Goal: Task Accomplishment & Management: Manage account settings

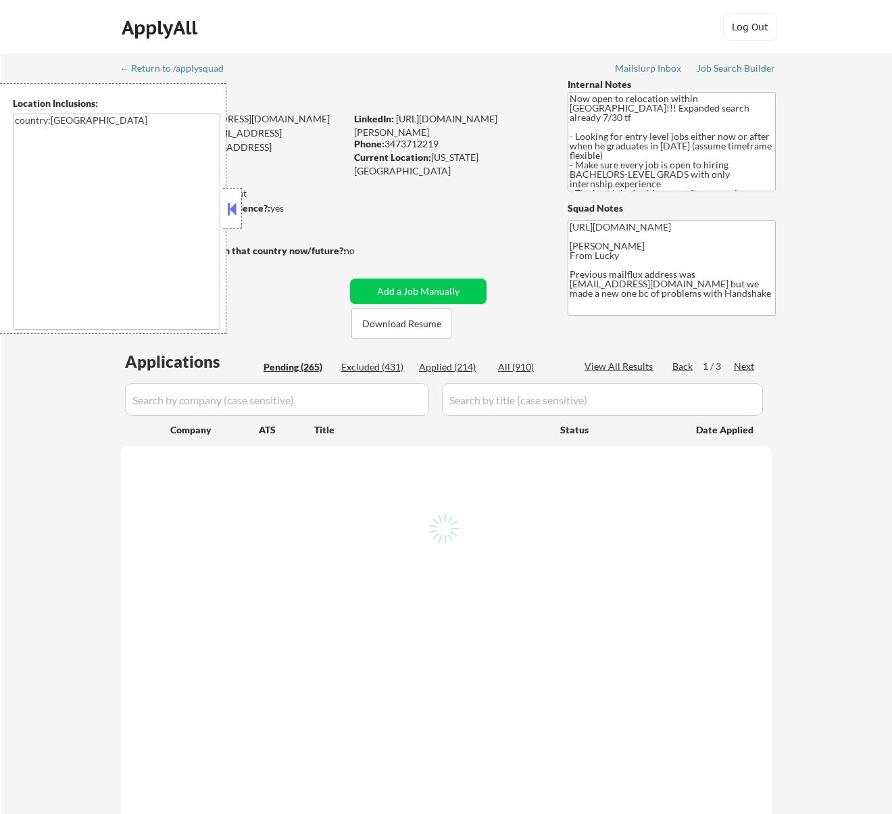
select select ""pending""
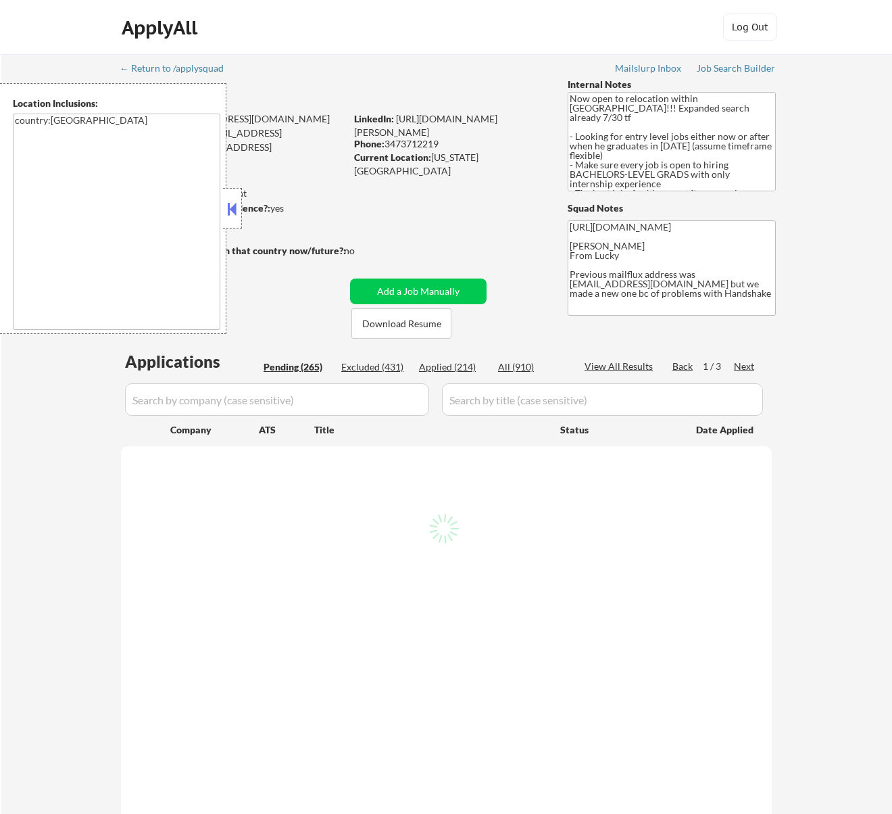
select select ""pending""
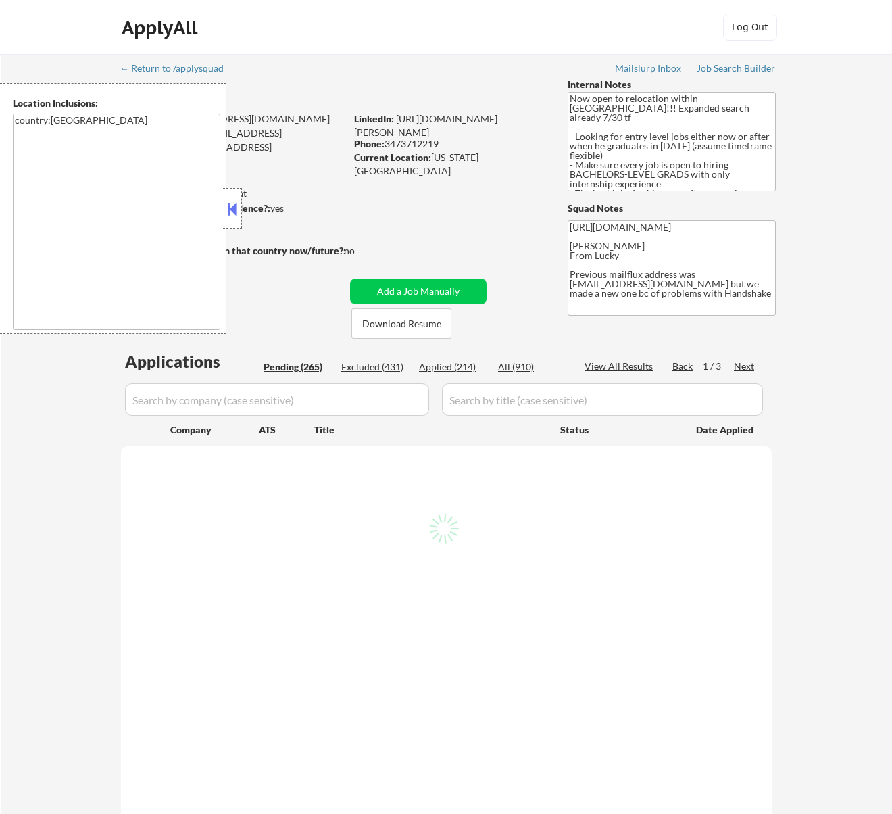
select select ""pending""
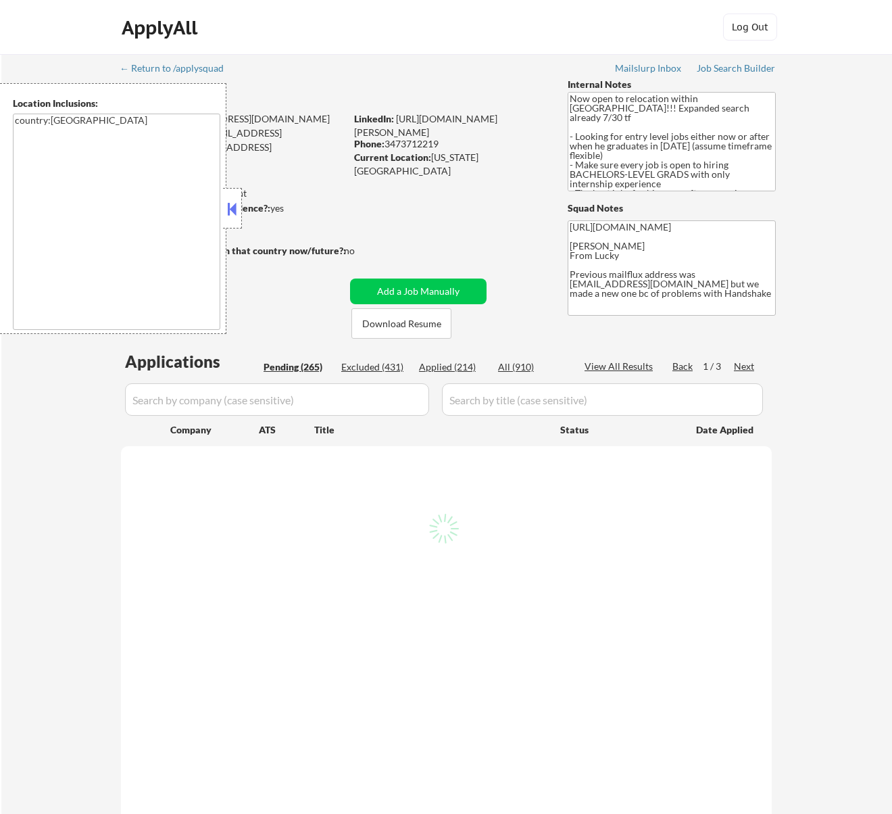
select select ""pending""
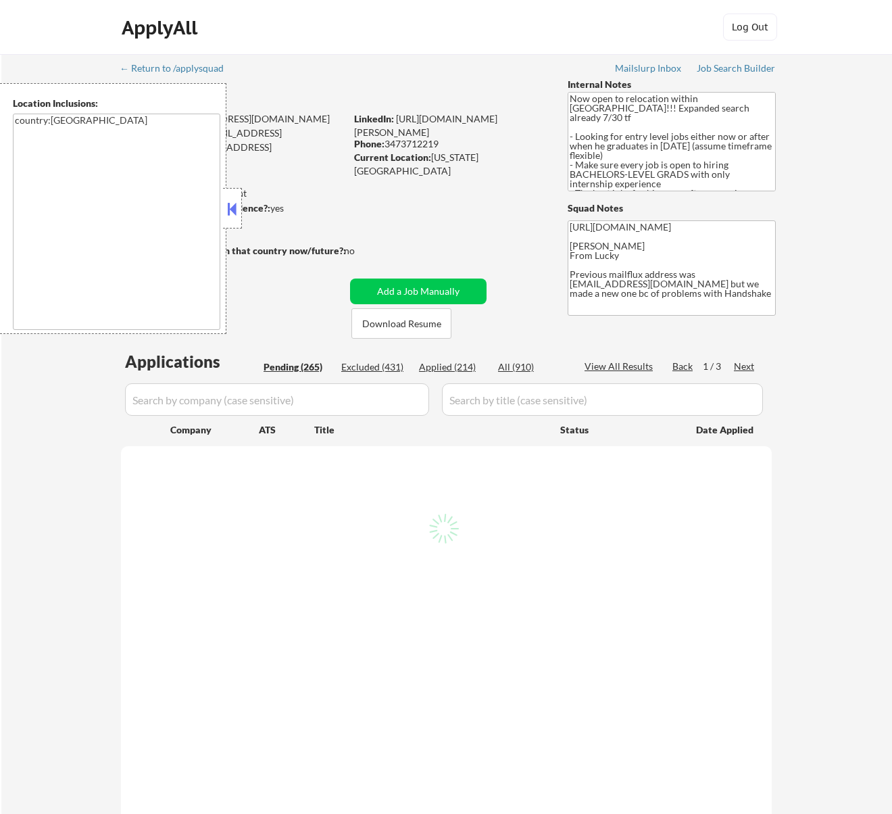
select select ""pending""
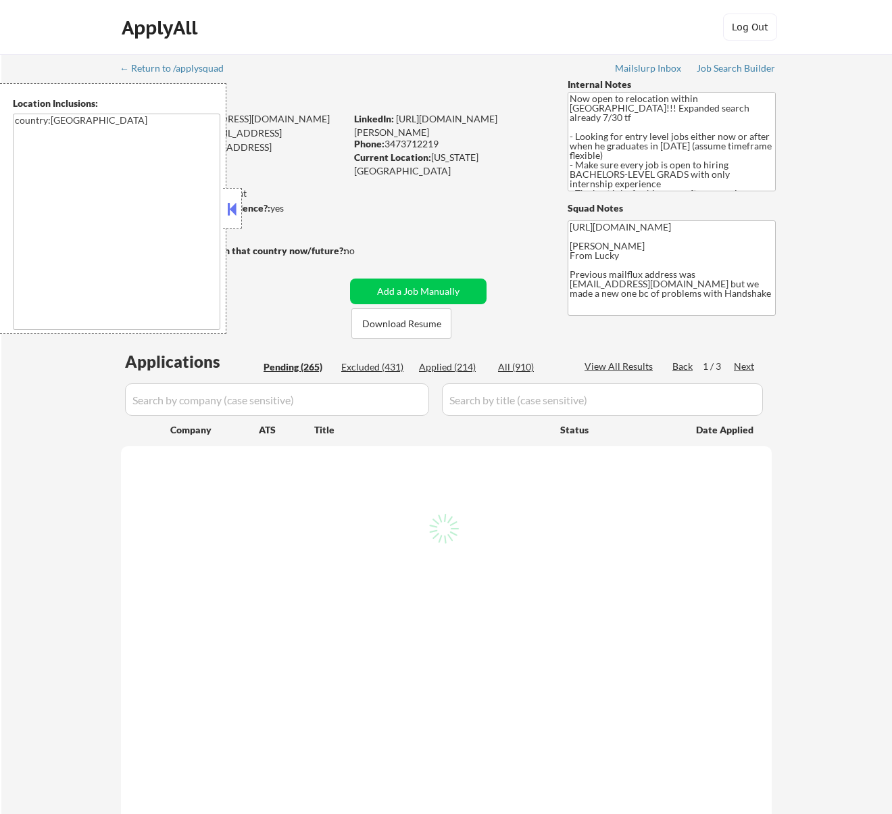
select select ""pending""
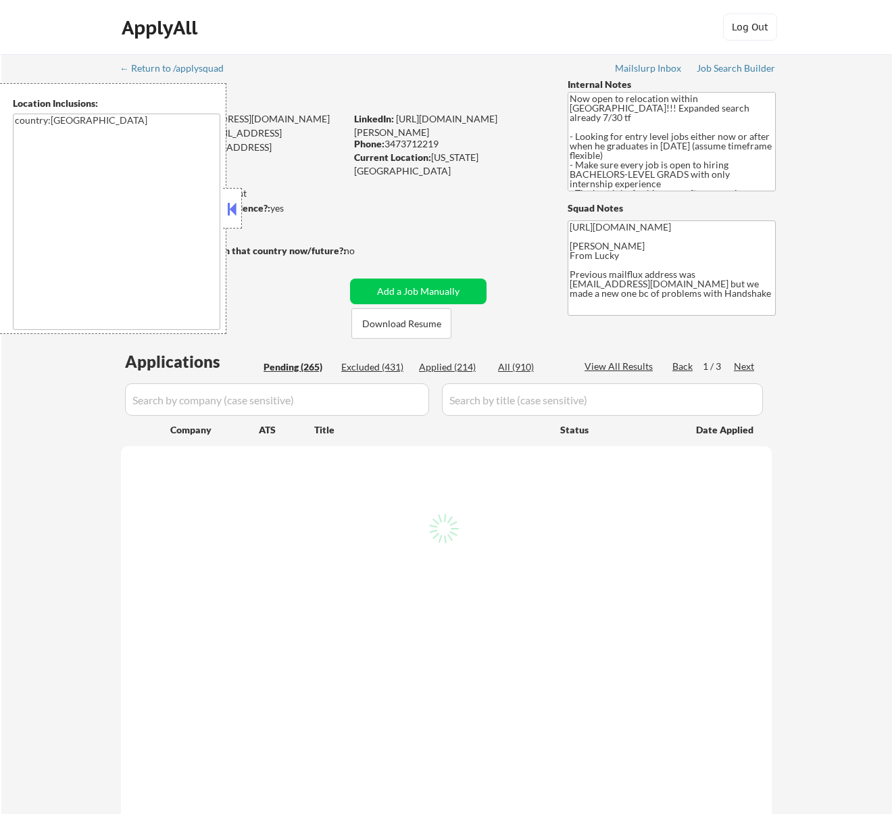
select select ""pending""
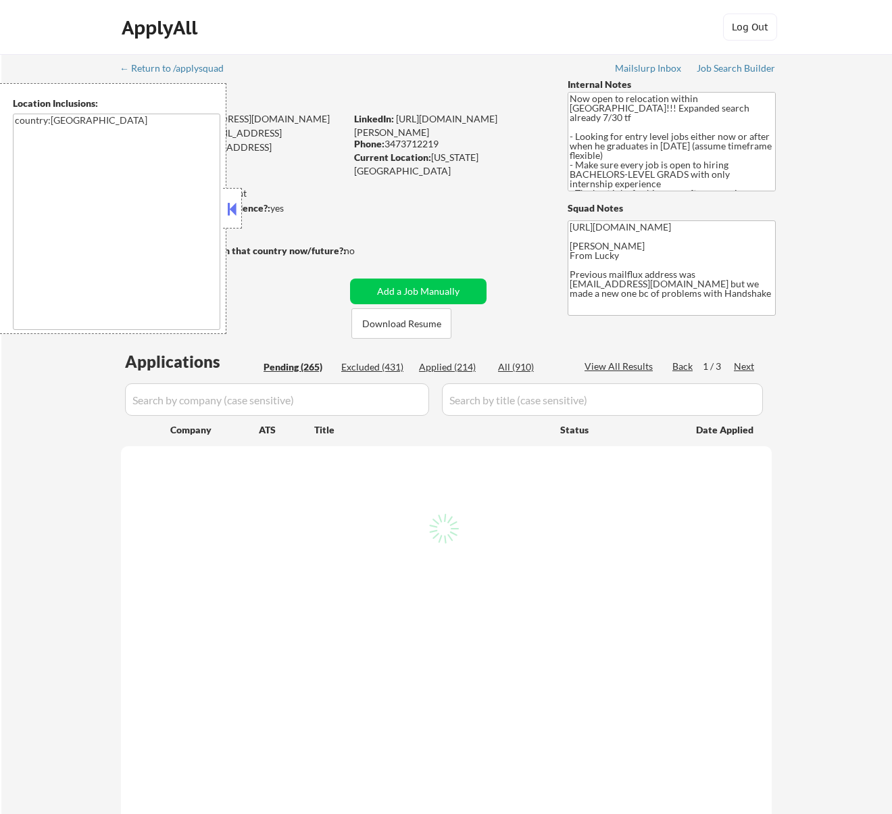
select select ""pending""
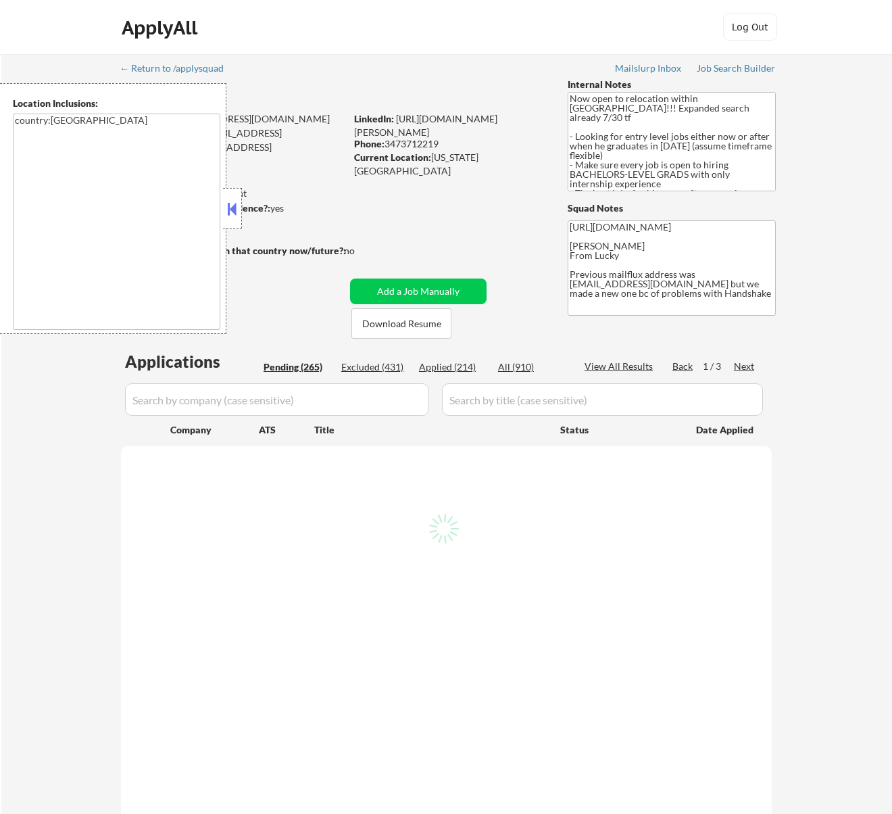
select select ""pending""
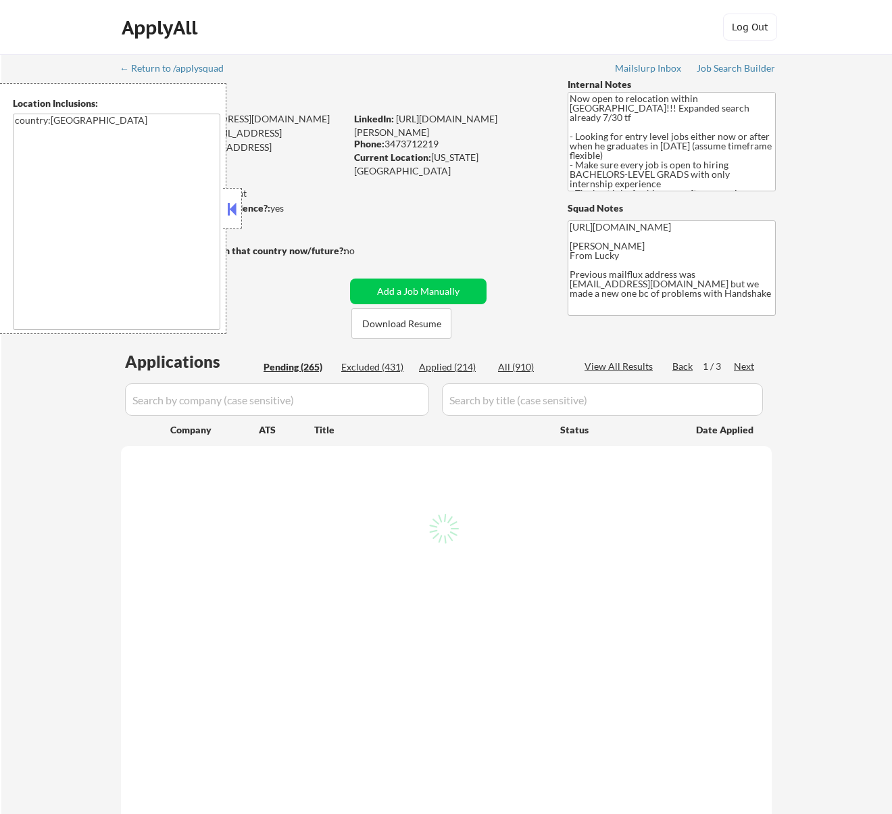
select select ""pending""
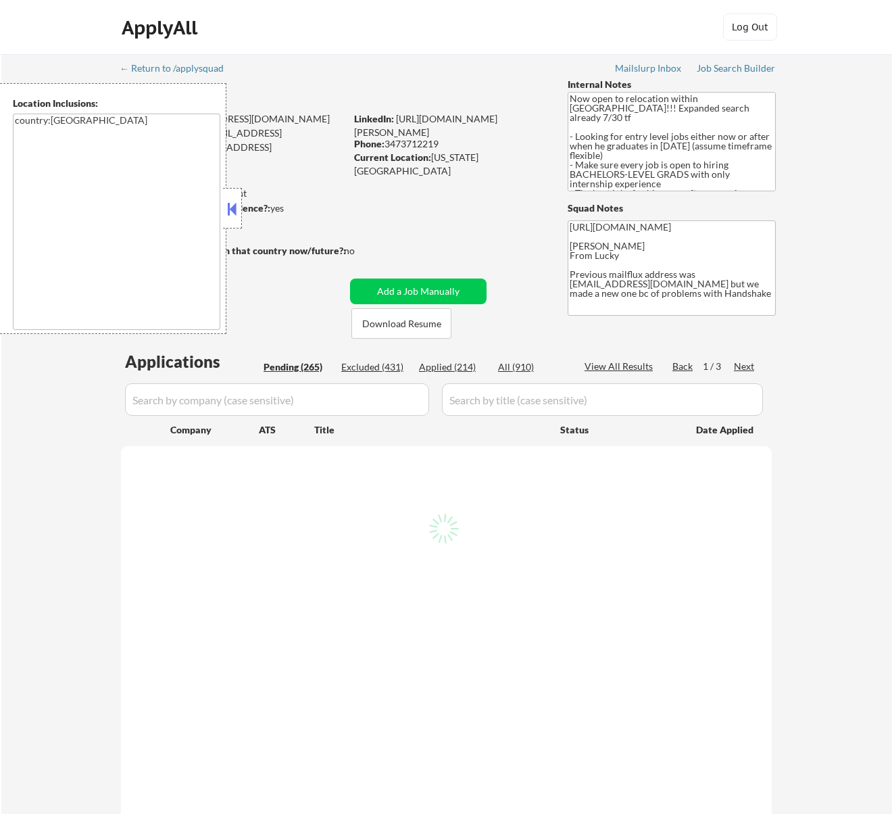
select select ""pending""
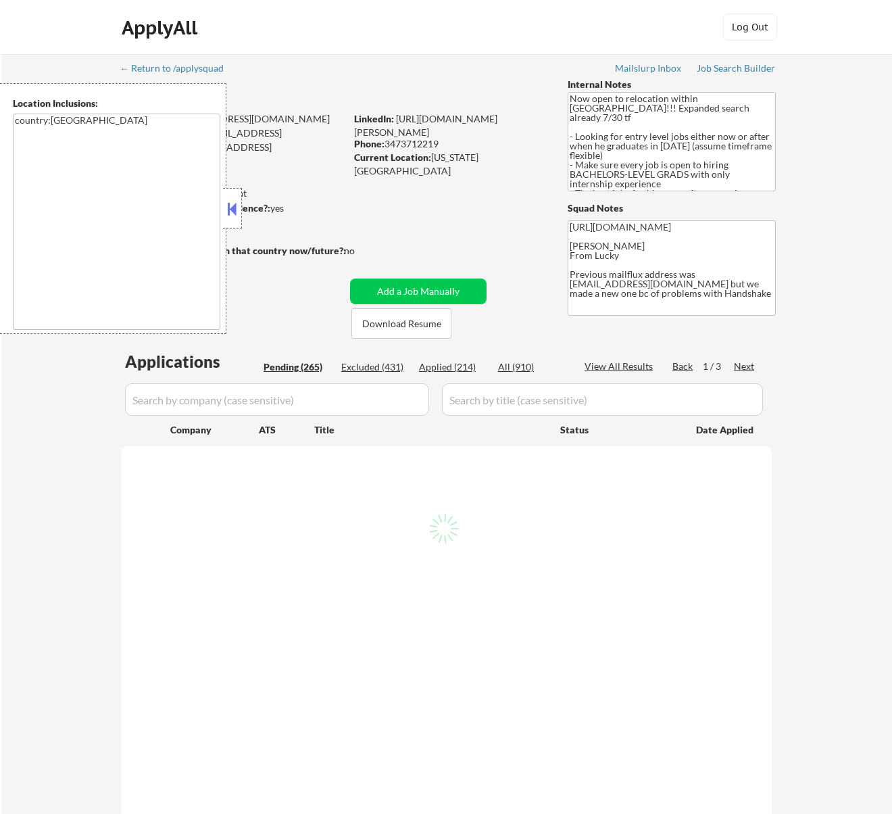
select select ""pending""
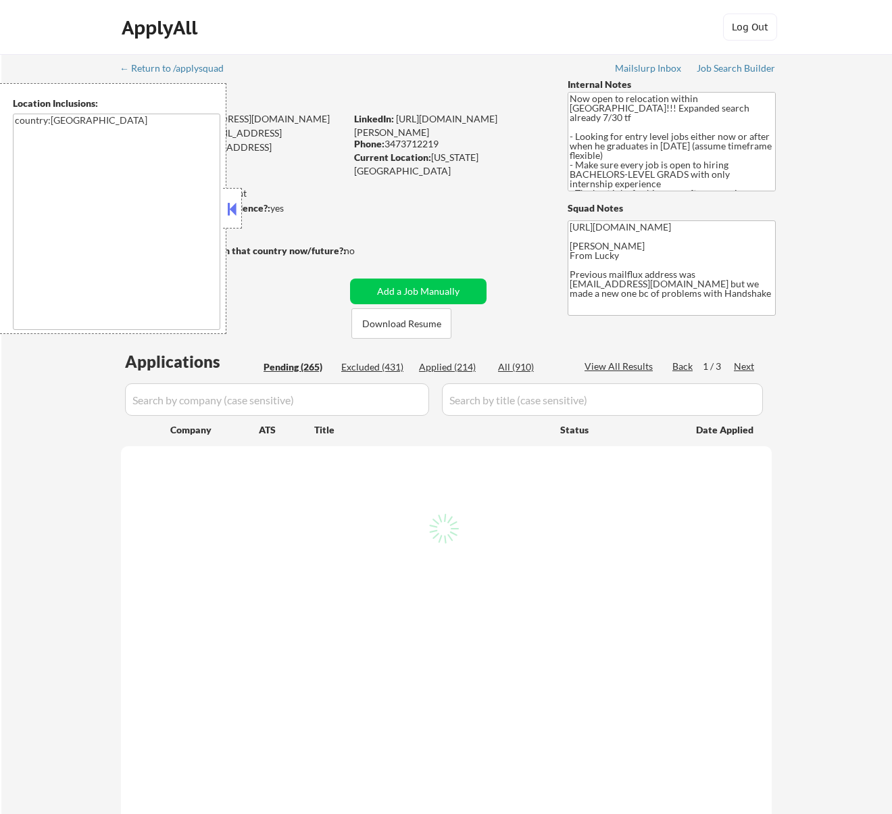
select select ""pending""
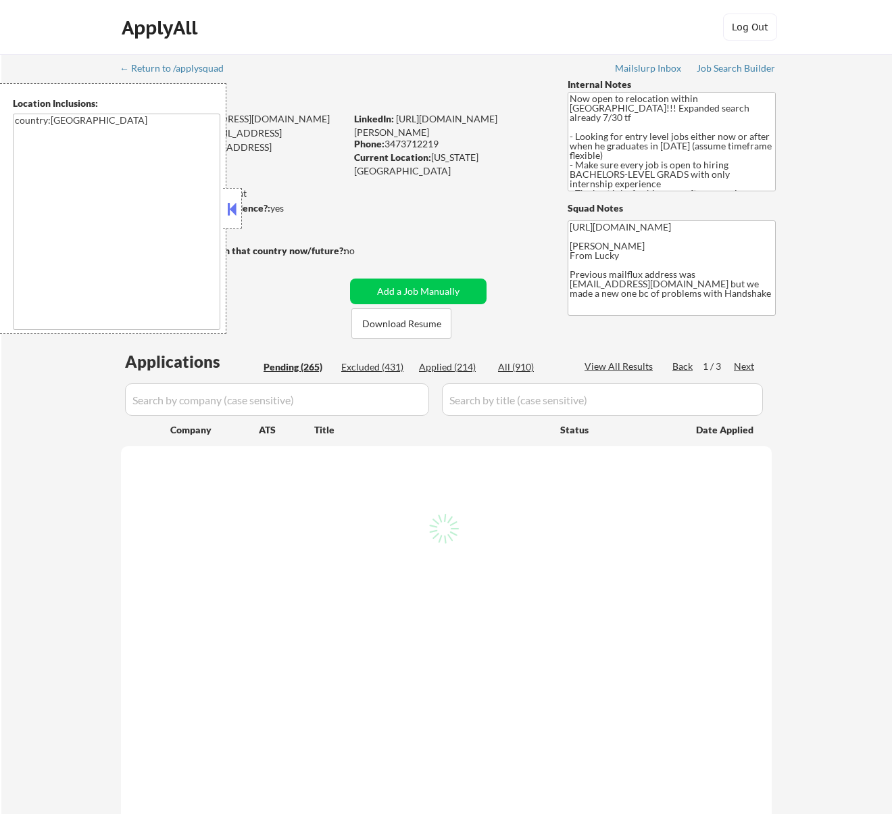
select select ""pending""
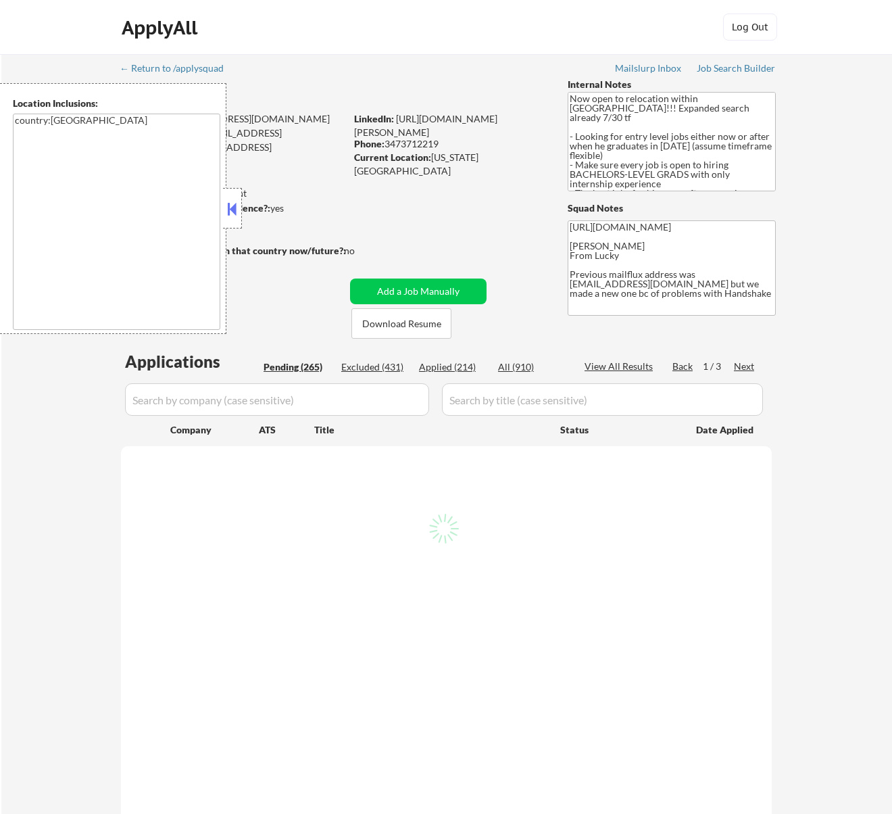
select select ""pending""
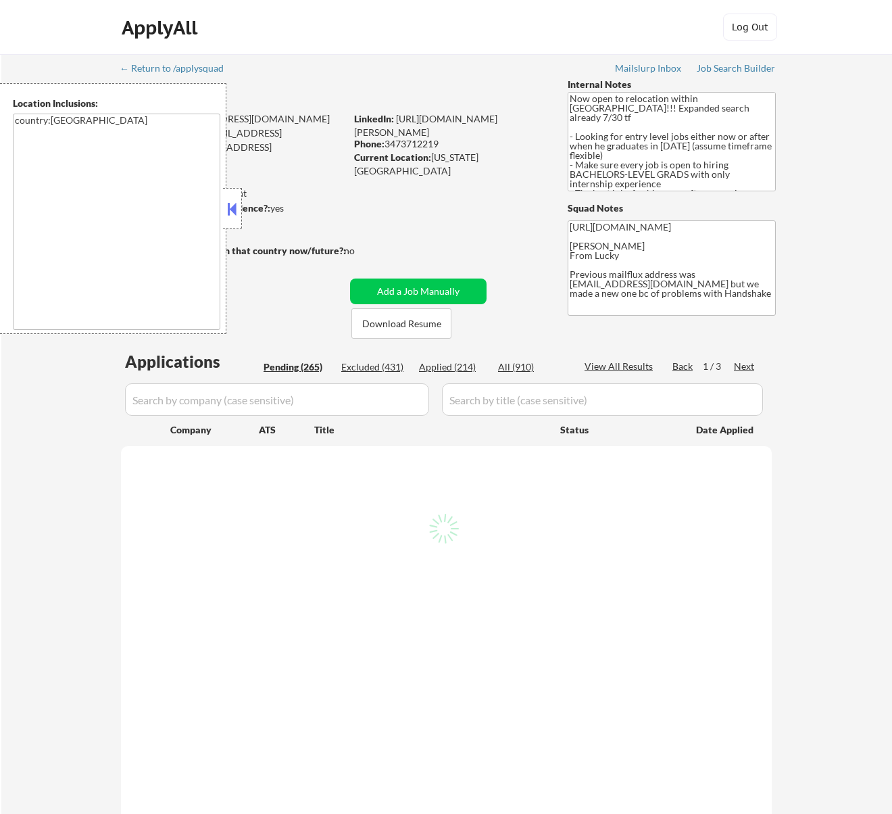
select select ""pending""
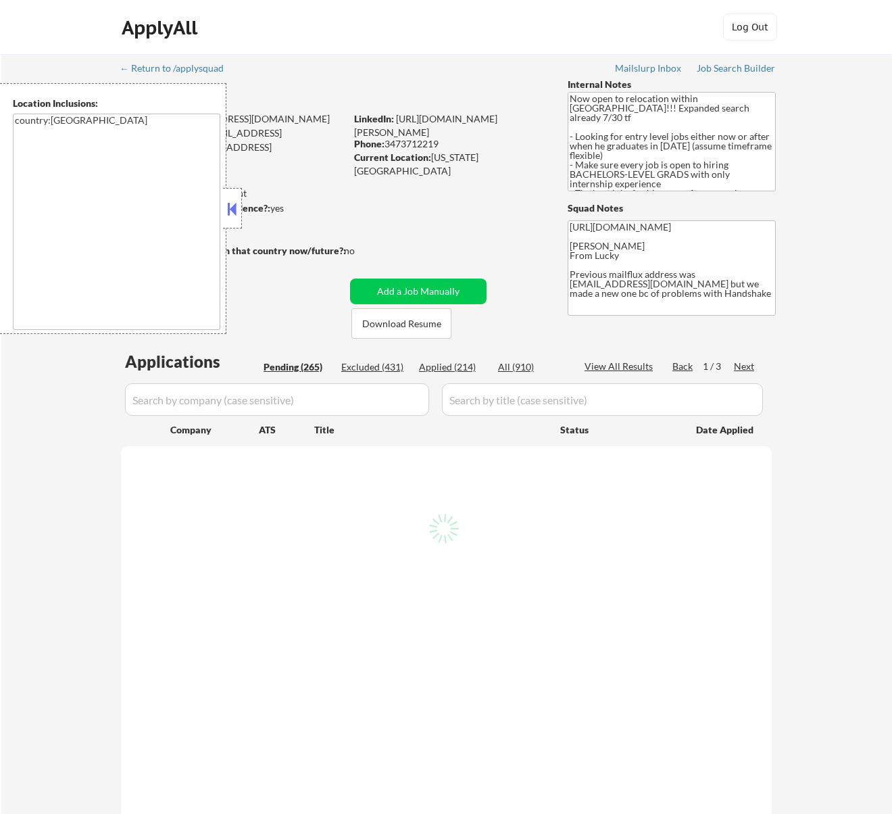
select select ""pending""
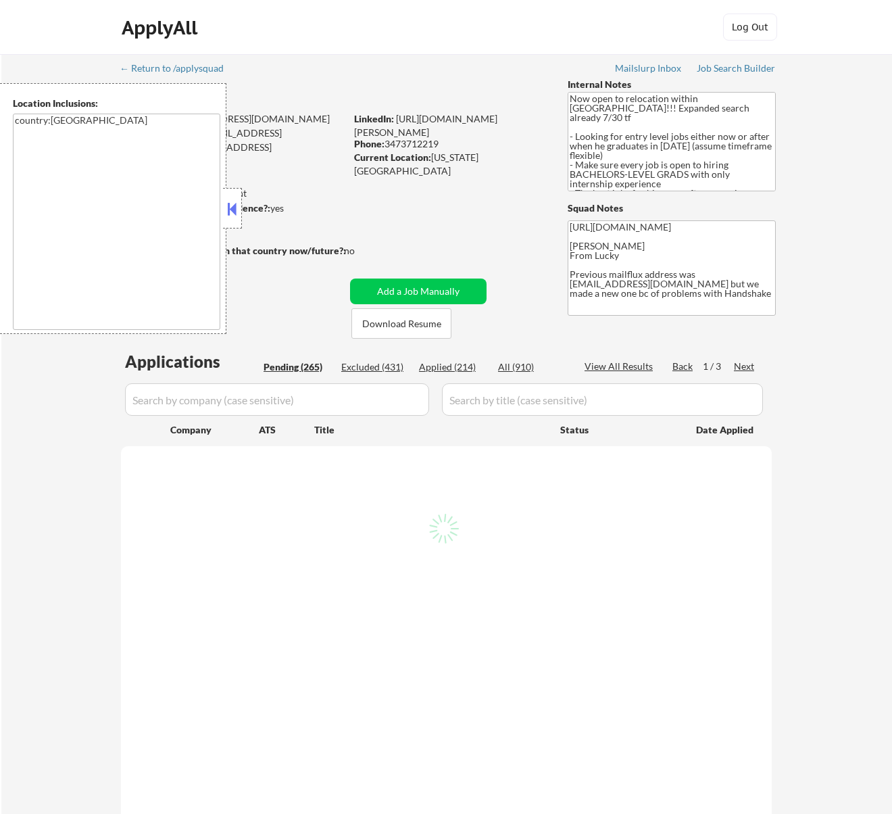
select select ""pending""
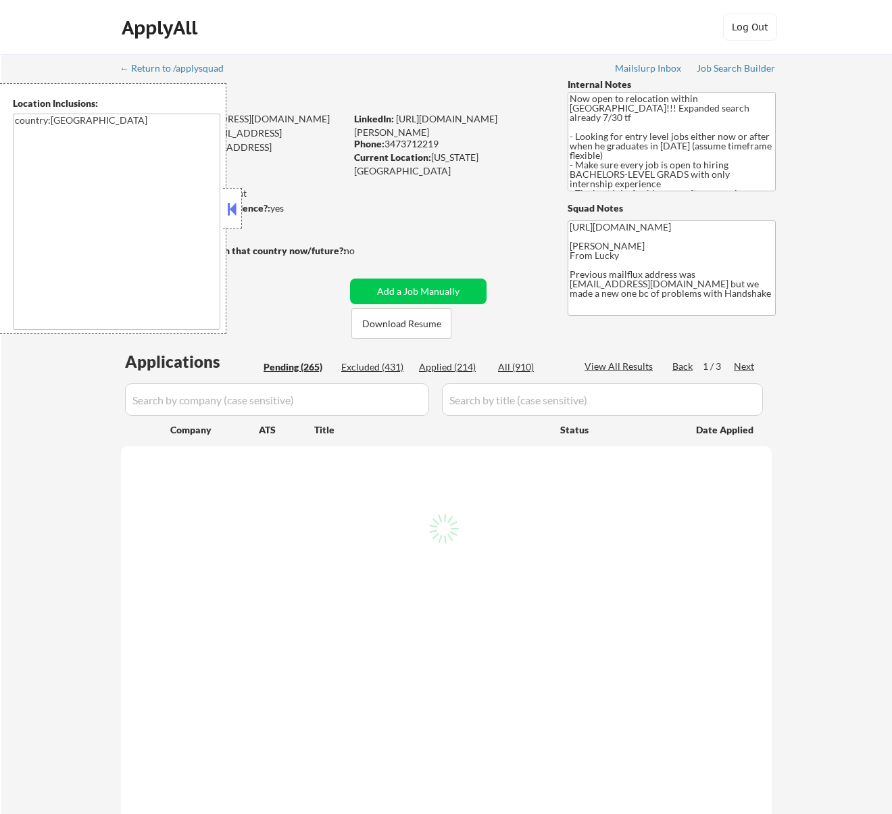
select select ""pending""
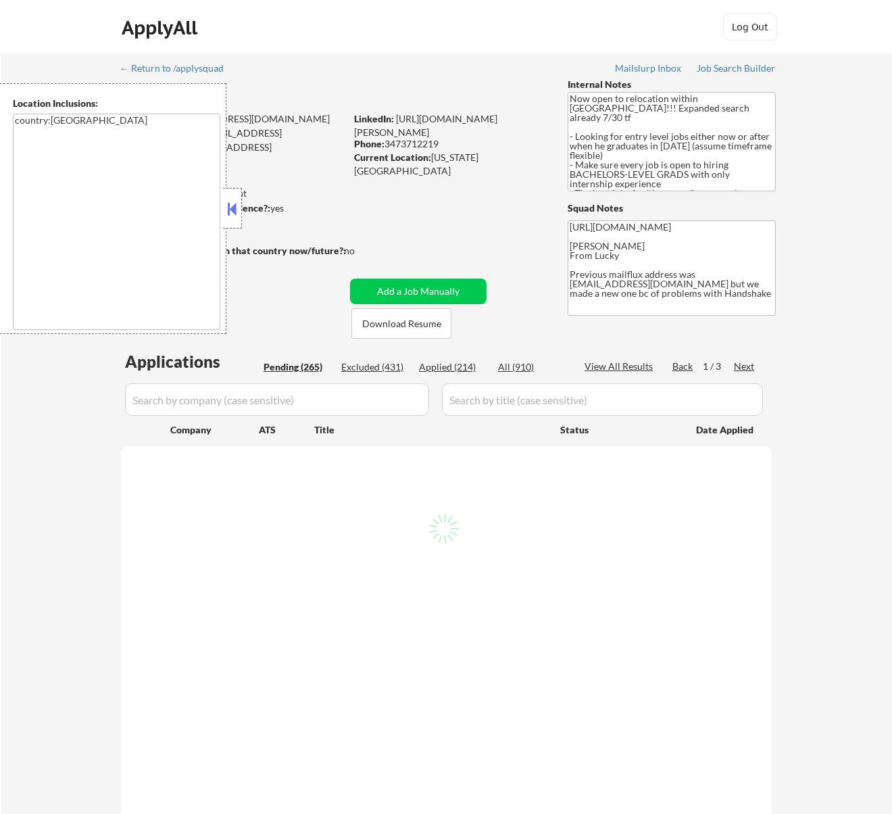
select select ""pending""
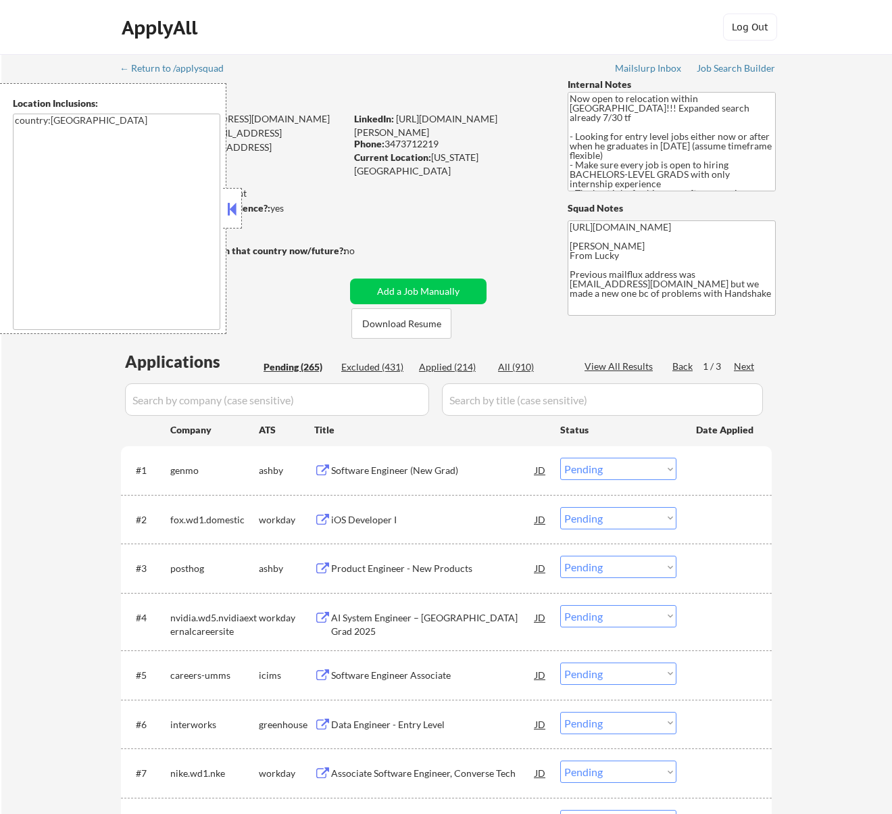
click at [239, 207] on button at bounding box center [231, 209] width 15 height 20
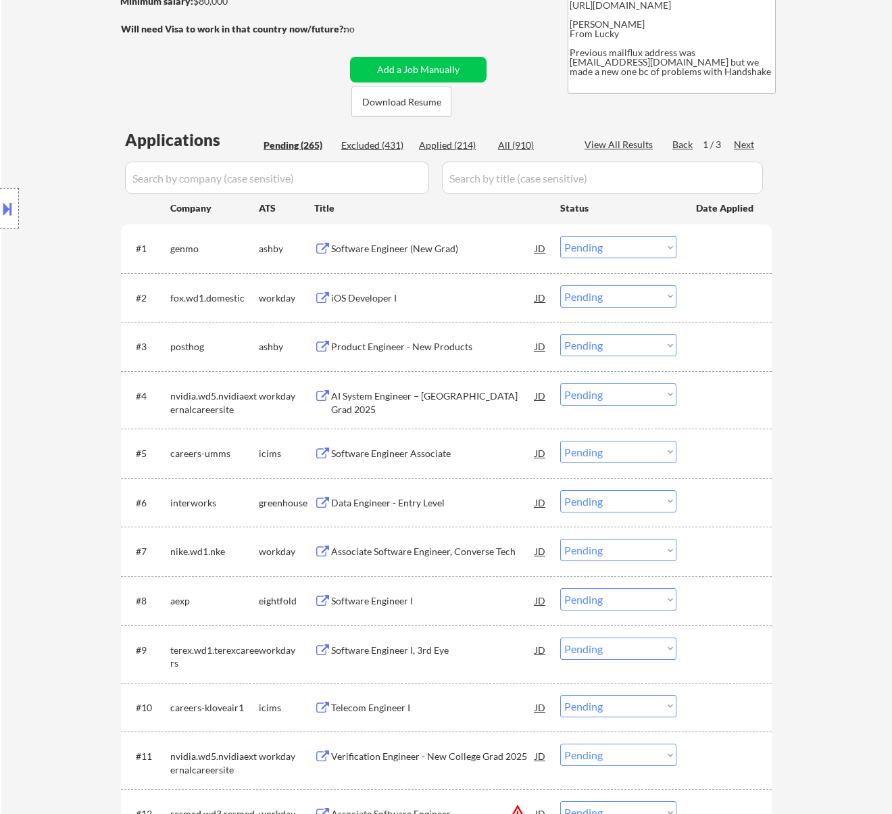
scroll to position [270, 0]
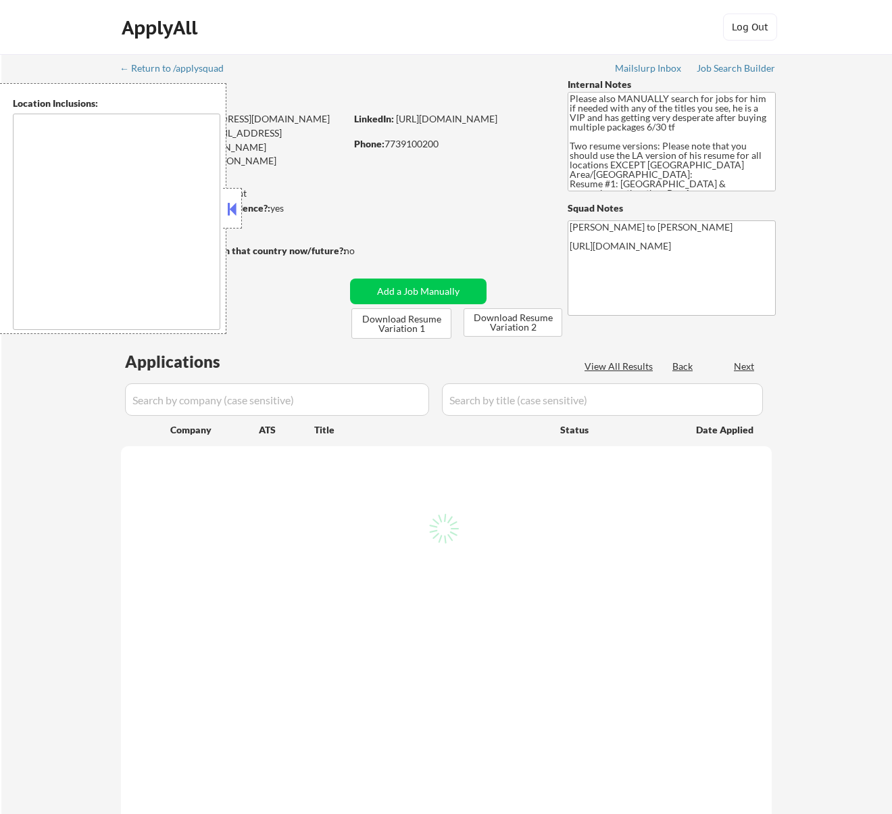
select select ""pending""
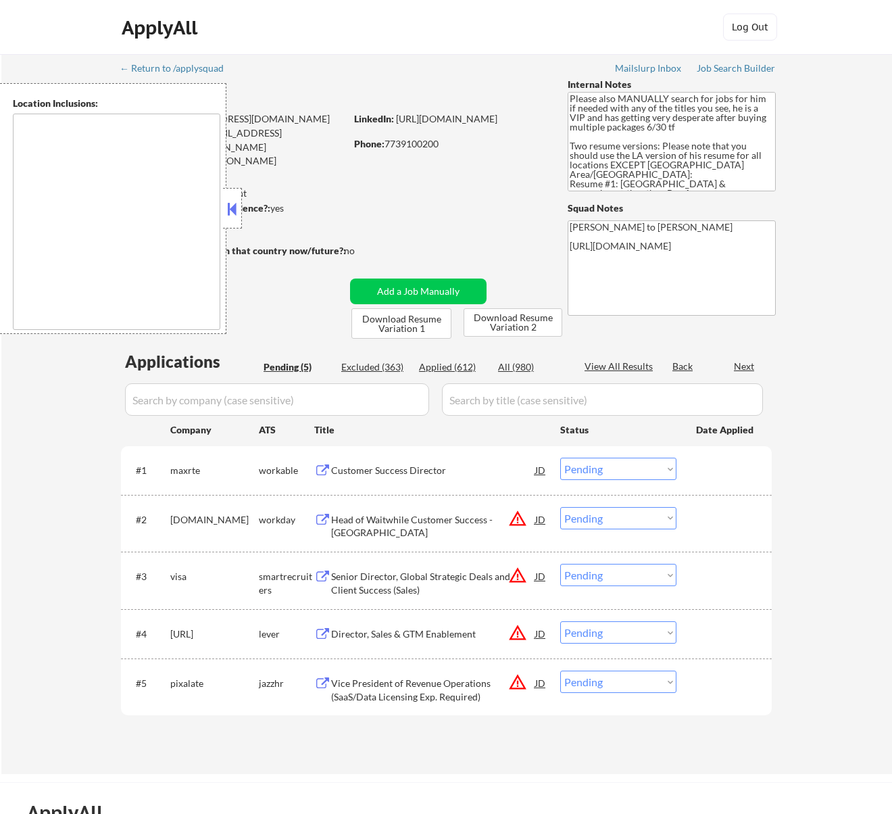
type textarea "Los Angeles, CA Glendale, CA Burbank, CA Pasadena, CA Santa Monica, CA Beverly …"
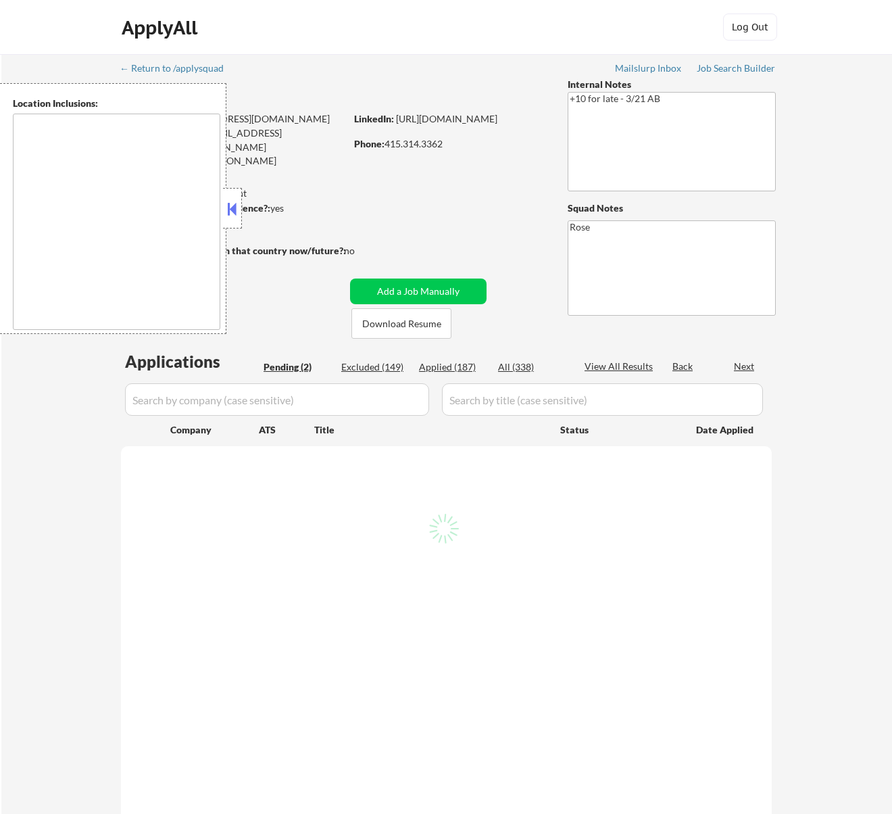
select select ""pending""
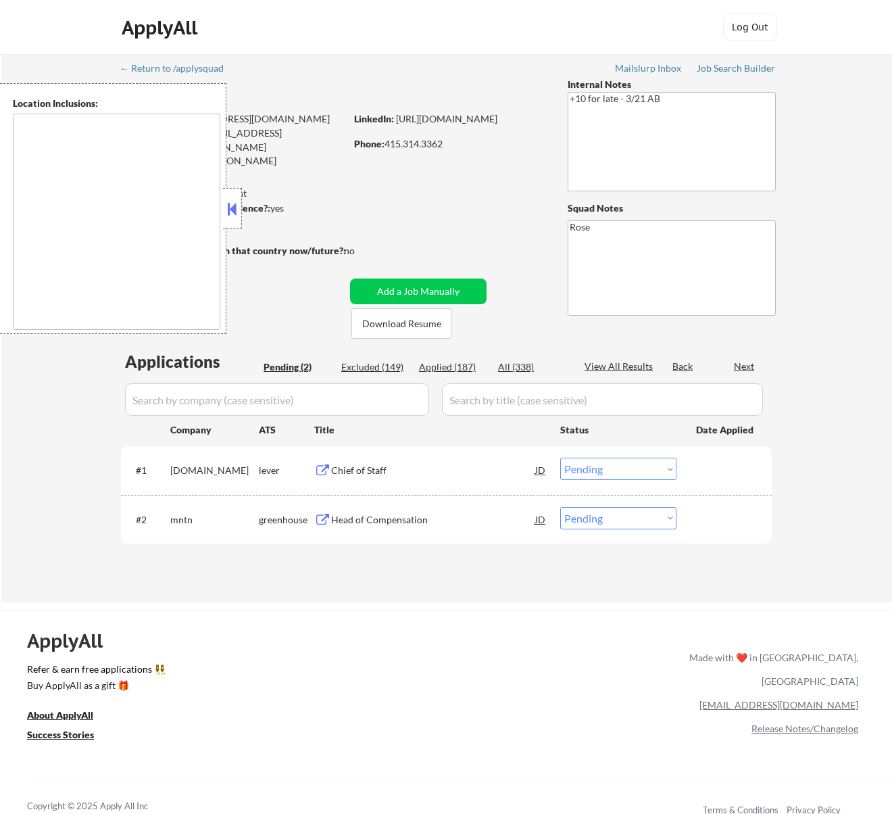
type textarea "San Francisco, CA Daly City, CA South San Francisco, CA Brisbane, CA Colma, CA …"
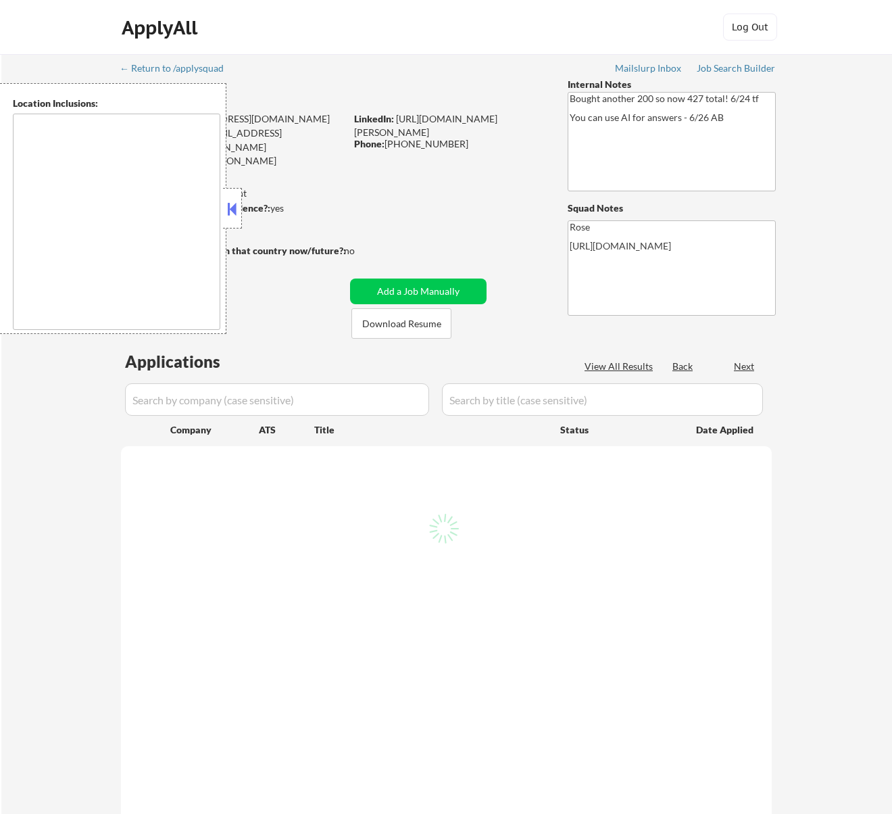
select select ""pending""
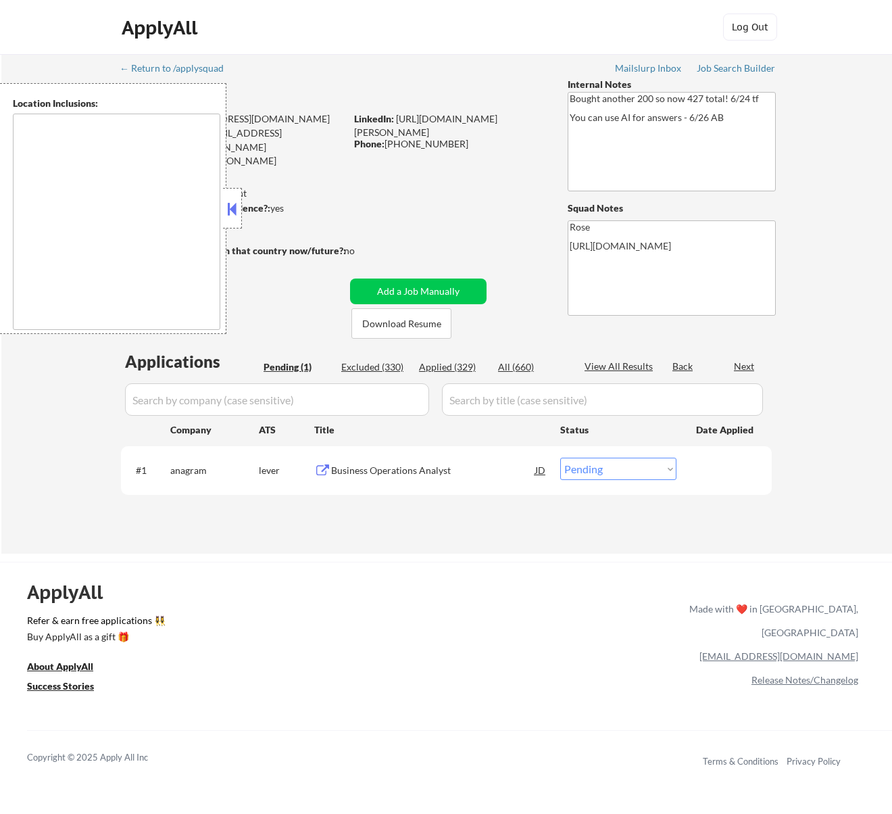
type textarea "[GEOGRAPHIC_DATA], [GEOGRAPHIC_DATA] [GEOGRAPHIC_DATA], [GEOGRAPHIC_DATA] [GEOG…"
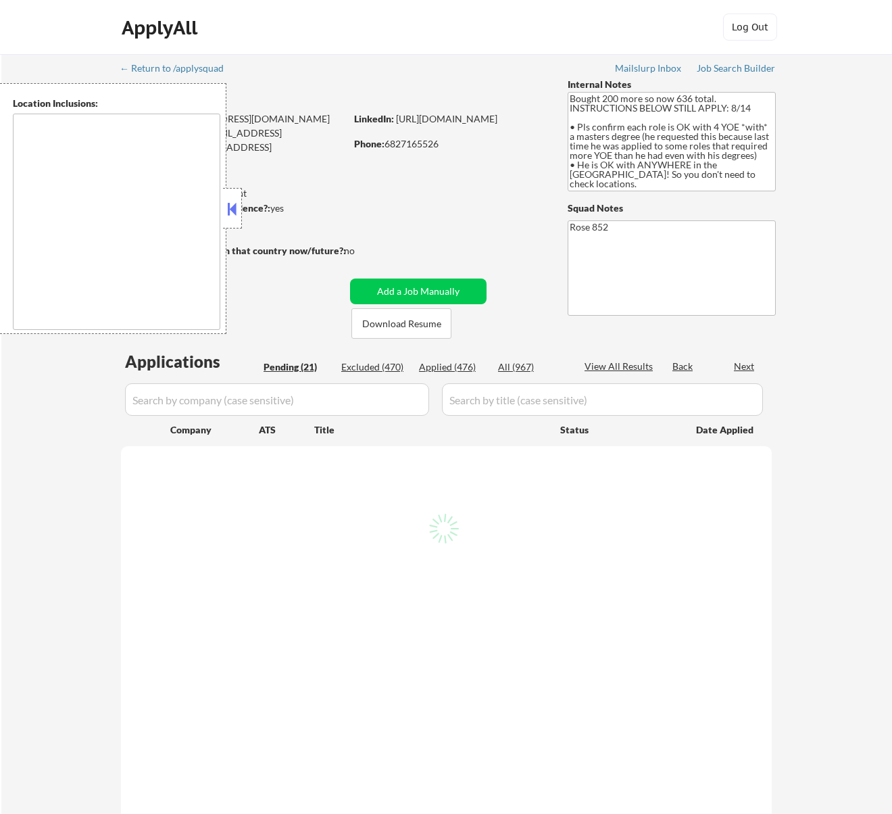
select select ""pending""
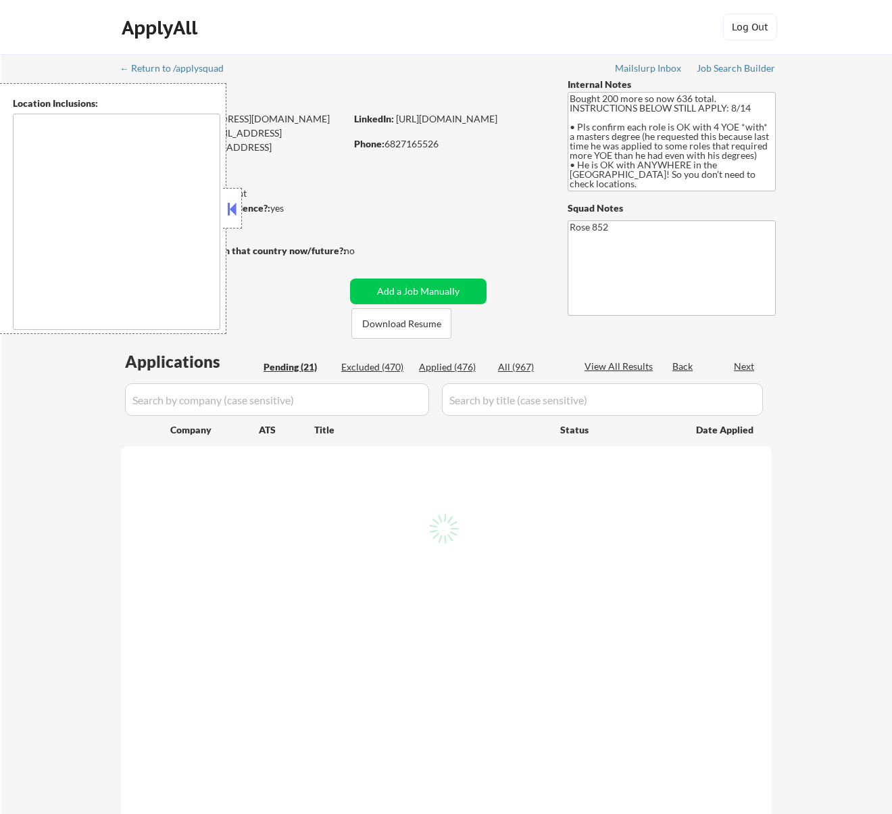
select select ""pending""
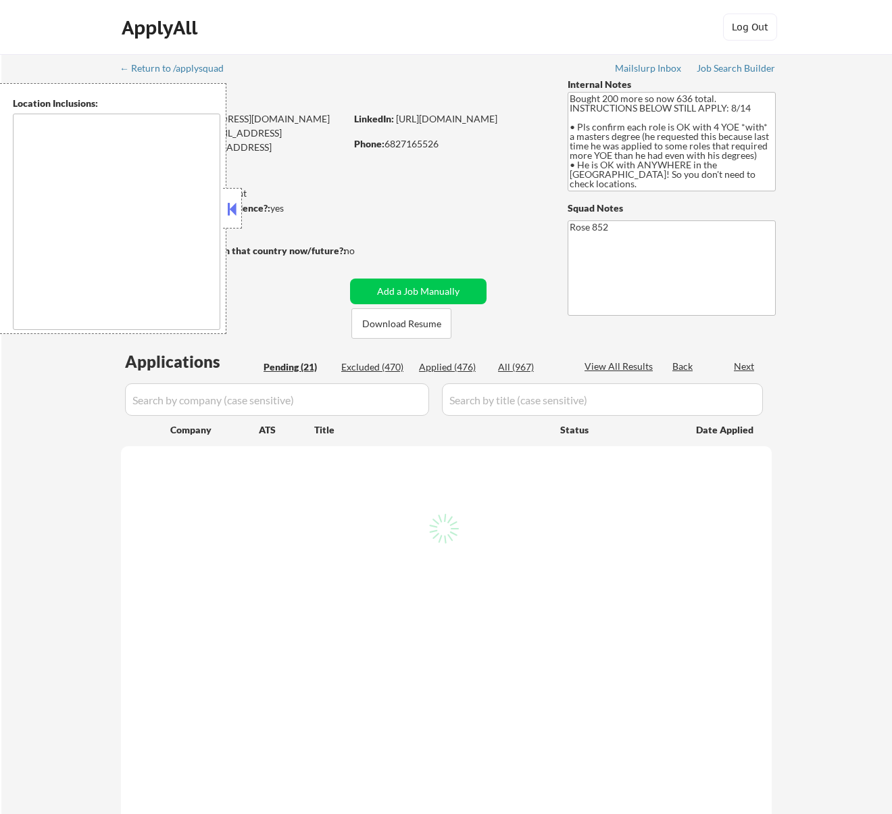
select select ""pending""
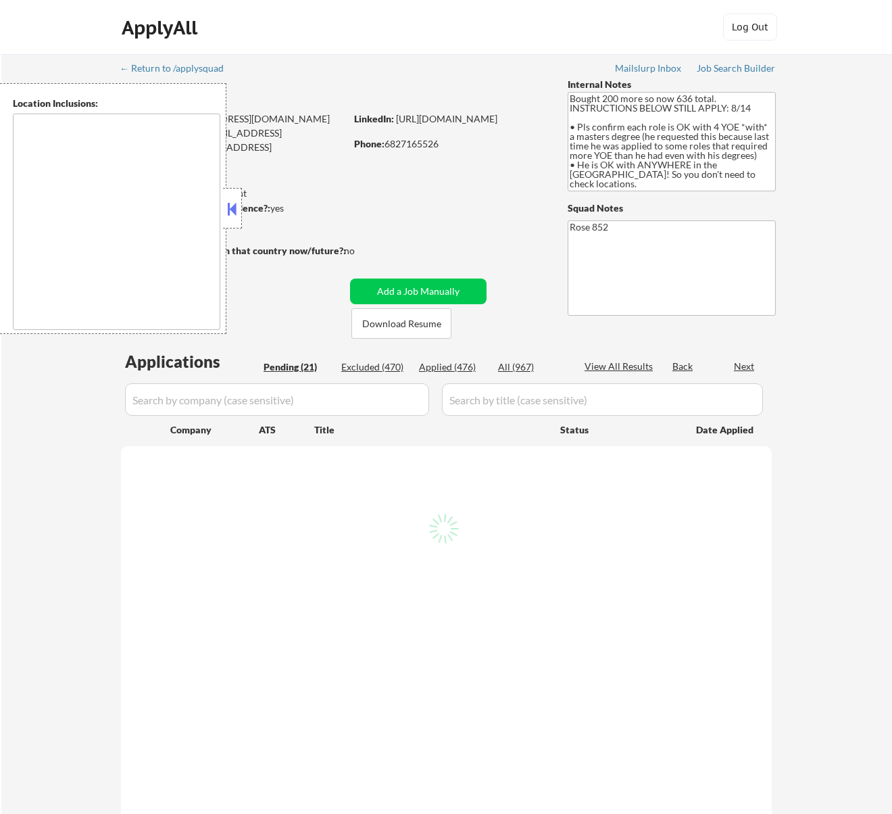
select select ""pending""
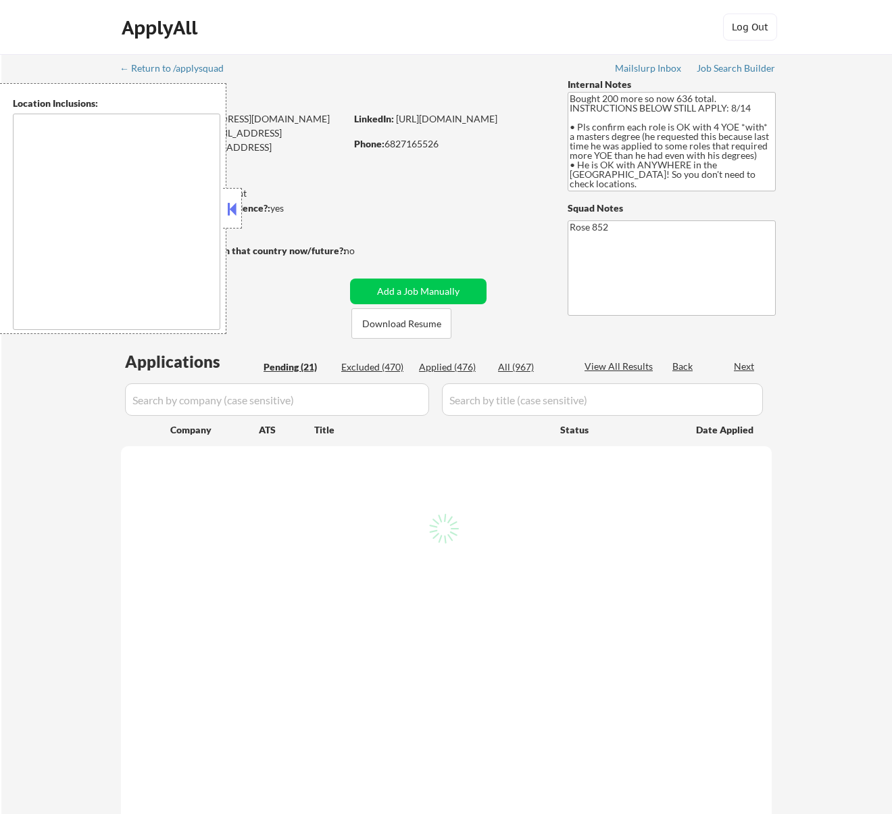
select select ""pending""
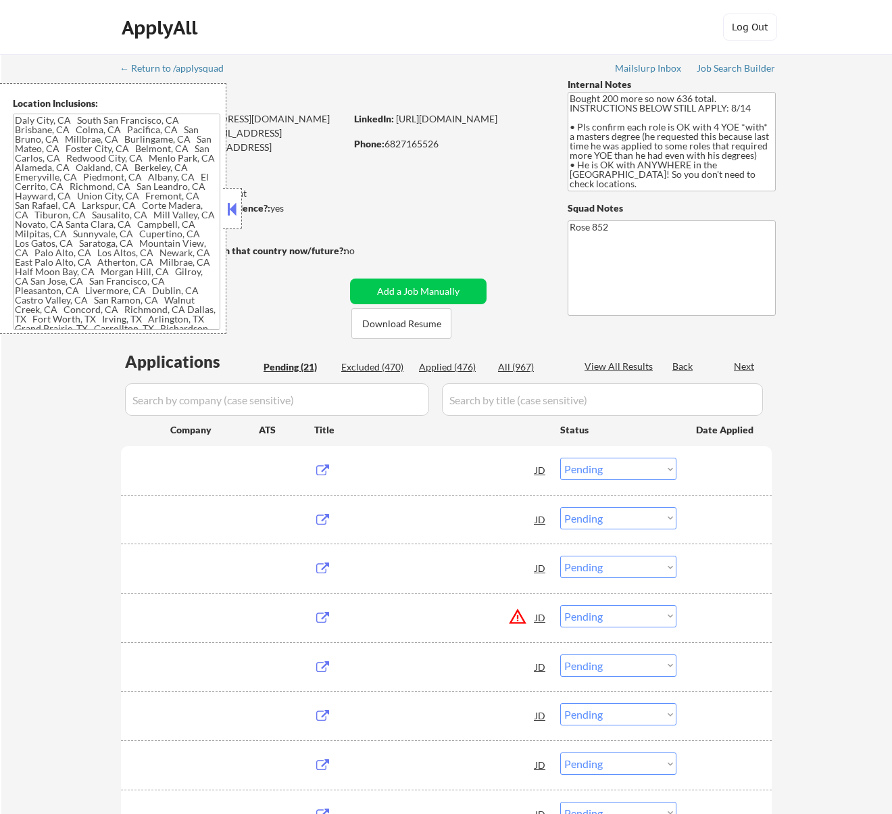
type textarea "Daly City, CA South San Francisco, CA Brisbane, CA Colma, CA Pacifica, CA San B…"
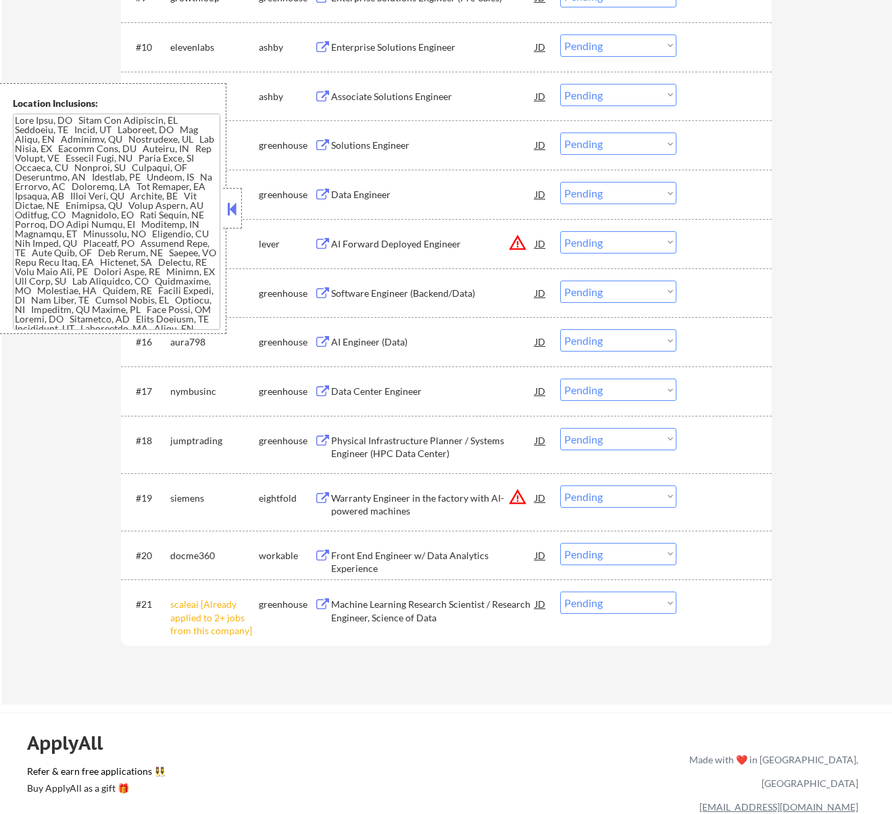
scroll to position [901, 0]
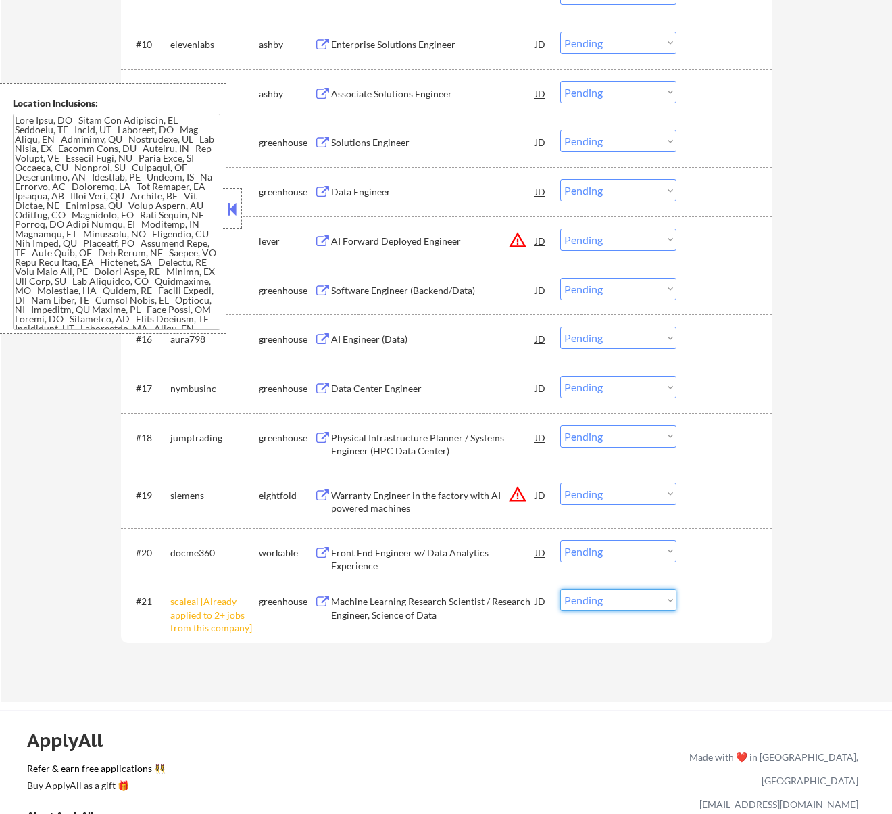
click at [620, 600] on select "Choose an option... Pending Applied Excluded (Questions) Excluded (Expired) Exc…" at bounding box center [618, 600] width 116 height 22
select select ""excluded__other_""
click at [560, 589] on select "Choose an option... Pending Applied Excluded (Questions) Excluded (Expired) Exc…" at bounding box center [618, 600] width 116 height 22
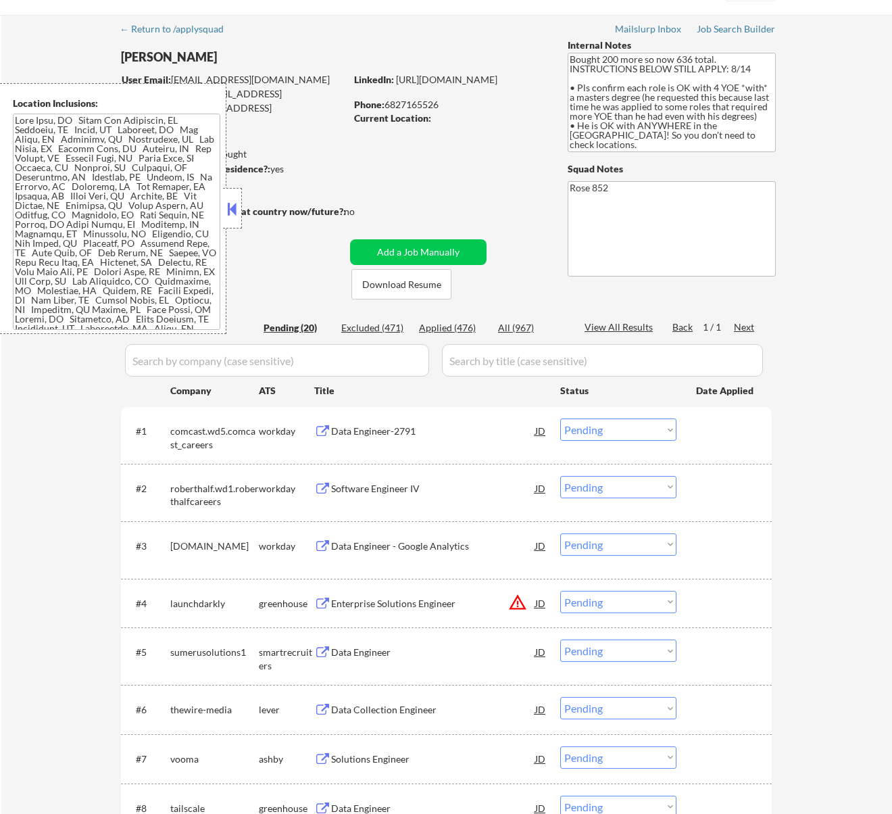
scroll to position [0, 0]
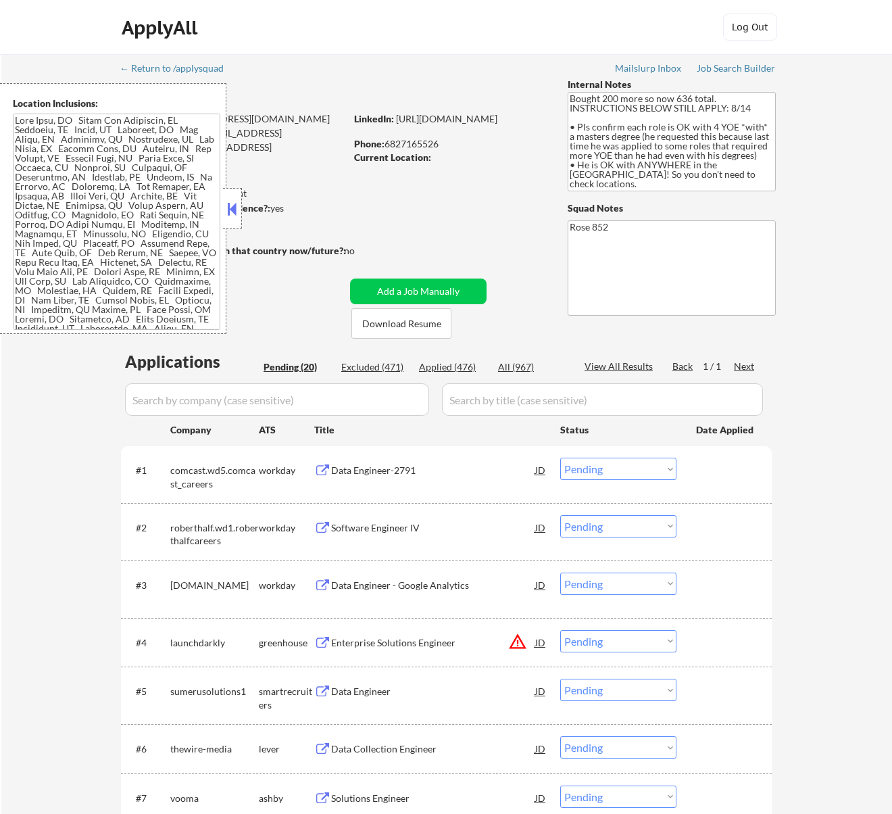
click at [233, 205] on button at bounding box center [231, 209] width 15 height 20
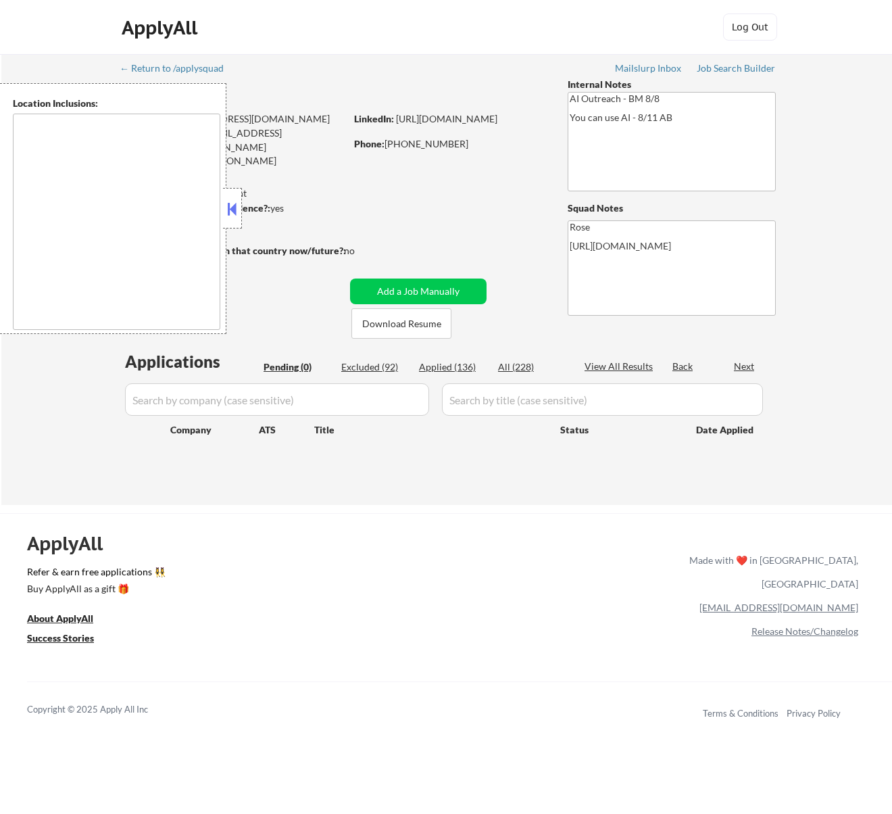
type textarea "Fountain Valley, CA Huntington Beach, CA Costa Mesa, CA Santa Ana, CA Garden Gr…"
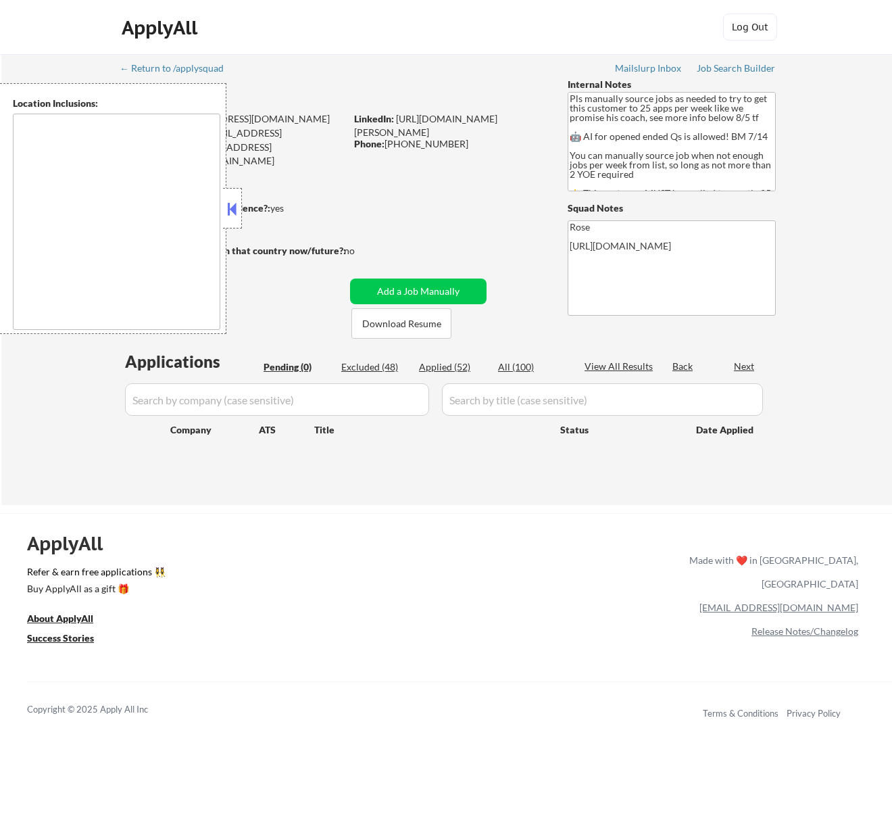
type textarea "Here is a list of metro areas, cities, and towns within approximately a 30-minu…"
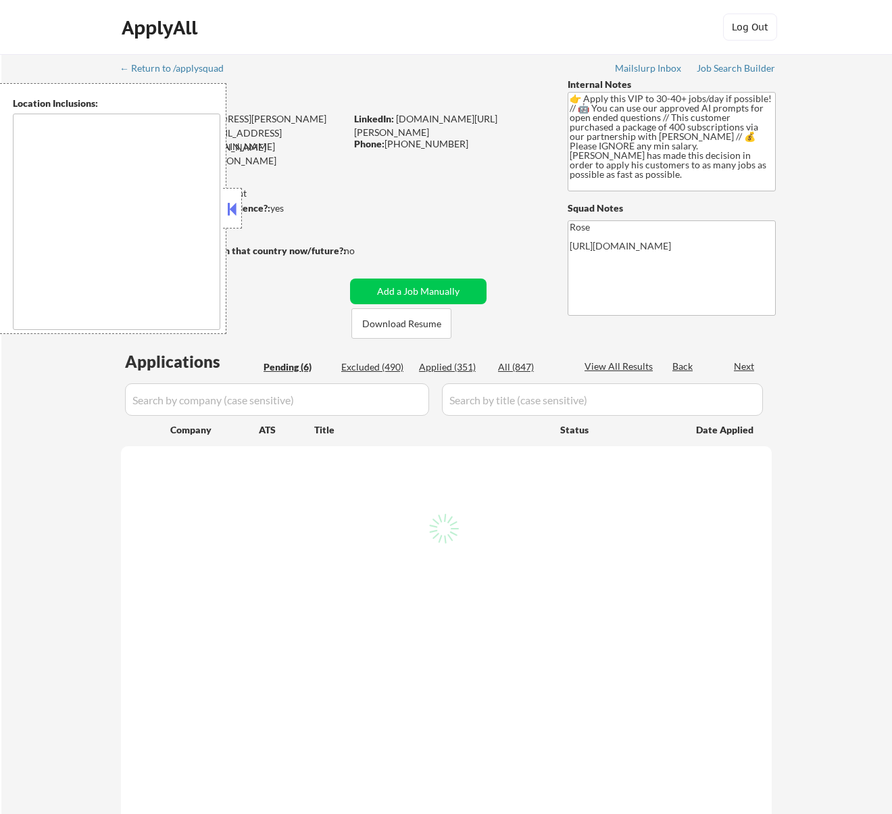
select select ""pending""
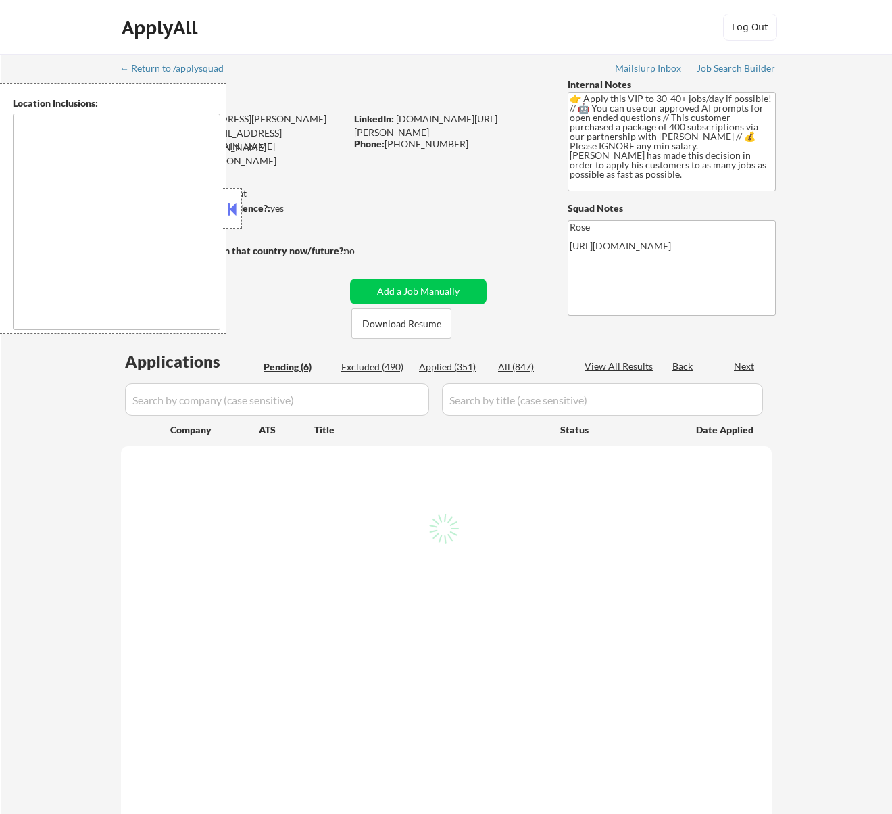
select select ""pending""
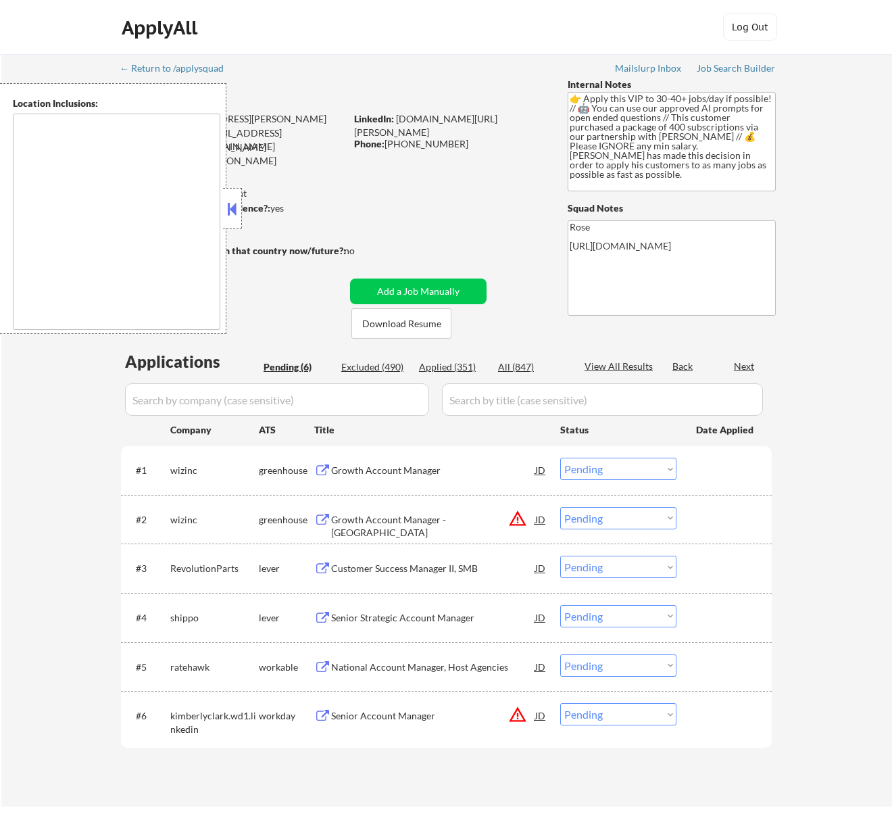
type textarea "remote"
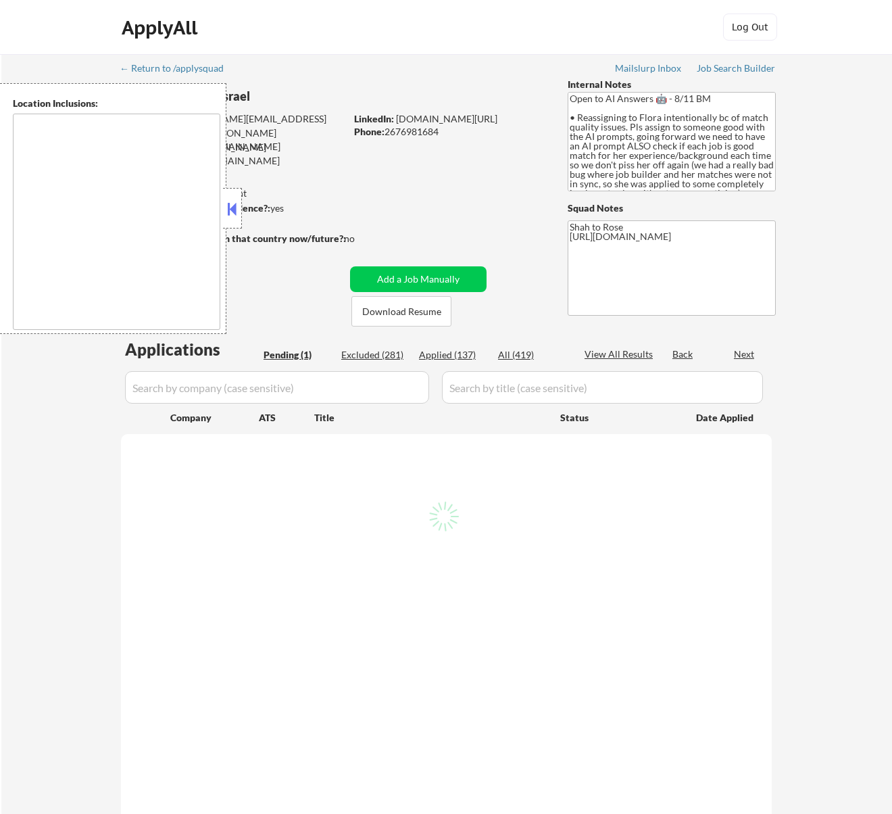
select select ""pending""
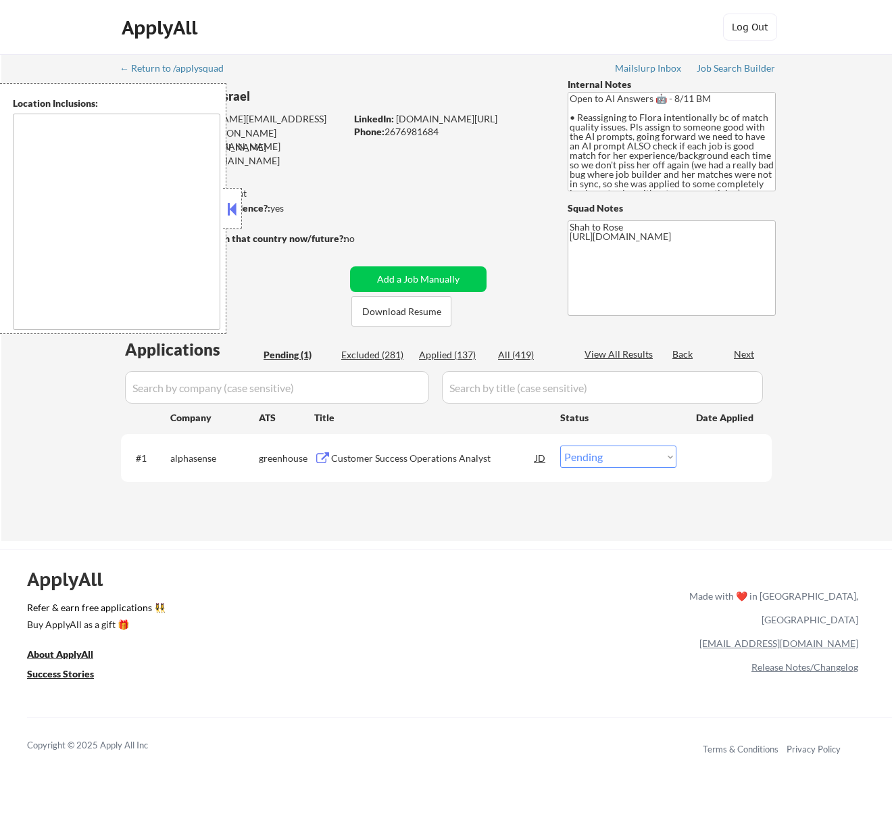
type textarea "remote"
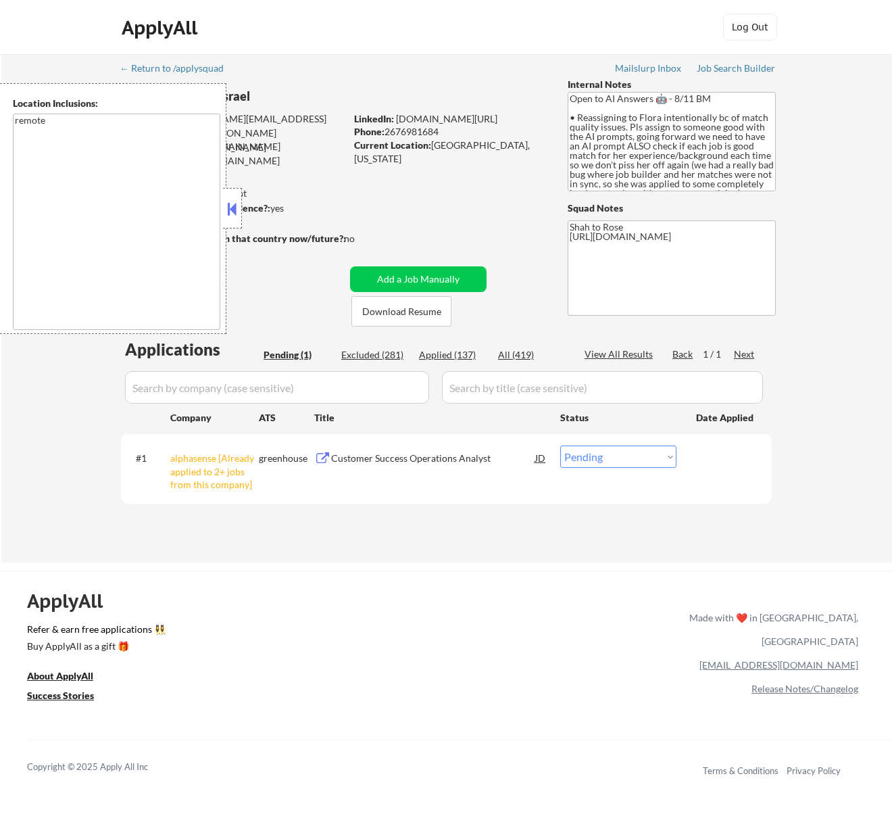
click at [589, 450] on select "Choose an option... Pending Applied Excluded (Questions) Excluded (Expired) Exc…" at bounding box center [618, 456] width 116 height 22
select select ""excluded__other_""
click at [560, 445] on select "Choose an option... Pending Applied Excluded (Questions) Excluded (Expired) Exc…" at bounding box center [618, 456] width 116 height 22
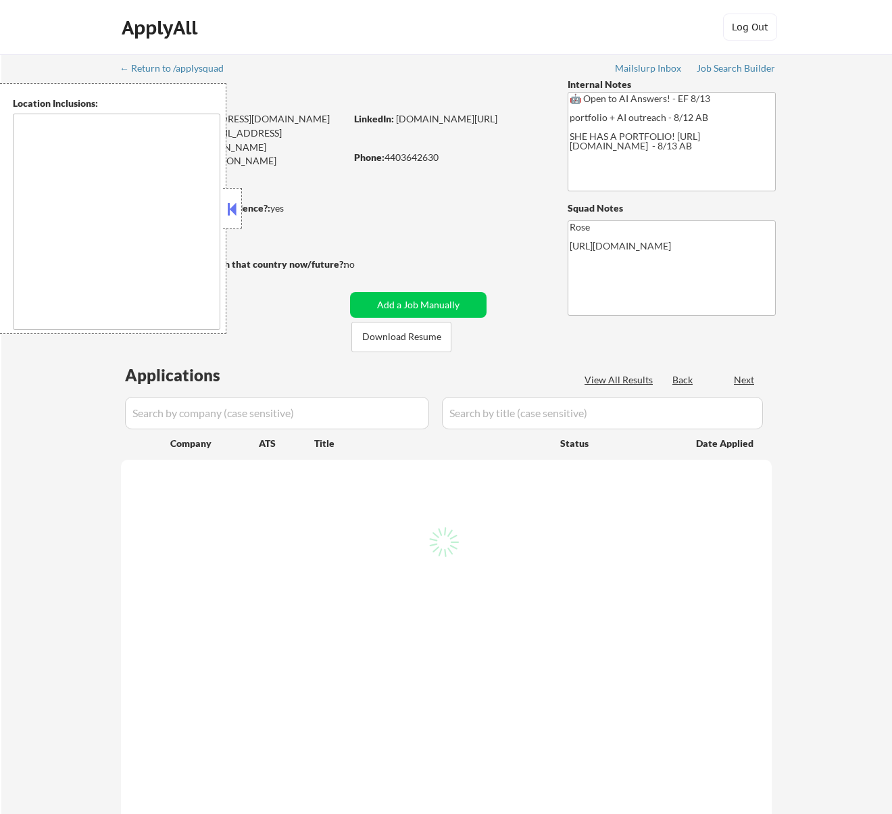
select select ""pending""
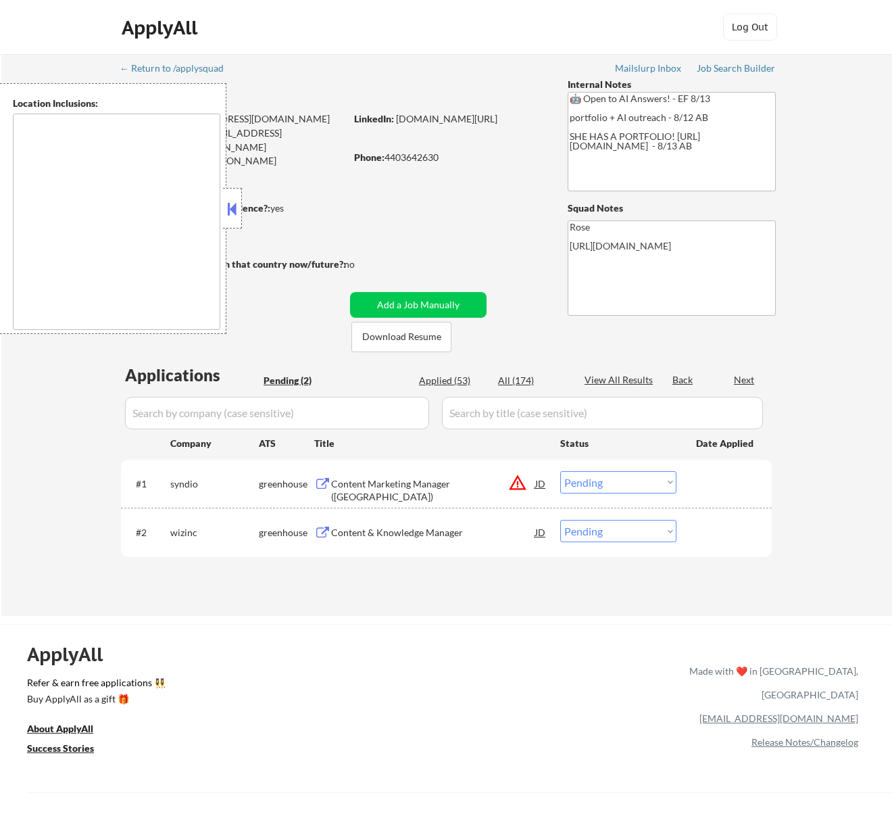
type textarea "[GEOGRAPHIC_DATA], [GEOGRAPHIC_DATA] [GEOGRAPHIC_DATA], [GEOGRAPHIC_DATA] [GEOG…"
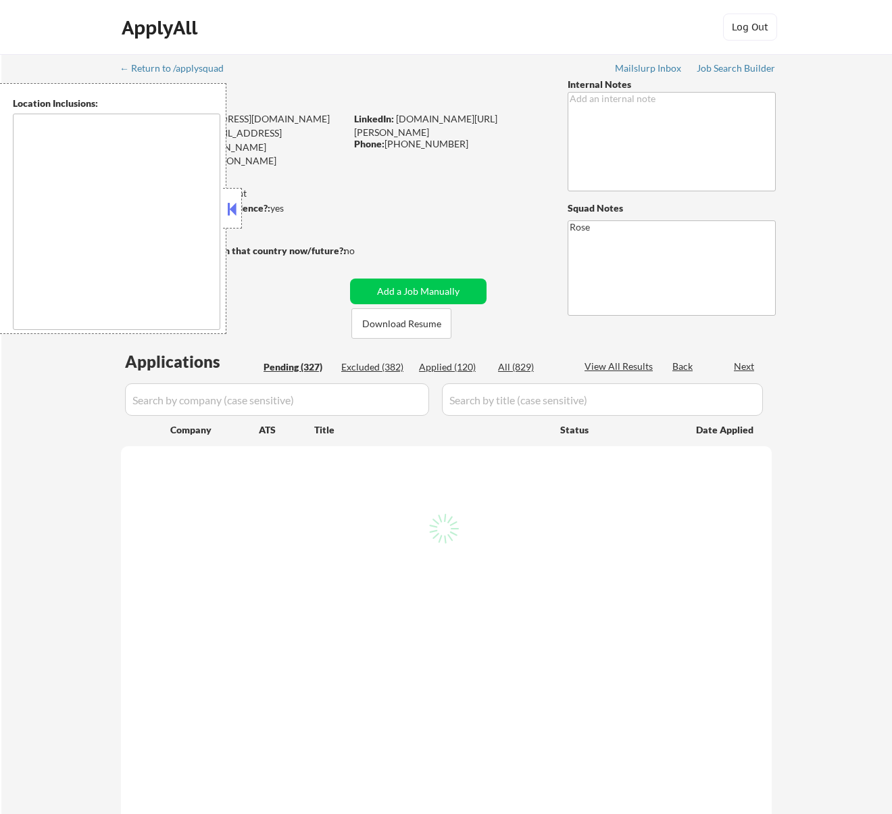
type textarea "Philadelphia, PA Camden, NJ Cherry Hill, NJ Wilmington, DE Norristown, PA Bensa…"
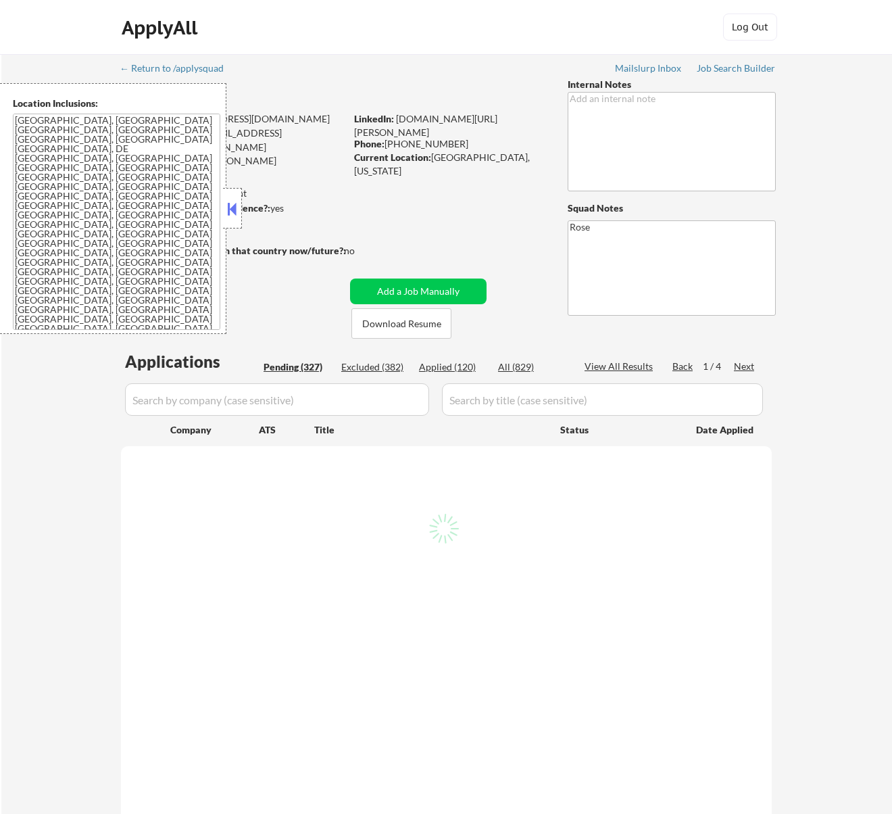
select select ""pending""
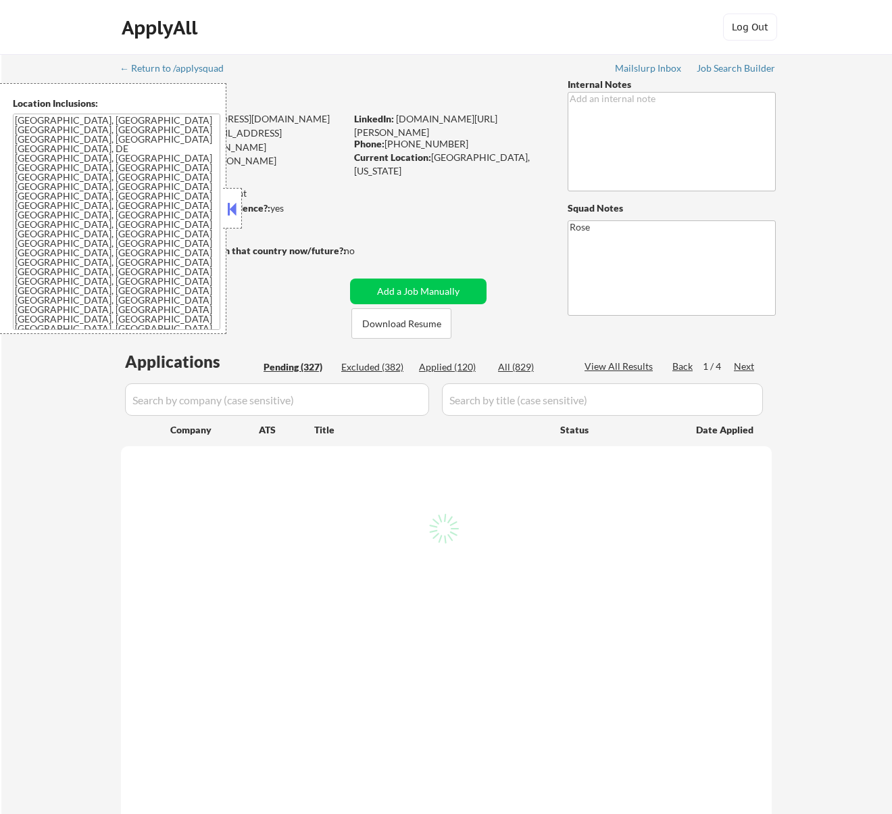
select select ""pending""
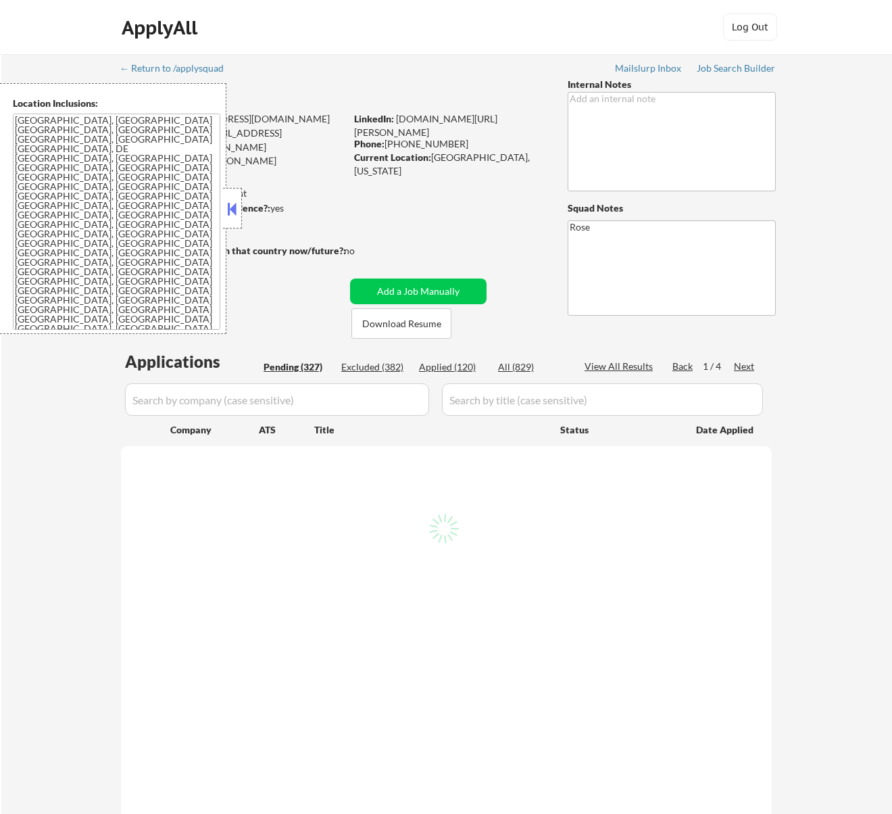
select select ""pending""
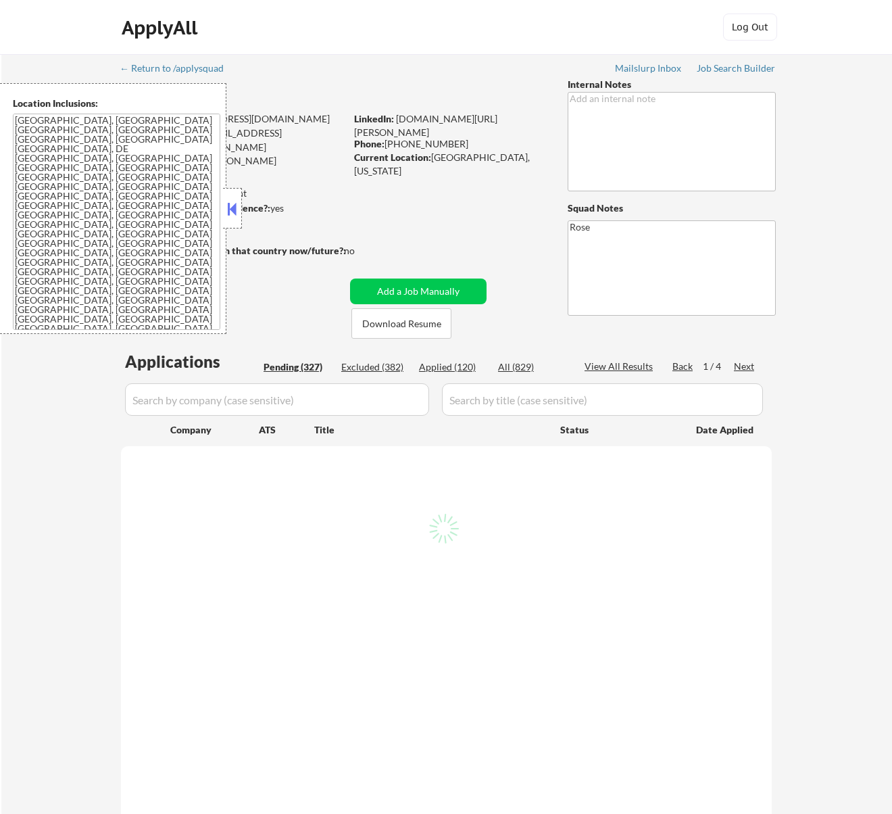
select select ""pending""
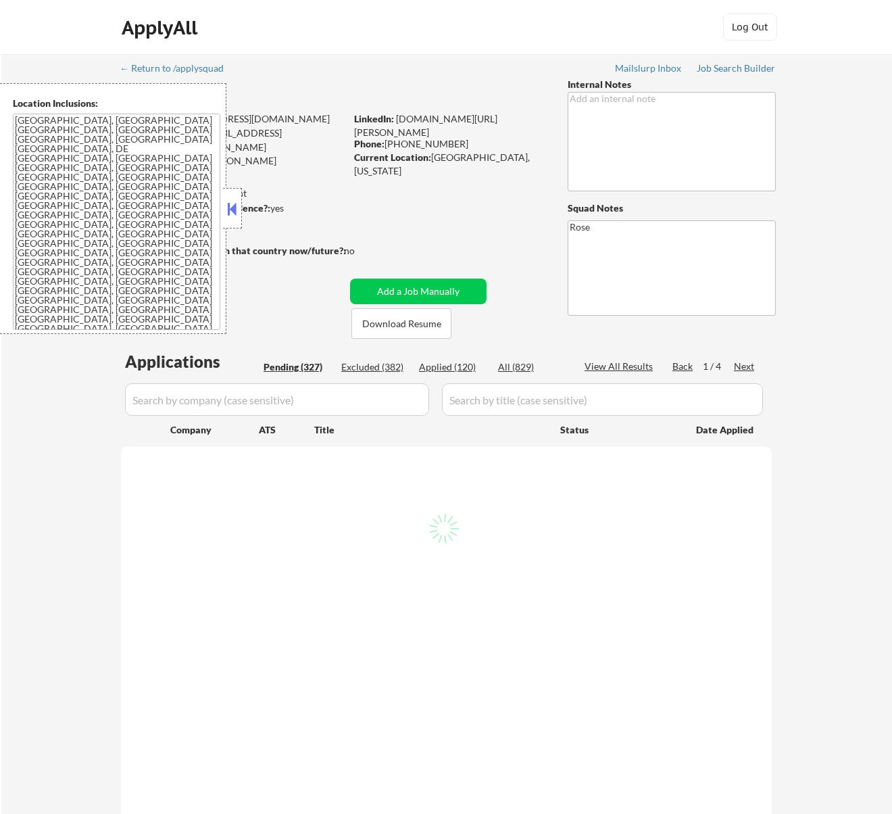
select select ""pending""
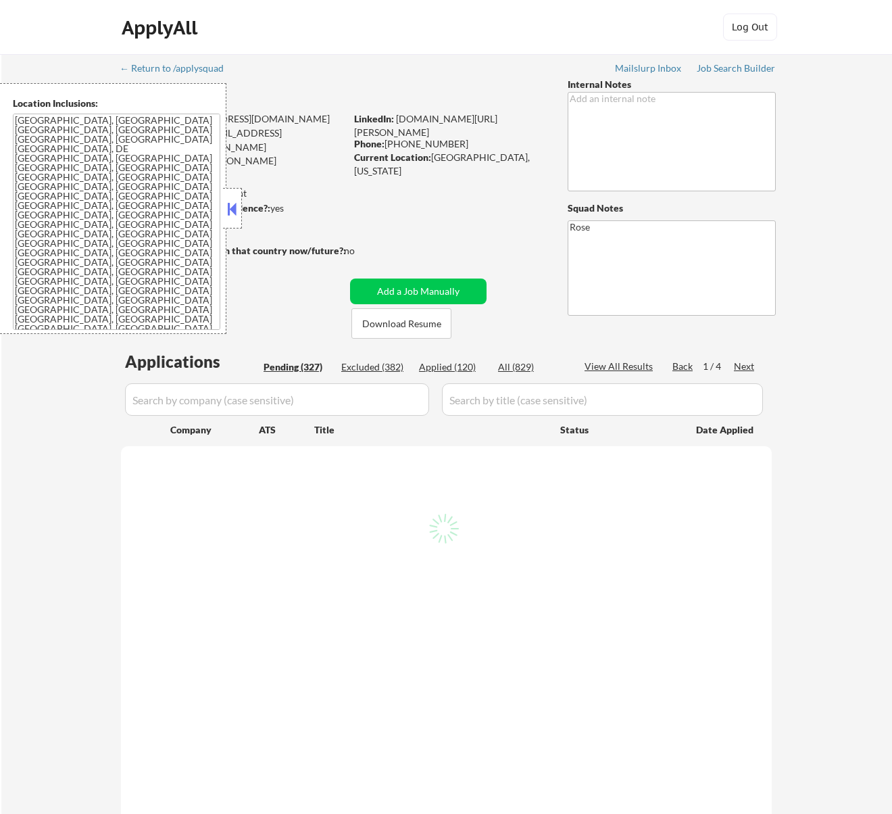
select select ""pending""
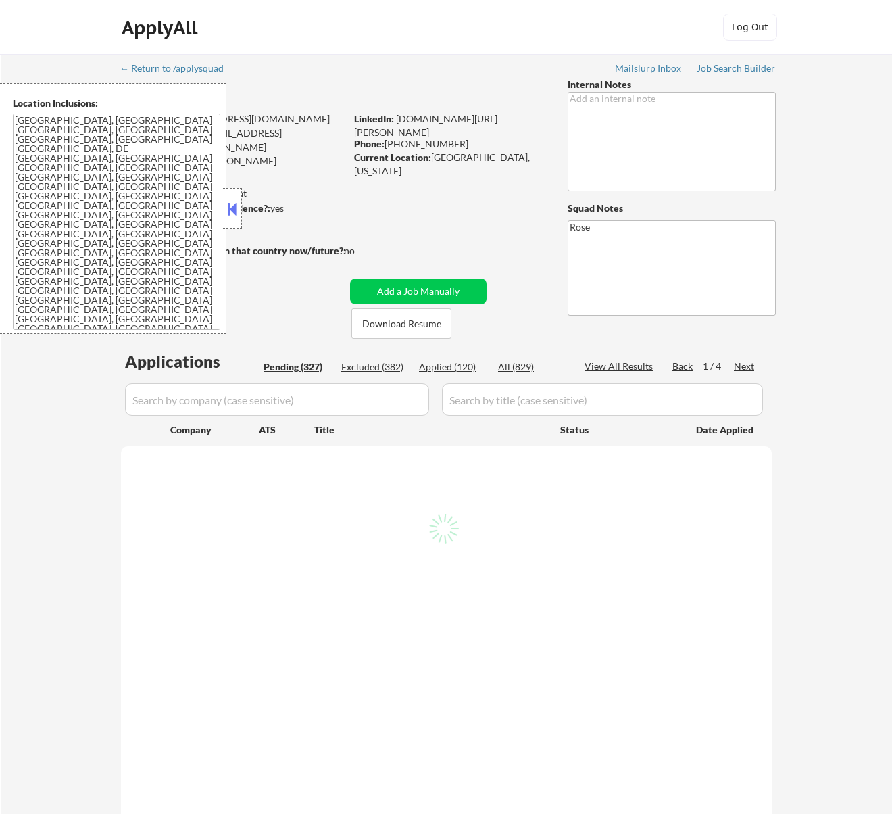
select select ""pending""
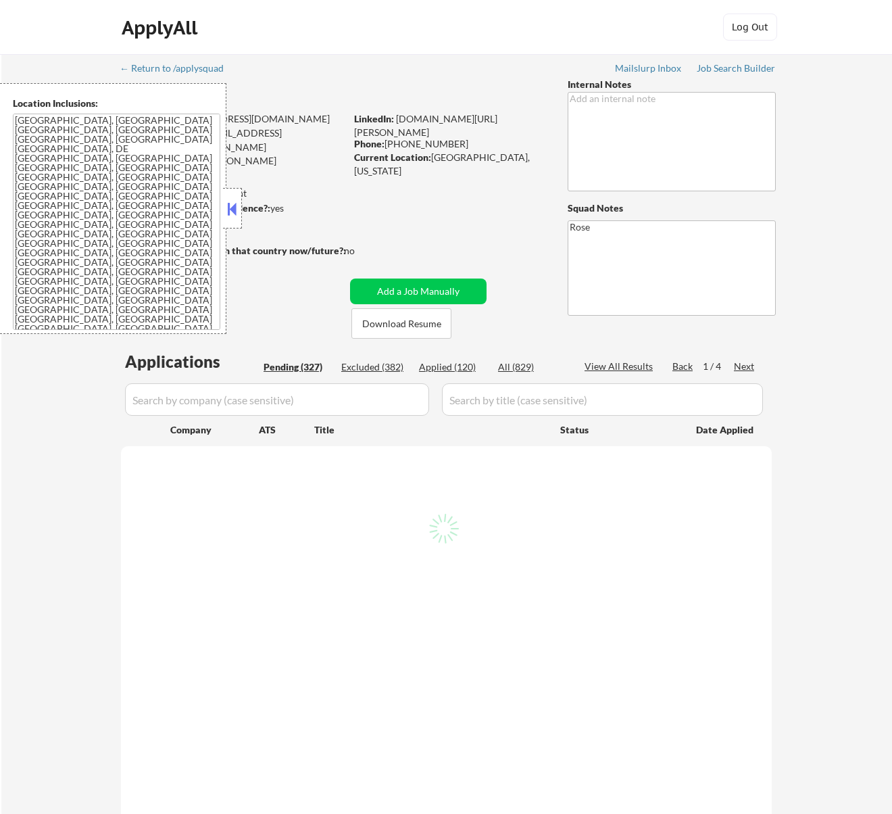
select select ""pending""
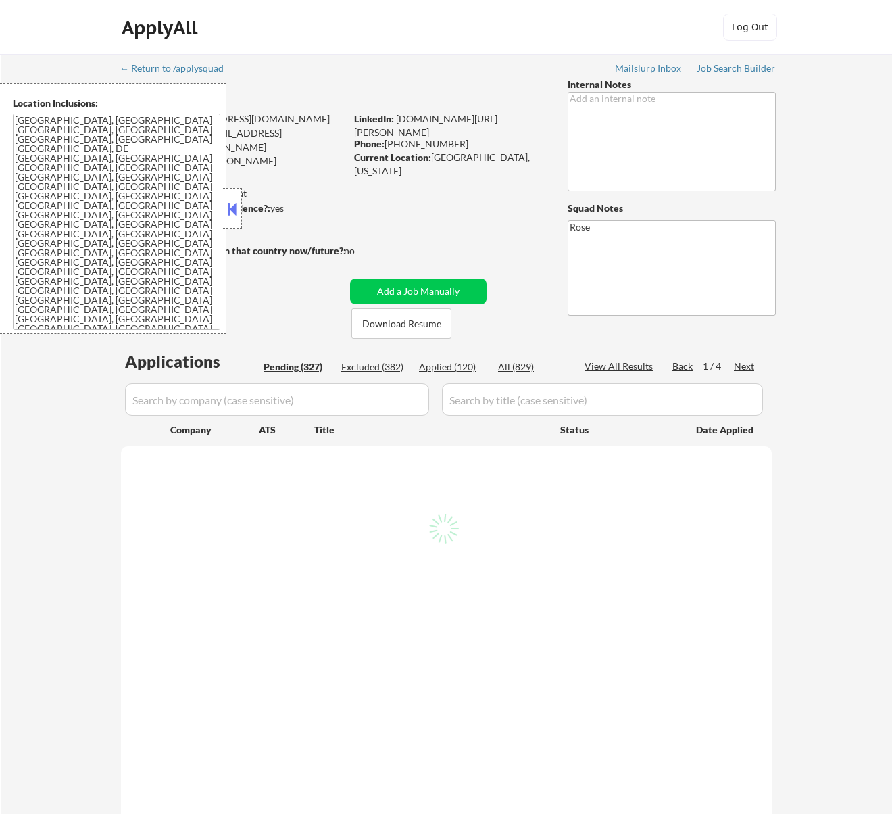
select select ""pending""
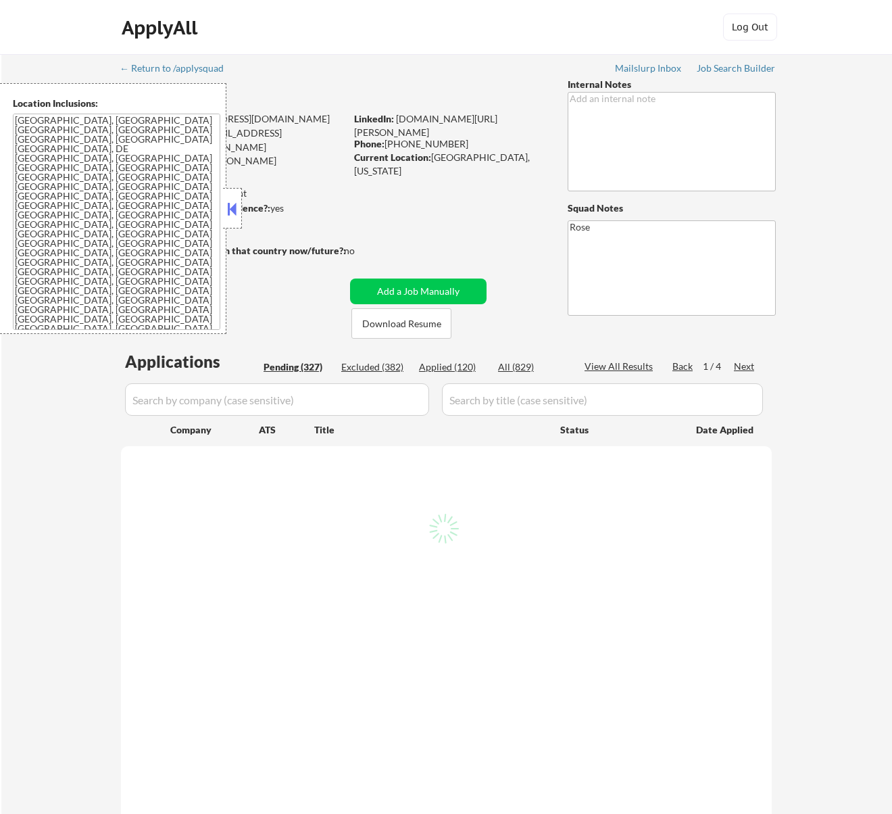
select select ""pending""
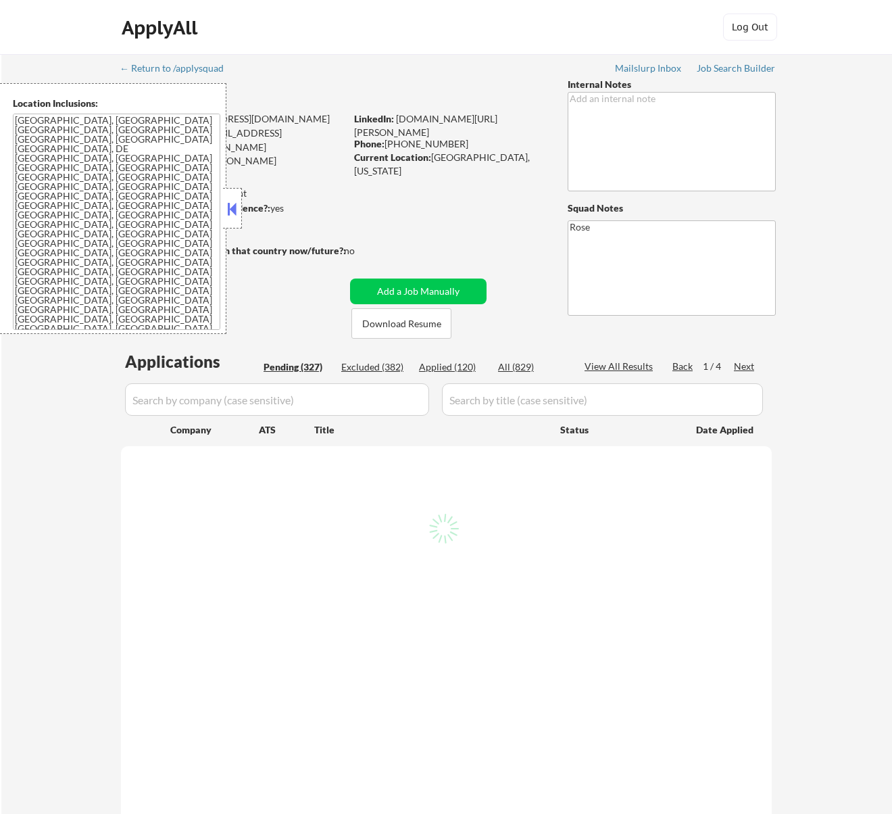
select select ""pending""
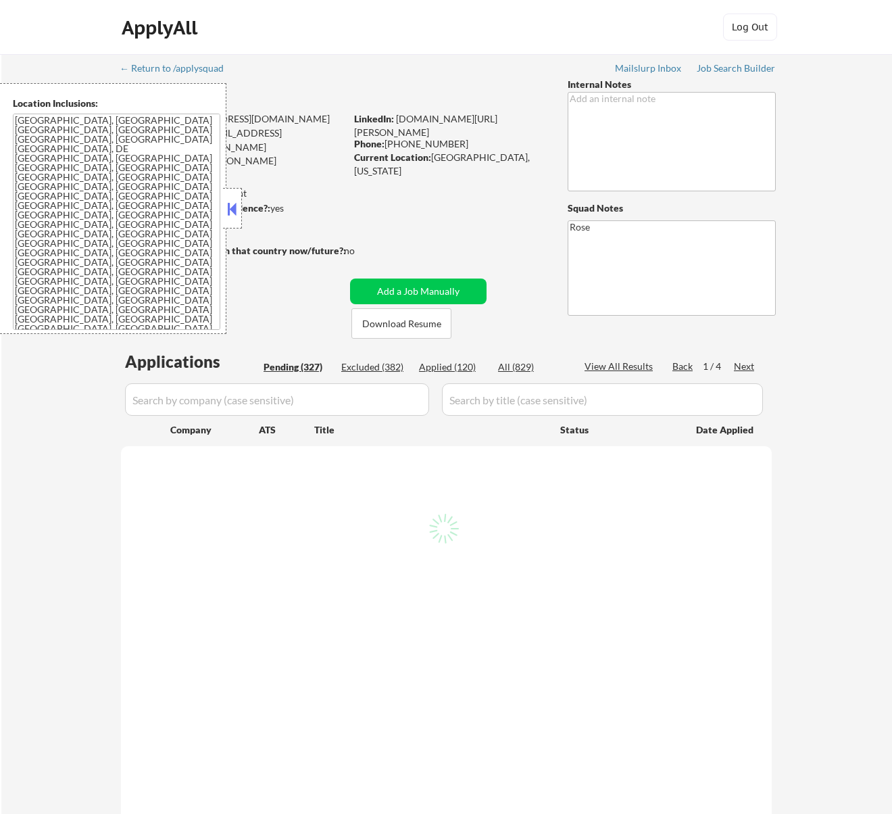
select select ""pending""
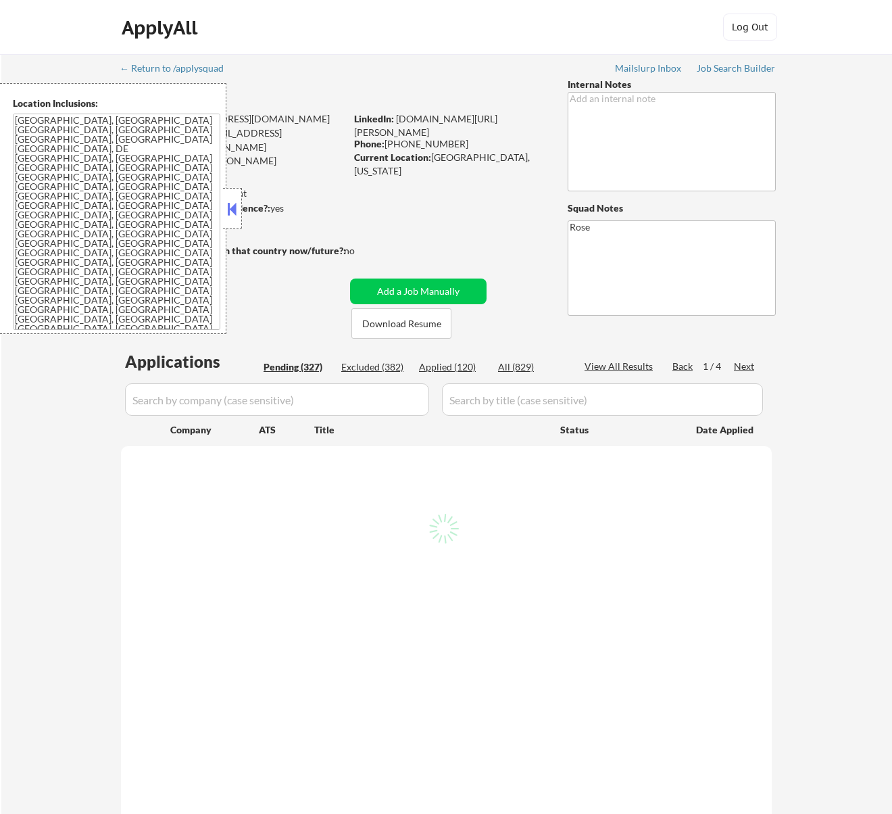
select select ""pending""
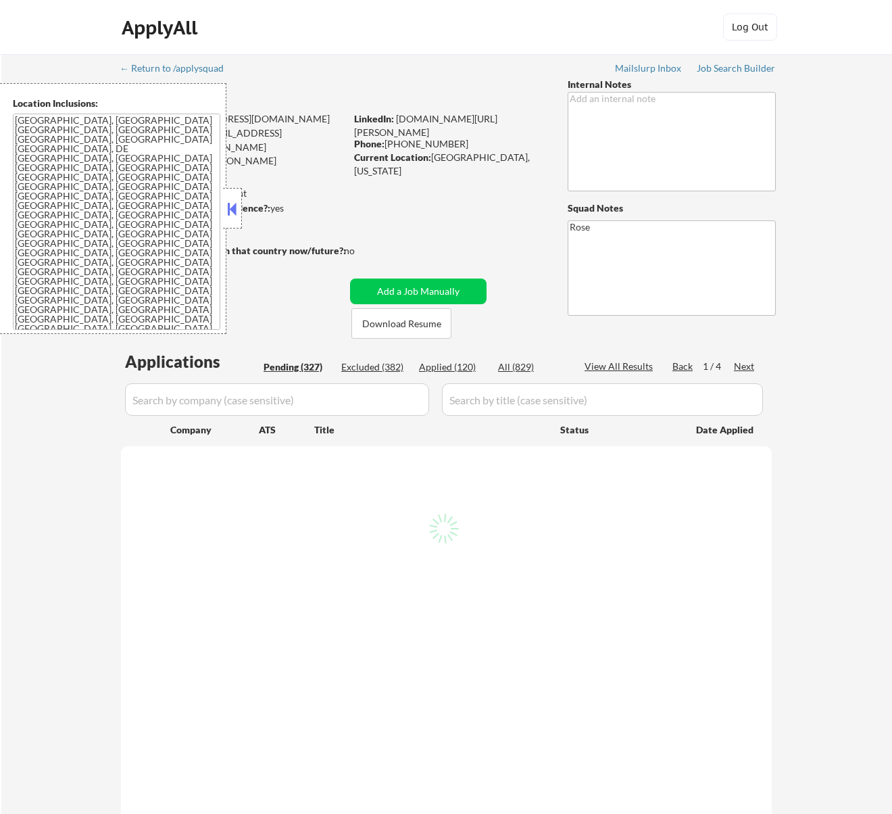
select select ""pending""
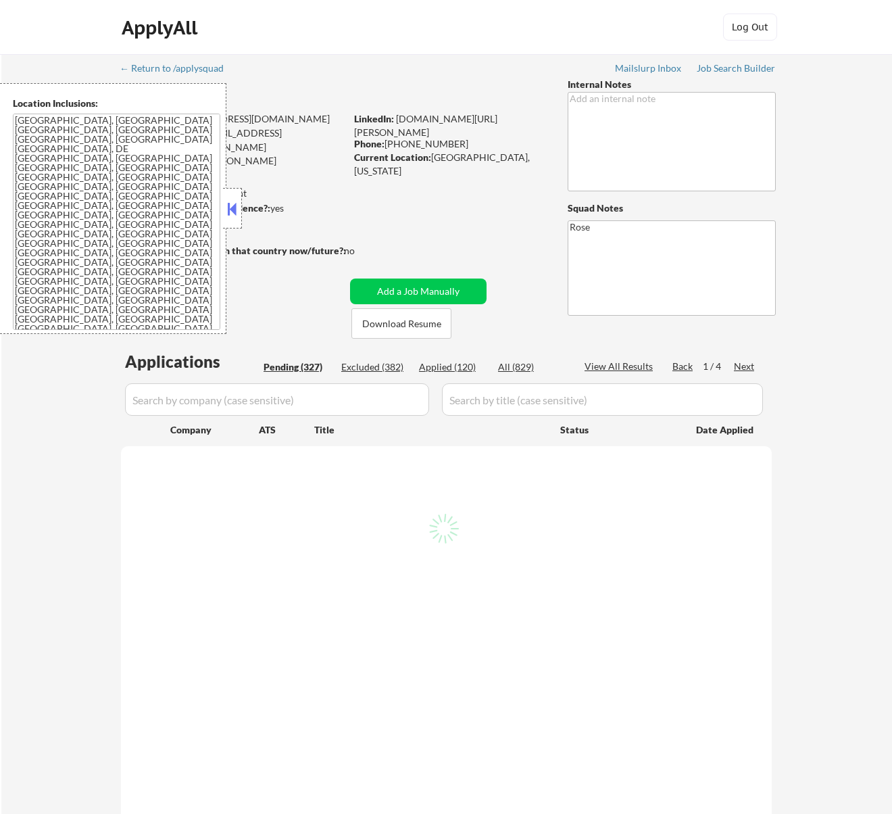
select select ""pending""
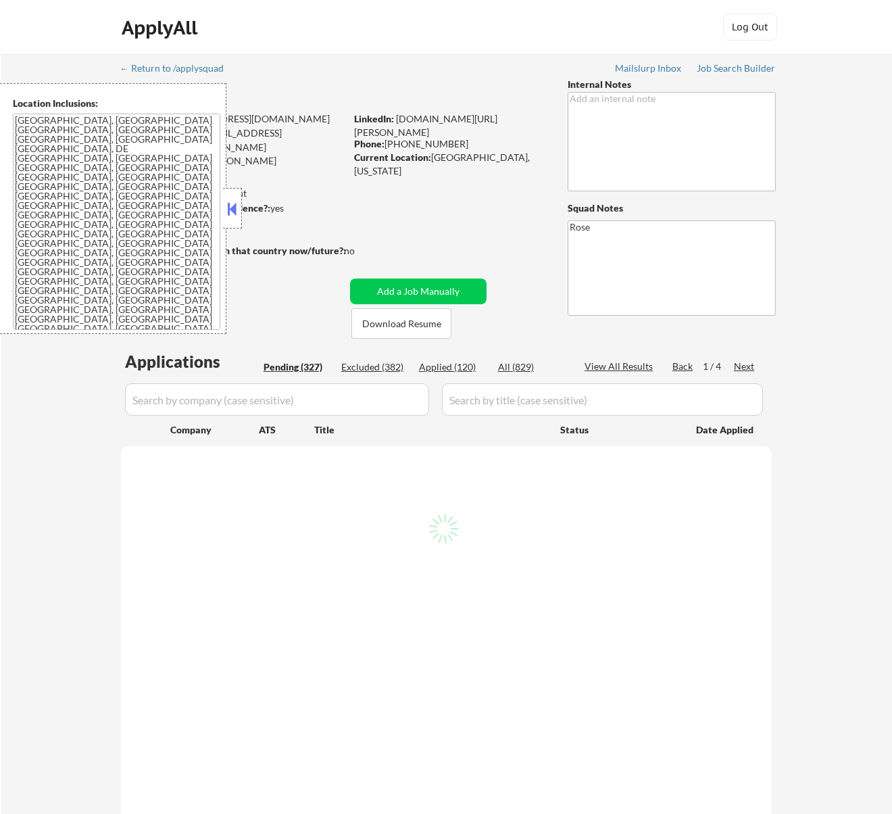
select select ""pending""
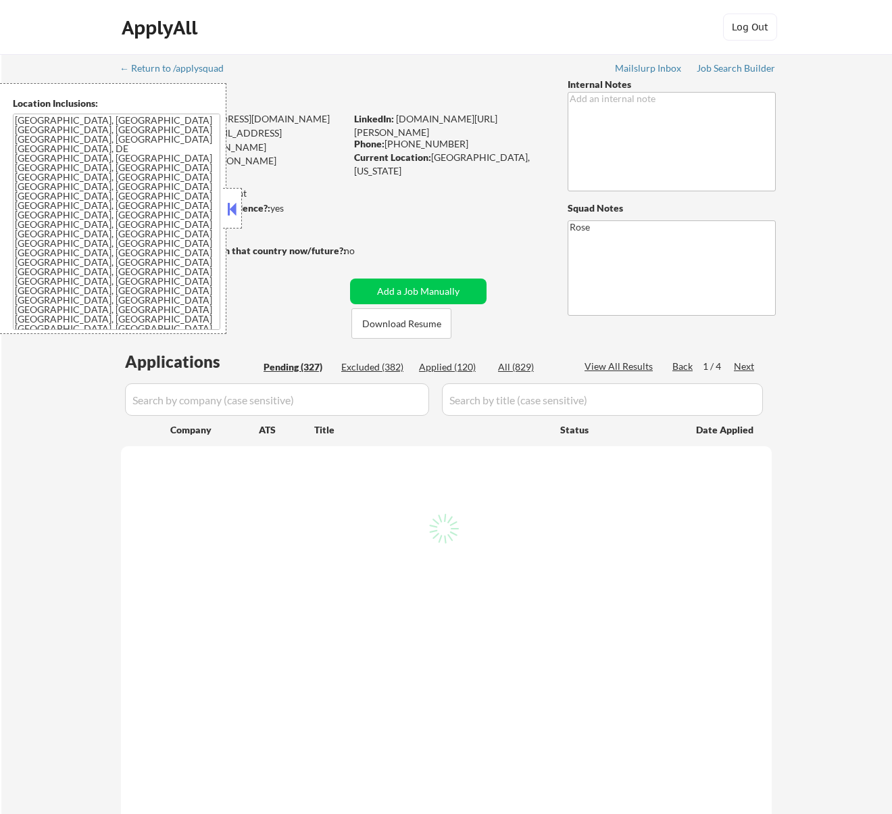
select select ""pending""
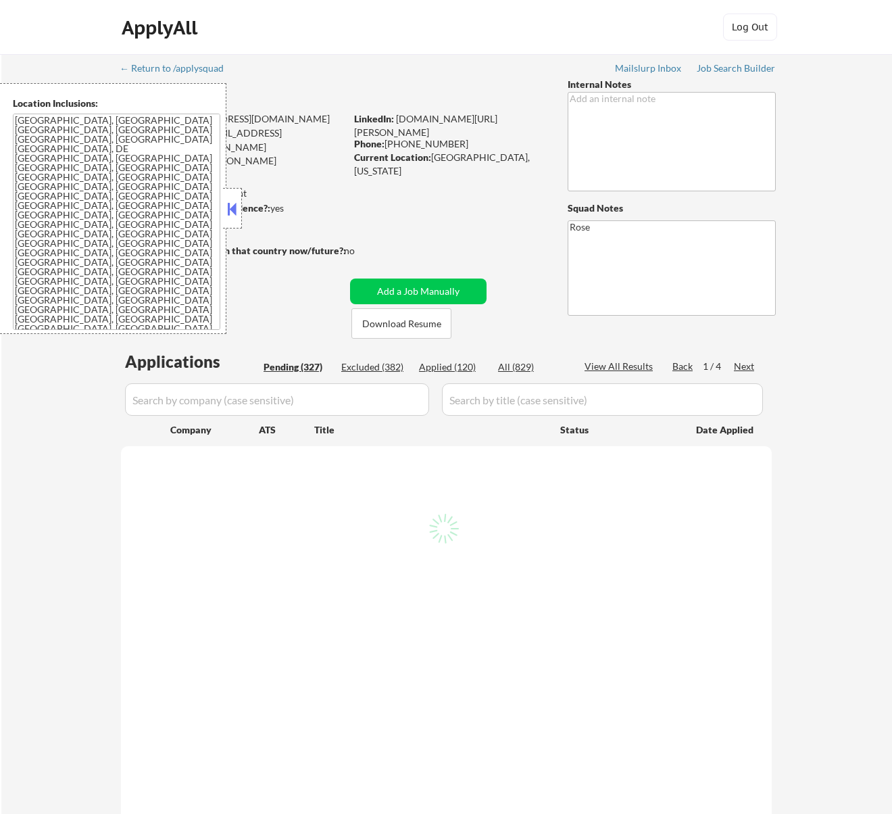
select select ""pending""
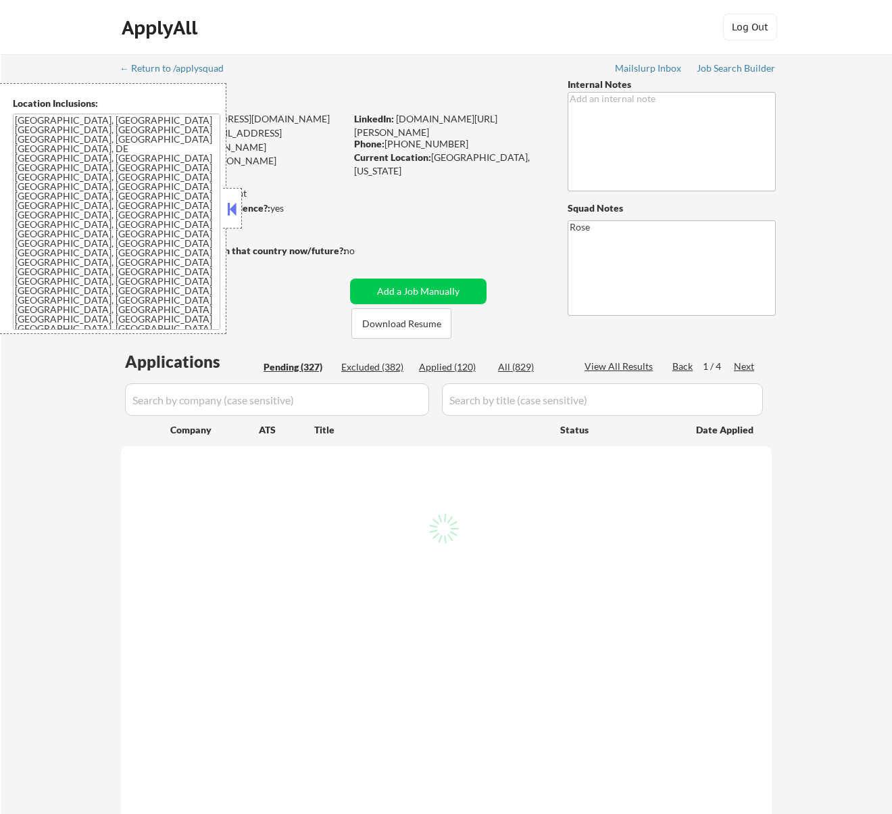
select select ""pending""
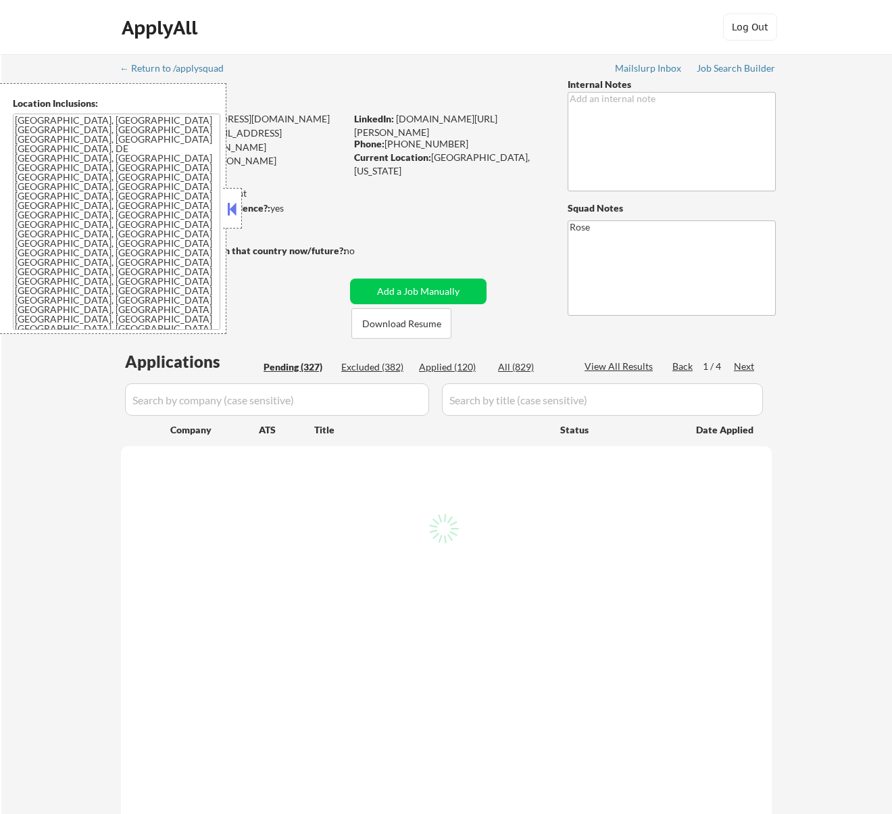
select select ""pending""
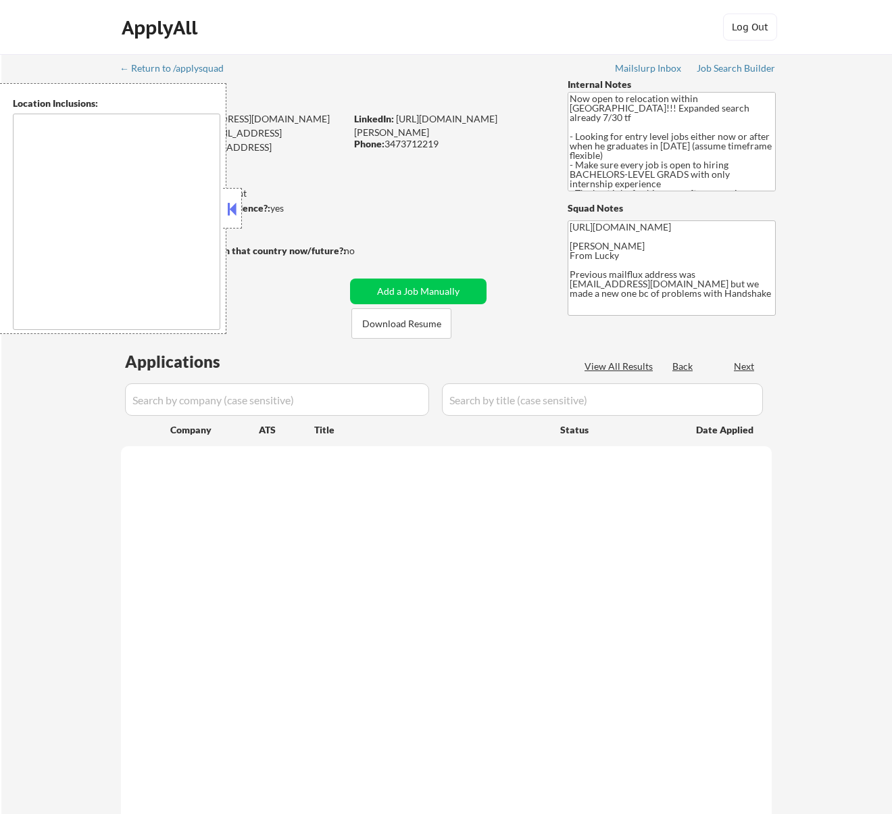
type textarea "country:[GEOGRAPHIC_DATA]"
select select ""pending""
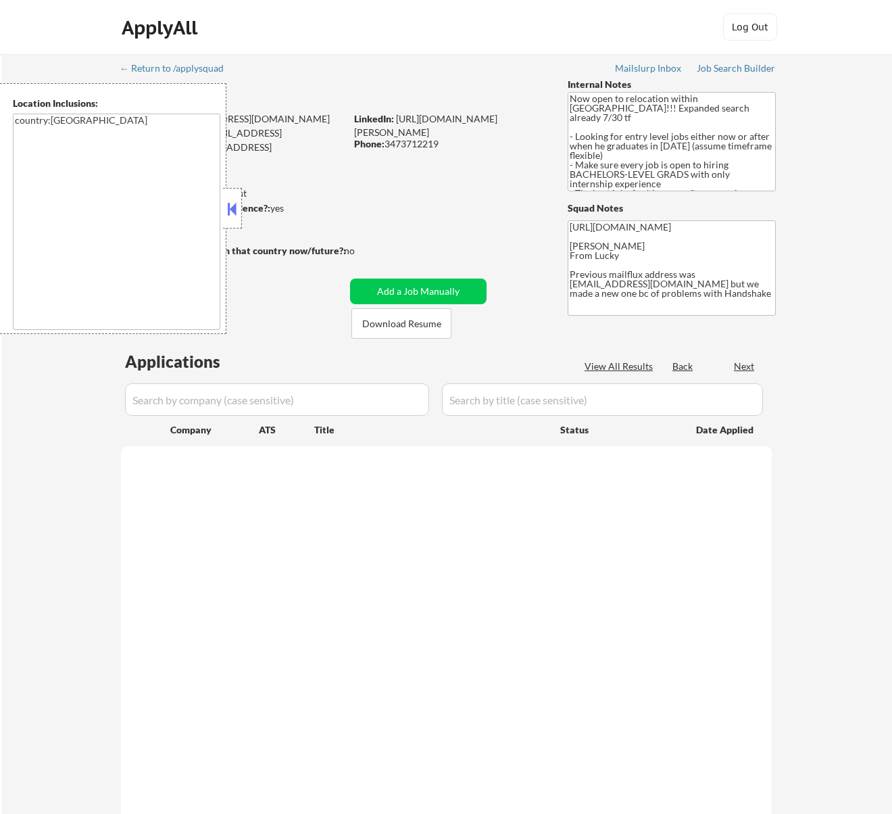
select select ""pending""
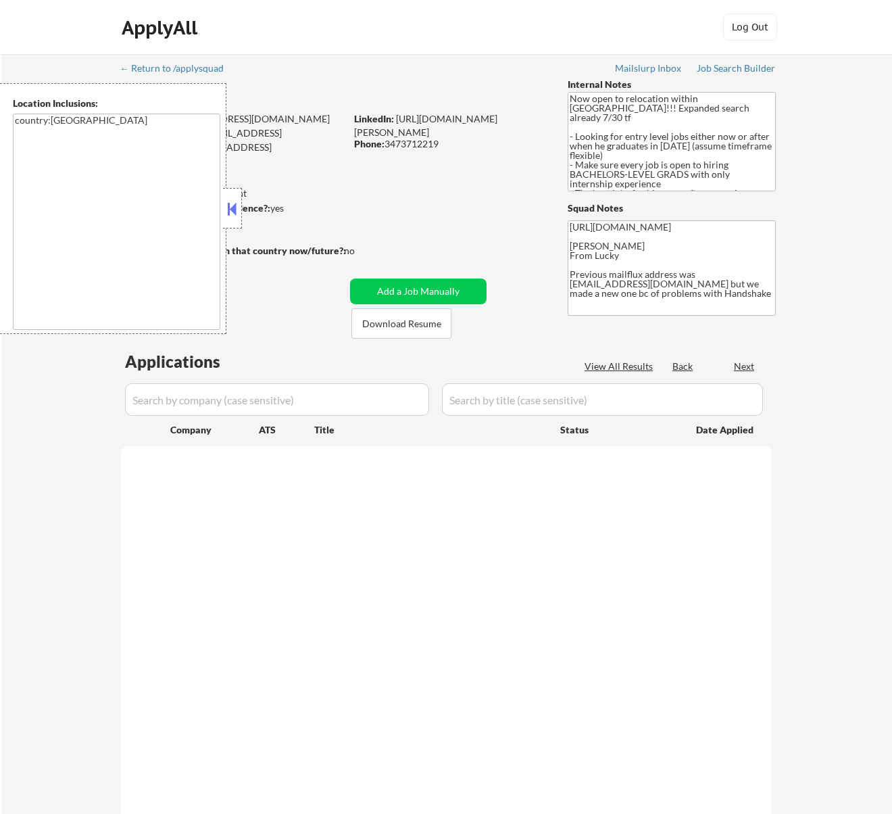
select select ""pending""
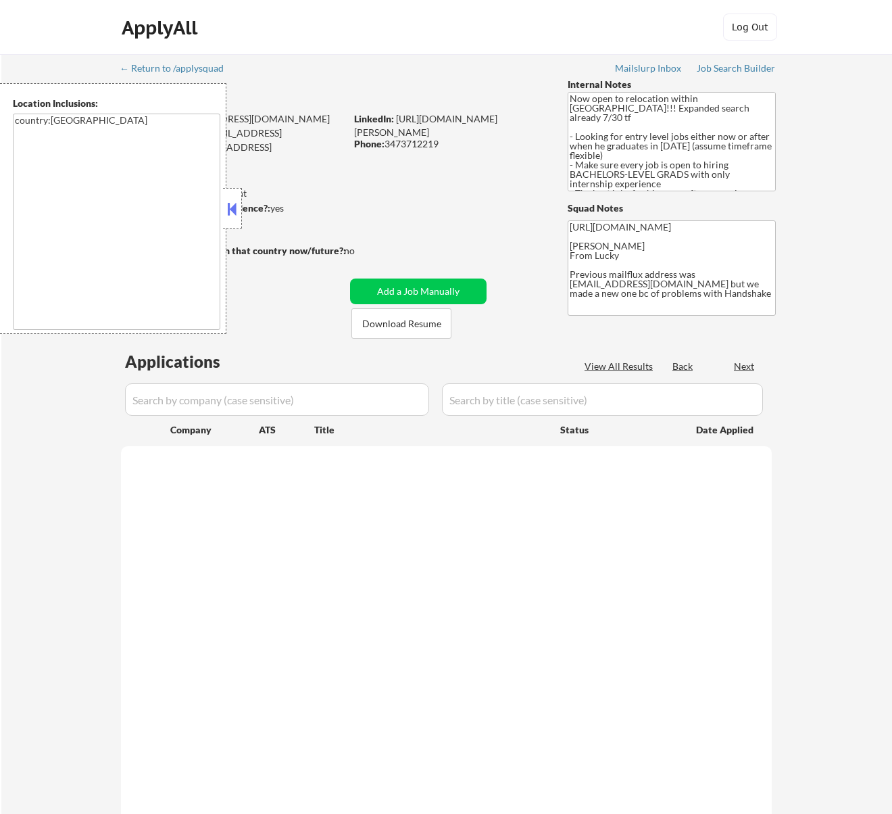
select select ""pending""
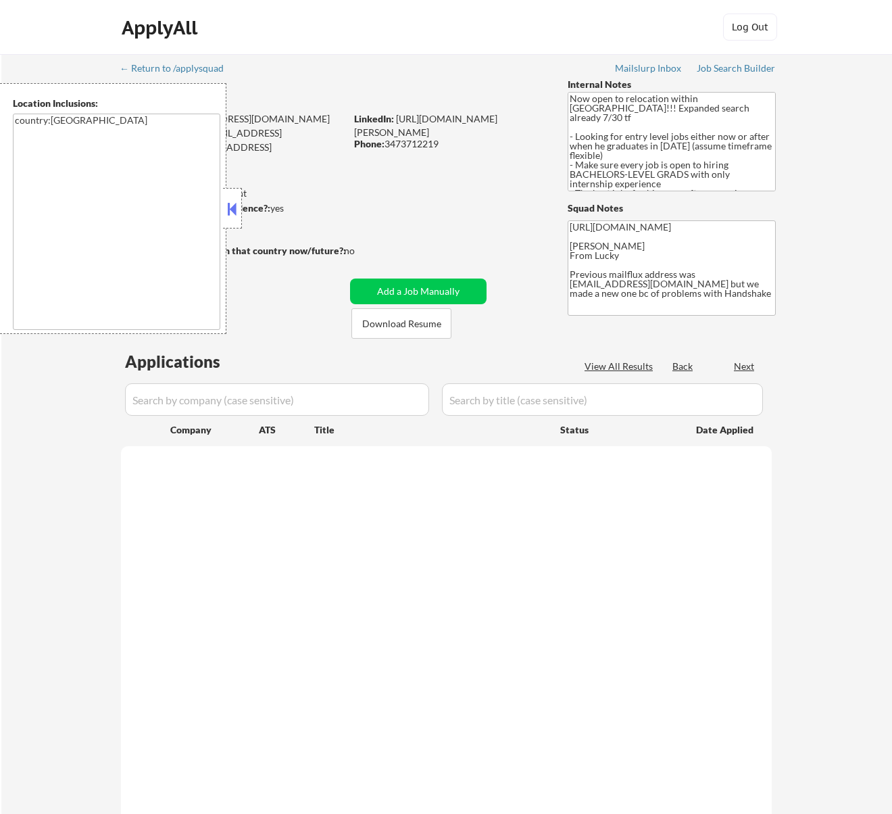
select select ""pending""
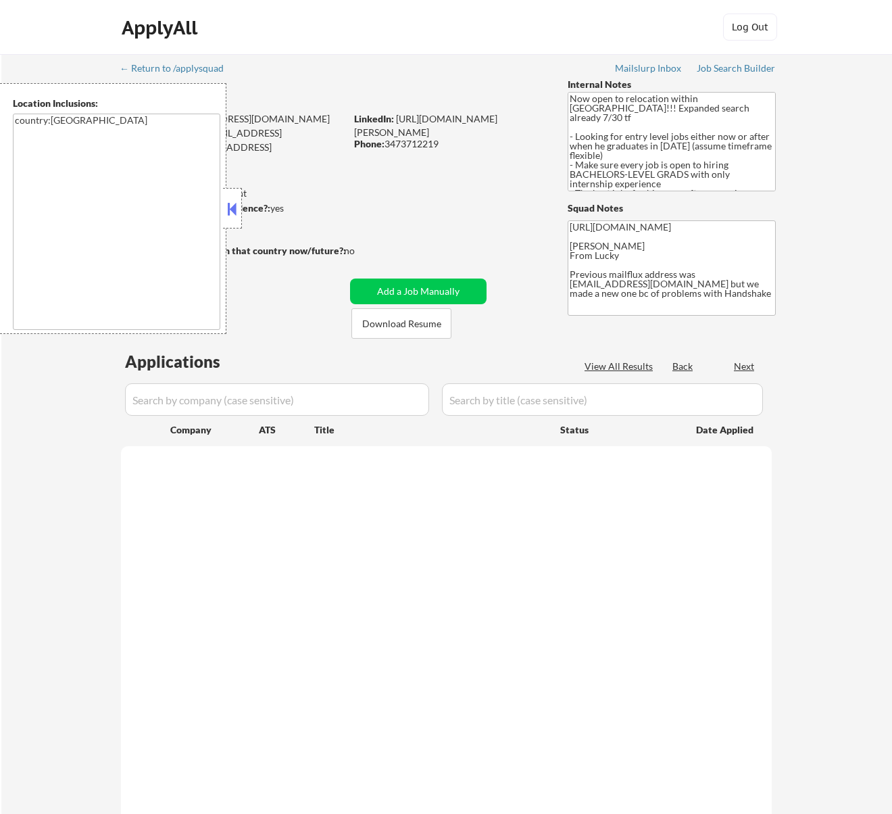
select select ""pending""
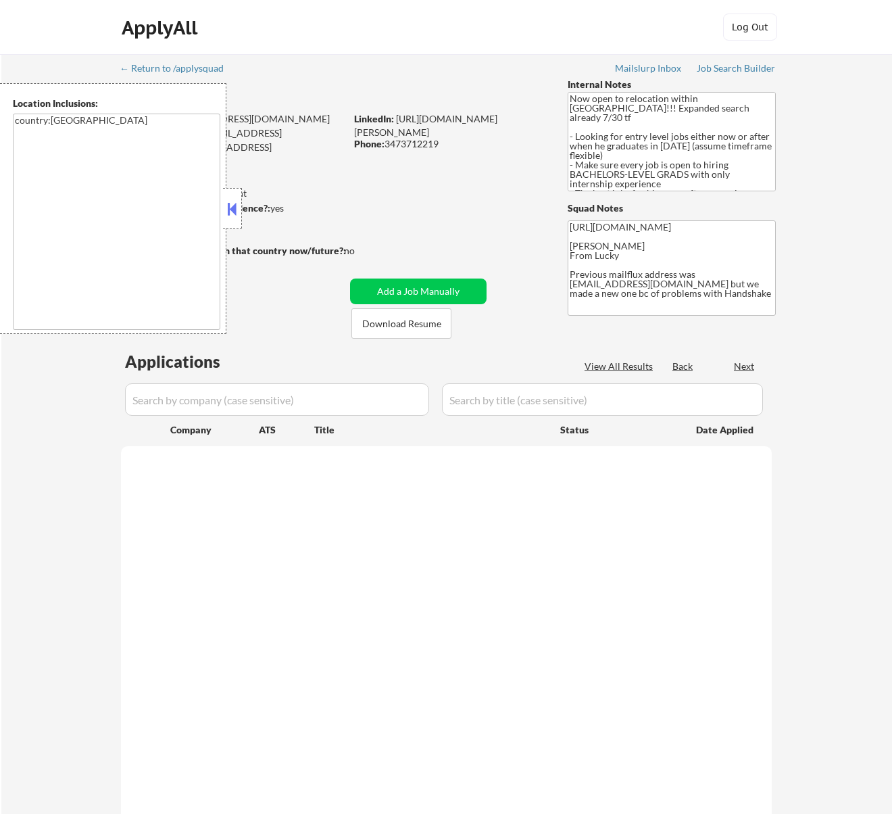
select select ""pending""
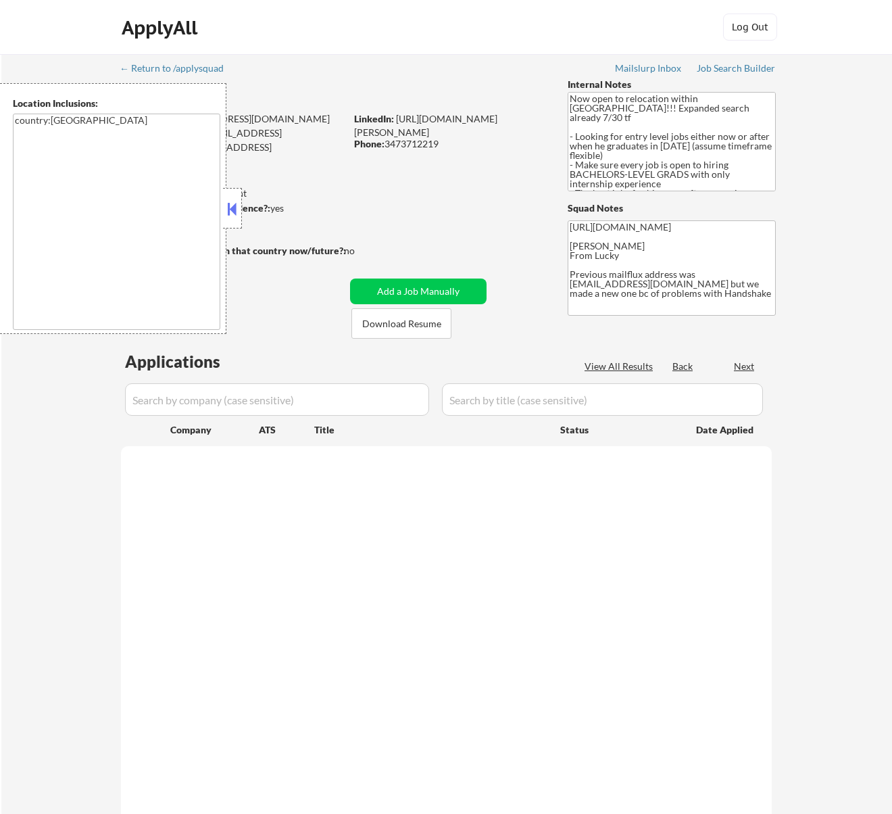
select select ""pending""
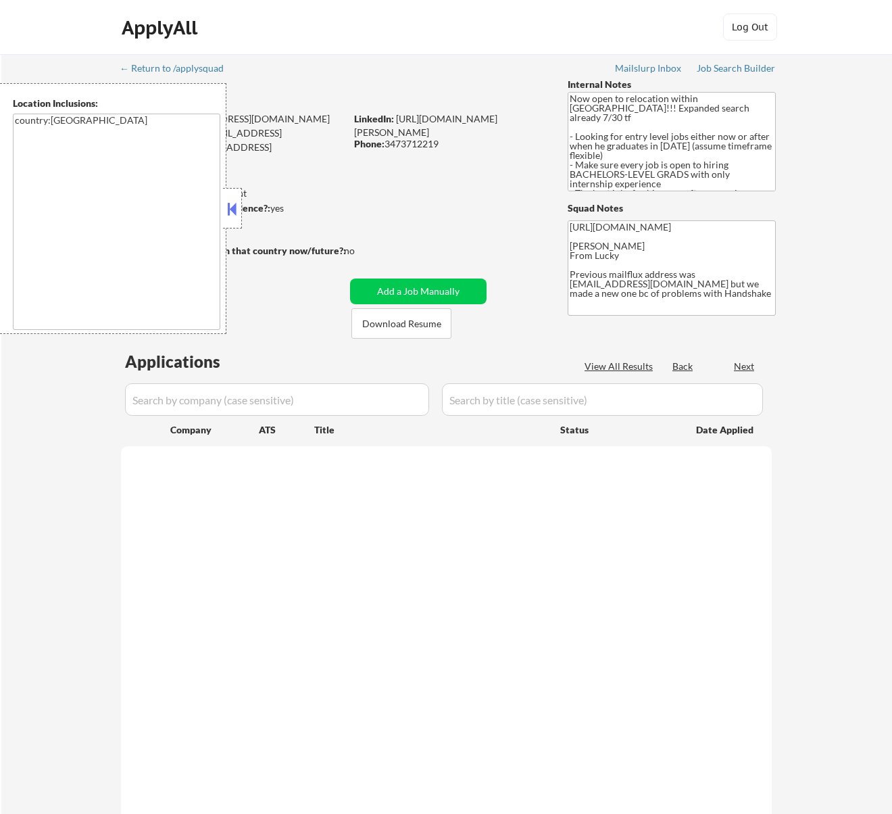
select select ""pending""
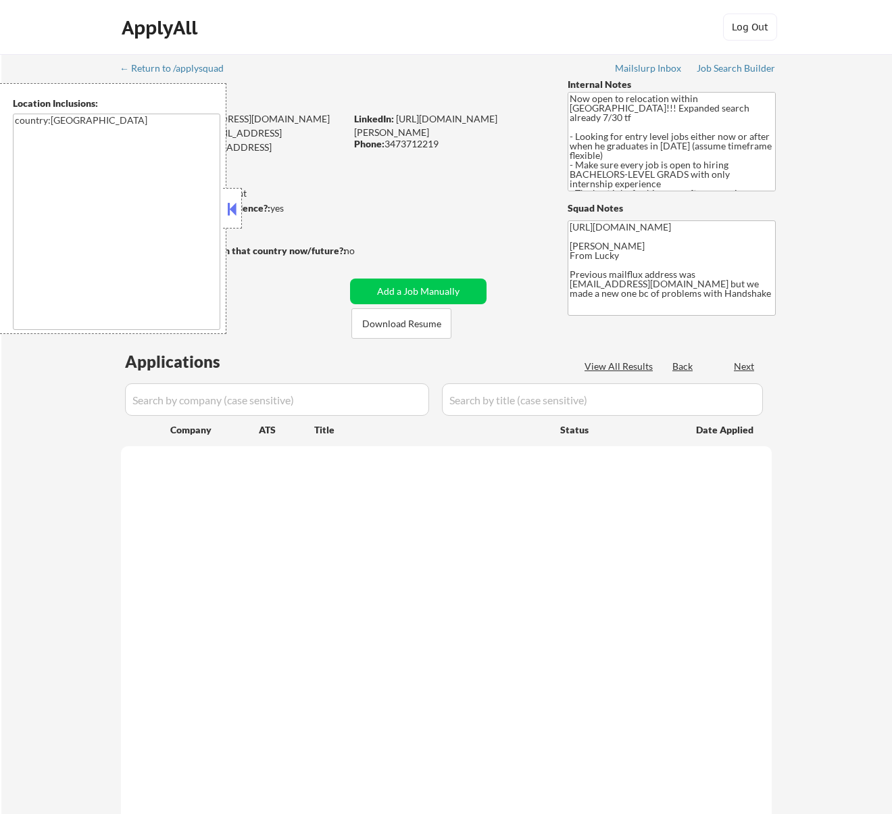
select select ""pending""
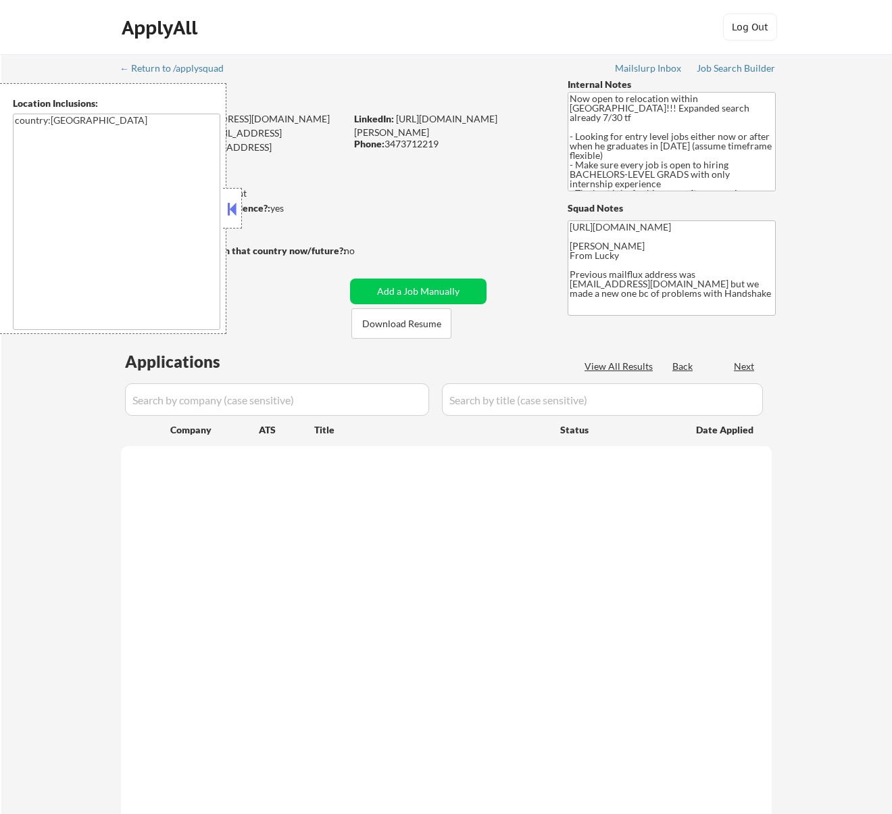
select select ""pending""
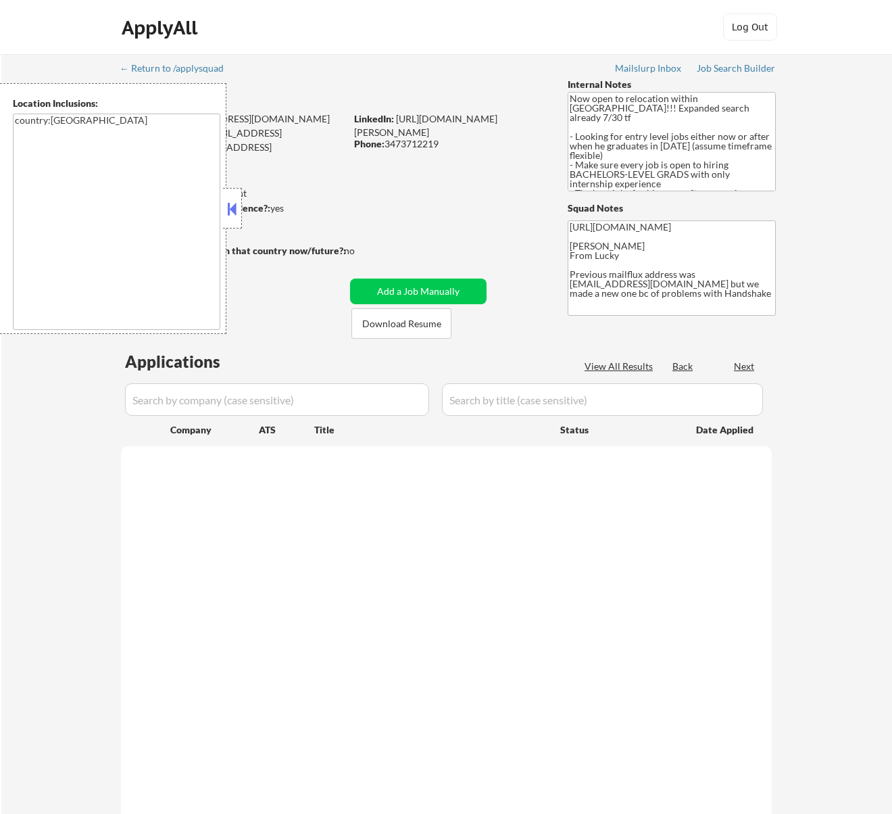
select select ""pending""
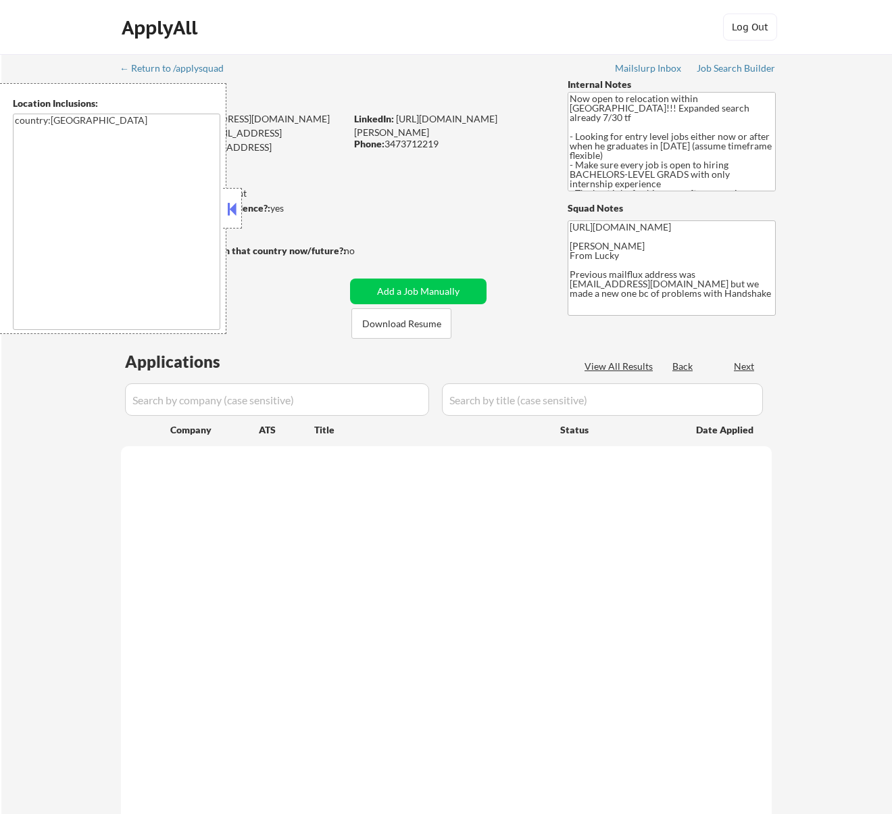
select select ""pending""
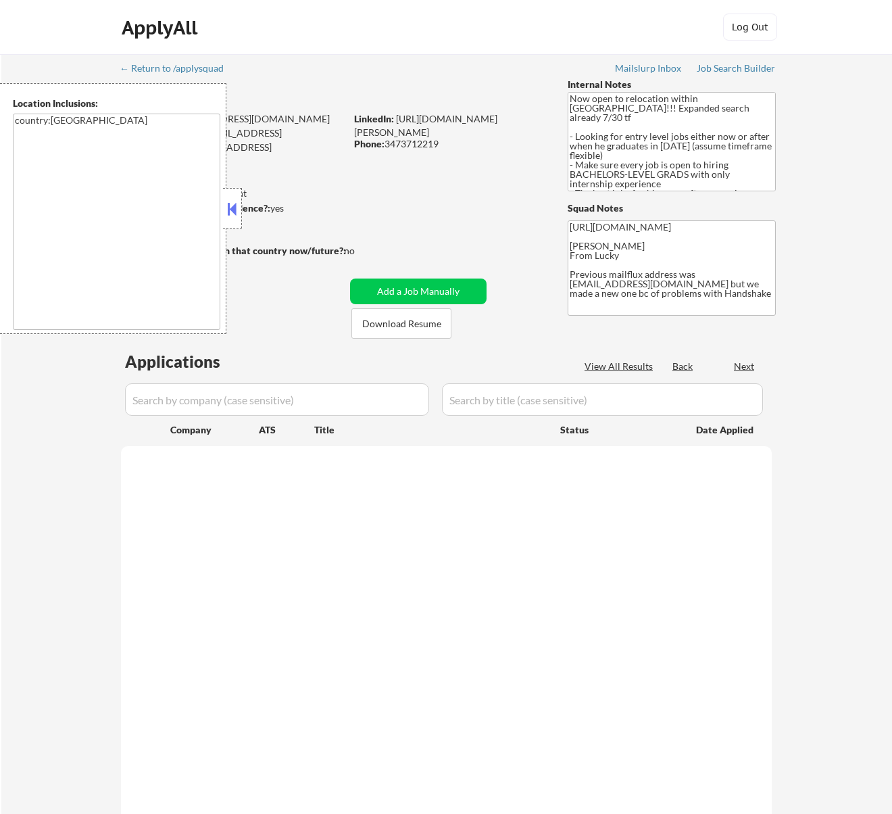
select select ""pending""
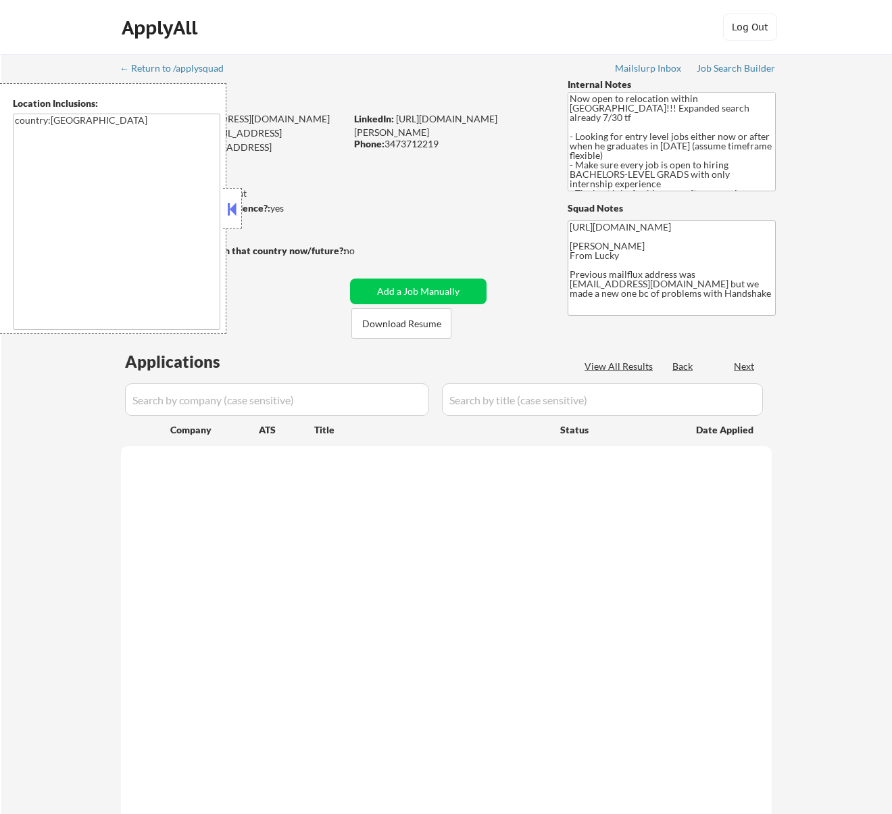
select select ""pending""
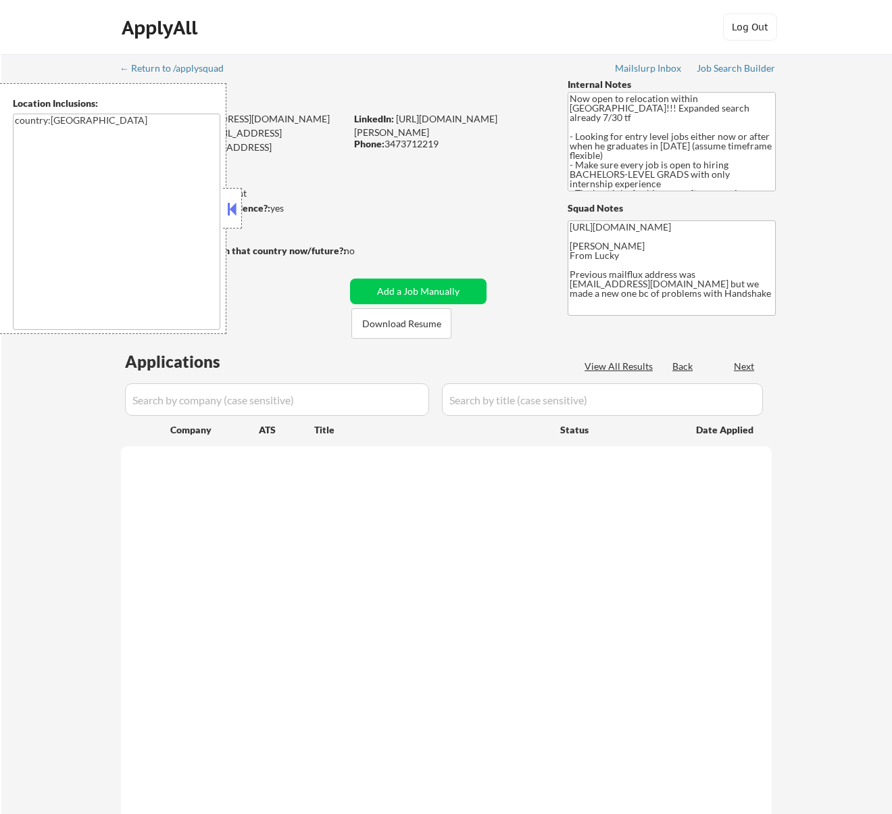
select select ""pending""
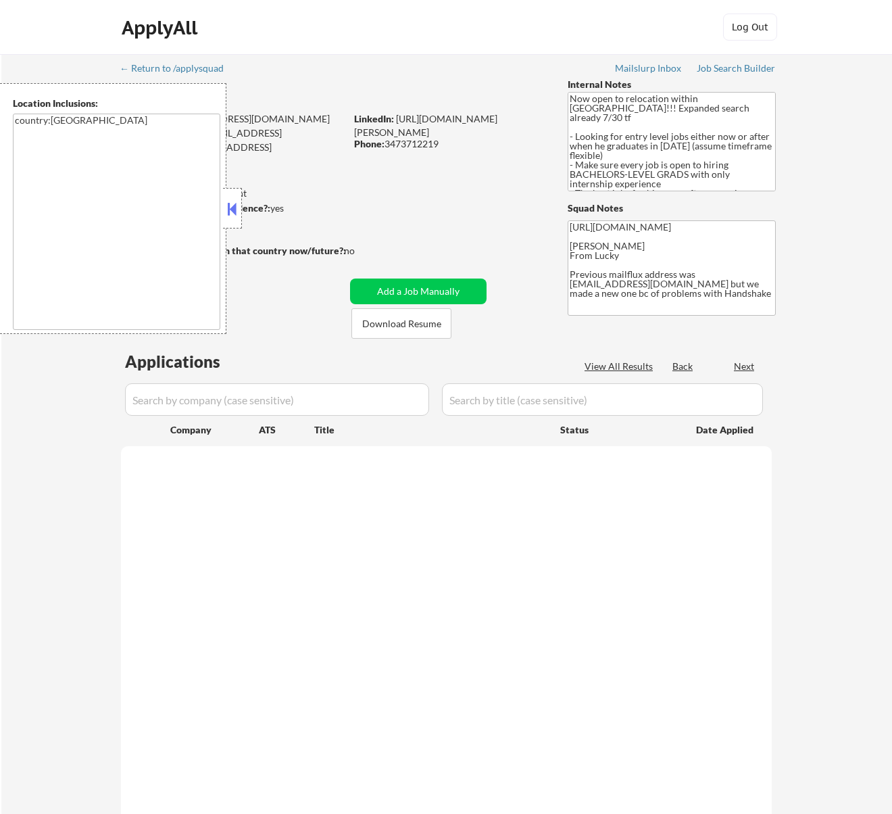
select select ""pending""
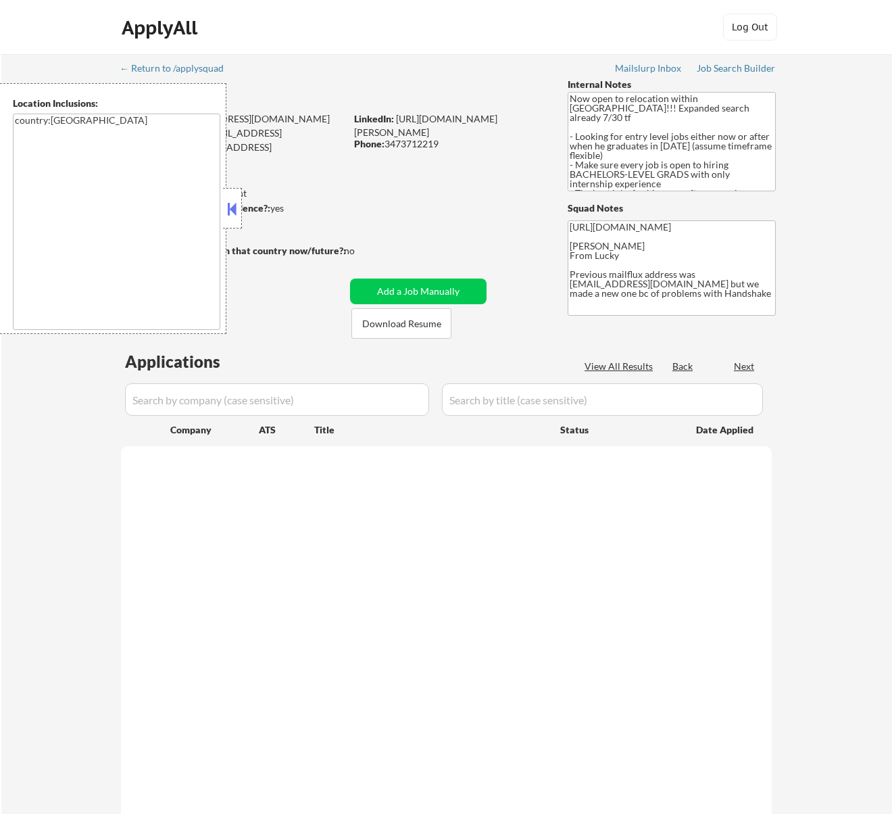
select select ""pending""
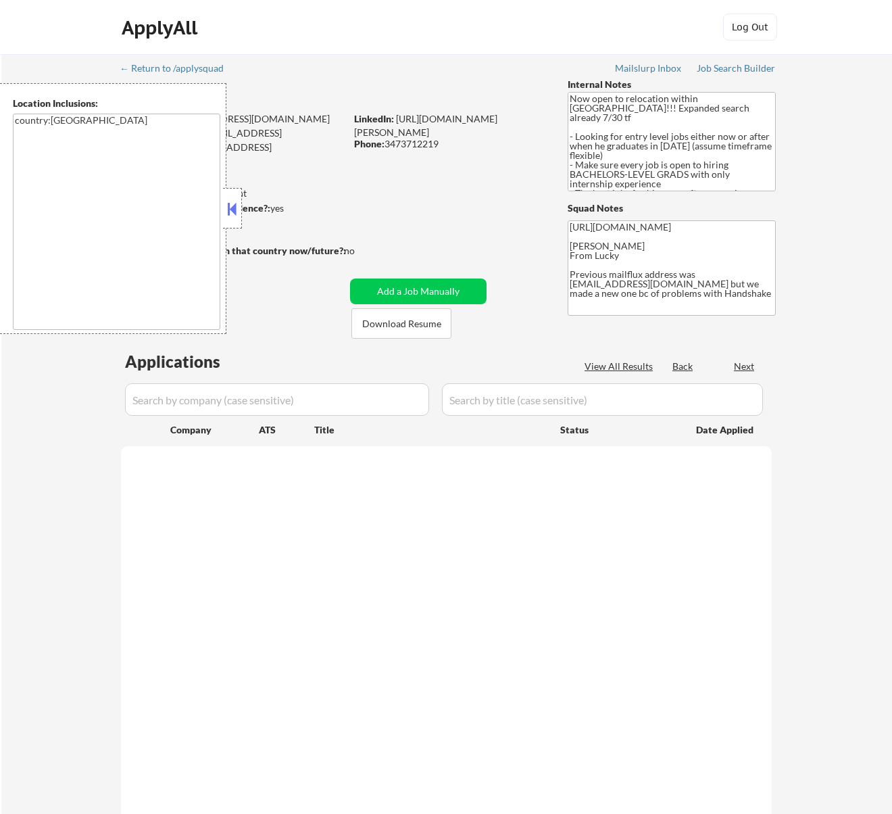
select select ""pending""
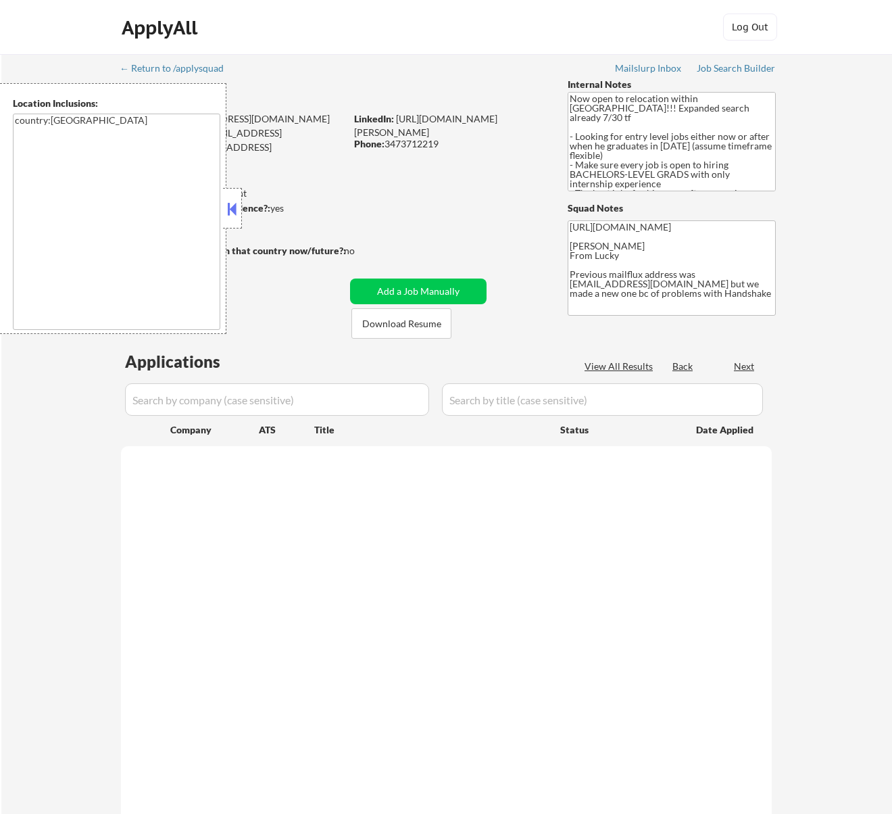
select select ""pending""
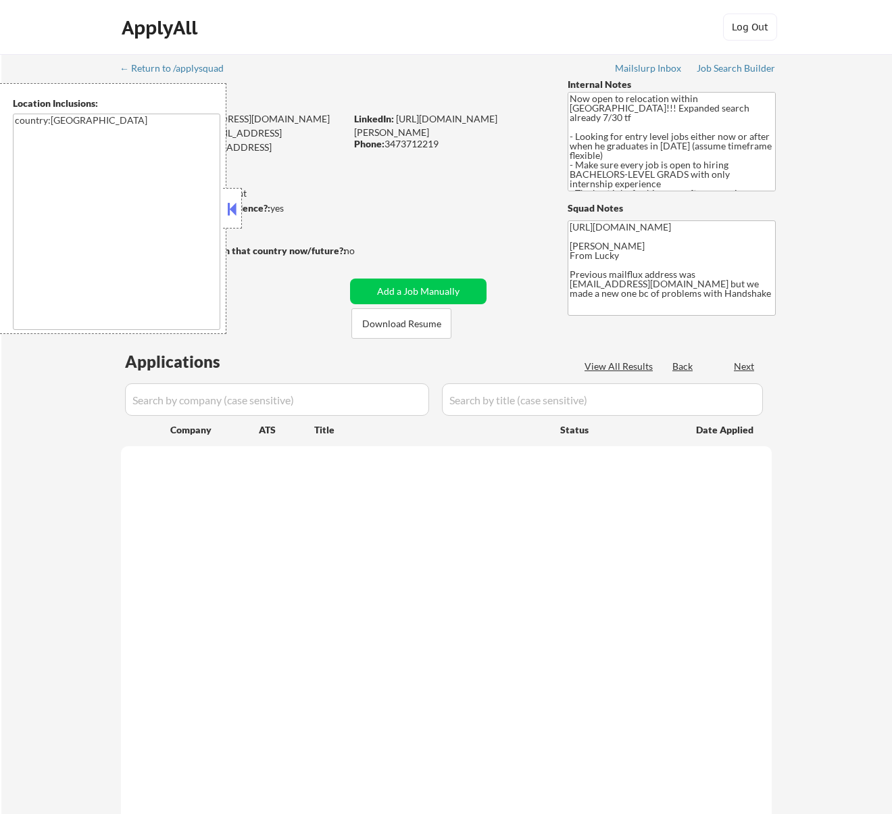
select select ""pending""
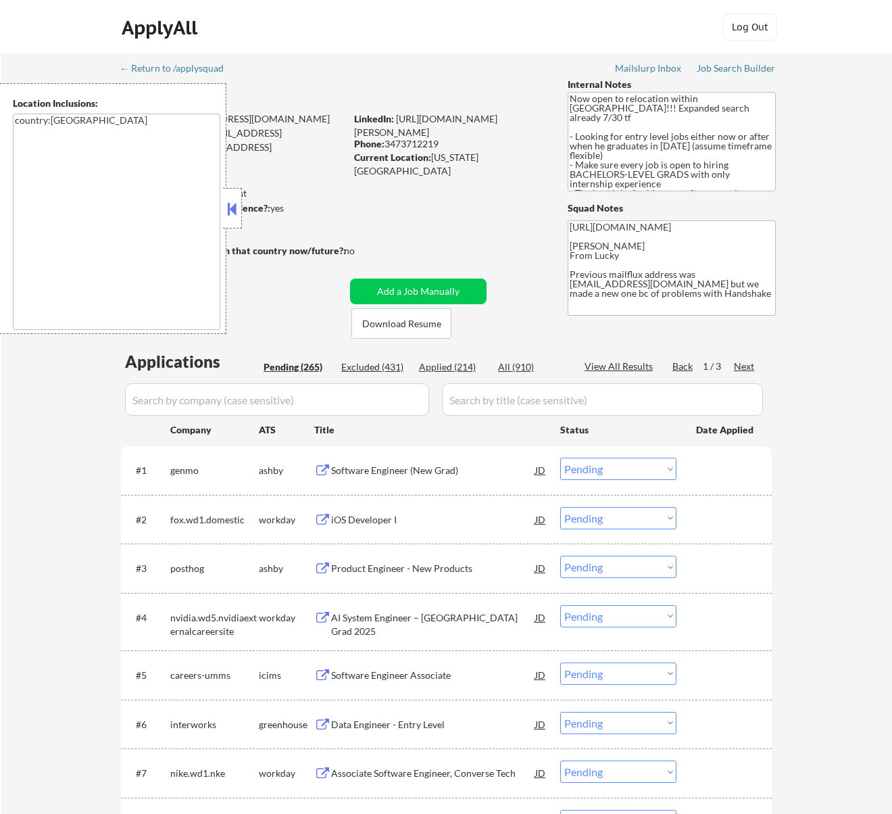
click at [414, 468] on div "Software Engineer (New Grad)" at bounding box center [433, 471] width 204 height 14
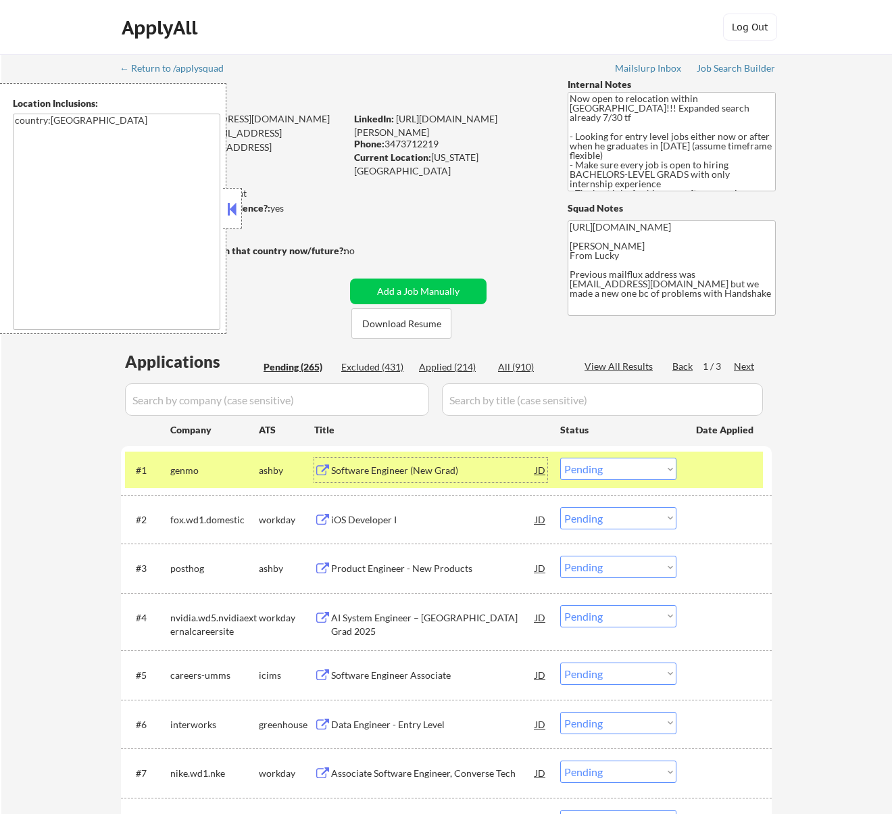
click at [609, 468] on select "Choose an option... Pending Applied Excluded (Questions) Excluded (Expired) Exc…" at bounding box center [618, 469] width 116 height 22
click at [560, 458] on select "Choose an option... Pending Applied Excluded (Questions) Excluded (Expired) Exc…" at bounding box center [618, 469] width 116 height 22
select select ""pending""
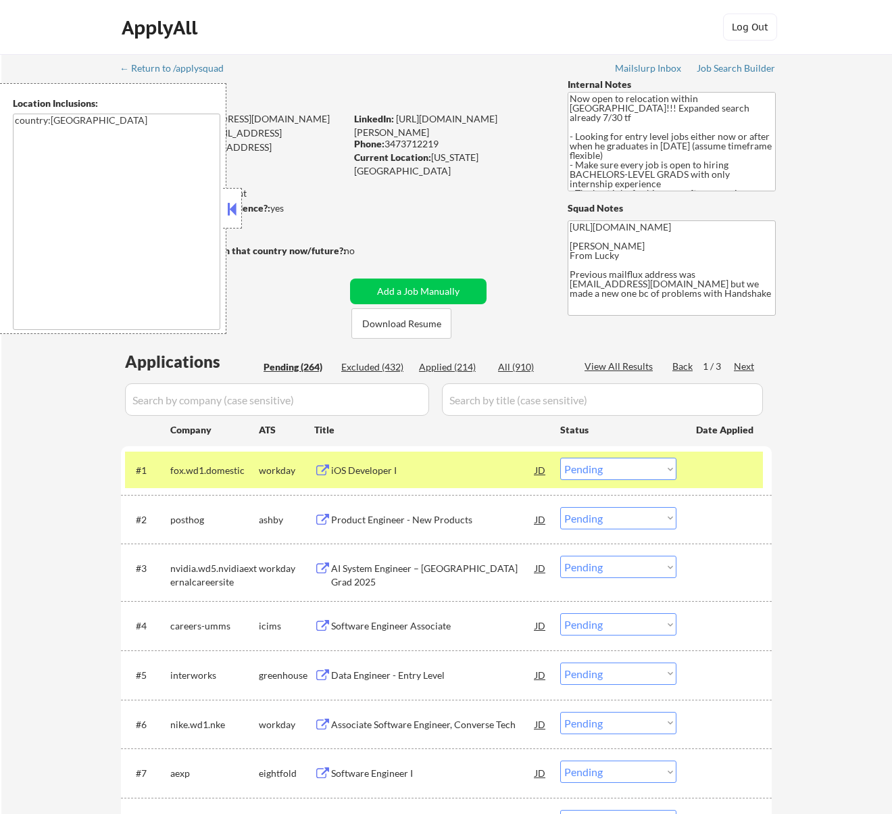
click at [231, 205] on button at bounding box center [231, 209] width 15 height 20
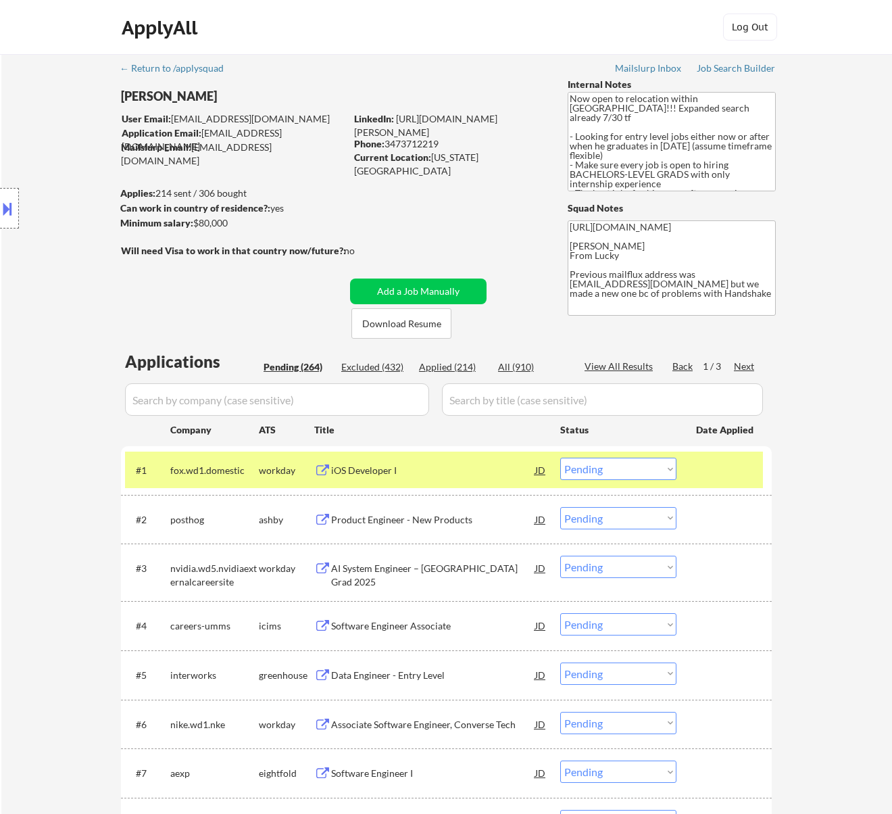
click at [458, 464] on div "iOS Developer I" at bounding box center [433, 471] width 204 height 14
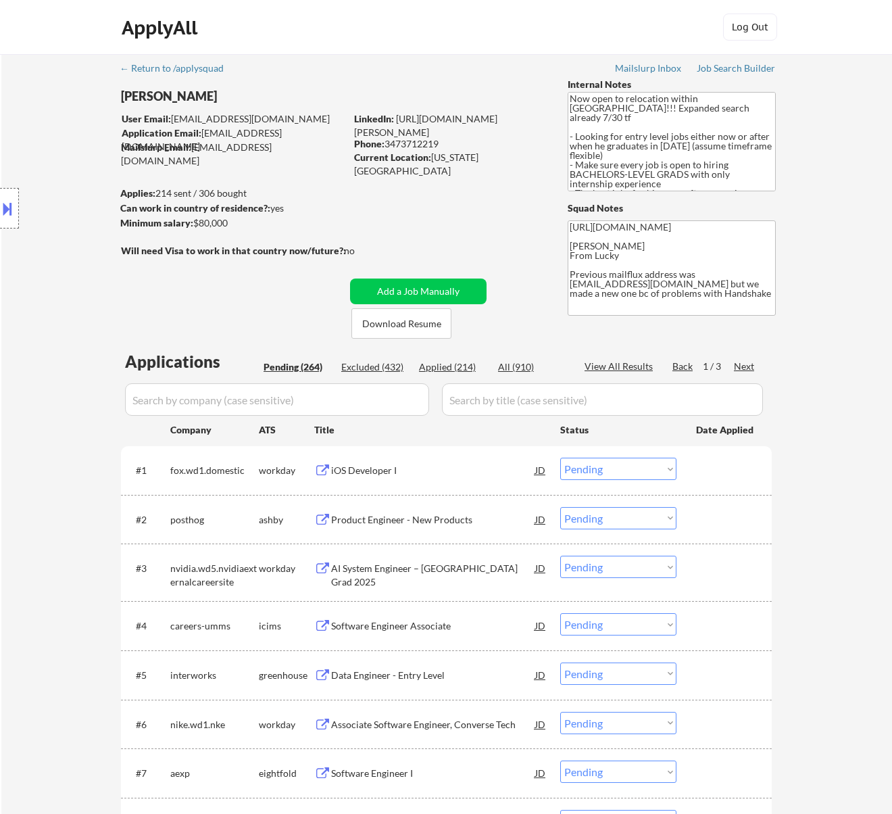
select select ""pending""
select select ""PLACEHOLDER_1427118222253""
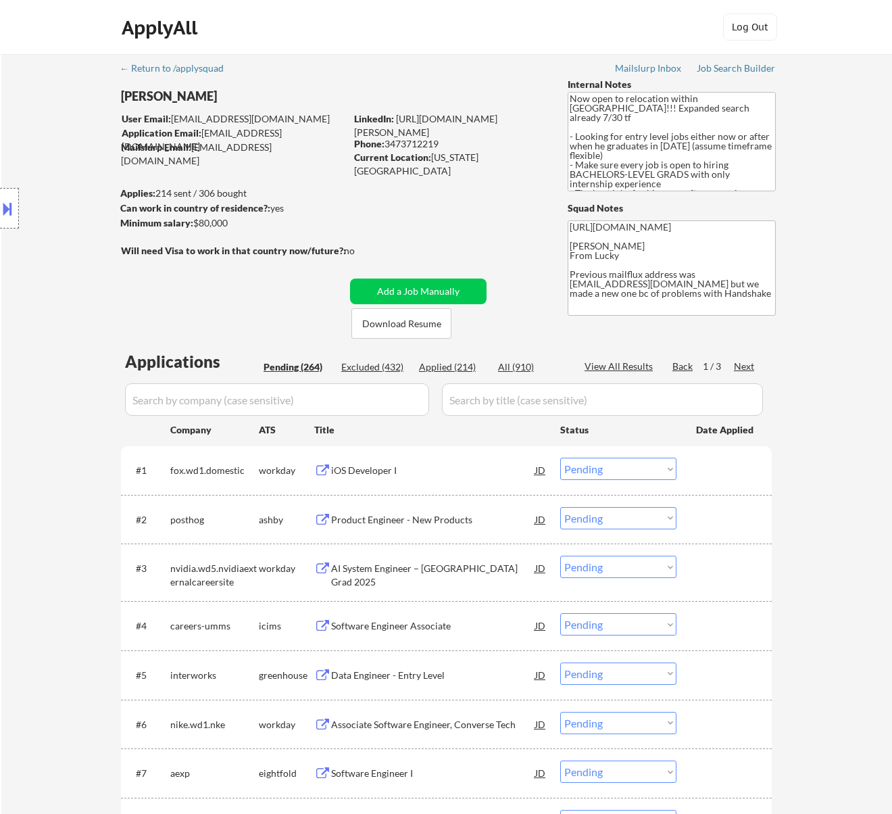
select select ""PLACEHOLDER_1427118222253""
select select ""pending""
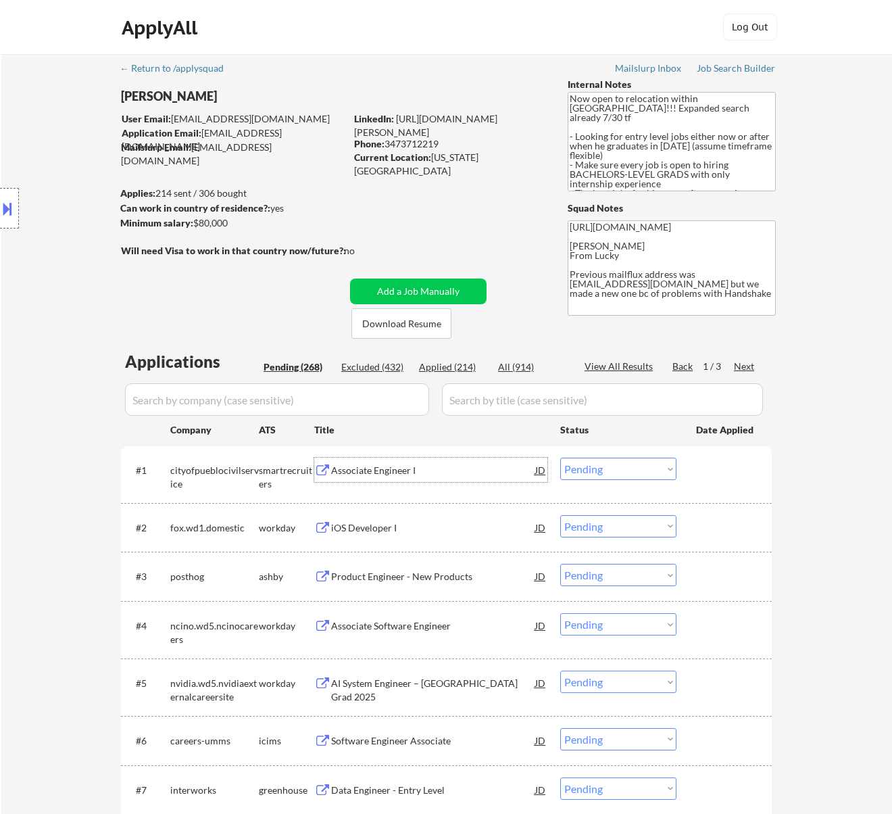
click at [588, 524] on select "Choose an option... Pending Applied Excluded (Questions) Excluded (Expired) Exc…" at bounding box center [618, 526] width 116 height 22
click at [560, 515] on select "Choose an option... Pending Applied Excluded (Questions) Excluded (Expired) Exc…" at bounding box center [618, 526] width 116 height 22
select select ""pending""
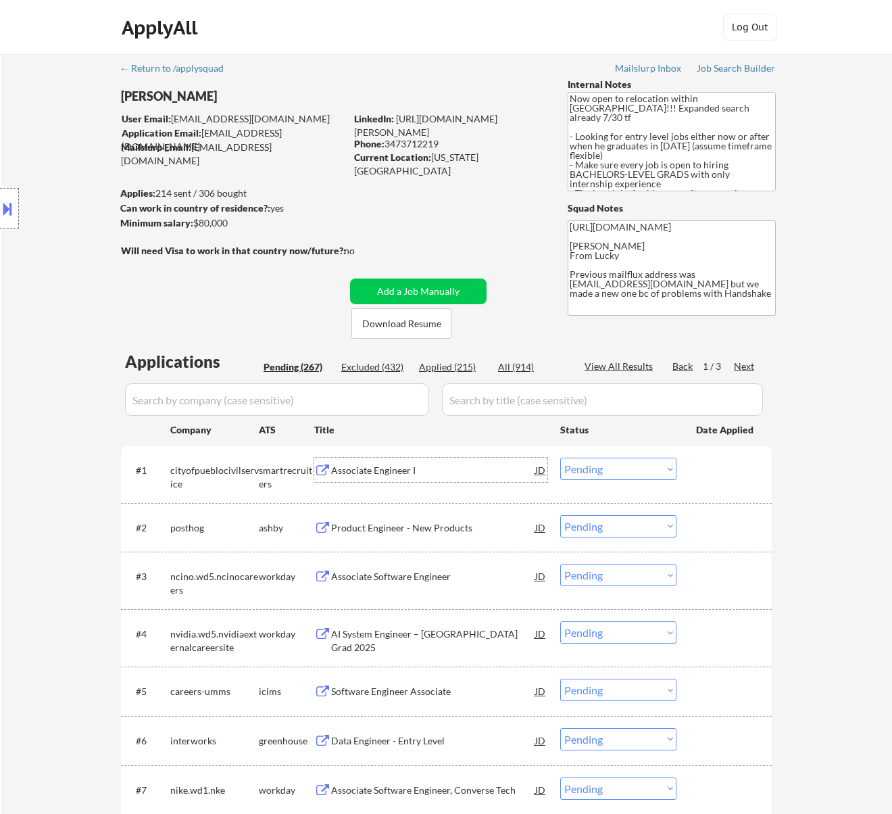
click at [472, 468] on div "Associate Engineer I" at bounding box center [433, 471] width 204 height 14
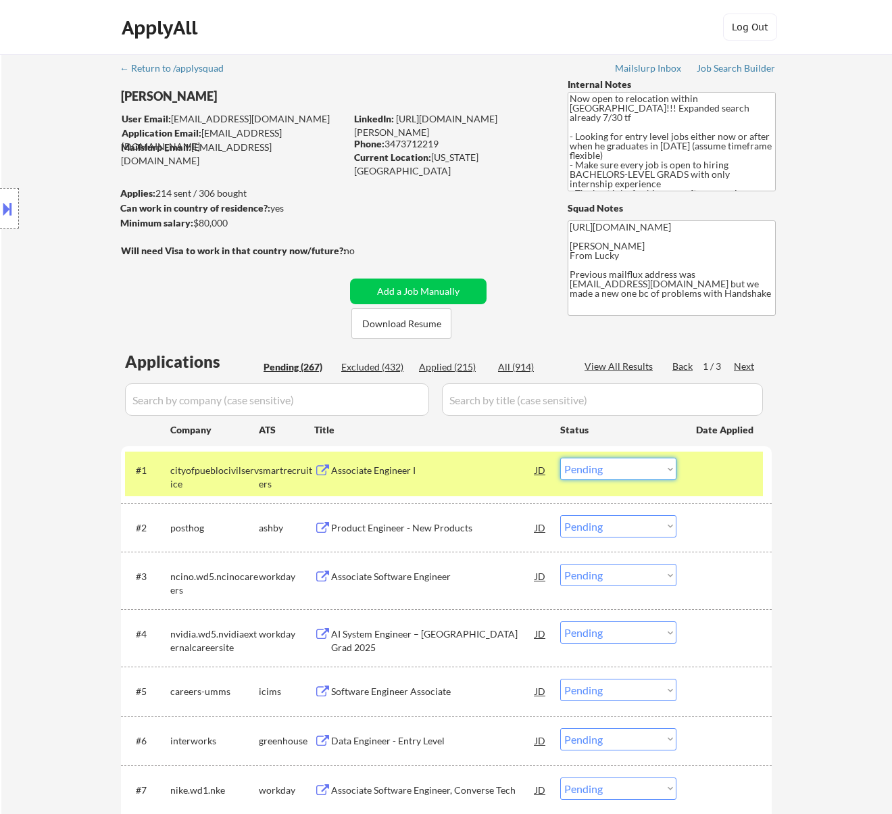
click at [620, 458] on select "Choose an option... Pending Applied Excluded (Questions) Excluded (Expired) Exc…" at bounding box center [618, 469] width 116 height 22
click at [560, 458] on select "Choose an option... Pending Applied Excluded (Questions) Excluded (Expired) Exc…" at bounding box center [618, 469] width 116 height 22
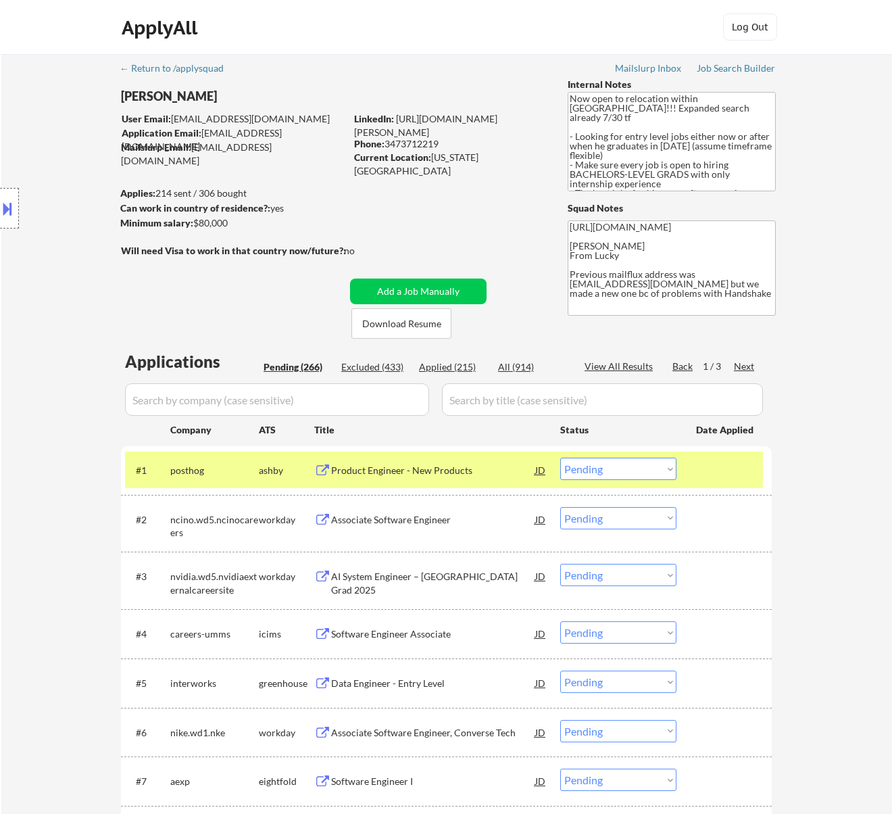
click at [390, 477] on div "Product Engineer - New Products" at bounding box center [433, 470] width 204 height 24
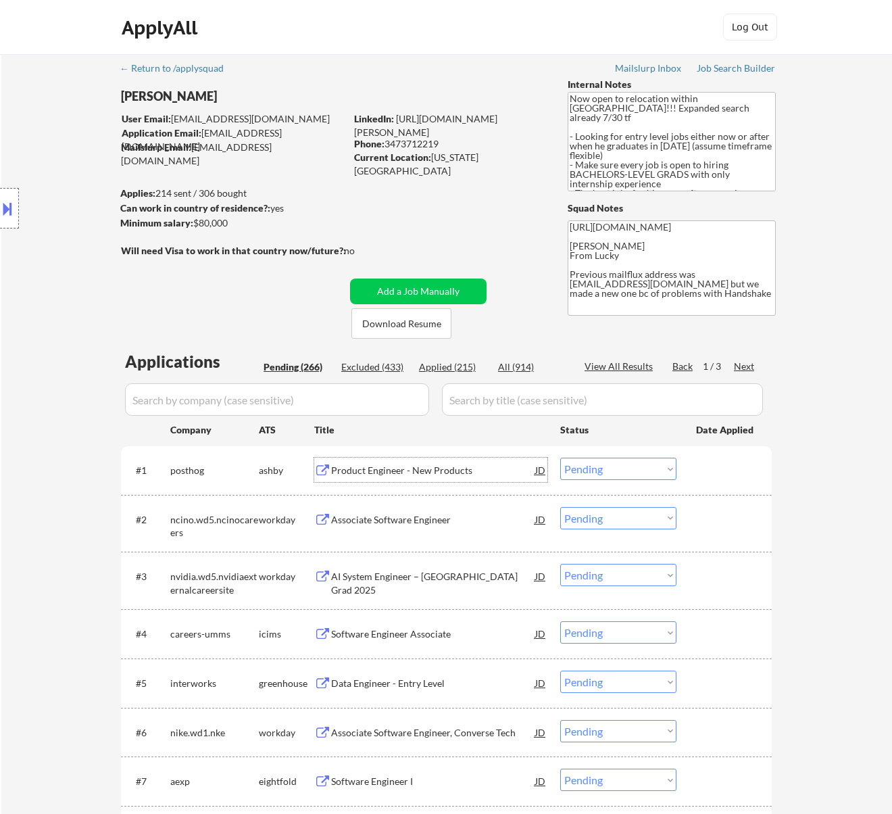
click at [595, 465] on select "Choose an option... Pending Applied Excluded (Questions) Excluded (Expired) Exc…" at bounding box center [618, 469] width 116 height 22
click at [560, 458] on select "Choose an option... Pending Applied Excluded (Questions) Excluded (Expired) Exc…" at bounding box center [618, 469] width 116 height 22
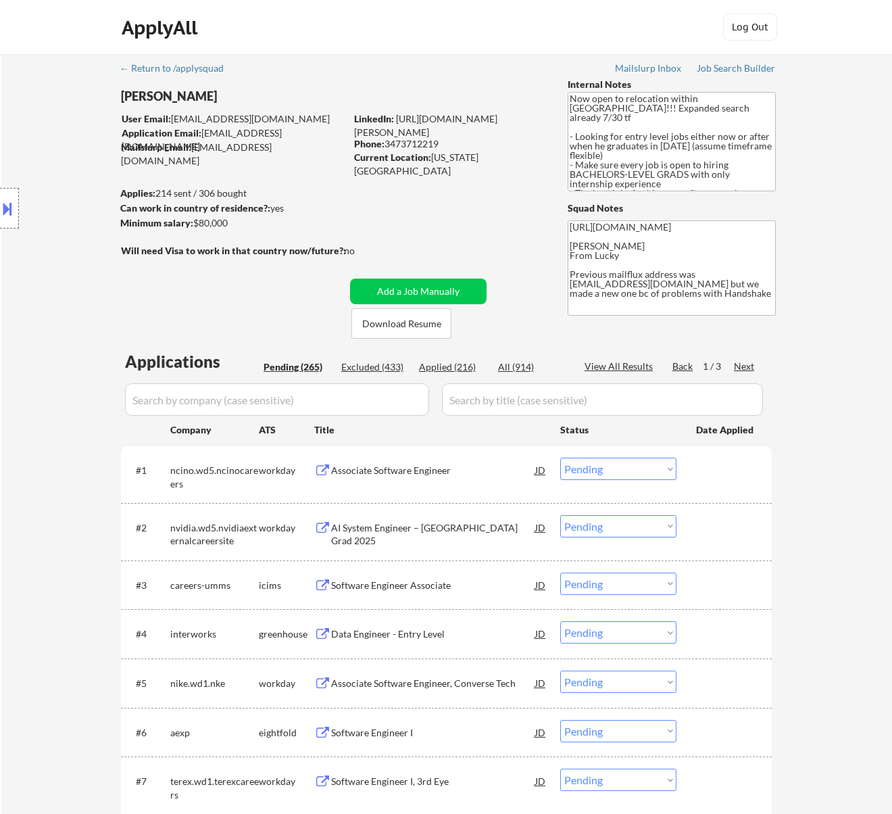
click at [490, 470] on div "Associate Software Engineer" at bounding box center [433, 471] width 204 height 14
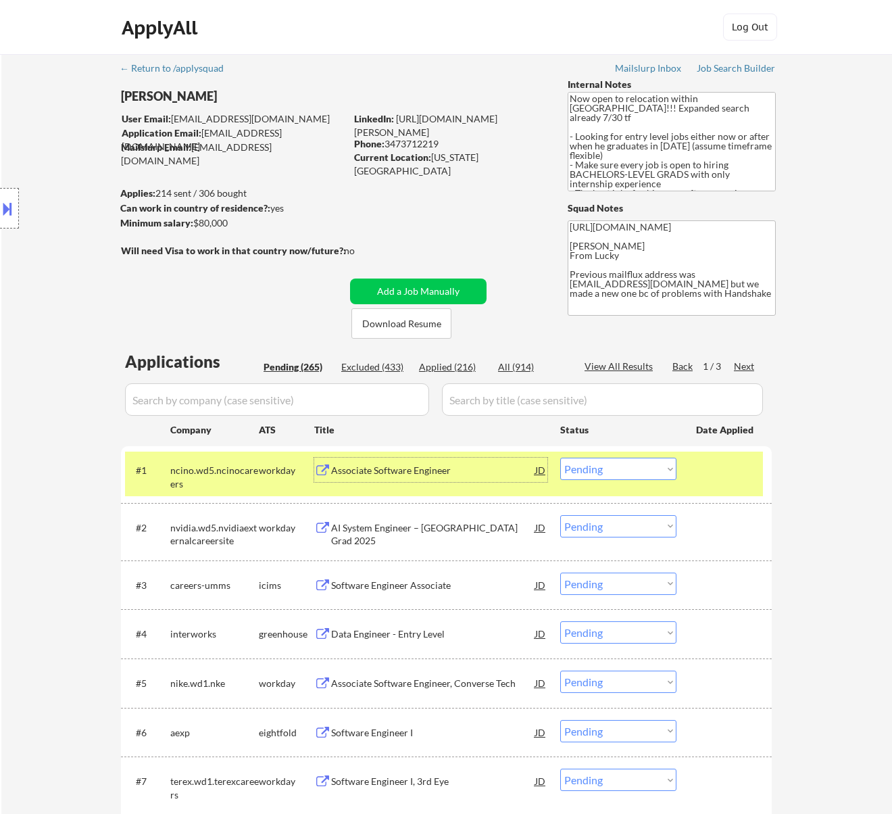
click at [584, 466] on select "Choose an option... Pending Applied Excluded (Questions) Excluded (Expired) Exc…" at bounding box center [618, 469] width 116 height 22
click at [560, 458] on select "Choose an option... Pending Applied Excluded (Questions) Excluded (Expired) Exc…" at bounding box center [618, 469] width 116 height 22
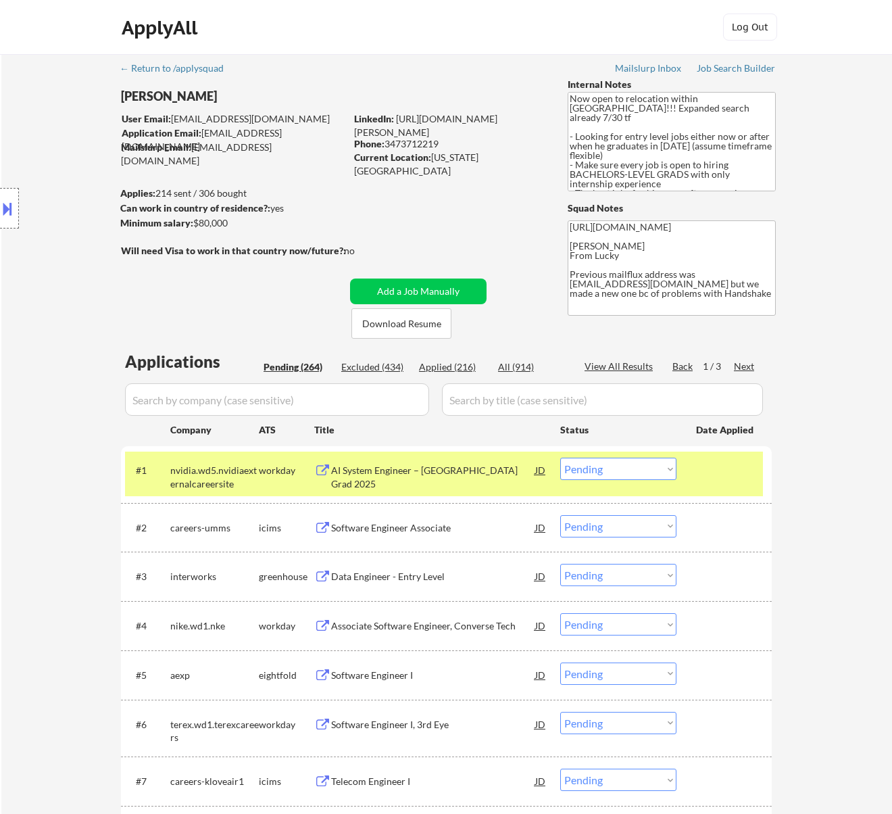
click at [473, 473] on div "AI System Engineer – New College Grad 2025" at bounding box center [433, 477] width 204 height 26
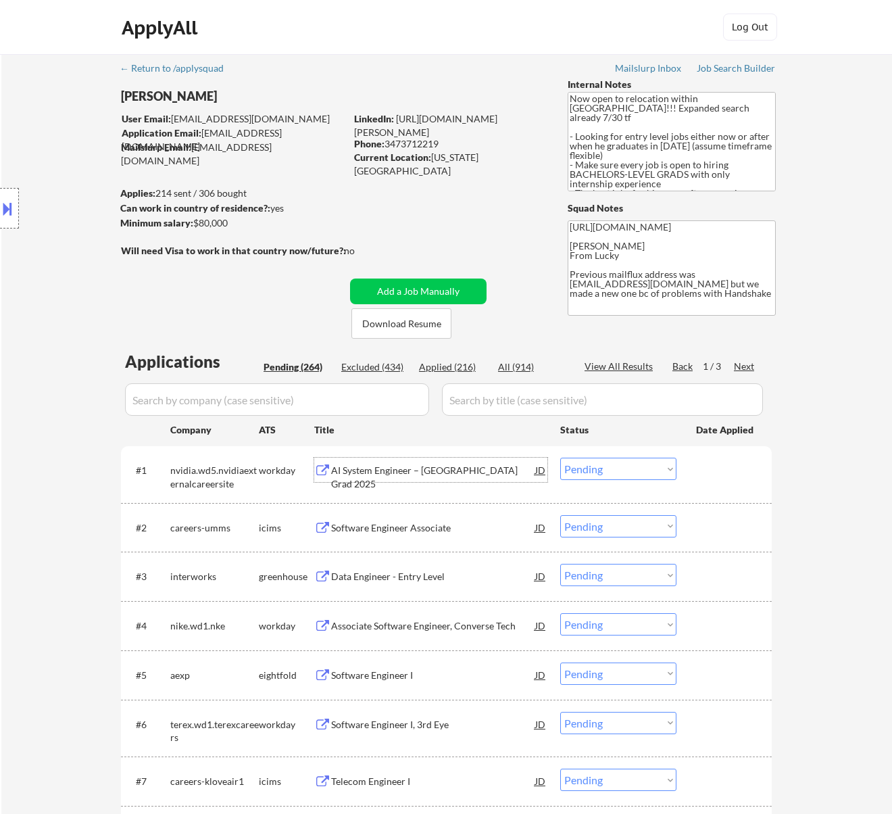
click at [603, 468] on select "Choose an option... Pending Applied Excluded (Questions) Excluded (Expired) Exc…" at bounding box center [618, 469] width 116 height 22
click at [560, 458] on select "Choose an option... Pending Applied Excluded (Questions) Excluded (Expired) Exc…" at bounding box center [618, 469] width 116 height 22
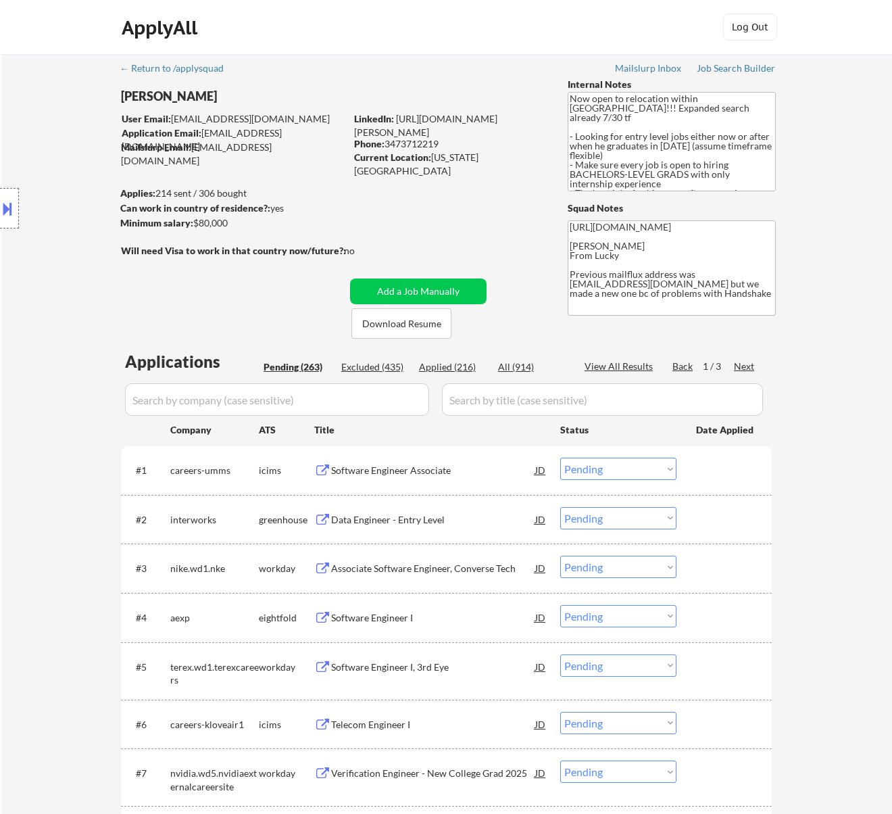
click at [458, 461] on div "Software Engineer Associate" at bounding box center [433, 470] width 204 height 24
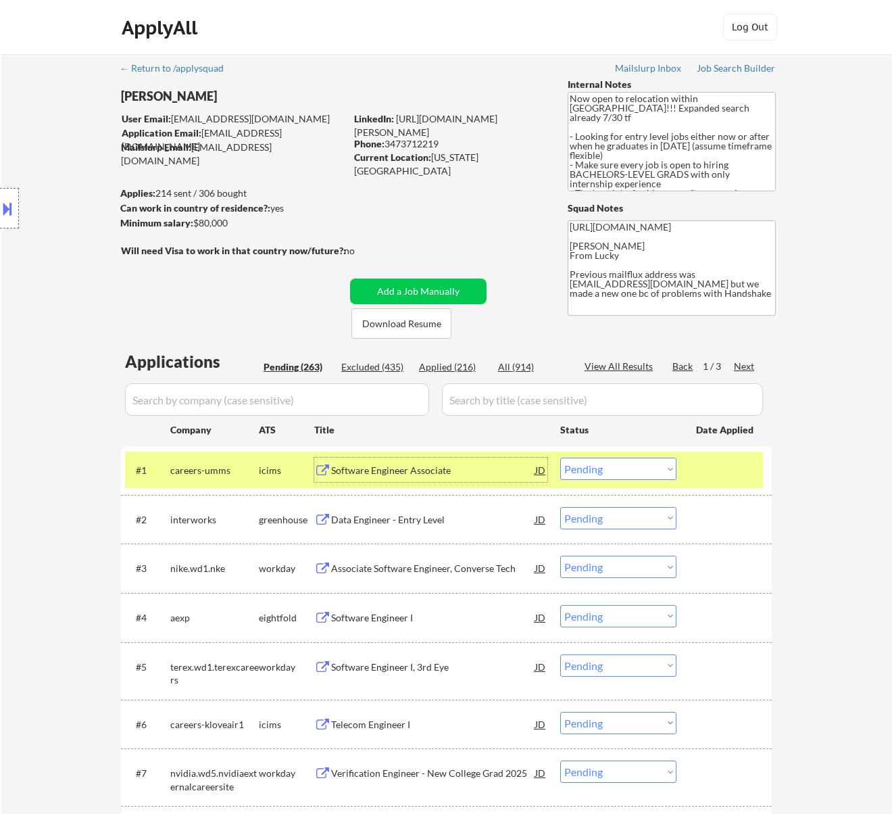
click at [587, 460] on select "Choose an option... Pending Applied Excluded (Questions) Excluded (Expired) Exc…" at bounding box center [618, 469] width 116 height 22
click at [560, 458] on select "Choose an option... Pending Applied Excluded (Questions) Excluded (Expired) Exc…" at bounding box center [618, 469] width 116 height 22
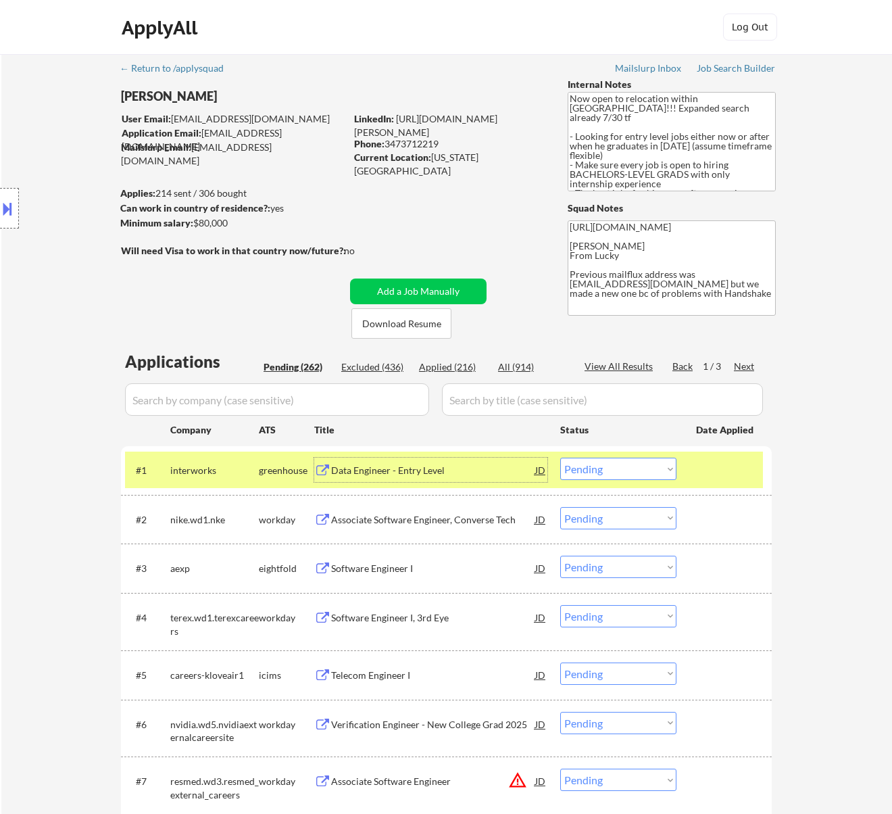
click at [433, 471] on div "Data Engineer - Entry Level" at bounding box center [433, 471] width 204 height 14
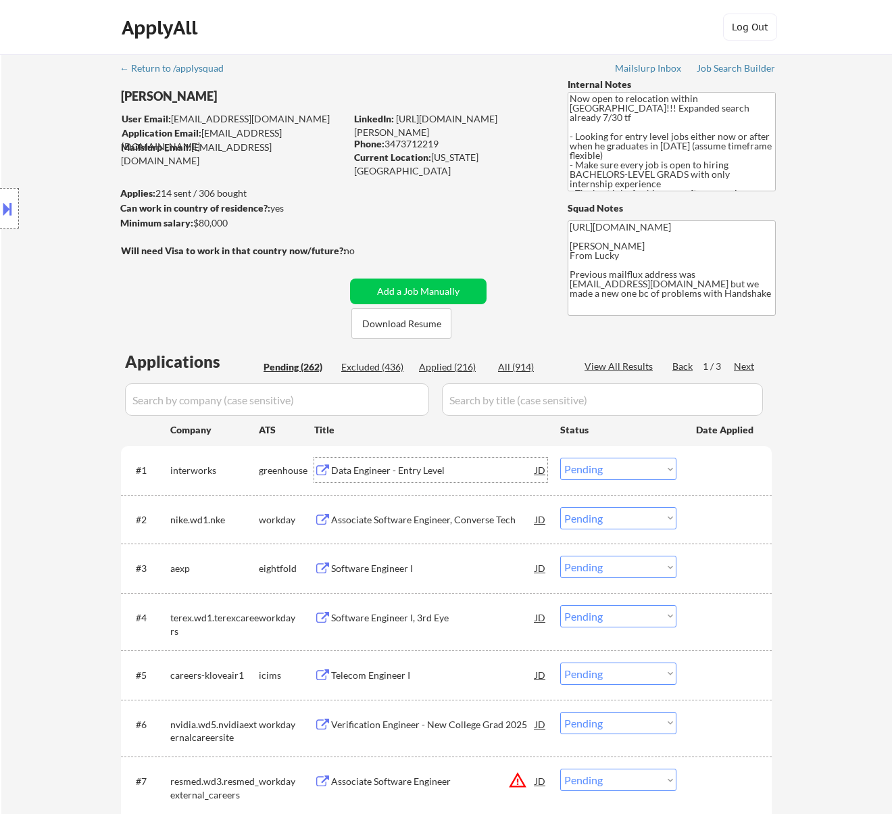
click at [604, 468] on select "Choose an option... Pending Applied Excluded (Questions) Excluded (Expired) Exc…" at bounding box center [618, 469] width 116 height 22
click at [560, 458] on select "Choose an option... Pending Applied Excluded (Questions) Excluded (Expired) Exc…" at bounding box center [618, 469] width 116 height 22
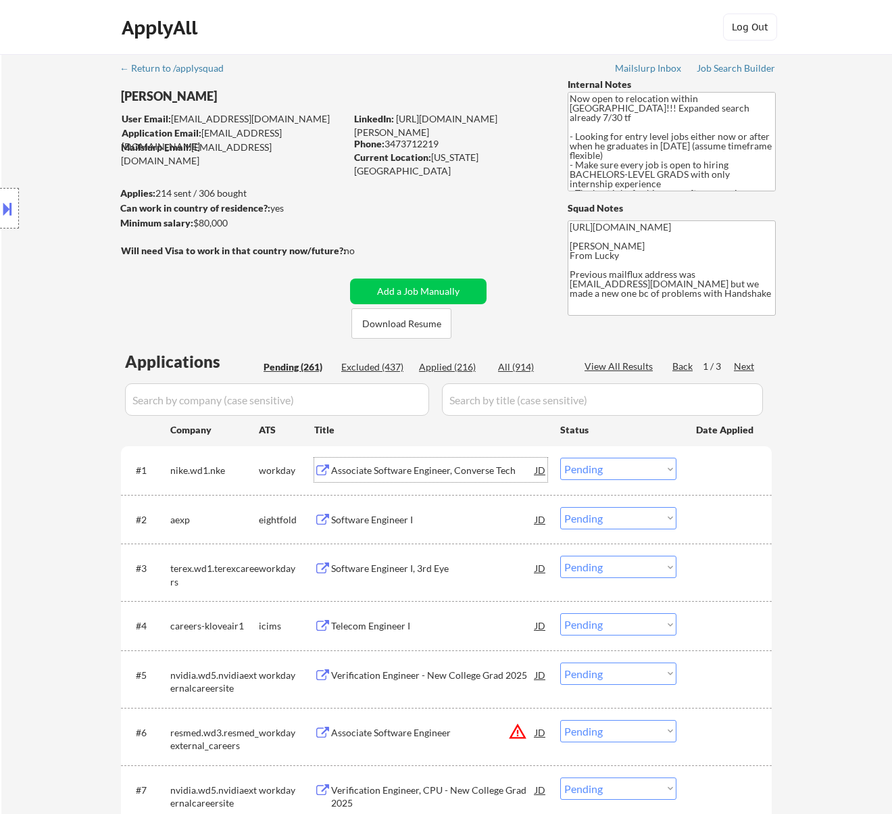
click at [435, 472] on div "Associate Software Engineer, Converse Tech" at bounding box center [433, 471] width 204 height 14
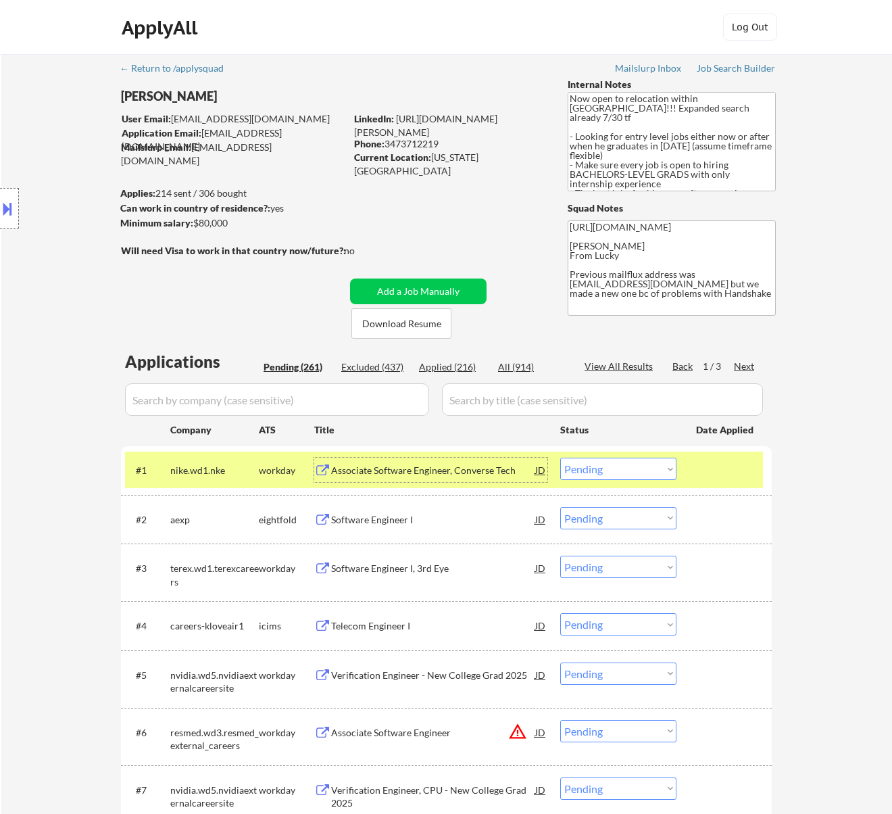
drag, startPoint x: 591, startPoint y: 465, endPoint x: 593, endPoint y: 479, distance: 14.4
click at [591, 465] on select "Choose an option... Pending Applied Excluded (Questions) Excluded (Expired) Exc…" at bounding box center [618, 469] width 116 height 22
click at [560, 458] on select "Choose an option... Pending Applied Excluded (Questions) Excluded (Expired) Exc…" at bounding box center [618, 469] width 116 height 22
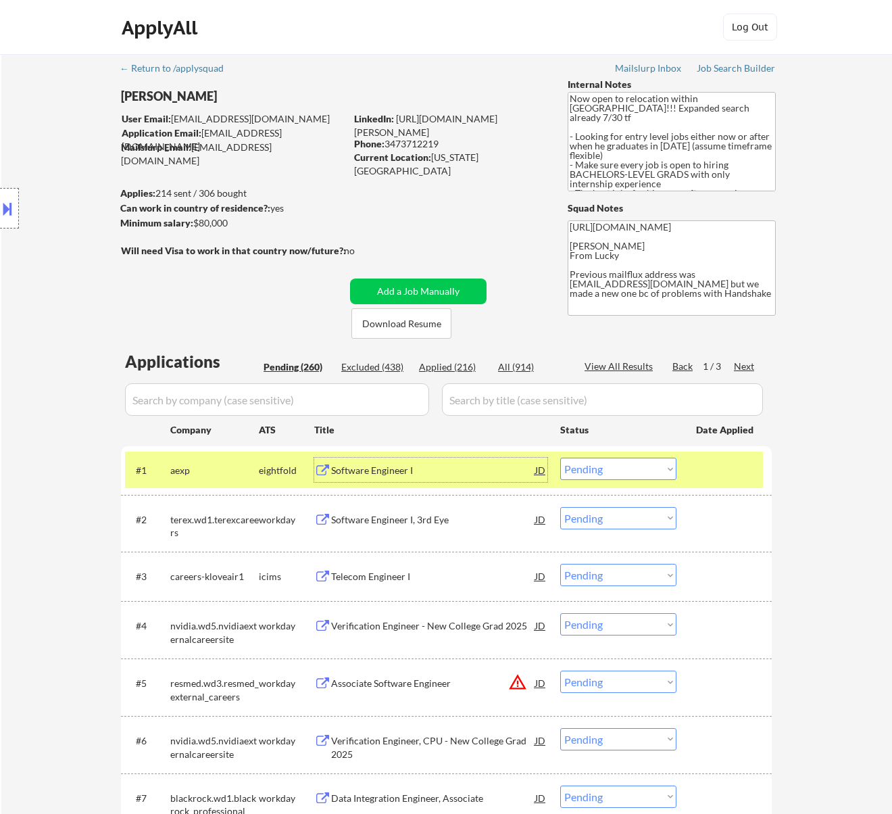
click at [461, 469] on div "Software Engineer I" at bounding box center [433, 471] width 204 height 14
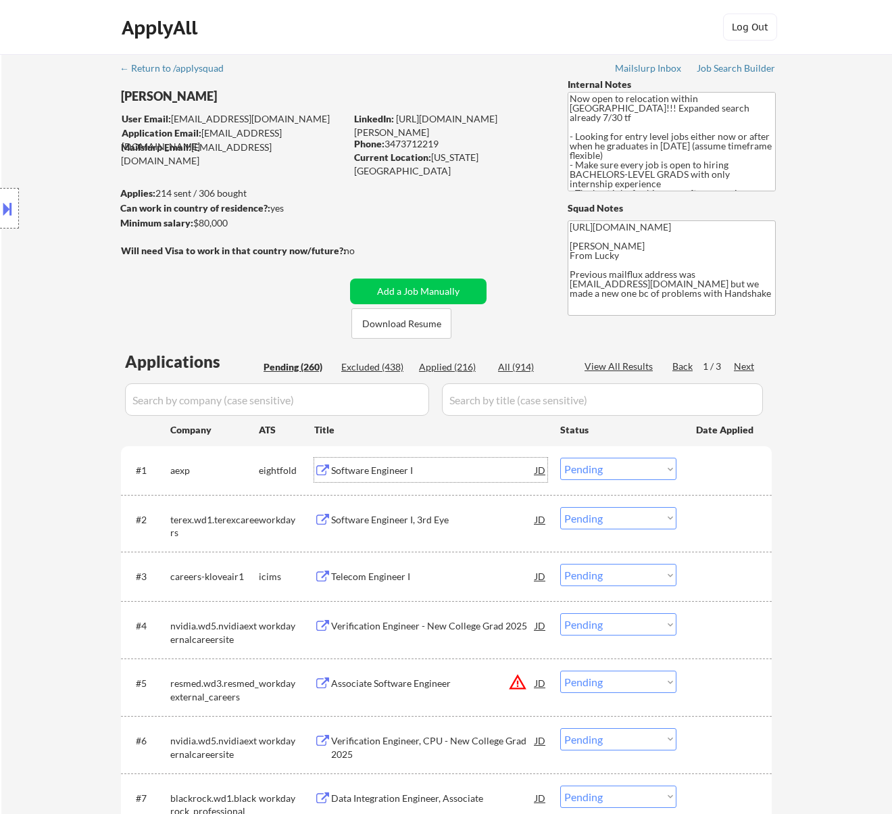
click at [607, 460] on select "Choose an option... Pending Applied Excluded (Questions) Excluded (Expired) Exc…" at bounding box center [618, 469] width 116 height 22
click at [560, 458] on select "Choose an option... Pending Applied Excluded (Questions) Excluded (Expired) Exc…" at bounding box center [618, 469] width 116 height 22
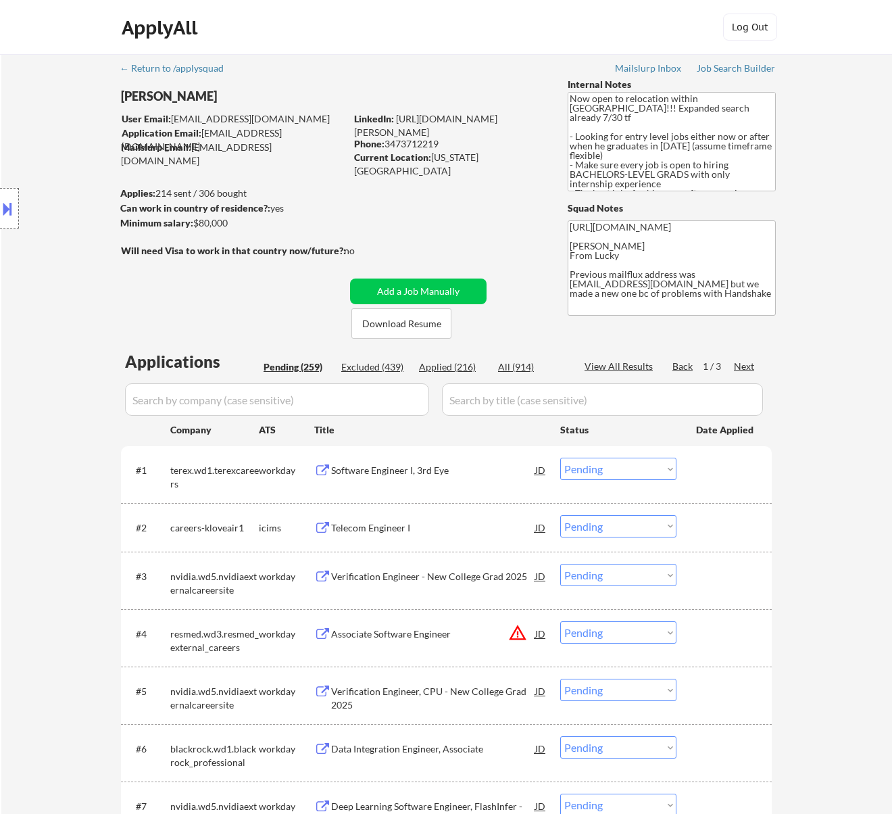
click at [482, 462] on div "Software Engineer I, 3rd Eye" at bounding box center [433, 470] width 204 height 24
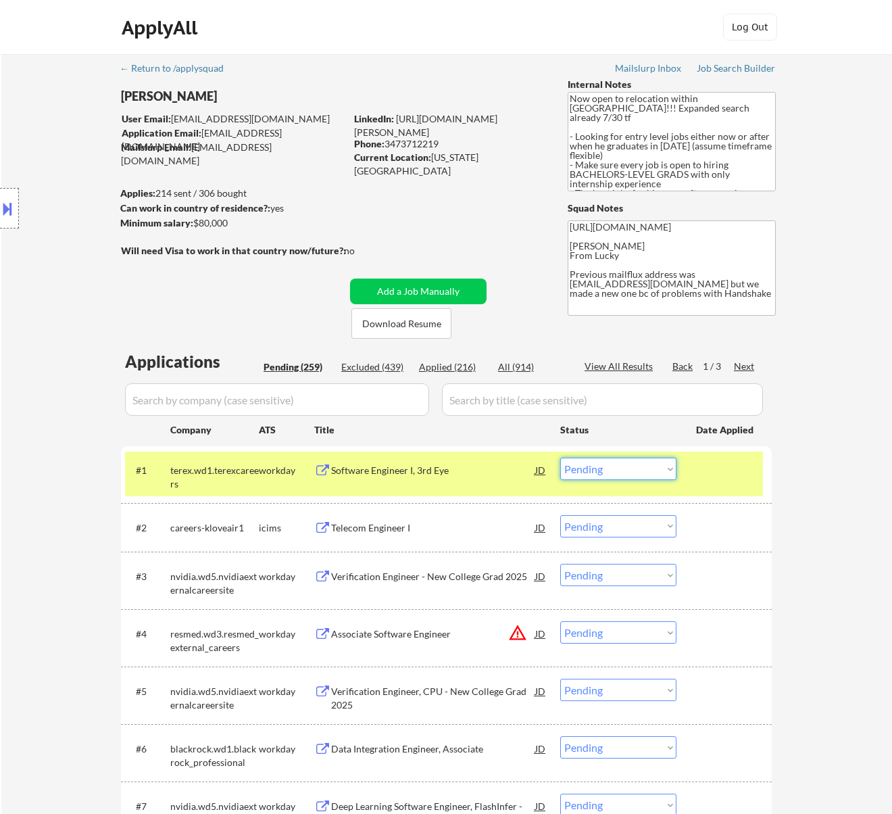
click at [595, 466] on select "Choose an option... Pending Applied Excluded (Questions) Excluded (Expired) Exc…" at bounding box center [618, 469] width 116 height 22
click at [560, 458] on select "Choose an option... Pending Applied Excluded (Questions) Excluded (Expired) Exc…" at bounding box center [618, 469] width 116 height 22
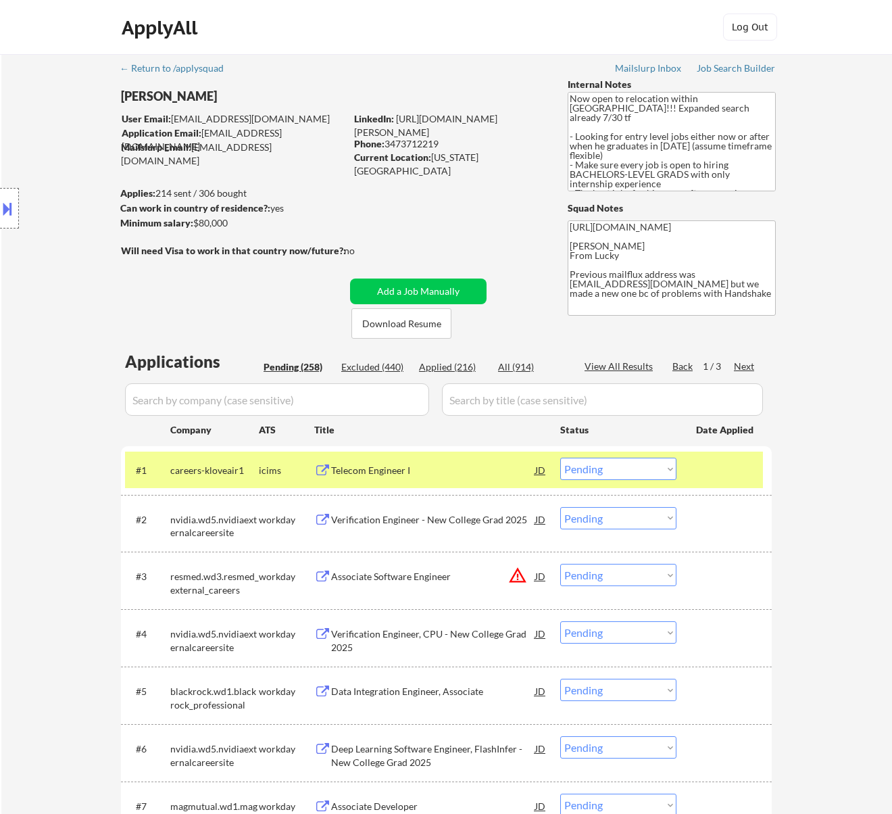
click at [490, 469] on div "Telecom Engineer I" at bounding box center [433, 471] width 204 height 14
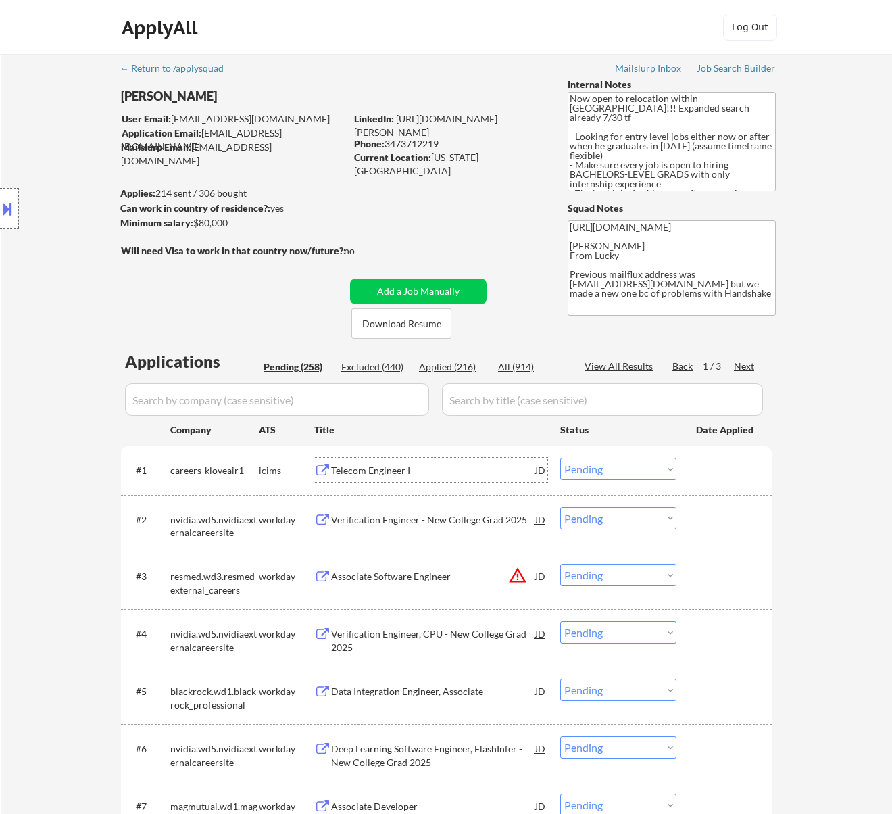
click at [604, 468] on select "Choose an option... Pending Applied Excluded (Questions) Excluded (Expired) Exc…" at bounding box center [618, 469] width 116 height 22
click at [560, 458] on select "Choose an option... Pending Applied Excluded (Questions) Excluded (Expired) Exc…" at bounding box center [618, 469] width 116 height 22
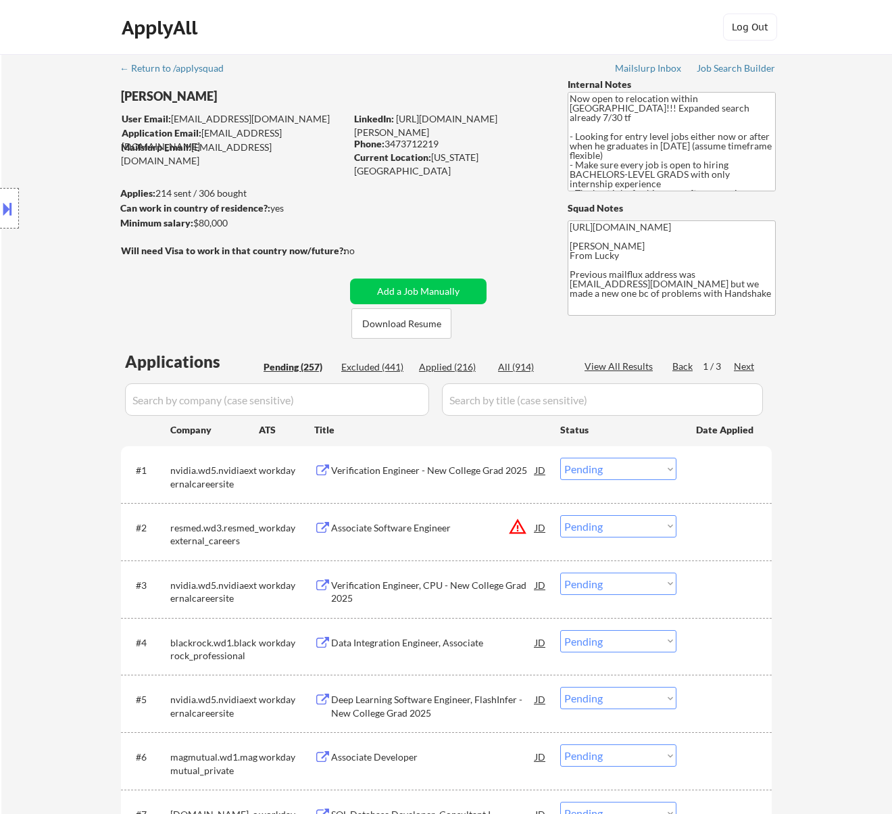
click at [508, 472] on div "Verification Engineer - New College Grad 2025" at bounding box center [433, 471] width 204 height 14
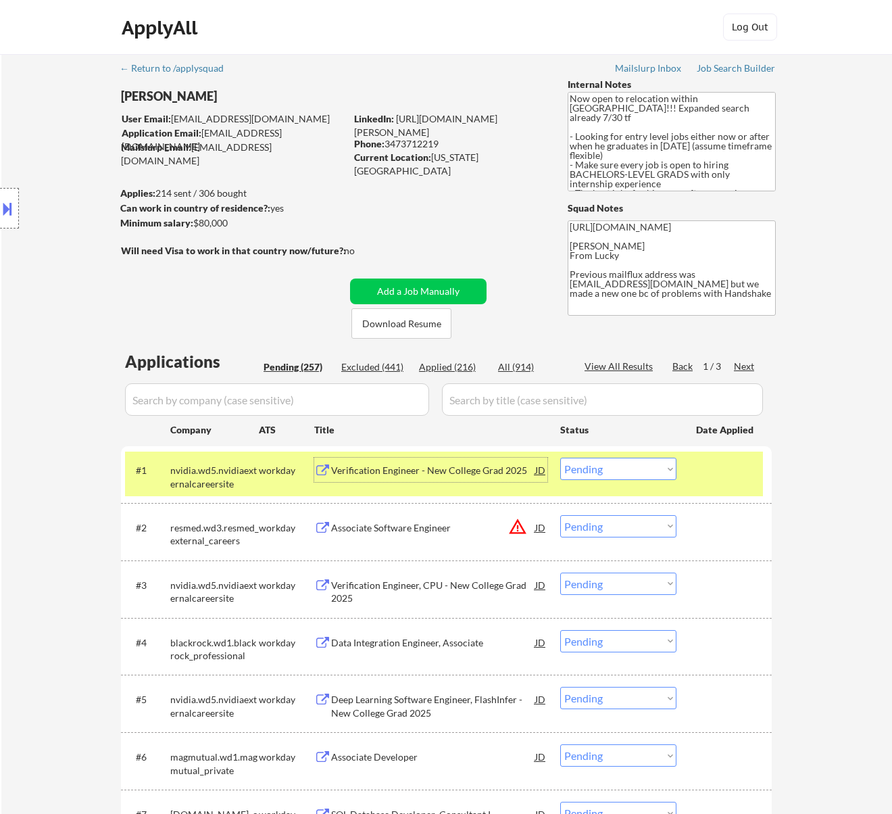
click at [582, 470] on select "Choose an option... Pending Applied Excluded (Questions) Excluded (Expired) Exc…" at bounding box center [618, 469] width 116 height 22
click at [560, 458] on select "Choose an option... Pending Applied Excluded (Questions) Excluded (Expired) Exc…" at bounding box center [618, 469] width 116 height 22
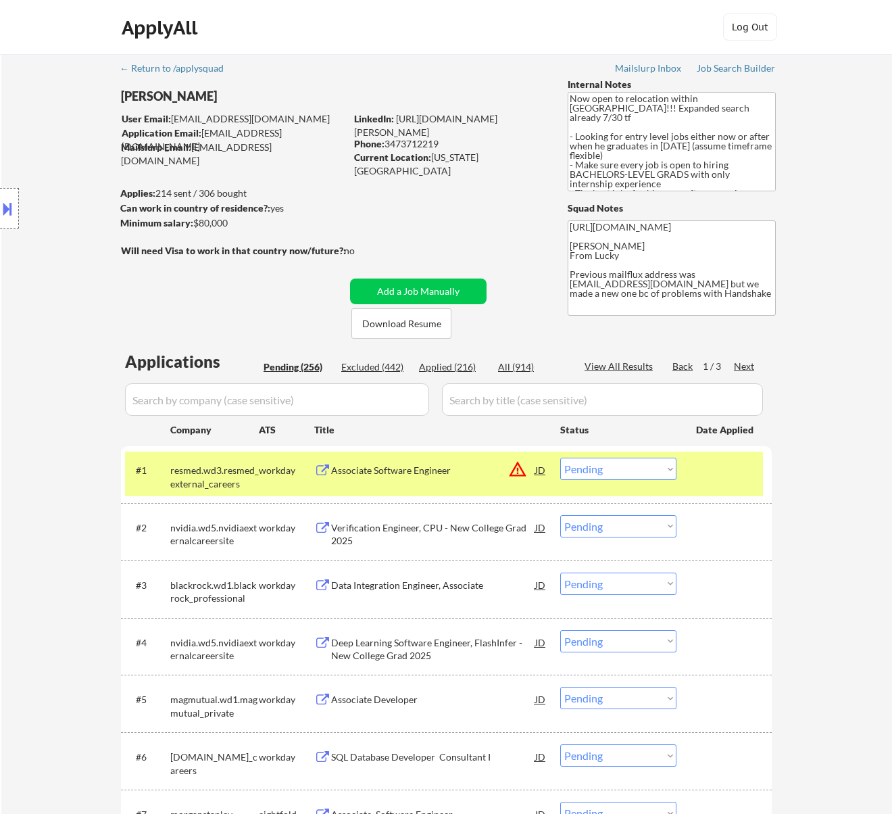
click at [447, 473] on div "Associate Software Engineer" at bounding box center [433, 471] width 204 height 14
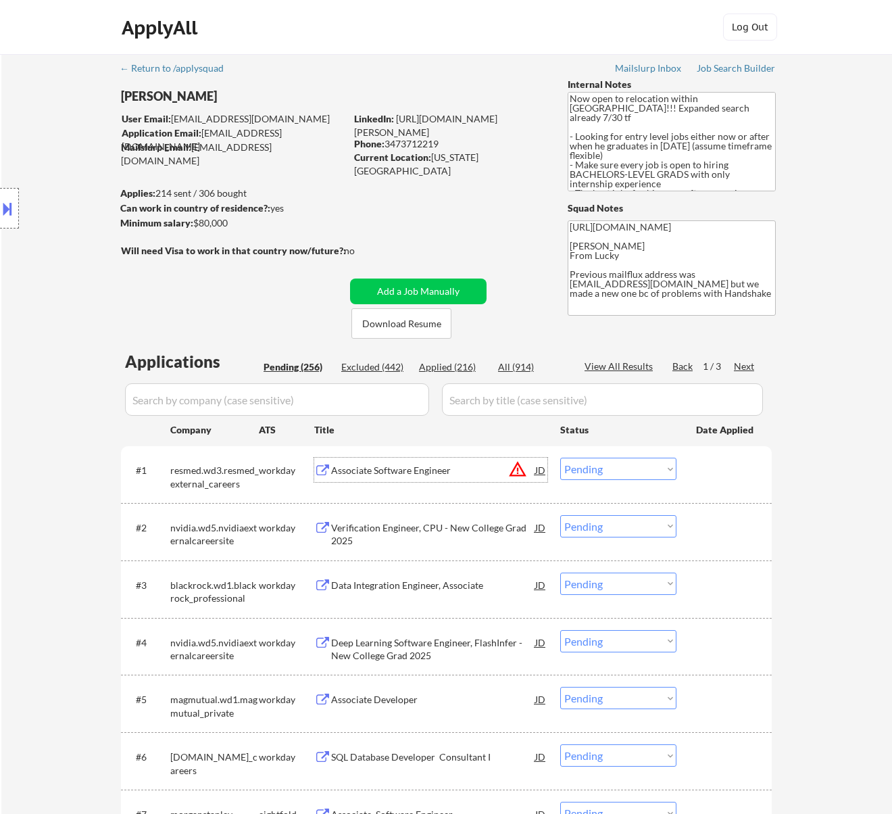
click at [582, 461] on select "Choose an option... Pending Applied Excluded (Questions) Excluded (Expired) Exc…" at bounding box center [618, 469] width 116 height 22
click at [560, 458] on select "Choose an option... Pending Applied Excluded (Questions) Excluded (Expired) Exc…" at bounding box center [618, 469] width 116 height 22
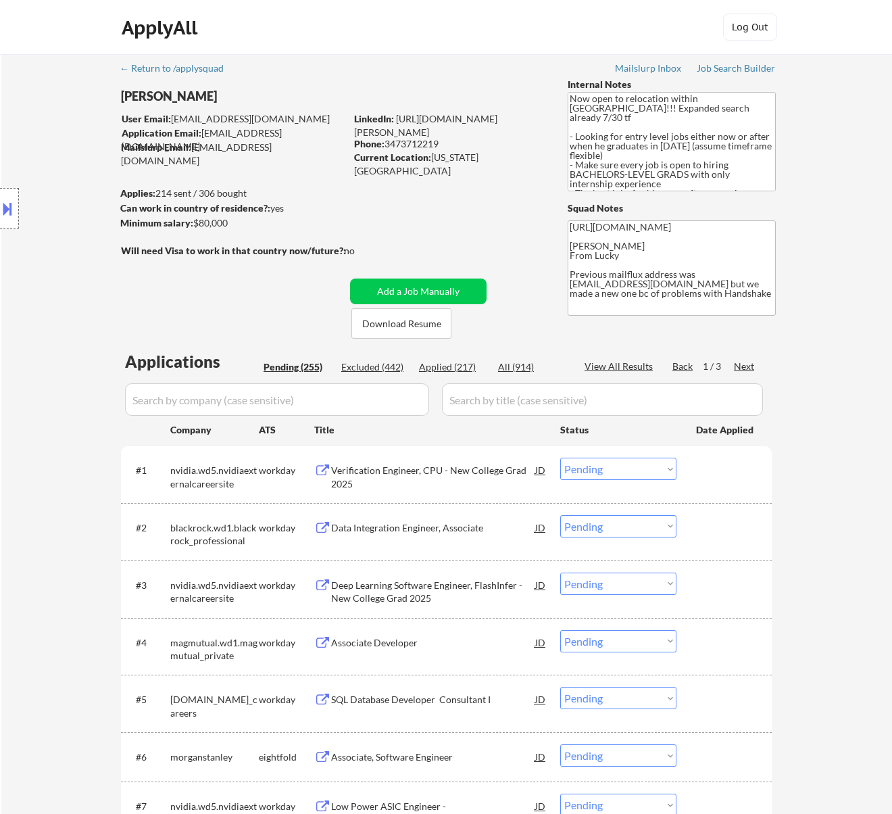
click at [412, 466] on div "Verification Engineer, CPU - New College Grad 2025" at bounding box center [433, 477] width 204 height 26
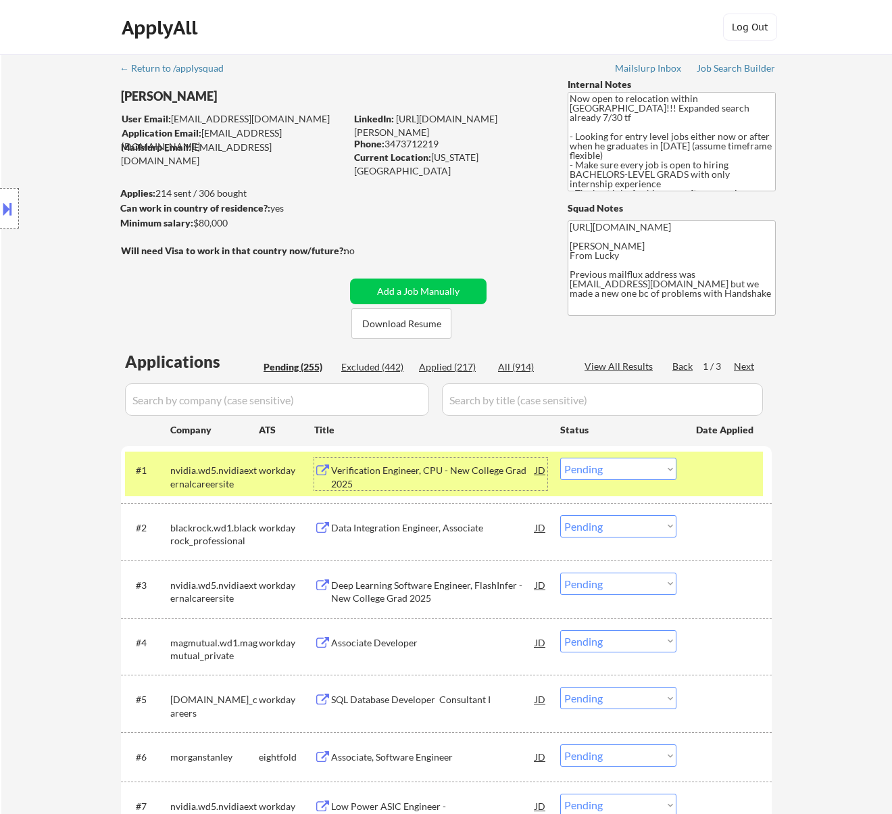
click at [656, 468] on select "Choose an option... Pending Applied Excluded (Questions) Excluded (Expired) Exc…" at bounding box center [618, 469] width 116 height 22
click at [560, 458] on select "Choose an option... Pending Applied Excluded (Questions) Excluded (Expired) Exc…" at bounding box center [618, 469] width 116 height 22
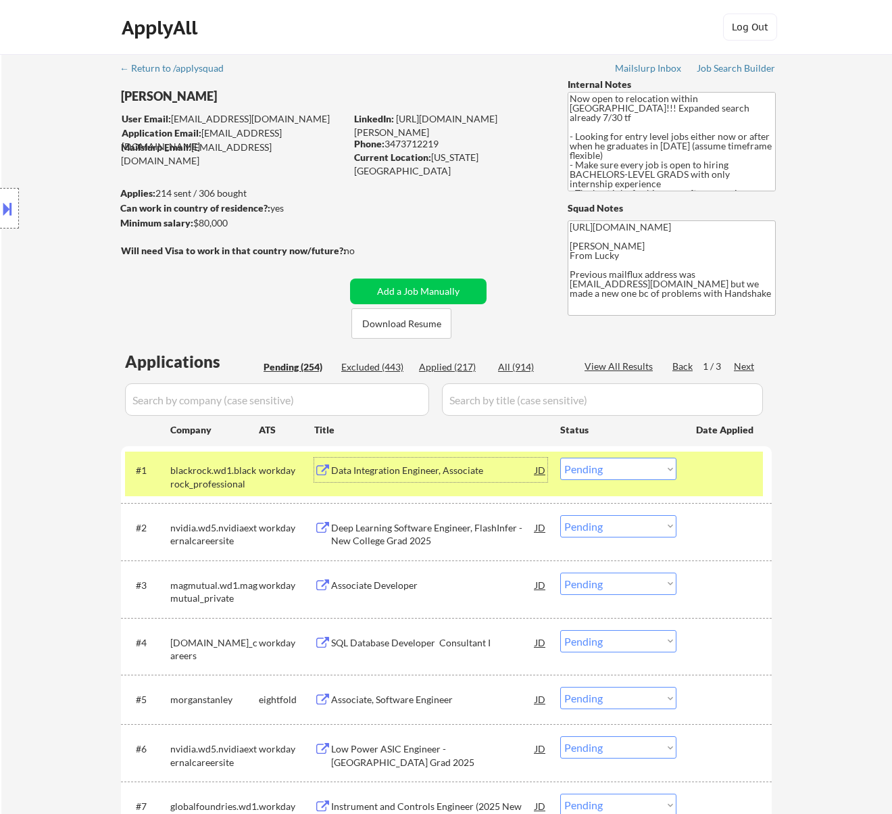
click at [429, 468] on div "Data Integration Engineer, Associate" at bounding box center [433, 471] width 204 height 14
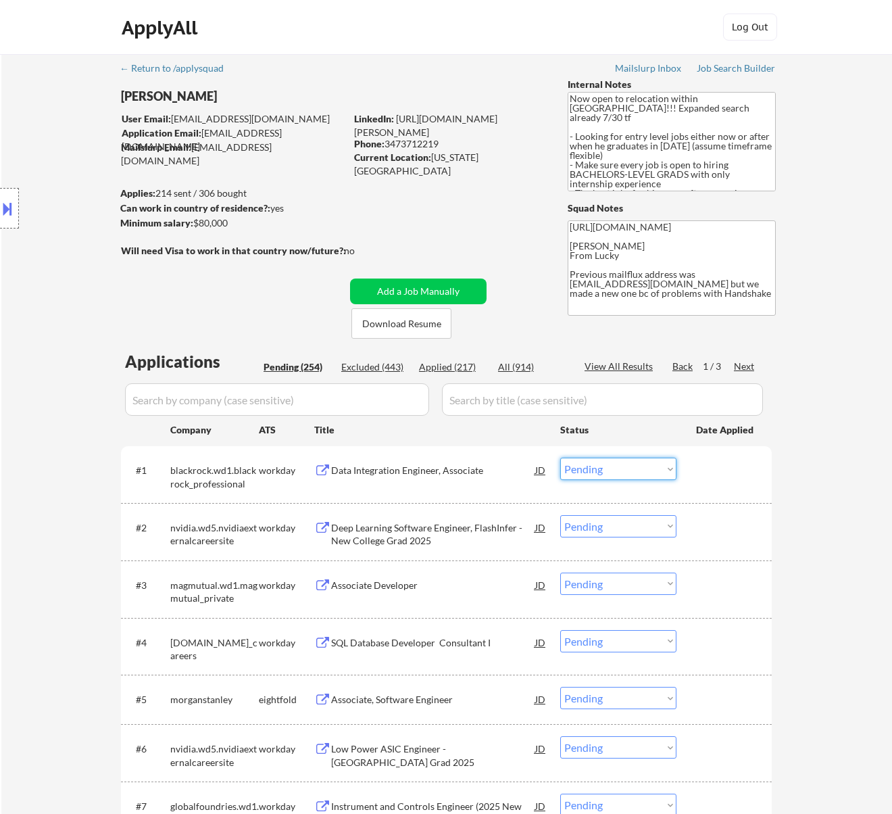
click at [595, 461] on select "Choose an option... Pending Applied Excluded (Questions) Excluded (Expired) Exc…" at bounding box center [618, 469] width 116 height 22
click at [560, 458] on select "Choose an option... Pending Applied Excluded (Questions) Excluded (Expired) Exc…" at bounding box center [618, 469] width 116 height 22
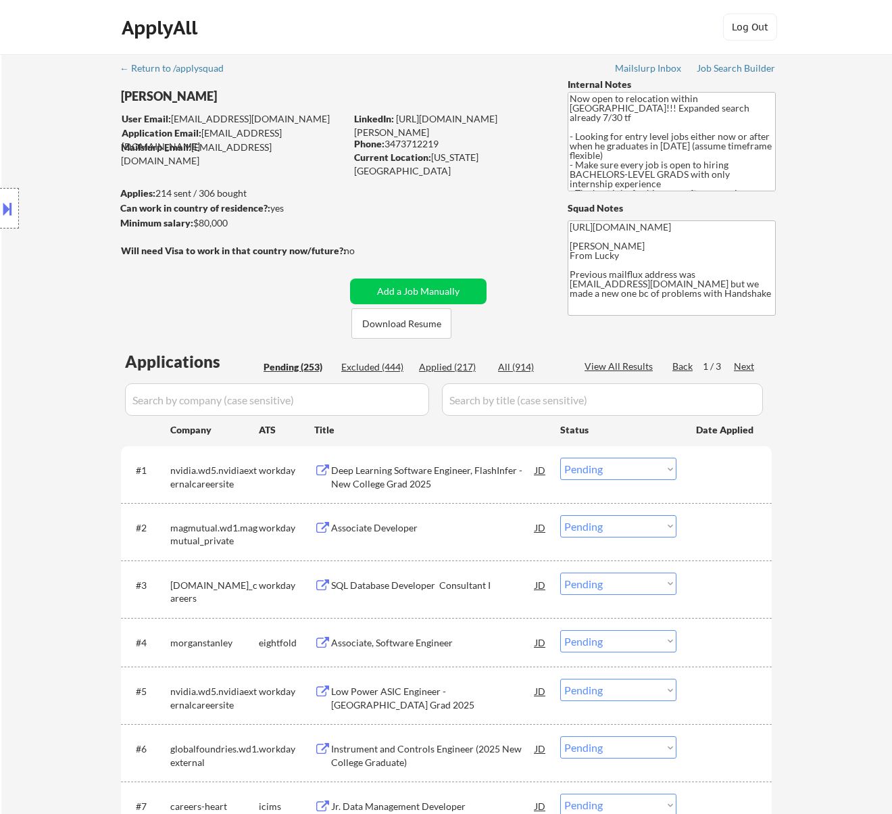
click at [473, 479] on div "Deep Learning Software Engineer, FlashInfer - New College Grad 2025" at bounding box center [433, 477] width 204 height 26
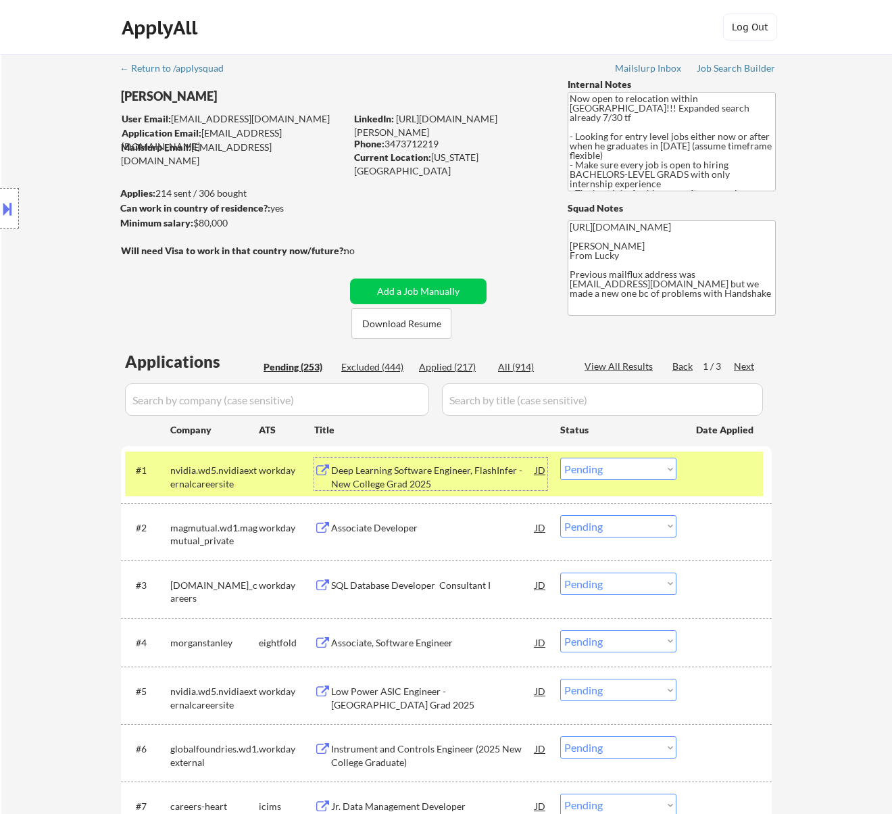
click at [622, 473] on select "Choose an option... Pending Applied Excluded (Questions) Excluded (Expired) Exc…" at bounding box center [618, 469] width 116 height 22
click at [560, 458] on select "Choose an option... Pending Applied Excluded (Questions) Excluded (Expired) Exc…" at bounding box center [618, 469] width 116 height 22
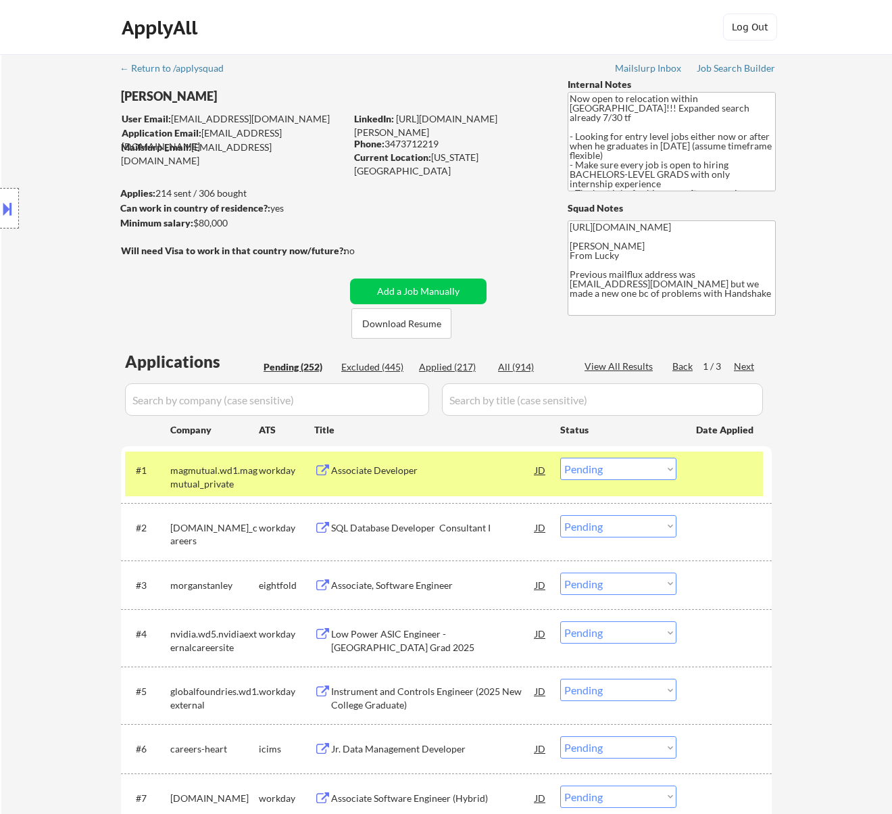
click at [397, 364] on div "Excluded (445)" at bounding box center [375, 367] width 68 height 14
select select ""excluded__expired_""
select select ""excluded__bad_match_""
select select ""excluded__expired_""
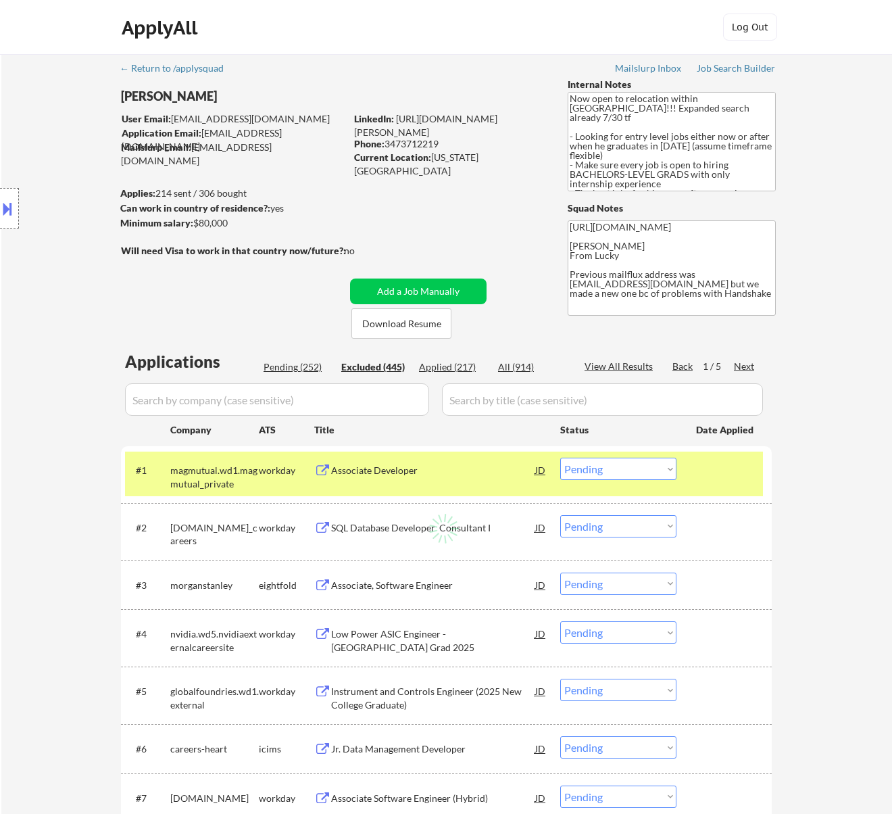
select select ""excluded""
select select ""excluded__bad_match_""
select select ""excluded__expired_""
select select ""excluded__location_""
select select ""excluded__bad_match_""
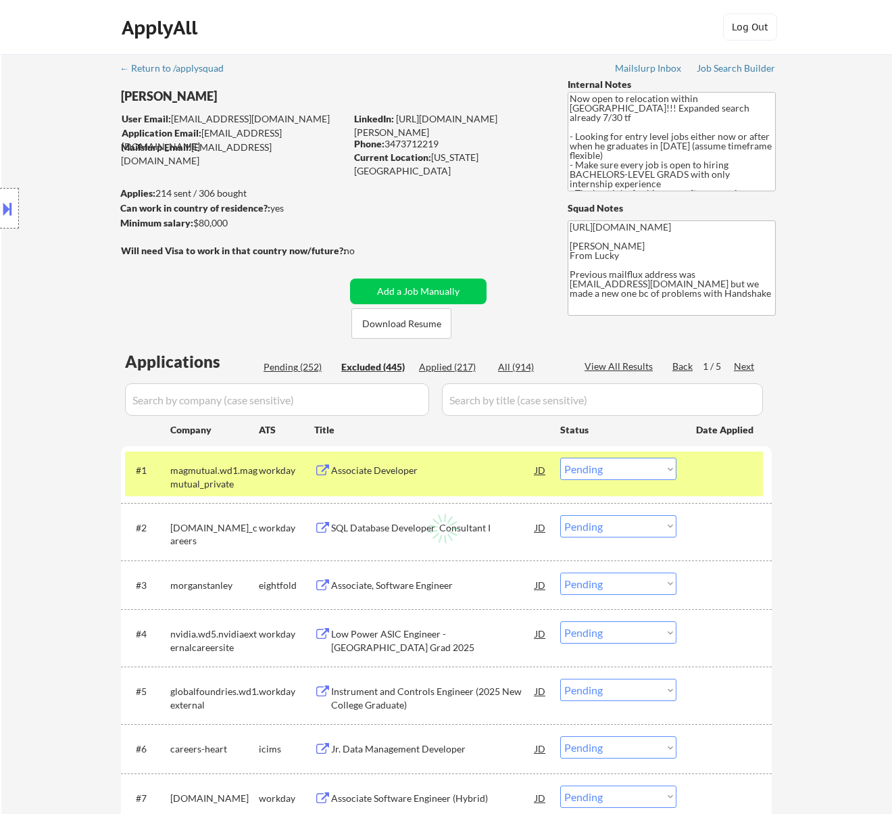
select select ""excluded__expired_""
select select ""excluded__bad_match_""
select select ""excluded__expired_""
select select ""excluded__bad_match_""
select select ""excluded__other_""
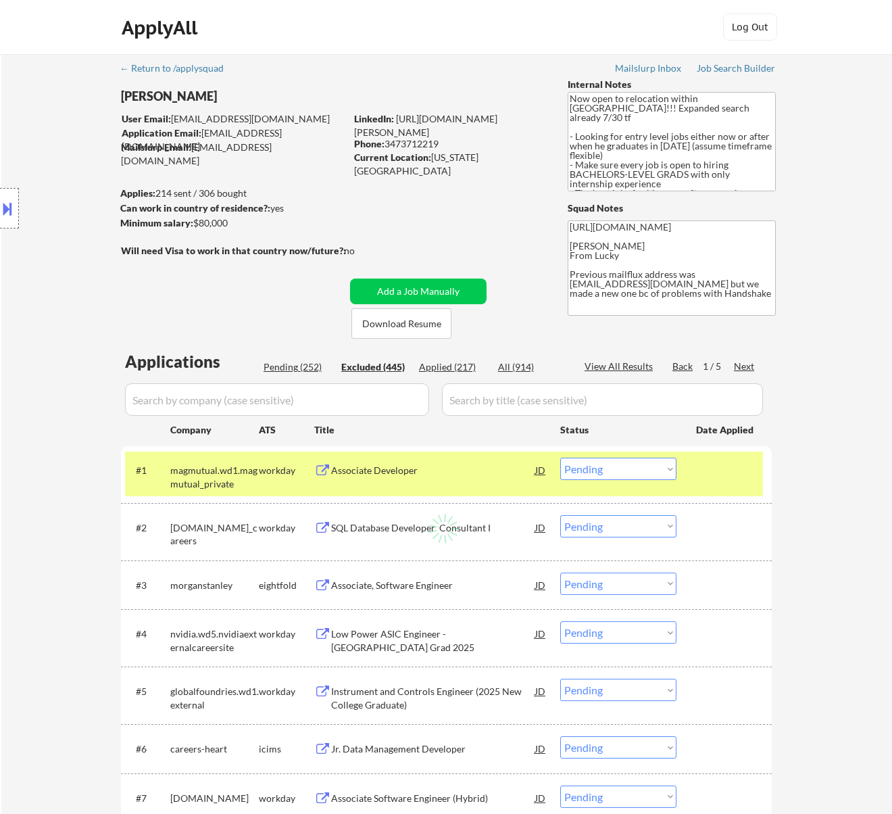
select select ""excluded__bad_match_""
select select ""excluded__expired_""
select select ""excluded__bad_match_""
select select ""excluded__location_""
select select ""excluded""
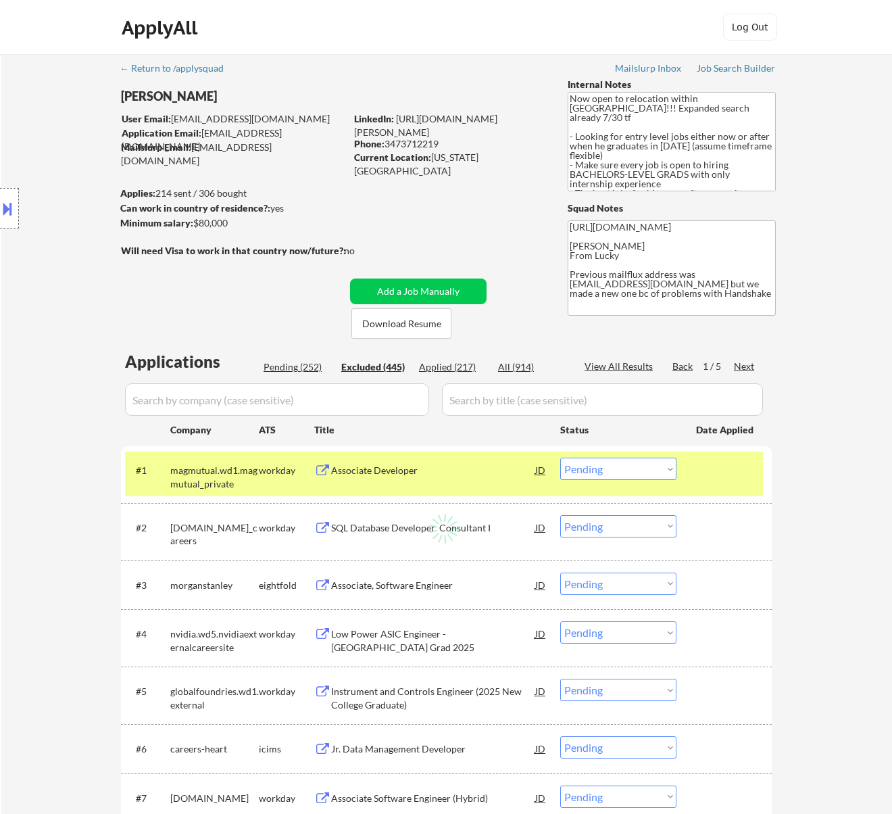
select select ""excluded__expired_""
select select ""excluded__bad_match_""
select select ""excluded__location_""
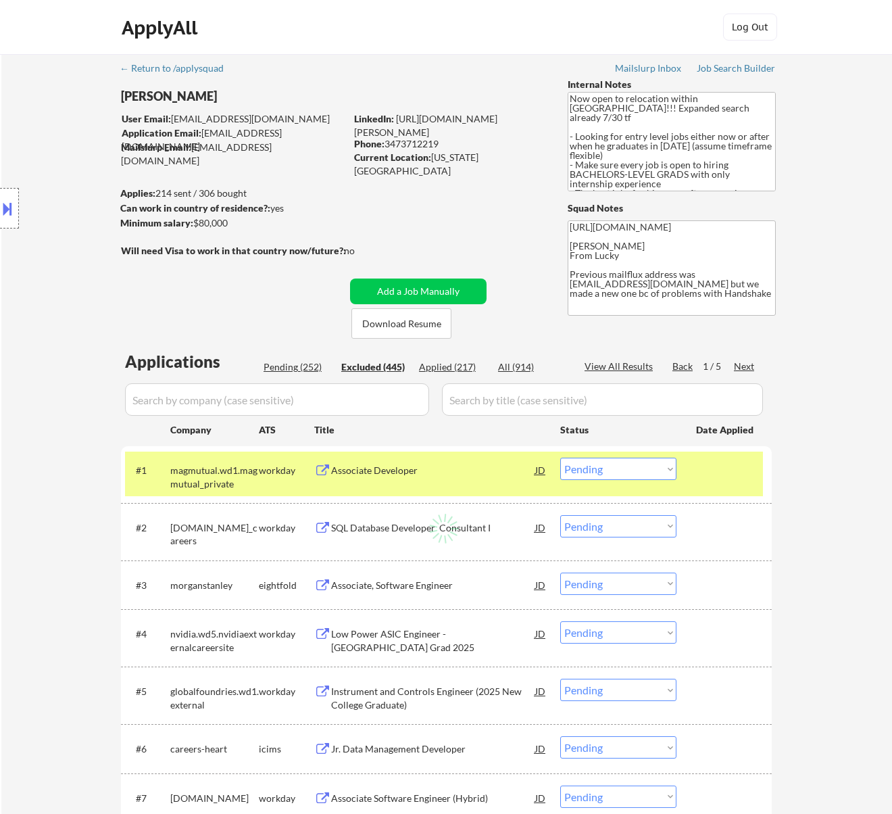
select select ""excluded__bad_match_""
select select ""excluded__location_""
select select ""excluded__expired_""
select select ""excluded__salary_""
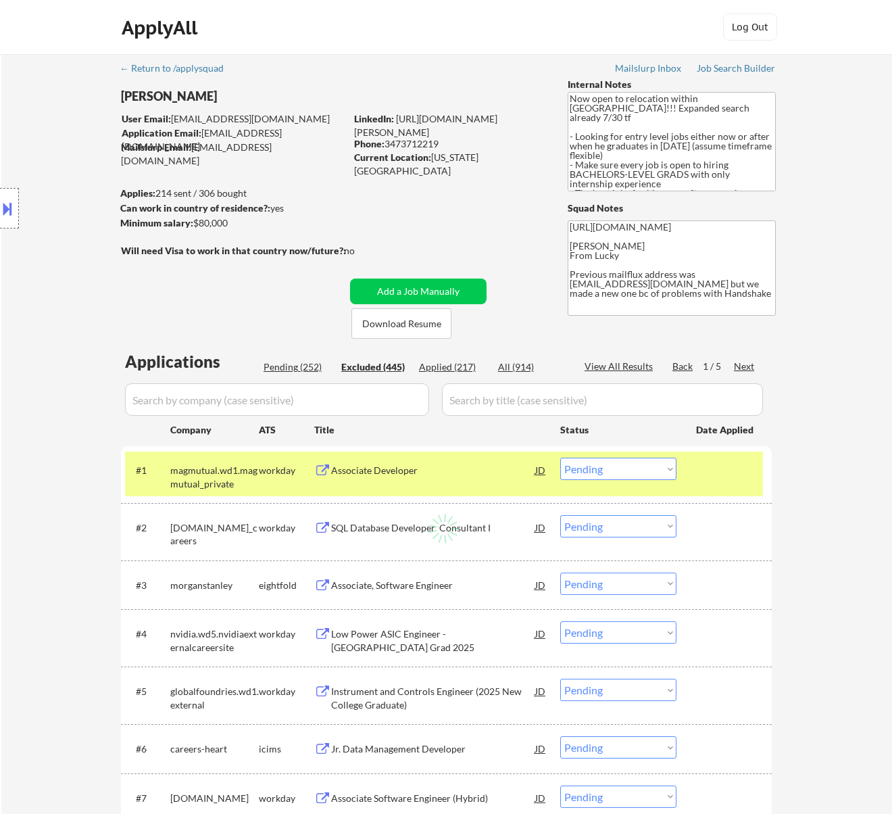
select select ""excluded__expired_""
select select ""excluded__location_""
select select ""excluded""
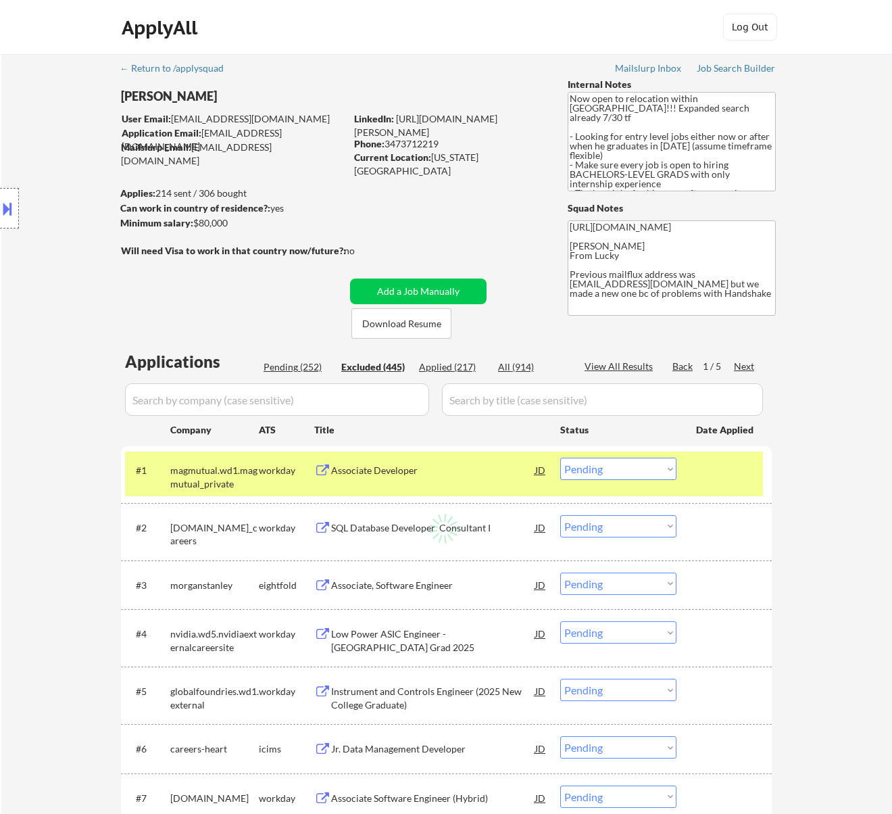
select select ""excluded__expired_""
select select ""excluded__location_""
select select ""excluded__expired_""
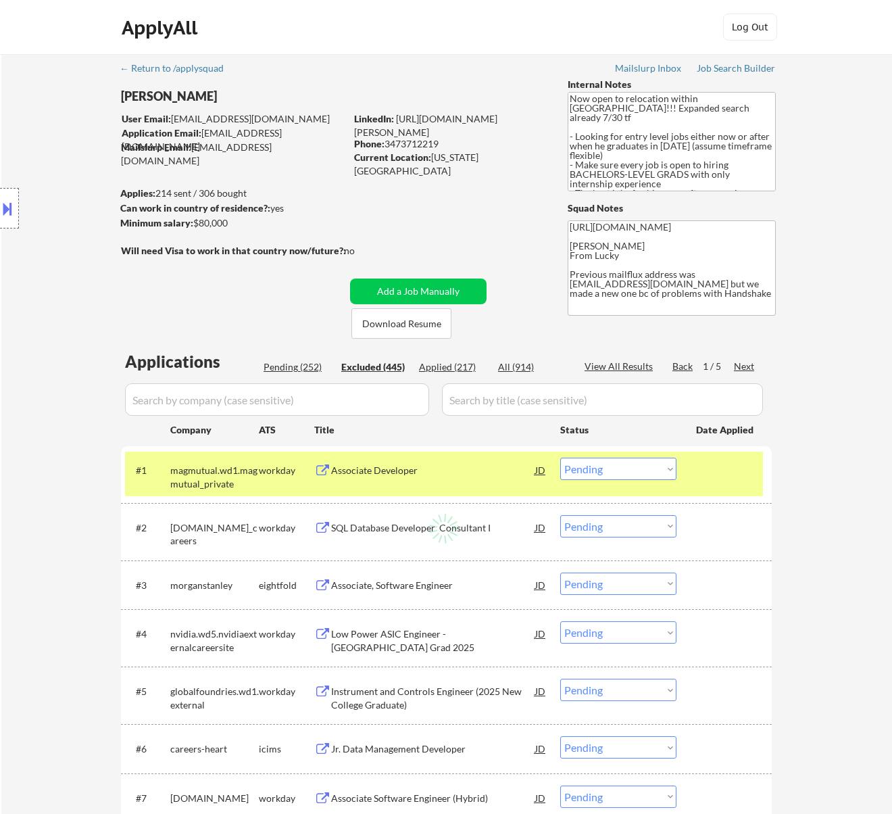
select select ""excluded__salary_""
select select ""excluded__location_""
select select ""excluded__bad_match_""
select select ""excluded__expired_""
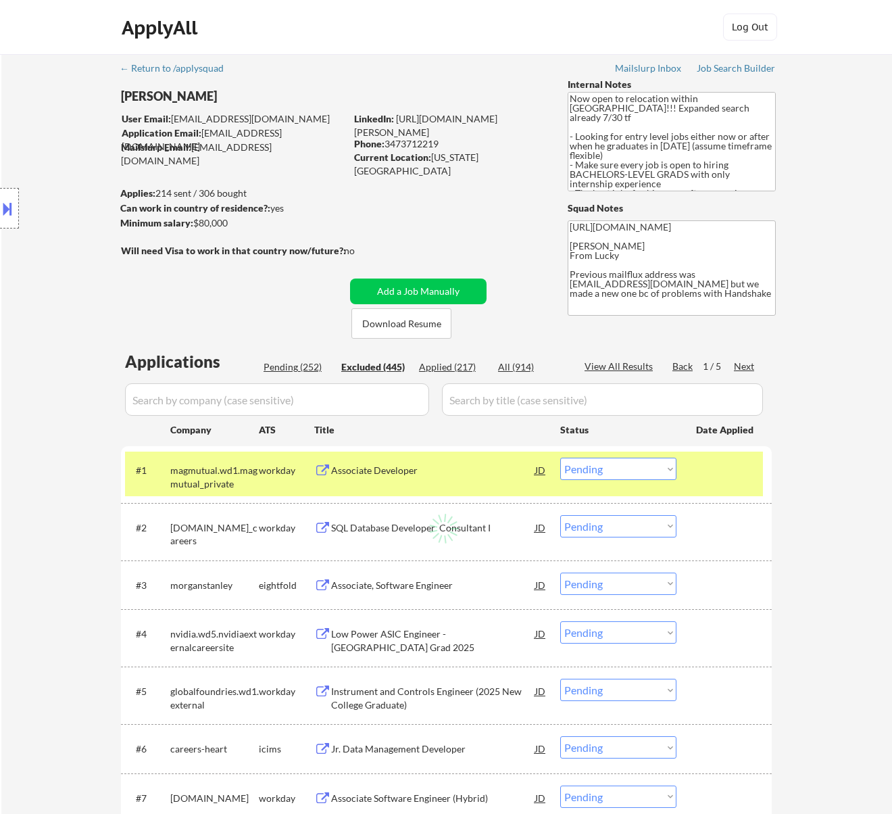
select select ""excluded__expired_""
select select ""excluded__bad_match_""
select select ""excluded""
select select ""excluded__other_""
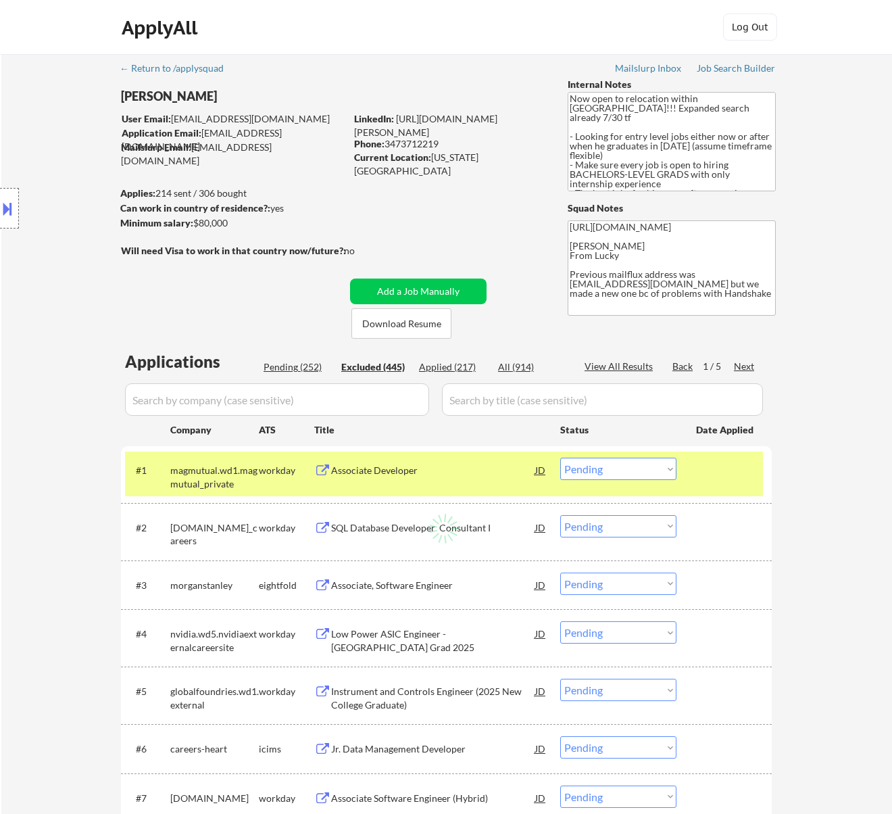
select select ""excluded""
select select ""excluded__other_""
select select ""excluded__expired_""
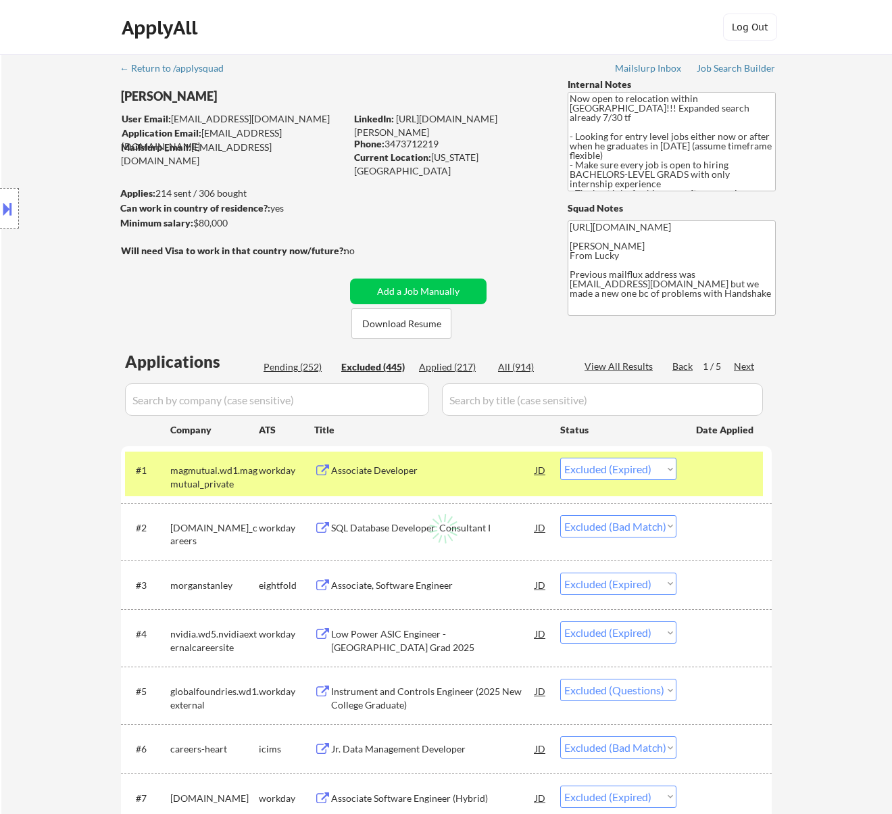
select select ""excluded__location_""
select select ""excluded__expired_""
select select ""excluded""
select select ""excluded__expired_""
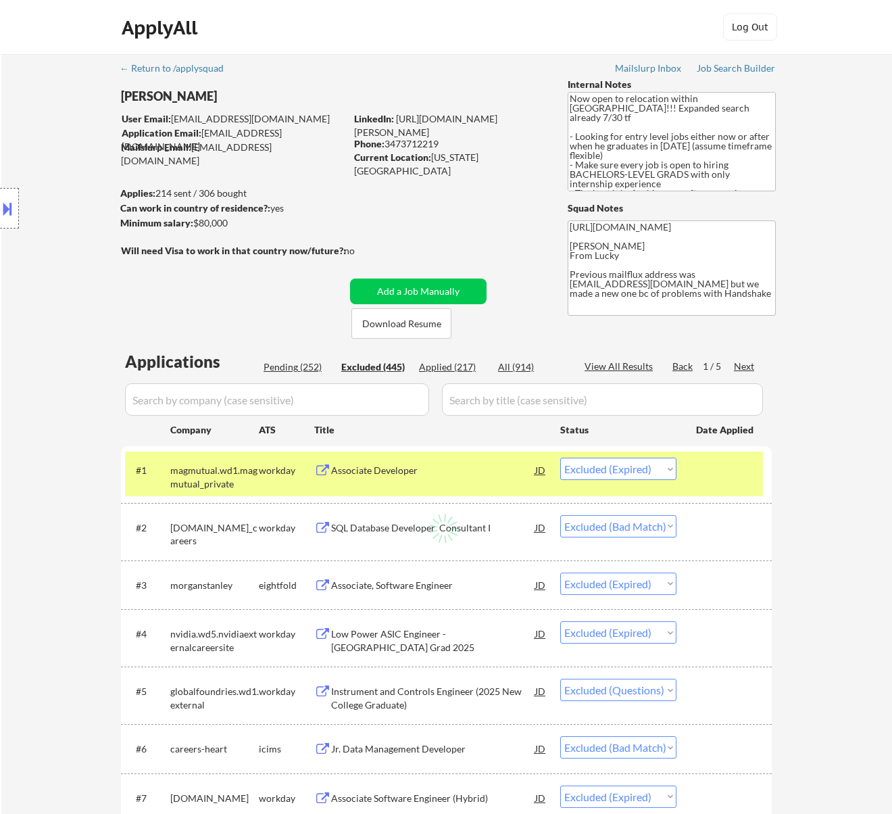
select select ""excluded""
select select ""excluded__bad_match_""
select select ""excluded""
select select ""excluded__expired_""
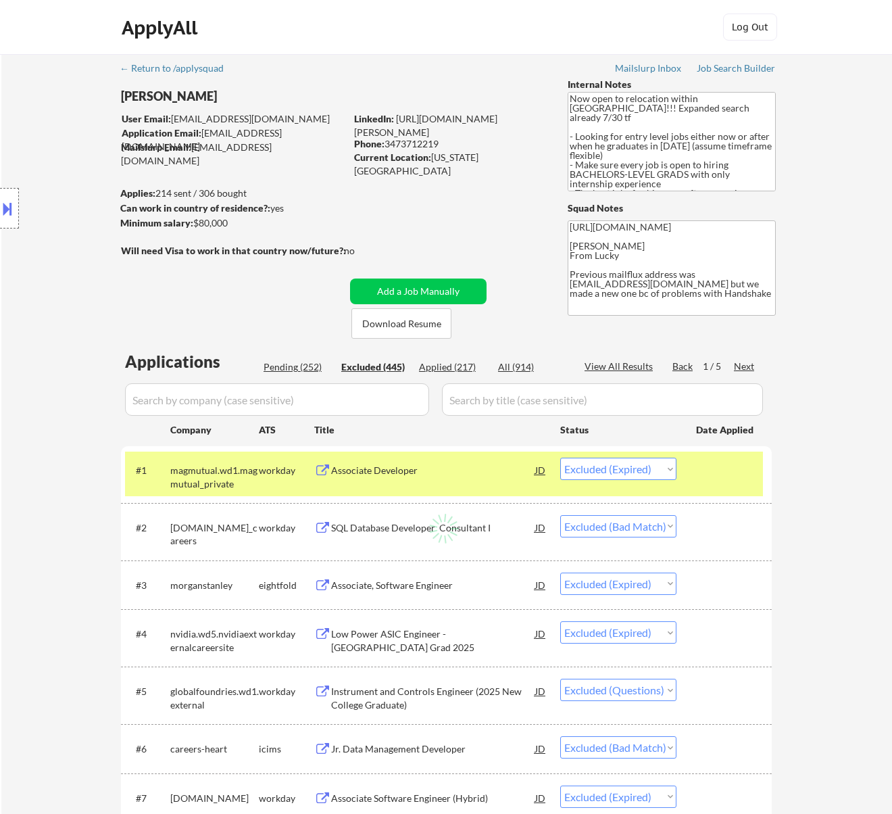
select select ""excluded__bad_match_""
select select ""excluded""
select select ""excluded__expired_""
select select ""excluded""
select select ""excluded__expired_""
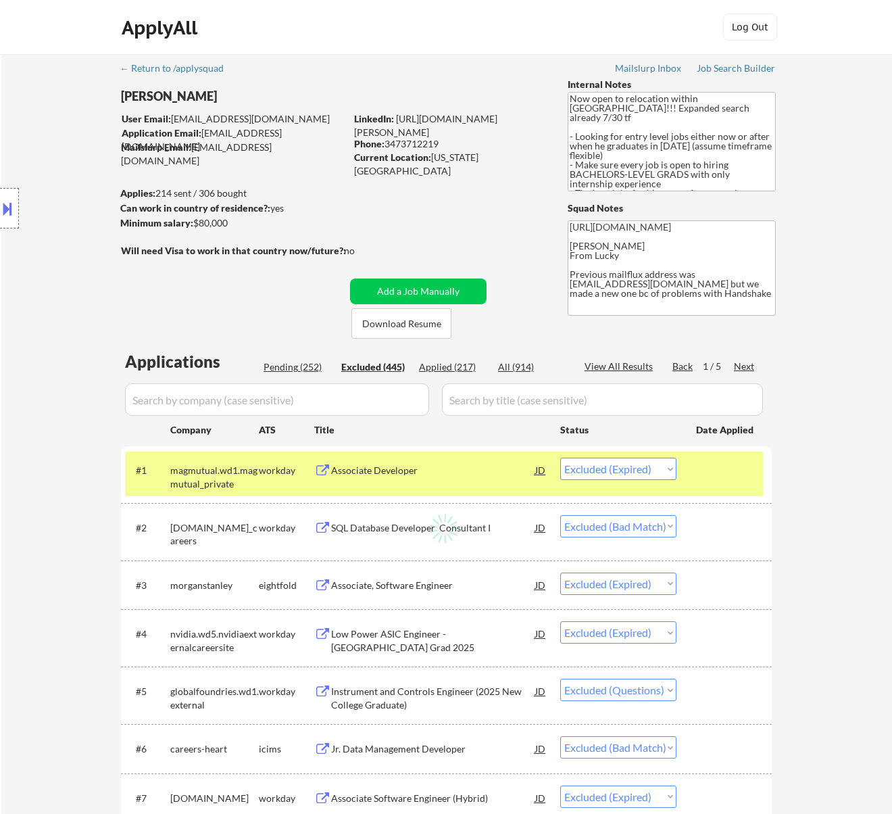
select select ""excluded__location_""
select select ""excluded__bad_match_""
select select ""excluded""
select select ""excluded__expired_""
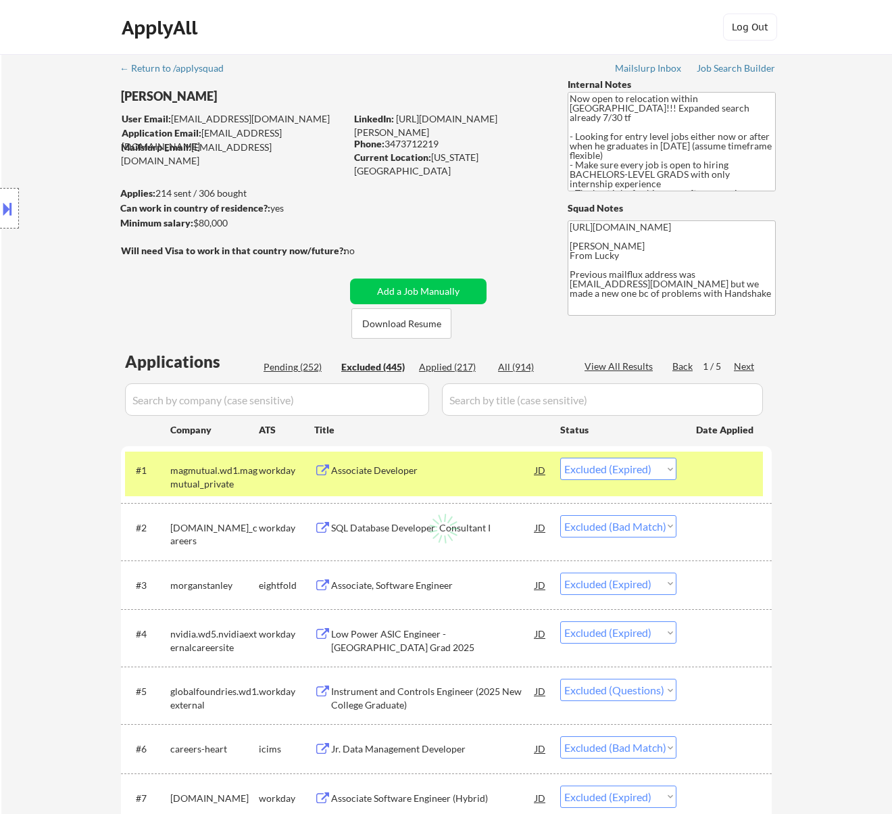
select select ""excluded__bad_match_""
select select ""excluded__other_""
select select ""excluded__expired_""
select select ""excluded__bad_match_""
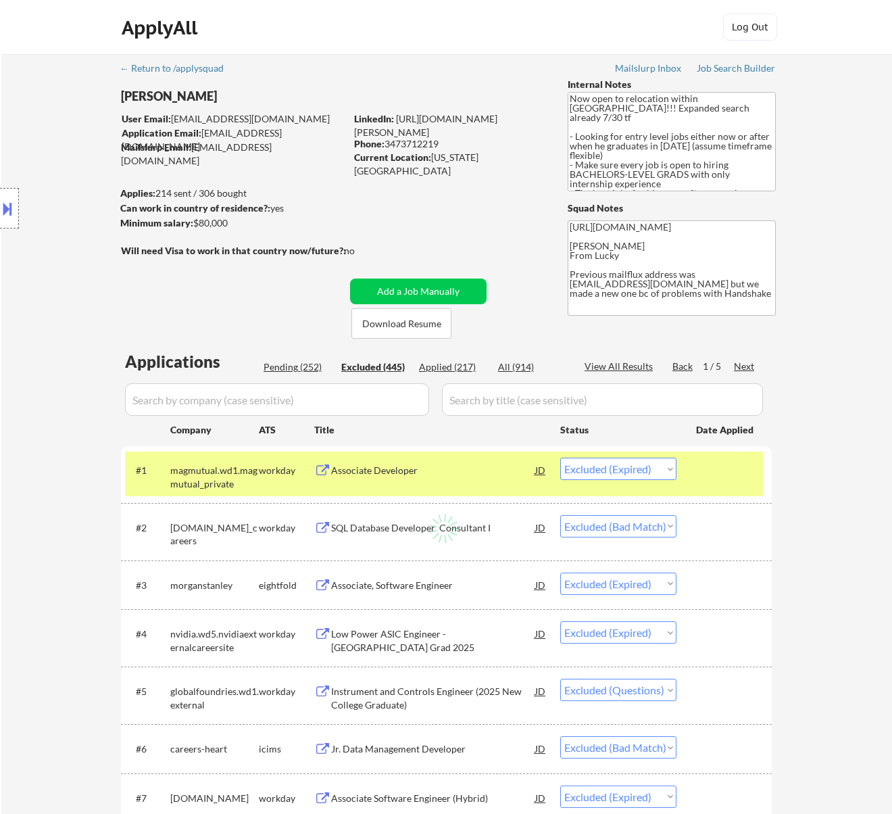
select select ""excluded__bad_match_""
select select ""excluded__expired_""
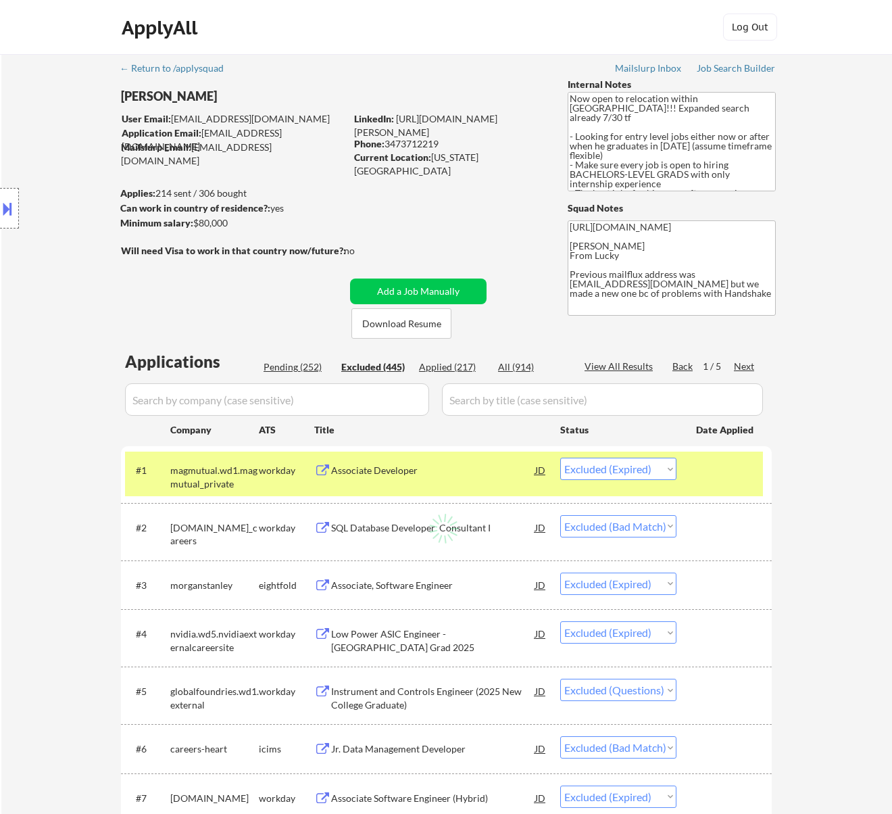
select select ""excluded__bad_match_""
select select ""excluded__expired_""
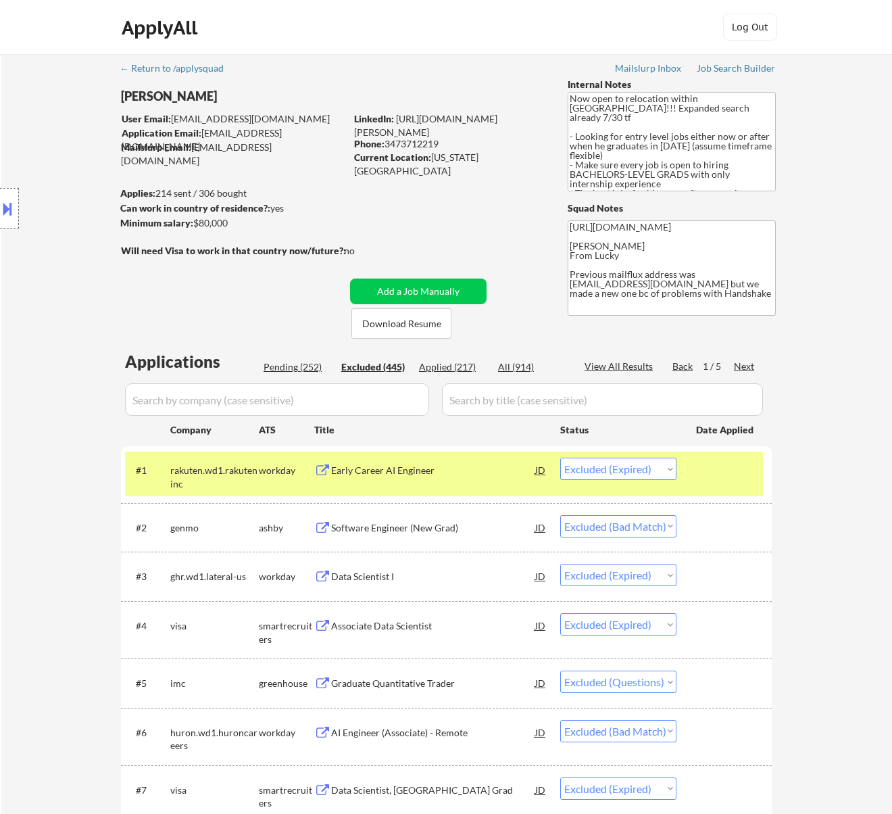
click at [418, 396] on input "input" at bounding box center [277, 399] width 304 height 32
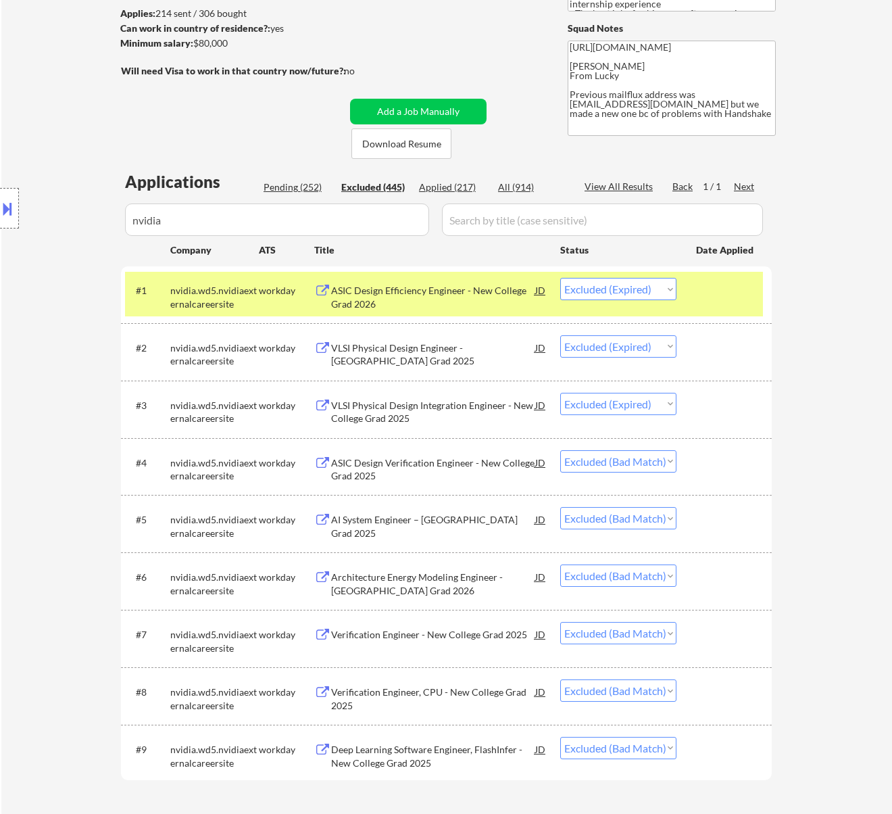
scroll to position [270, 0]
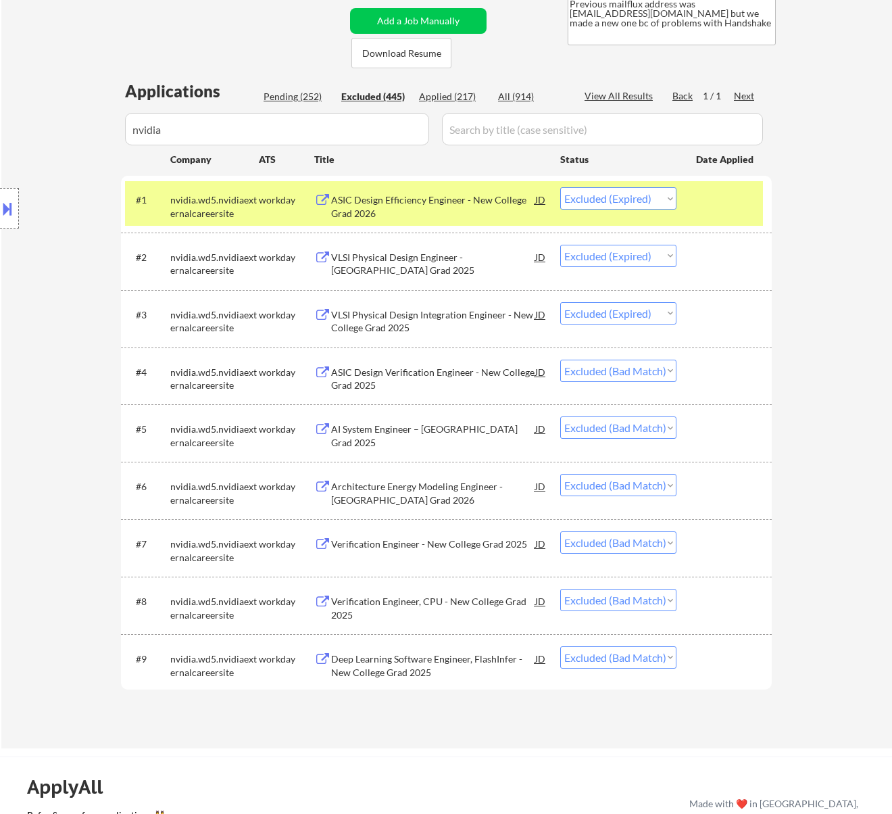
click at [625, 652] on select "Choose an option... Pending Applied Excluded (Questions) Excluded (Expired) Exc…" at bounding box center [618, 657] width 116 height 22
click at [560, 646] on select "Choose an option... Pending Applied Excluded (Questions) Excluded (Expired) Exc…" at bounding box center [618, 657] width 116 height 22
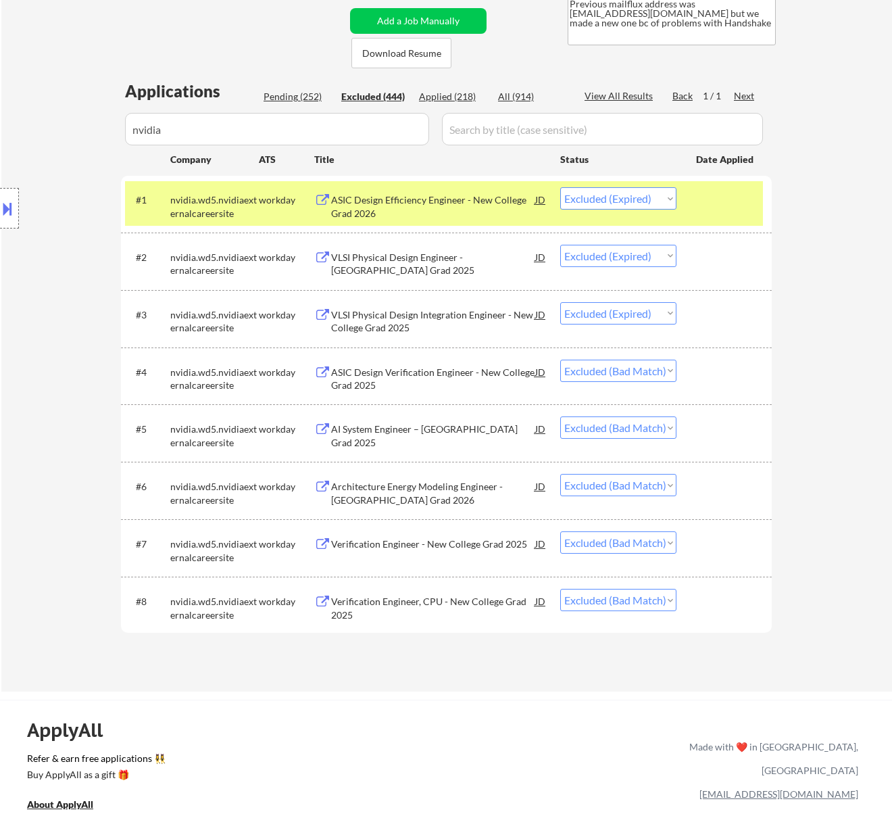
click at [307, 95] on div "Pending (252)" at bounding box center [298, 97] width 68 height 14
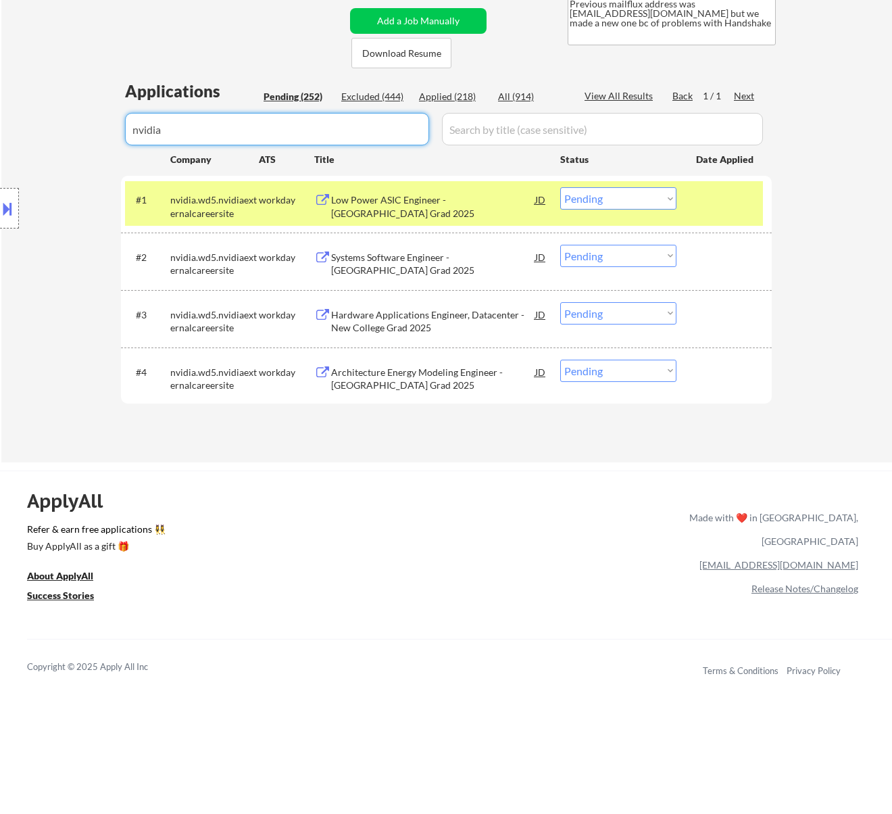
drag, startPoint x: 251, startPoint y: 128, endPoint x: 68, endPoint y: 134, distance: 183.2
click at [68, 134] on body "← Return to /applysquad Mailslurp Inbox Job Search Builder Cobe Liu User Email:…" at bounding box center [446, 137] width 892 height 814
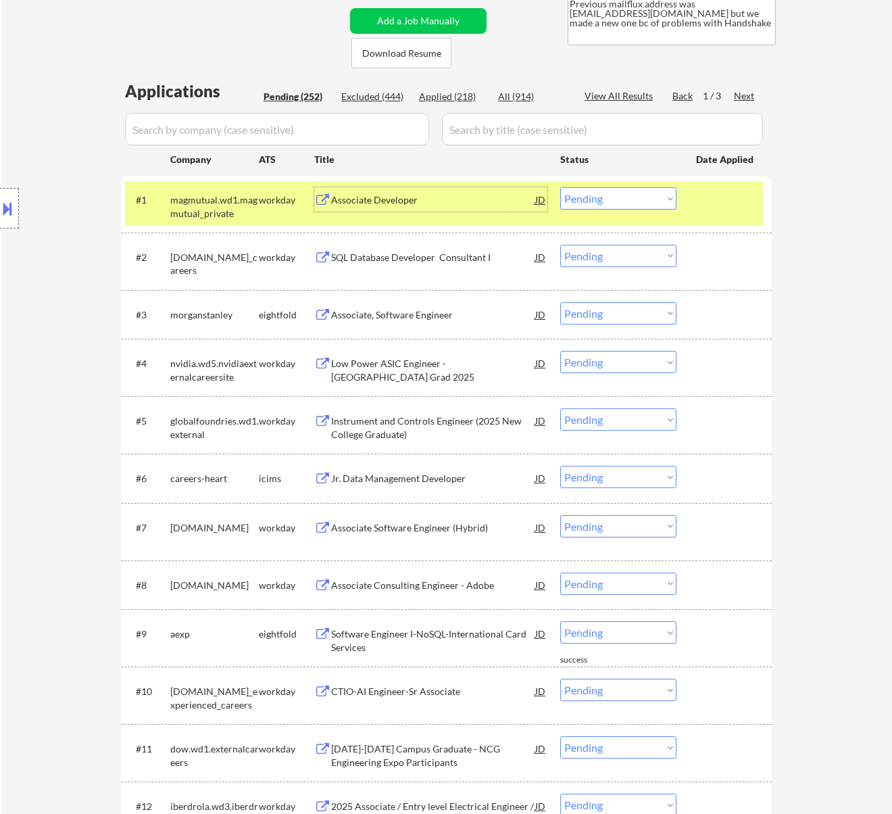
click at [406, 204] on div "Associate Developer" at bounding box center [433, 200] width 204 height 14
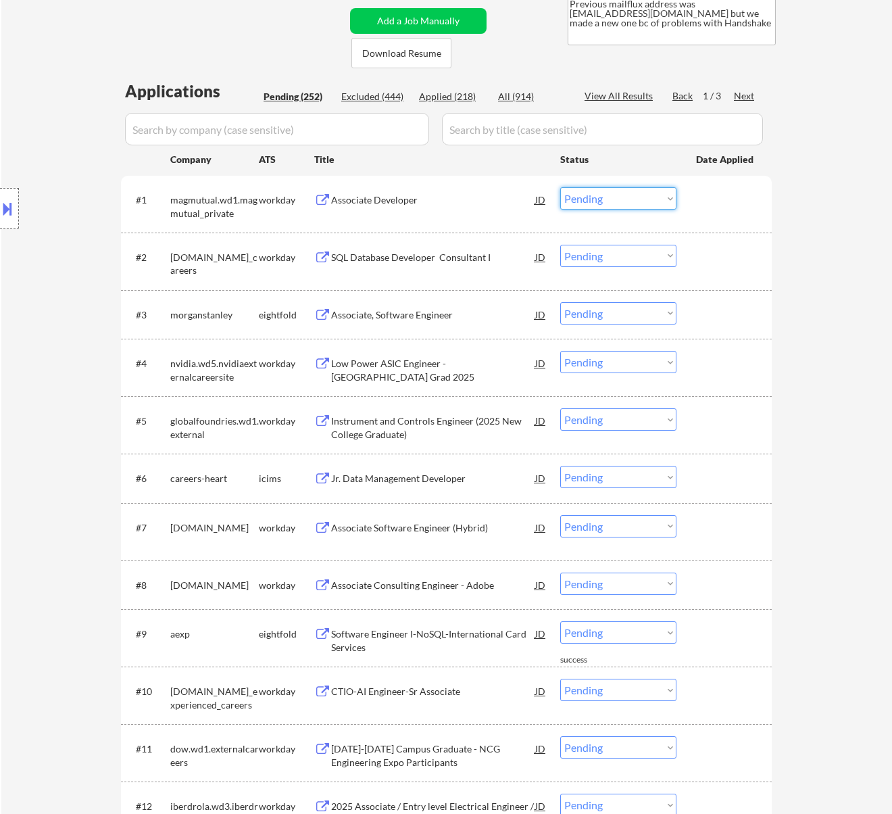
click at [618, 201] on select "Choose an option... Pending Applied Excluded (Questions) Excluded (Expired) Exc…" at bounding box center [618, 198] width 116 height 22
click at [560, 187] on select "Choose an option... Pending Applied Excluded (Questions) Excluded (Expired) Exc…" at bounding box center [618, 198] width 116 height 22
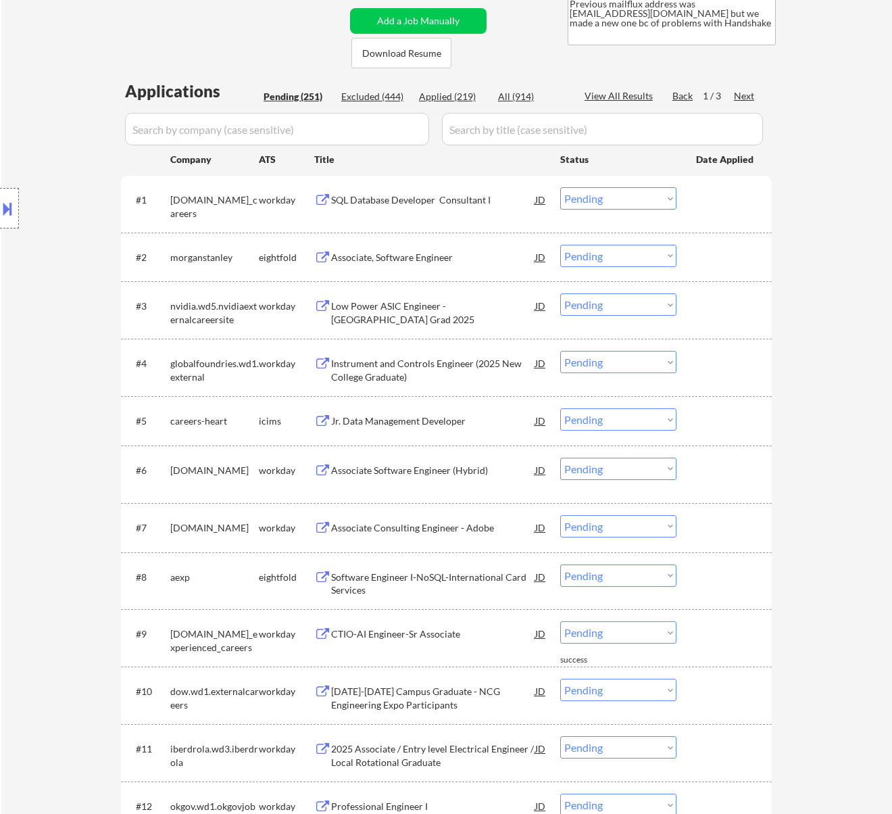
click at [441, 203] on div "SQL Database Developer Consultant I" at bounding box center [433, 200] width 204 height 14
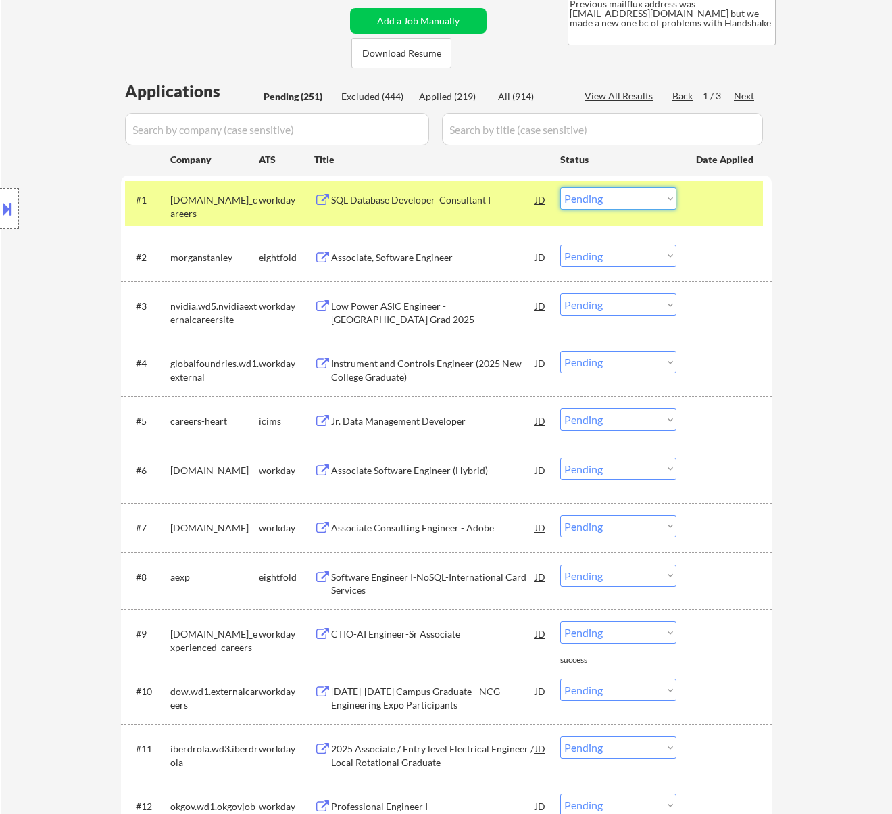
click at [637, 193] on select "Choose an option... Pending Applied Excluded (Questions) Excluded (Expired) Exc…" at bounding box center [618, 198] width 116 height 22
click at [560, 187] on select "Choose an option... Pending Applied Excluded (Questions) Excluded (Expired) Exc…" at bounding box center [618, 198] width 116 height 22
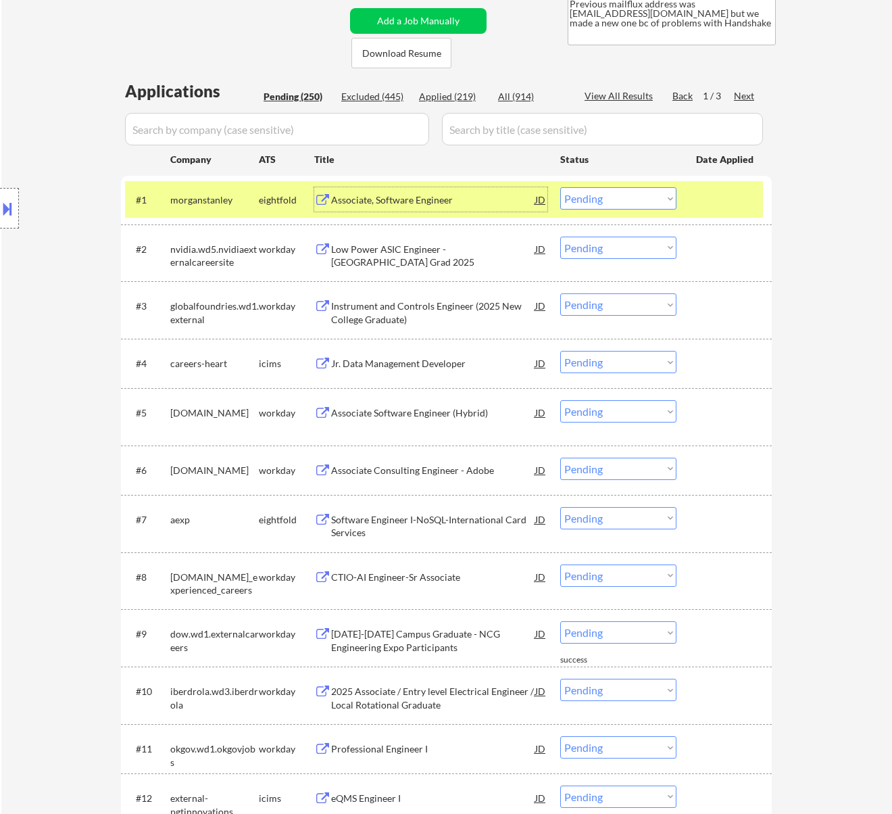
click at [437, 200] on div "Associate, Software Engineer" at bounding box center [433, 200] width 204 height 14
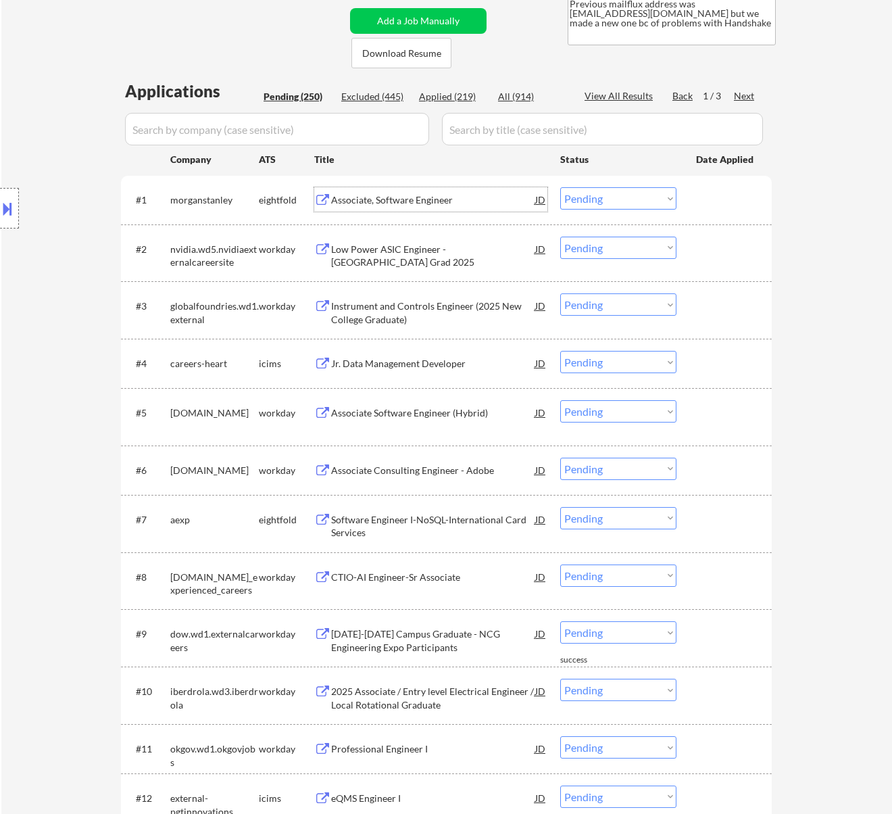
click at [589, 188] on select "Choose an option... Pending Applied Excluded (Questions) Excluded (Expired) Exc…" at bounding box center [618, 198] width 116 height 22
click at [560, 187] on select "Choose an option... Pending Applied Excluded (Questions) Excluded (Expired) Exc…" at bounding box center [618, 198] width 116 height 22
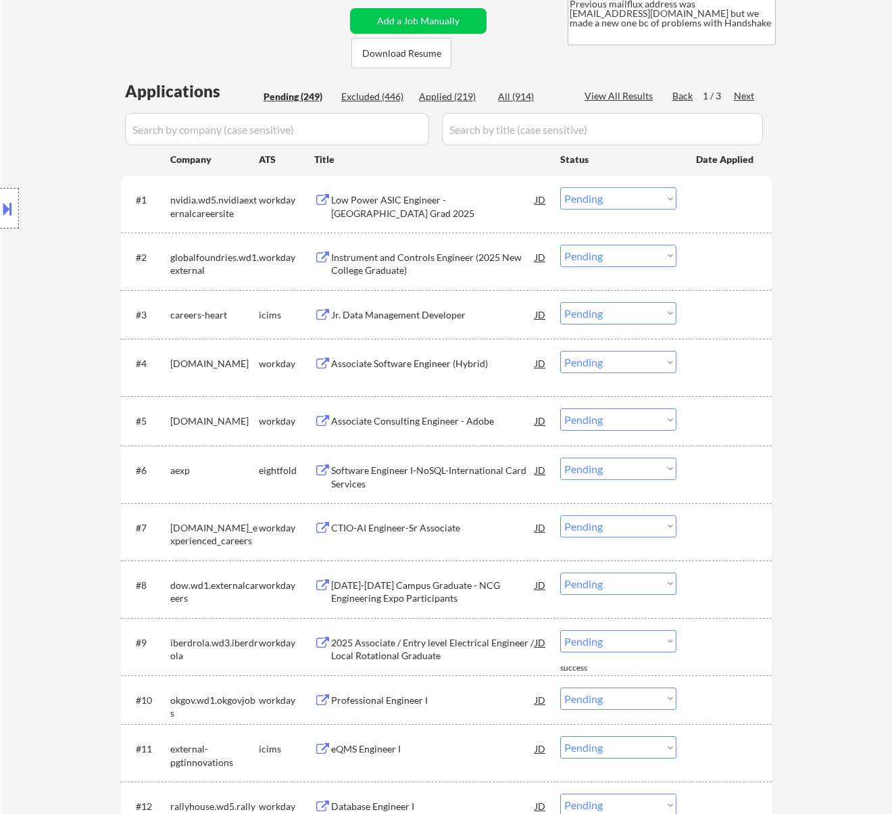
click at [495, 209] on div "Low Power ASIC Engineer - New College Grad 2025" at bounding box center [433, 206] width 204 height 26
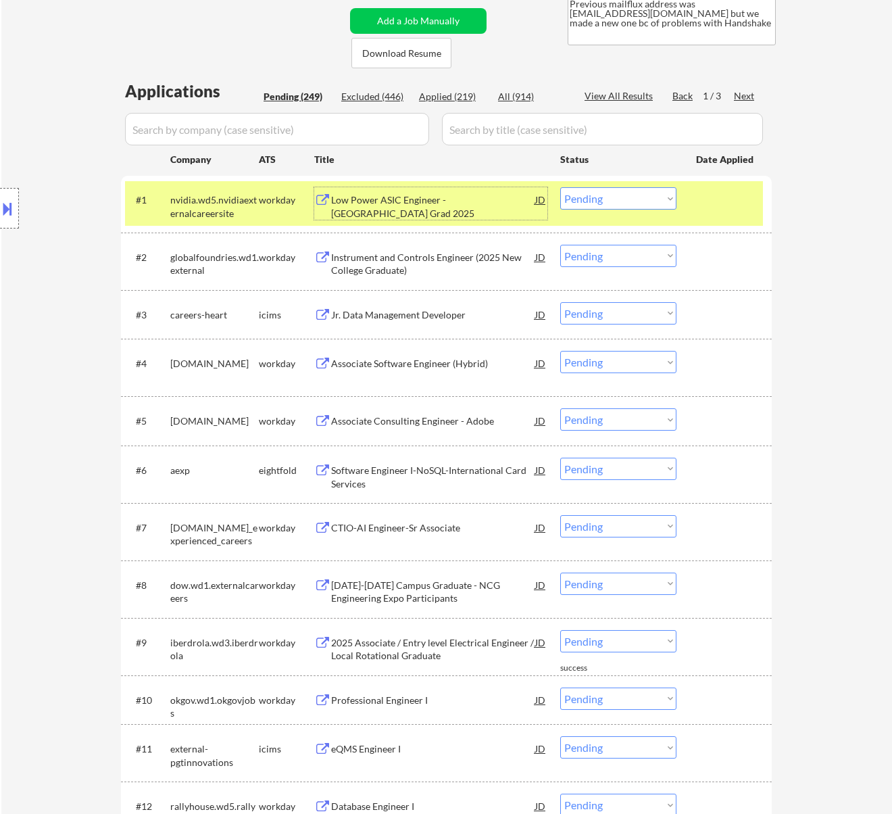
click at [587, 201] on select "Choose an option... Pending Applied Excluded (Questions) Excluded (Expired) Exc…" at bounding box center [618, 198] width 116 height 22
click at [560, 187] on select "Choose an option... Pending Applied Excluded (Questions) Excluded (Expired) Exc…" at bounding box center [618, 198] width 116 height 22
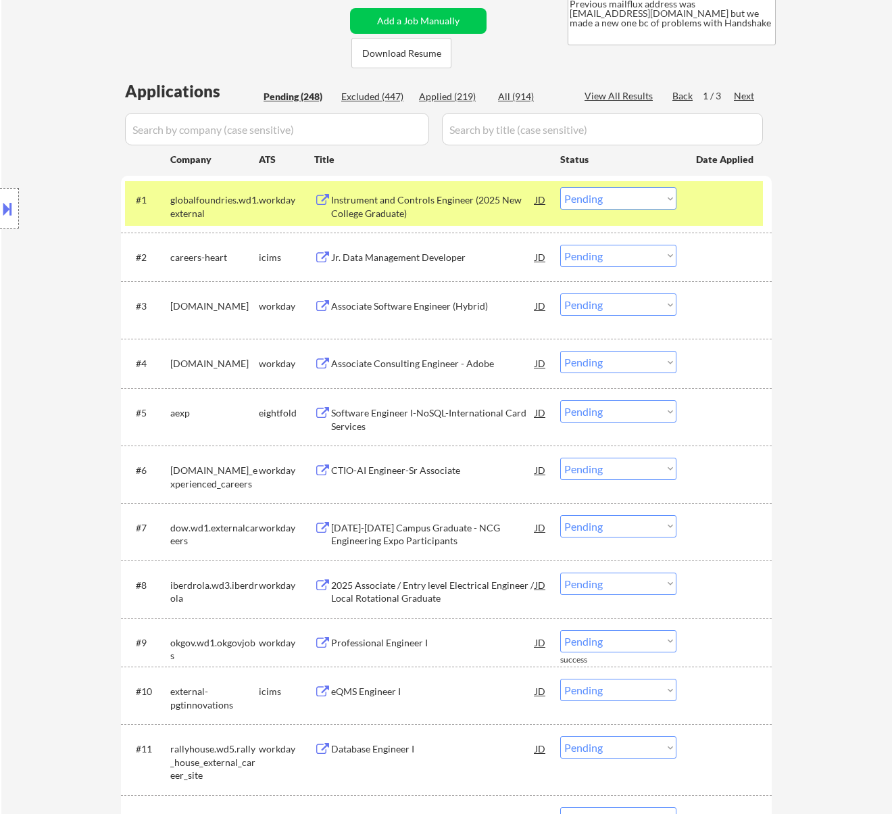
click at [495, 207] on div "Instrument and Controls Engineer (2025 New College Graduate)" at bounding box center [433, 206] width 204 height 26
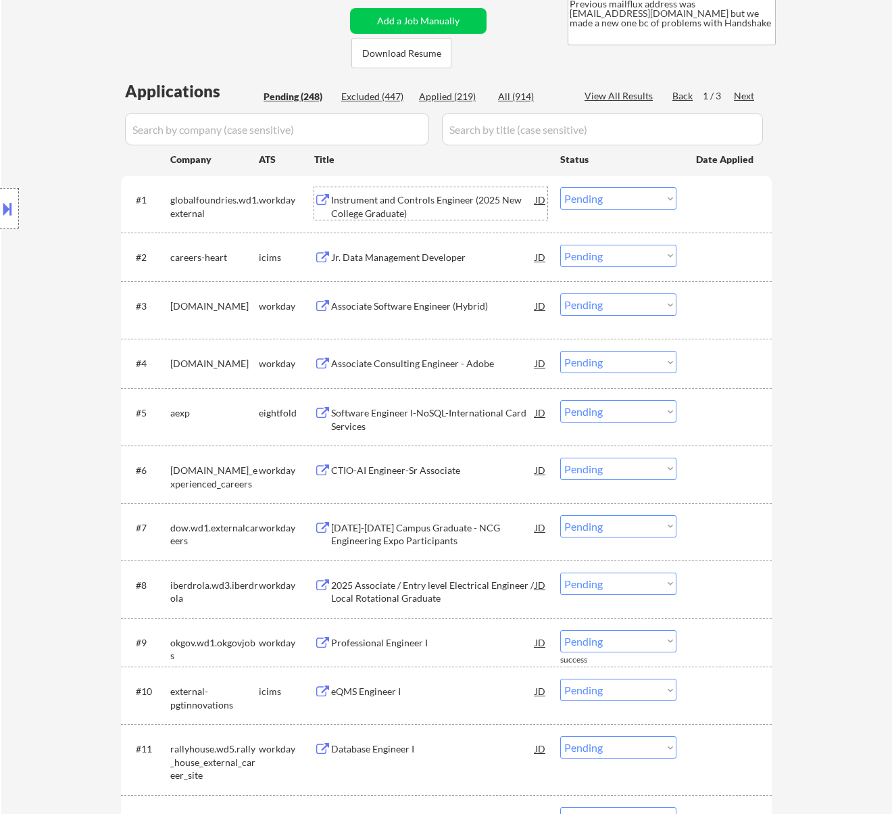
click at [637, 193] on select "Choose an option... Pending Applied Excluded (Questions) Excluded (Expired) Exc…" at bounding box center [618, 198] width 116 height 22
click at [560, 187] on select "Choose an option... Pending Applied Excluded (Questions) Excluded (Expired) Exc…" at bounding box center [618, 198] width 116 height 22
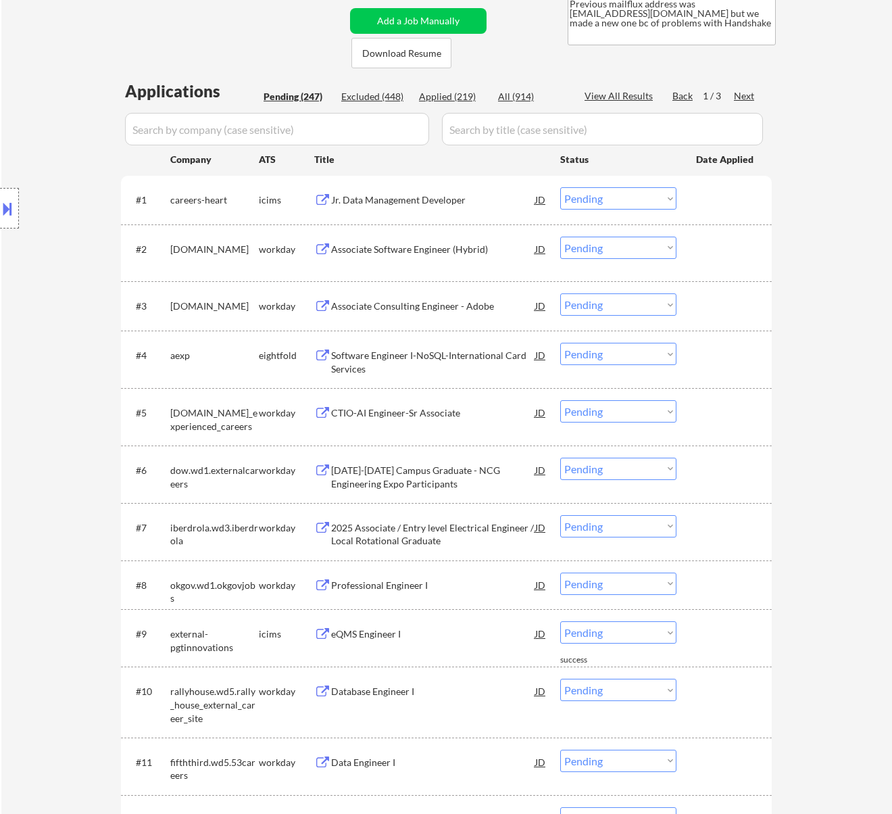
click at [504, 205] on div "Jr. Data Management Developer" at bounding box center [433, 200] width 204 height 14
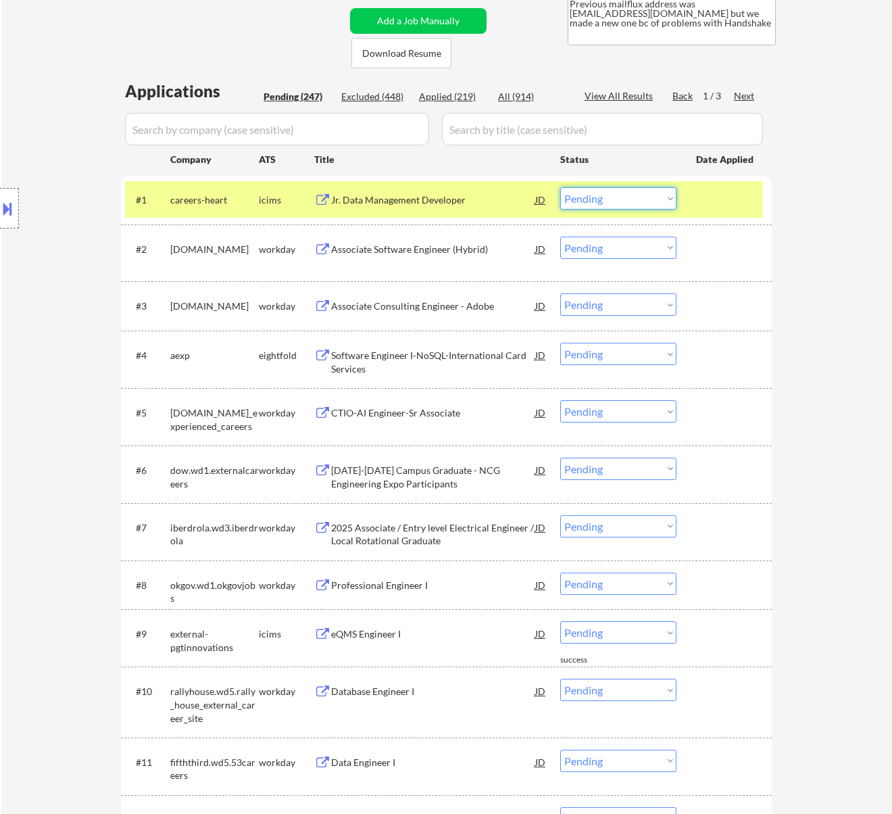
click at [636, 201] on select "Choose an option... Pending Applied Excluded (Questions) Excluded (Expired) Exc…" at bounding box center [618, 198] width 116 height 22
click at [560, 187] on select "Choose an option... Pending Applied Excluded (Questions) Excluded (Expired) Exc…" at bounding box center [618, 198] width 116 height 22
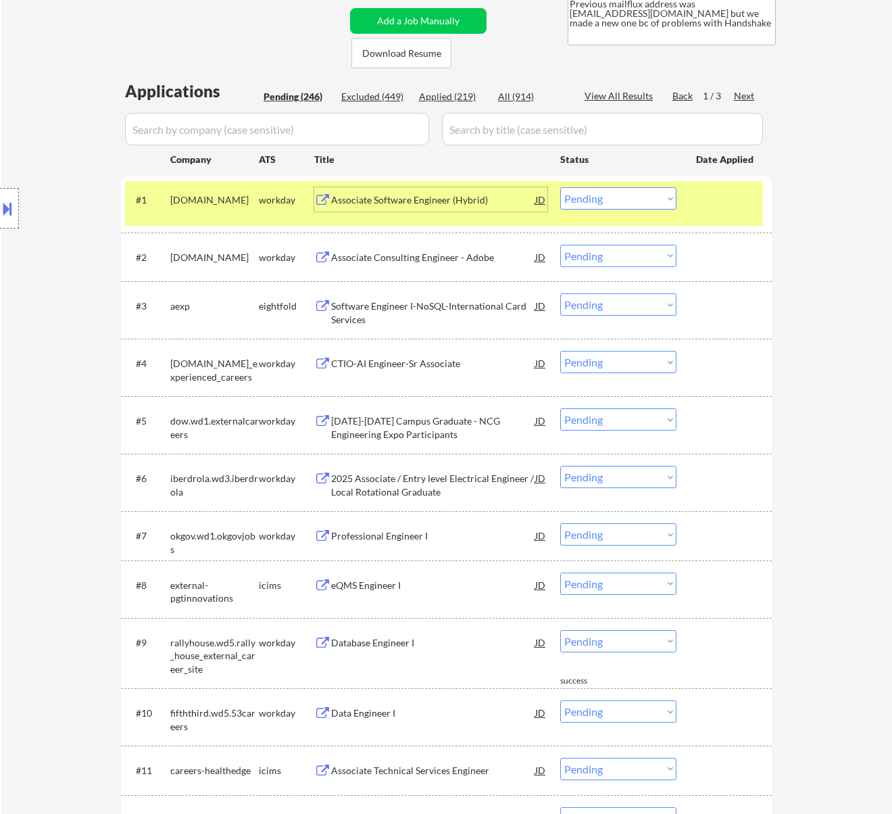
click at [435, 203] on div "Associate Software Engineer (Hybrid)" at bounding box center [433, 200] width 204 height 14
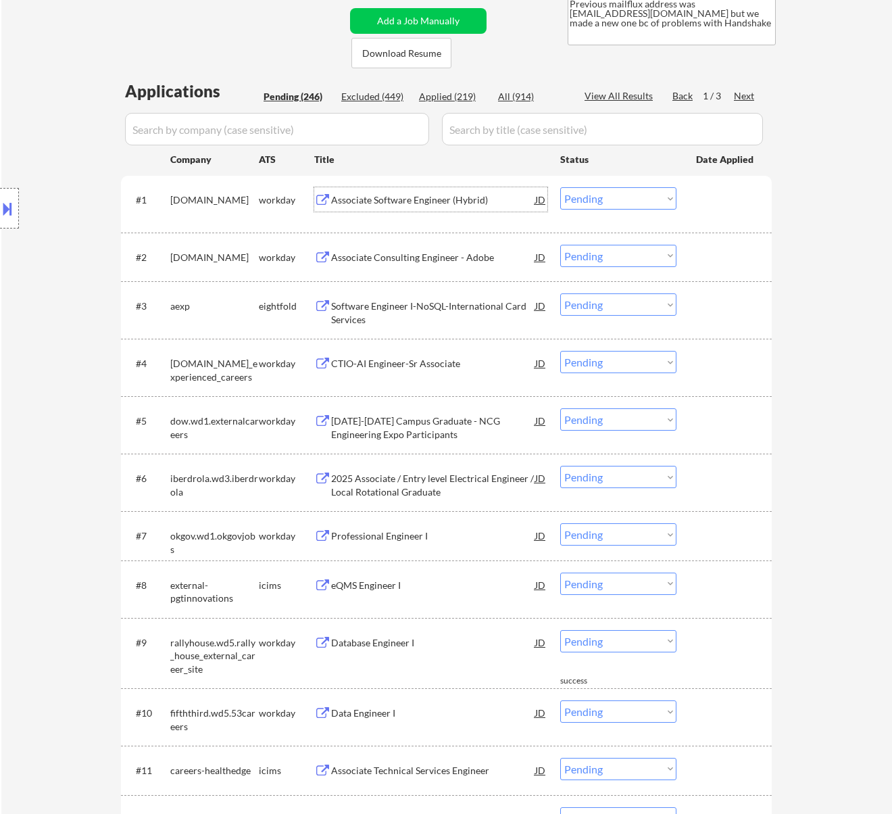
click at [612, 201] on select "Choose an option... Pending Applied Excluded (Questions) Excluded (Expired) Exc…" at bounding box center [618, 198] width 116 height 22
click at [560, 187] on select "Choose an option... Pending Applied Excluded (Questions) Excluded (Expired) Exc…" at bounding box center [618, 198] width 116 height 22
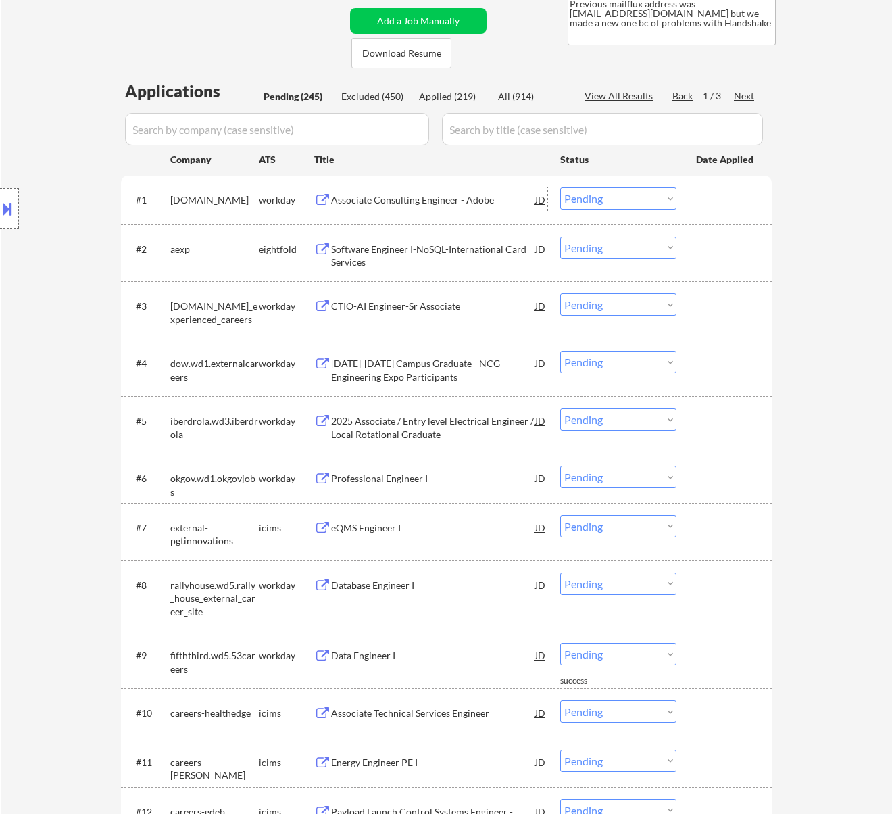
click at [447, 199] on div "Associate Consulting Engineer - Adobe" at bounding box center [433, 200] width 204 height 14
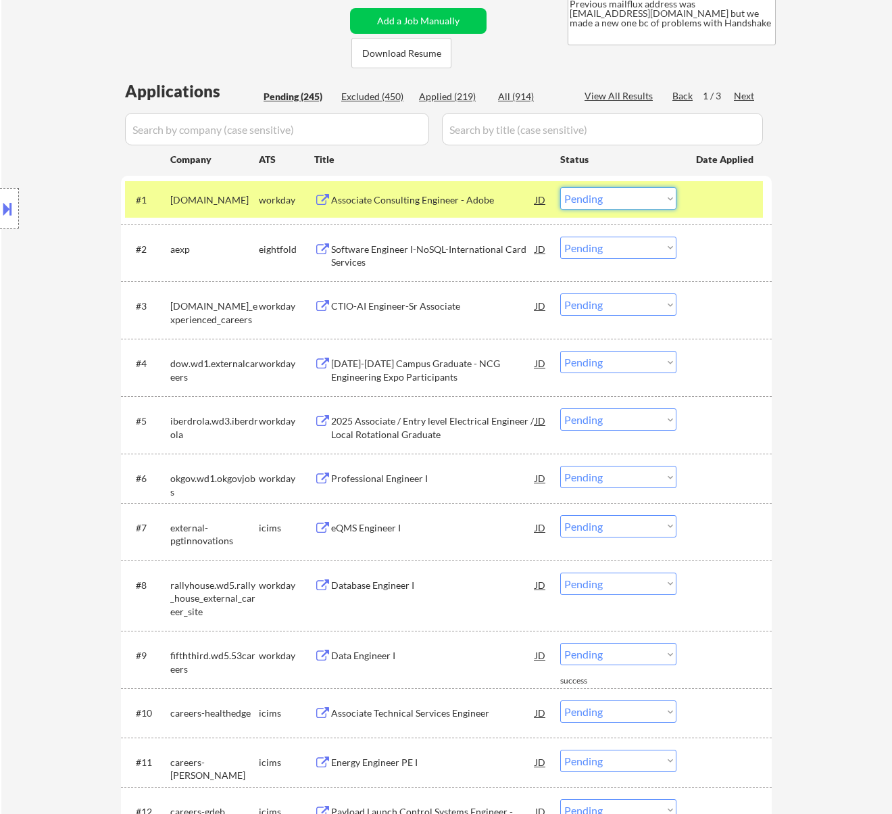
click at [604, 189] on select "Choose an option... Pending Applied Excluded (Questions) Excluded (Expired) Exc…" at bounding box center [618, 198] width 116 height 22
click at [560, 187] on select "Choose an option... Pending Applied Excluded (Questions) Excluded (Expired) Exc…" at bounding box center [618, 198] width 116 height 22
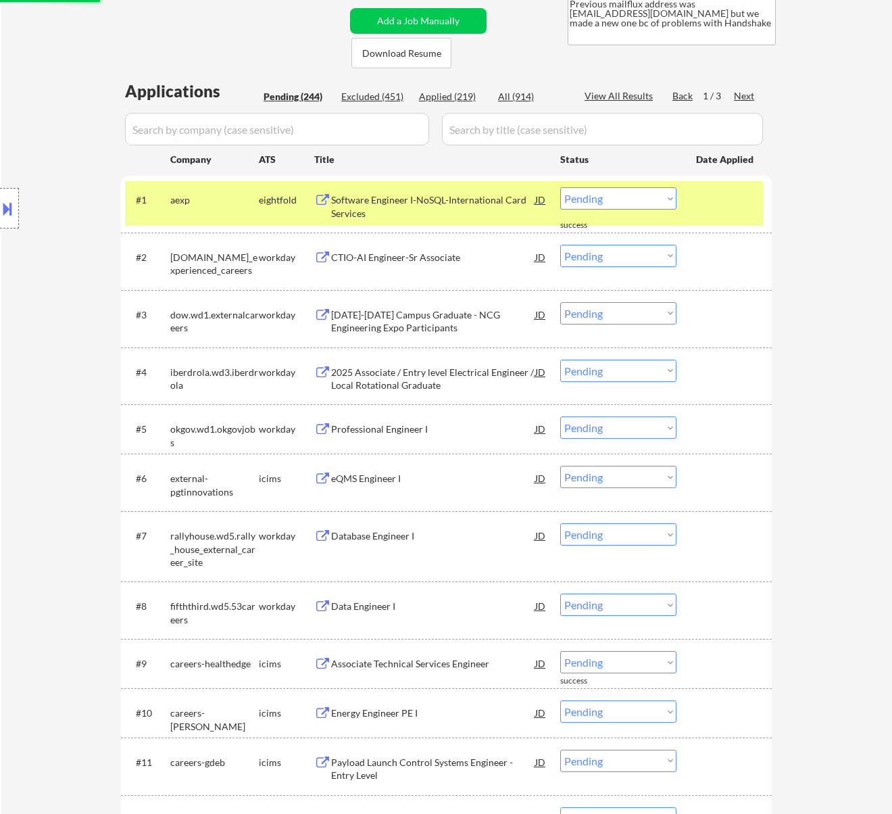
click at [452, 201] on div "Software Engineer I-NoSQL-International Card Services" at bounding box center [433, 206] width 204 height 26
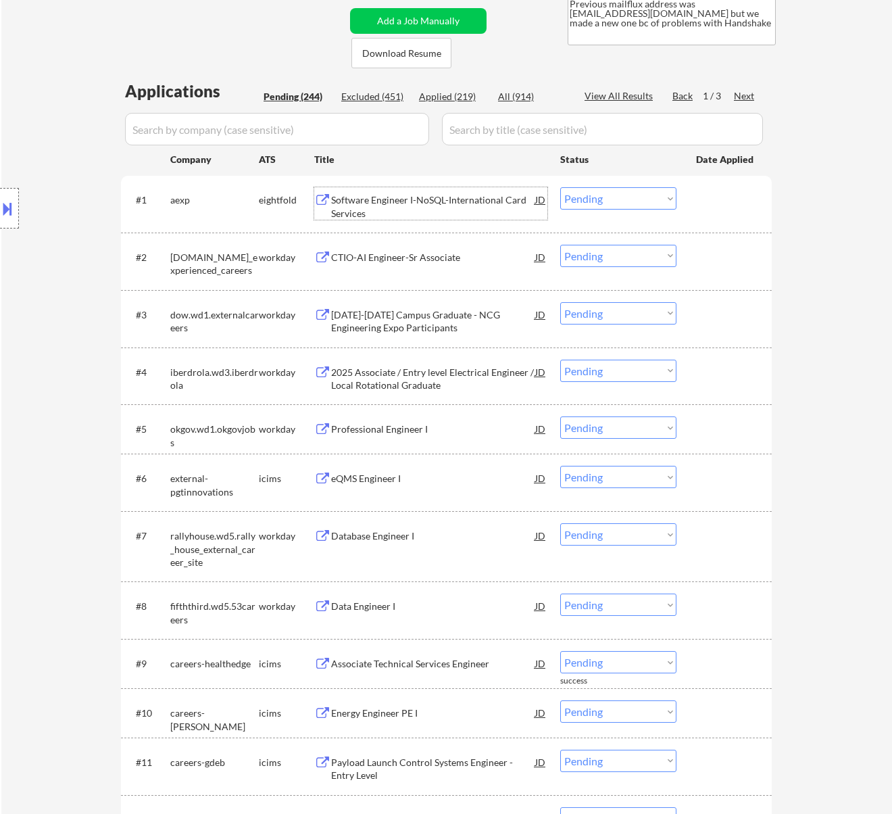
click at [599, 197] on select "Choose an option... Pending Applied Excluded (Questions) Excluded (Expired) Exc…" at bounding box center [618, 198] width 116 height 22
click at [560, 187] on select "Choose an option... Pending Applied Excluded (Questions) Excluded (Expired) Exc…" at bounding box center [618, 198] width 116 height 22
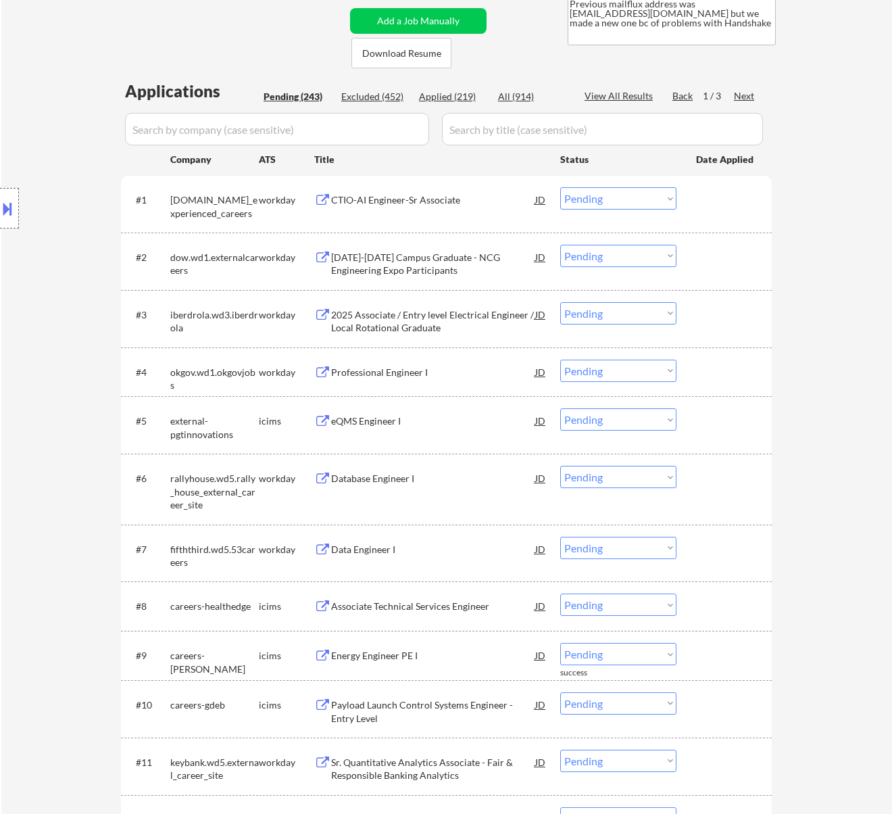
click at [447, 195] on div "CTIO-AI Engineer-Sr Associate" at bounding box center [433, 200] width 204 height 14
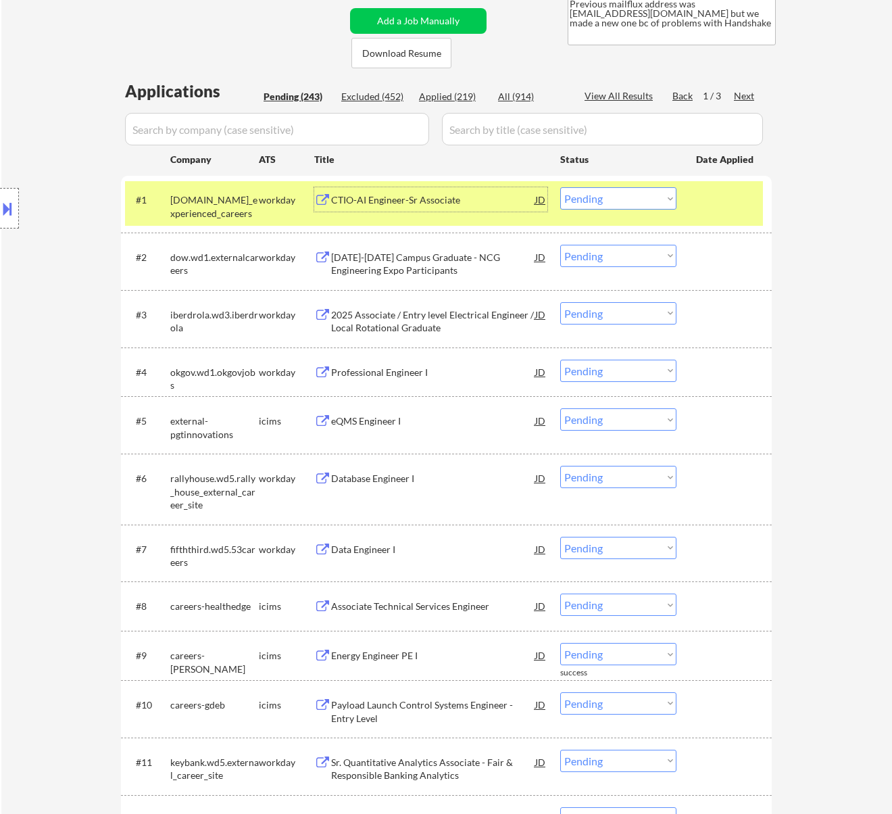
click at [577, 189] on select "Choose an option... Pending Applied Excluded (Questions) Excluded (Expired) Exc…" at bounding box center [618, 198] width 116 height 22
click at [560, 187] on select "Choose an option... Pending Applied Excluded (Questions) Excluded (Expired) Exc…" at bounding box center [618, 198] width 116 height 22
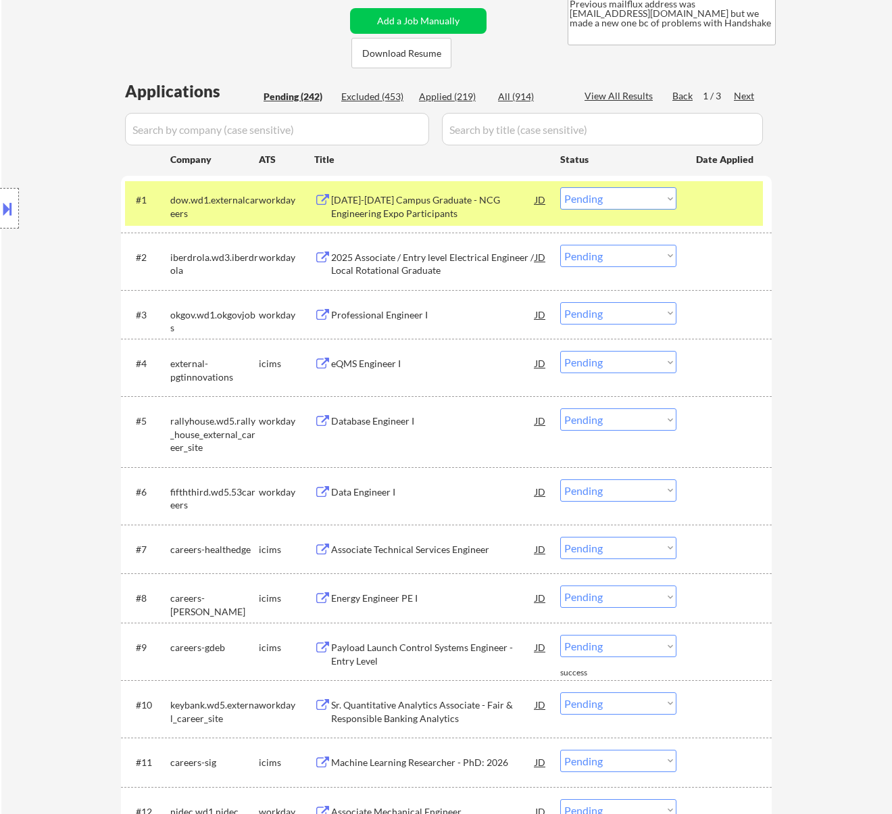
click at [466, 203] on div "2025-2026 Campus Graduate - NCG Engineering Expo Participants" at bounding box center [433, 206] width 204 height 26
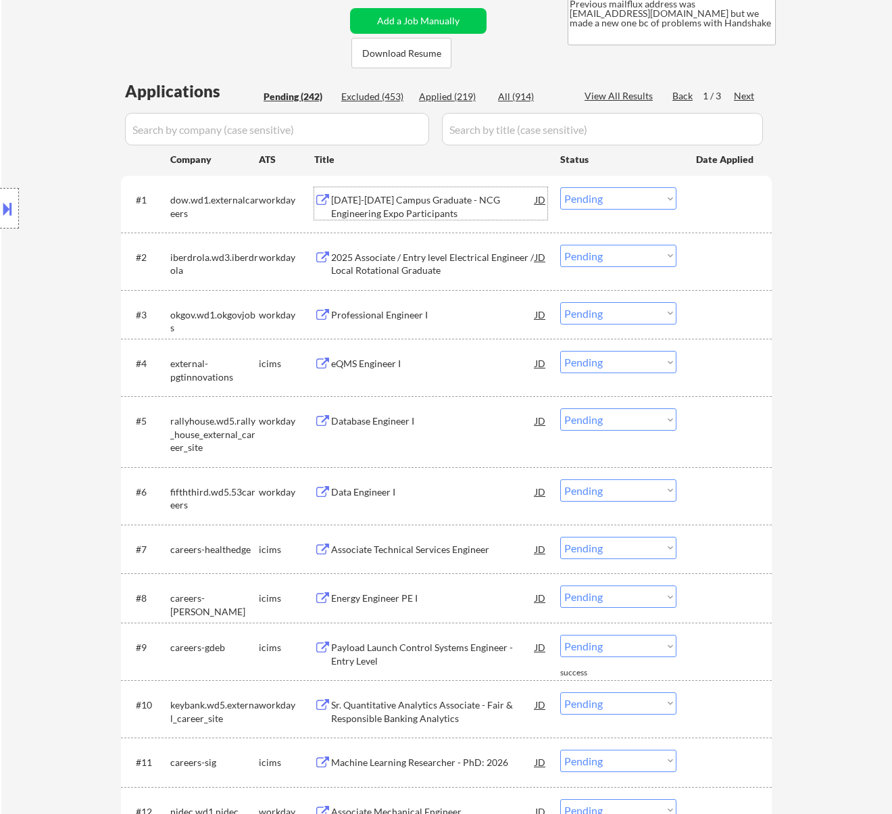
click at [593, 192] on select "Choose an option... Pending Applied Excluded (Questions) Excluded (Expired) Exc…" at bounding box center [618, 198] width 116 height 22
click at [560, 187] on select "Choose an option... Pending Applied Excluded (Questions) Excluded (Expired) Exc…" at bounding box center [618, 198] width 116 height 22
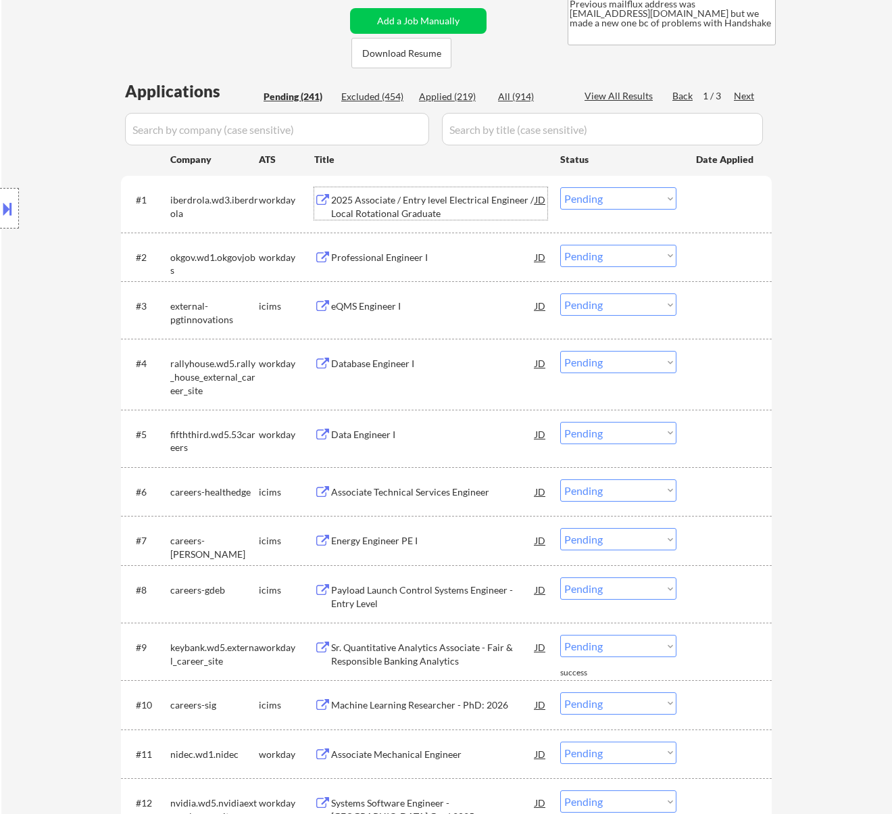
click at [464, 198] on div "2025 Associate / Entry level Electrical Engineer / Local Rotational Graduate" at bounding box center [433, 206] width 204 height 26
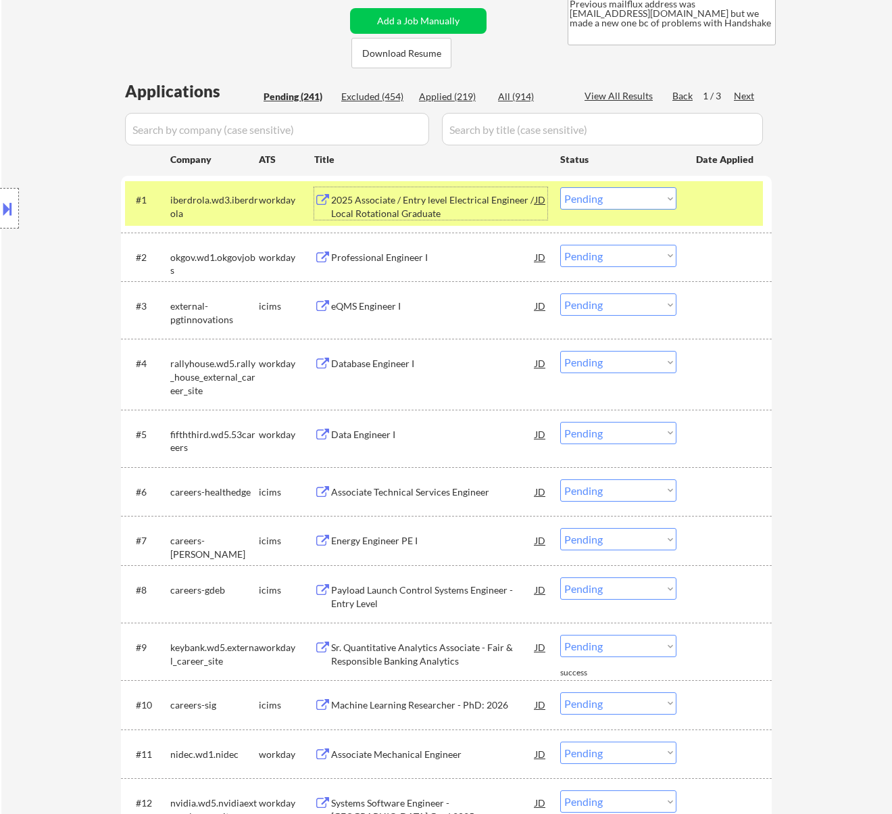
click at [601, 196] on select "Choose an option... Pending Applied Excluded (Questions) Excluded (Expired) Exc…" at bounding box center [618, 198] width 116 height 22
click at [560, 187] on select "Choose an option... Pending Applied Excluded (Questions) Excluded (Expired) Exc…" at bounding box center [618, 198] width 116 height 22
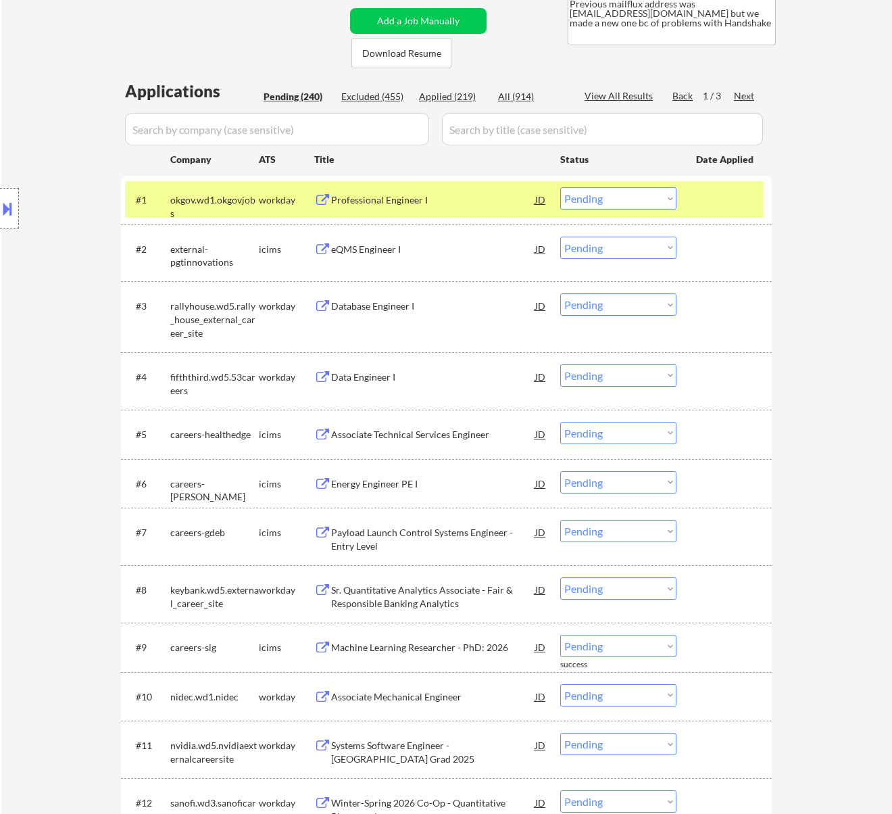
click at [477, 198] on div "Professional Engineer I" at bounding box center [433, 200] width 204 height 14
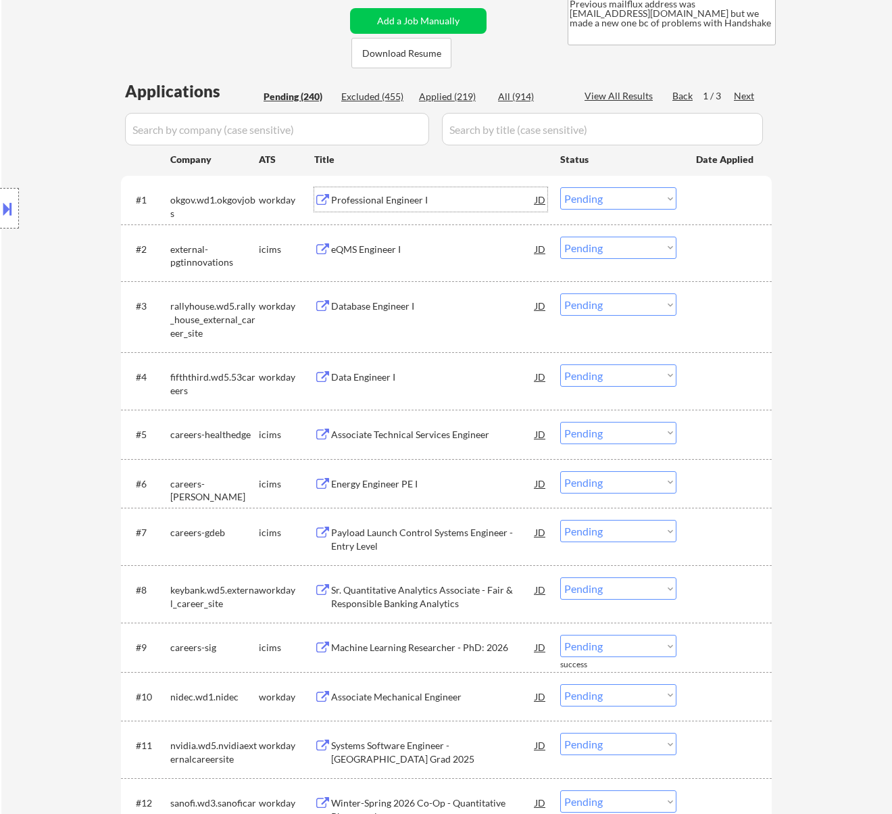
click at [591, 193] on select "Choose an option... Pending Applied Excluded (Questions) Excluded (Expired) Exc…" at bounding box center [618, 198] width 116 height 22
click at [560, 187] on select "Choose an option... Pending Applied Excluded (Questions) Excluded (Expired) Exc…" at bounding box center [618, 198] width 116 height 22
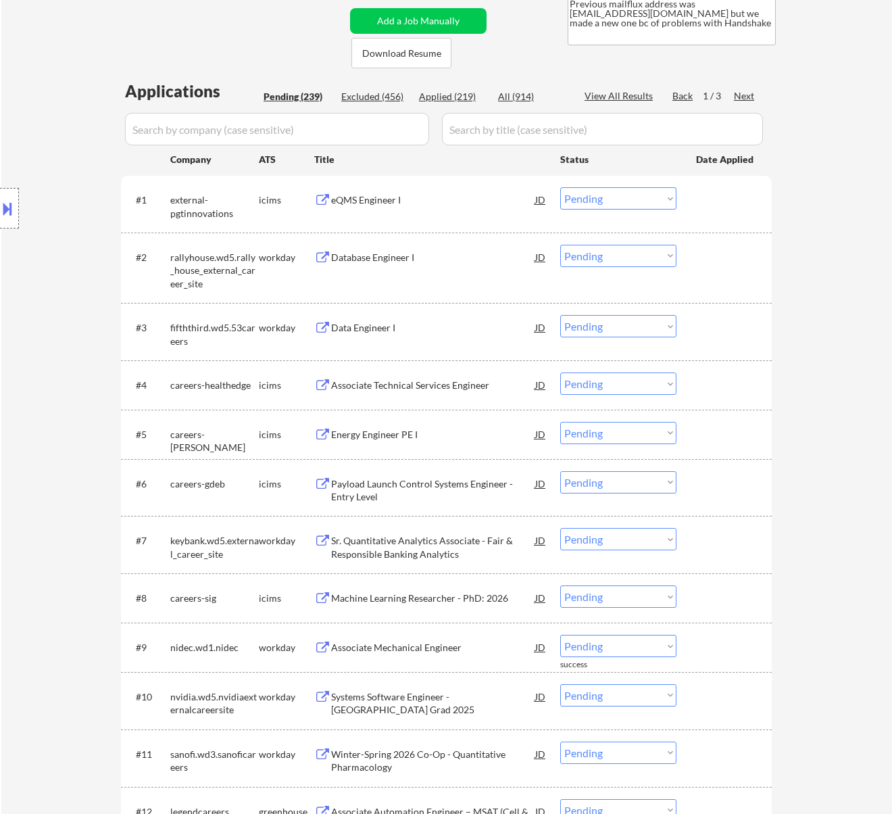
click at [383, 201] on div "eQMS Engineer I" at bounding box center [433, 200] width 204 height 14
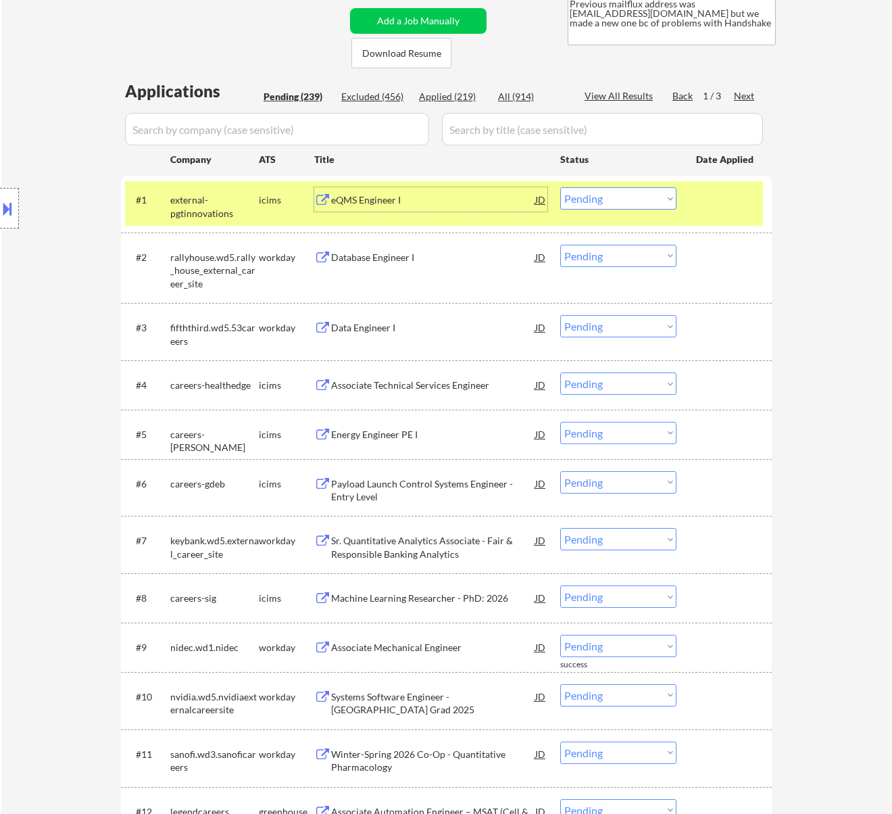
click at [616, 204] on select "Choose an option... Pending Applied Excluded (Questions) Excluded (Expired) Exc…" at bounding box center [618, 198] width 116 height 22
click at [560, 187] on select "Choose an option... Pending Applied Excluded (Questions) Excluded (Expired) Exc…" at bounding box center [618, 198] width 116 height 22
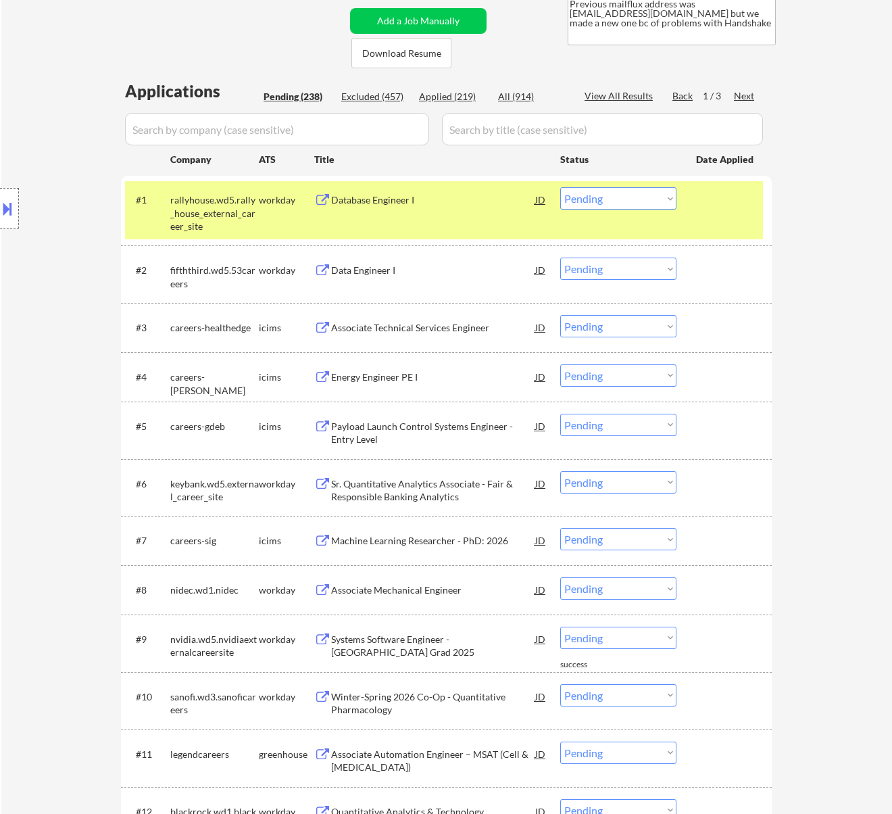
click at [493, 197] on div "Database Engineer I" at bounding box center [433, 200] width 204 height 14
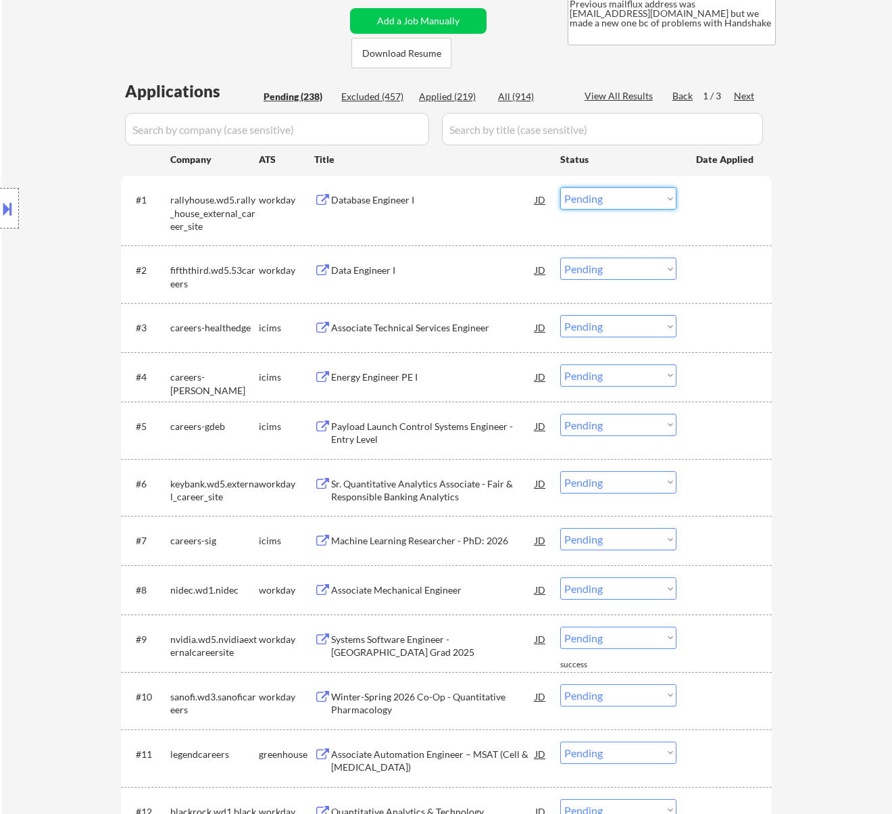
click at [608, 193] on select "Choose an option... Pending Applied Excluded (Questions) Excluded (Expired) Exc…" at bounding box center [618, 198] width 116 height 22
click at [560, 187] on select "Choose an option... Pending Applied Excluded (Questions) Excluded (Expired) Exc…" at bounding box center [618, 198] width 116 height 22
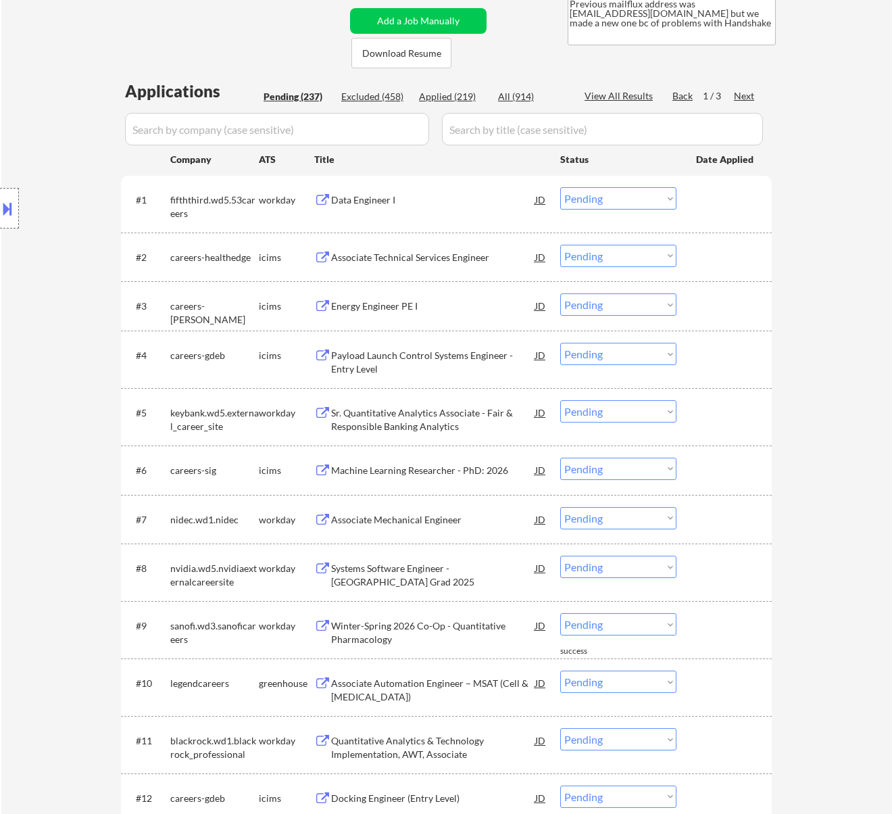
click at [490, 210] on div "Data Engineer I" at bounding box center [433, 199] width 204 height 24
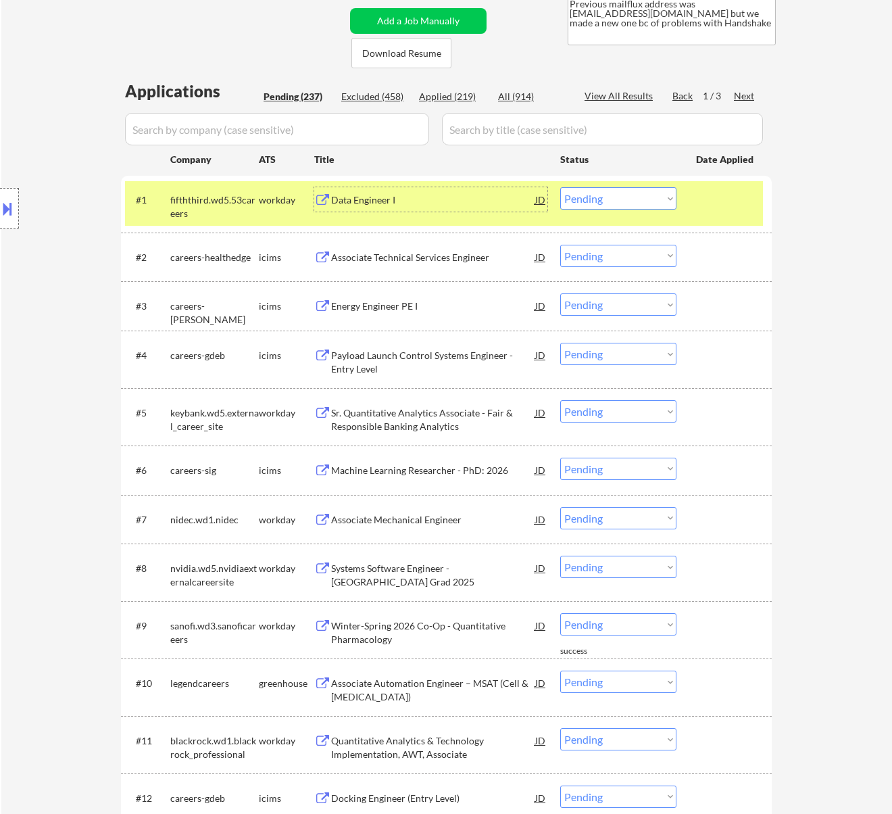
click at [571, 201] on select "Choose an option... Pending Applied Excluded (Questions) Excluded (Expired) Exc…" at bounding box center [618, 198] width 116 height 22
click at [560, 187] on select "Choose an option... Pending Applied Excluded (Questions) Excluded (Expired) Exc…" at bounding box center [618, 198] width 116 height 22
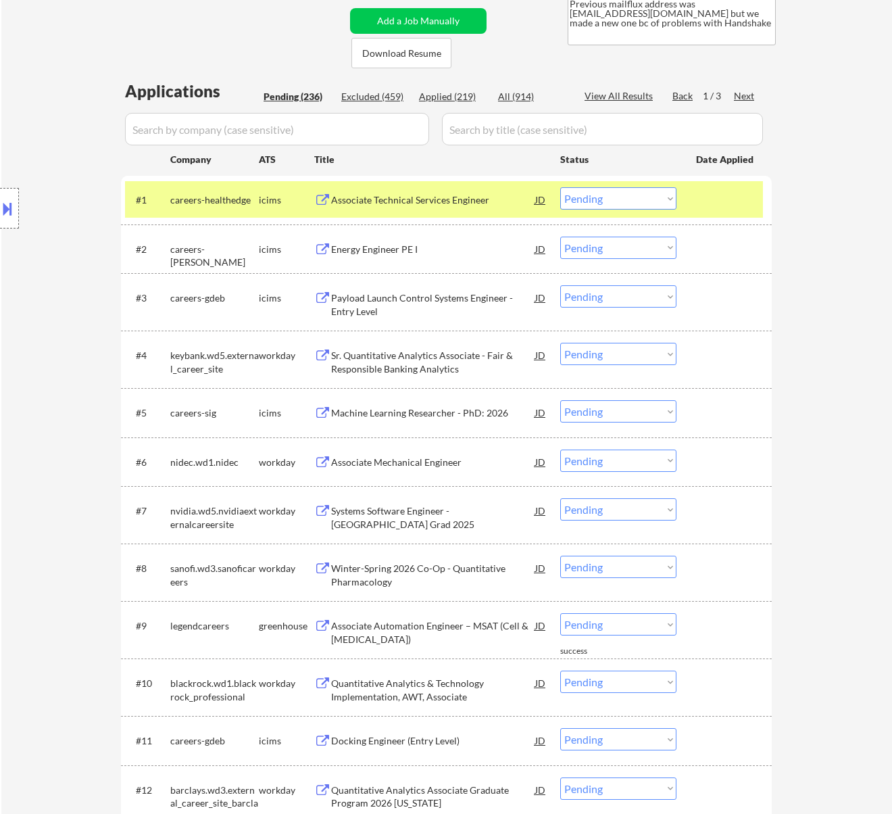
click at [468, 201] on div "Associate Technical Services Engineer" at bounding box center [433, 200] width 204 height 14
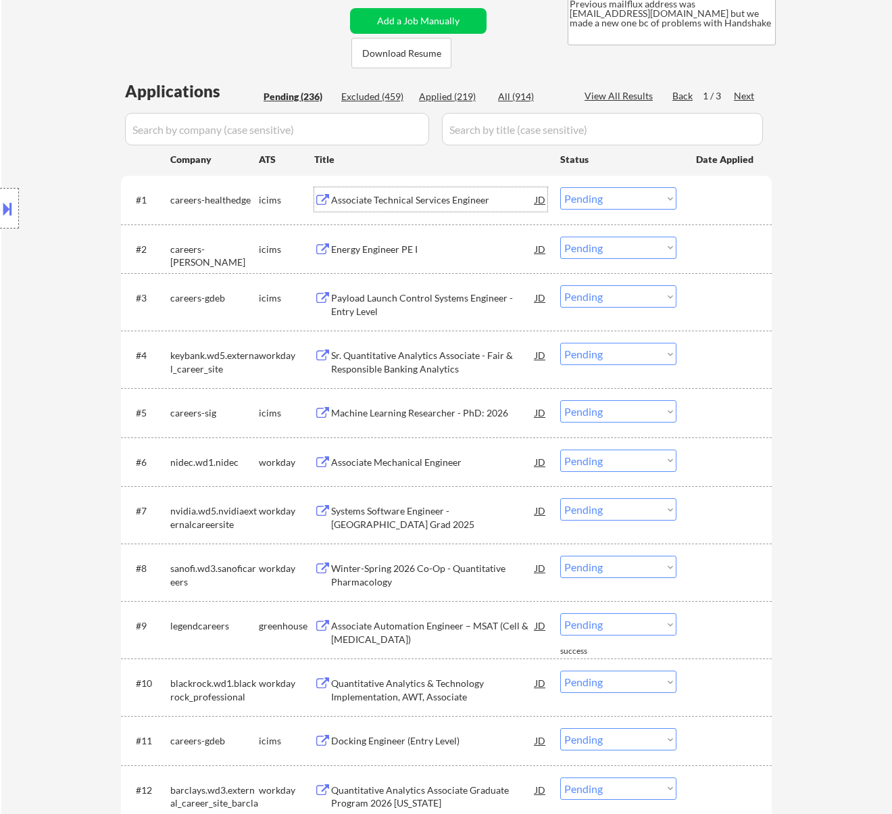
click at [619, 195] on select "Choose an option... Pending Applied Excluded (Questions) Excluded (Expired) Exc…" at bounding box center [618, 198] width 116 height 22
click at [560, 187] on select "Choose an option... Pending Applied Excluded (Questions) Excluded (Expired) Exc…" at bounding box center [618, 198] width 116 height 22
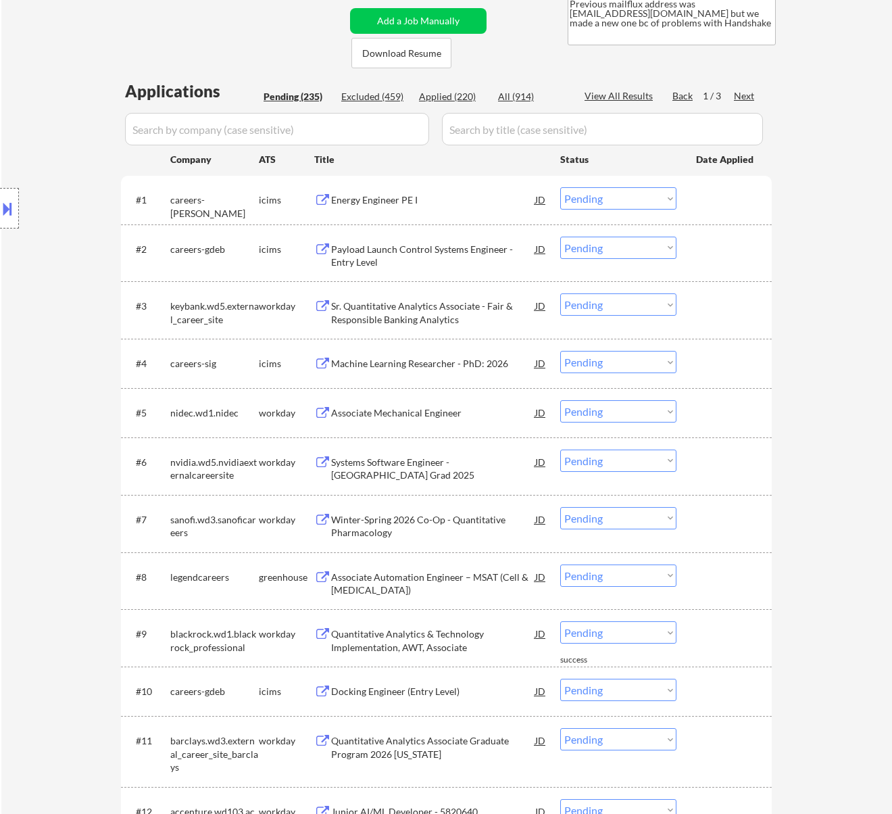
click at [372, 207] on div "Energy Engineer PE I" at bounding box center [433, 199] width 204 height 24
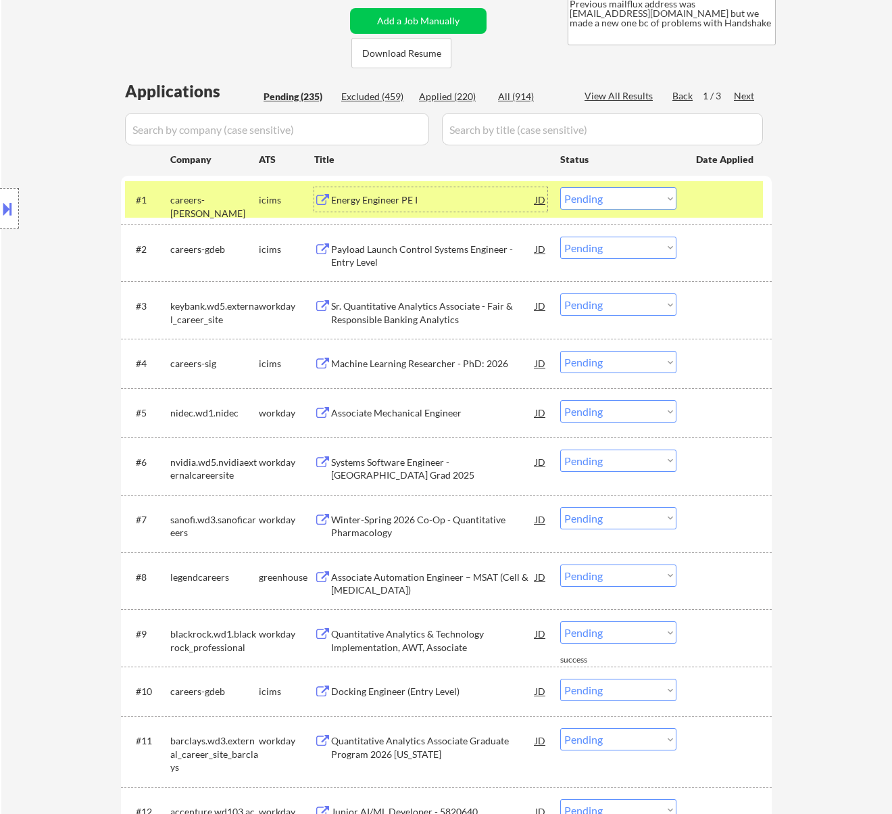
drag, startPoint x: 614, startPoint y: 201, endPoint x: 614, endPoint y: 209, distance: 7.5
click at [614, 201] on select "Choose an option... Pending Applied Excluded (Questions) Excluded (Expired) Exc…" at bounding box center [618, 198] width 116 height 22
click at [560, 187] on select "Choose an option... Pending Applied Excluded (Questions) Excluded (Expired) Exc…" at bounding box center [618, 198] width 116 height 22
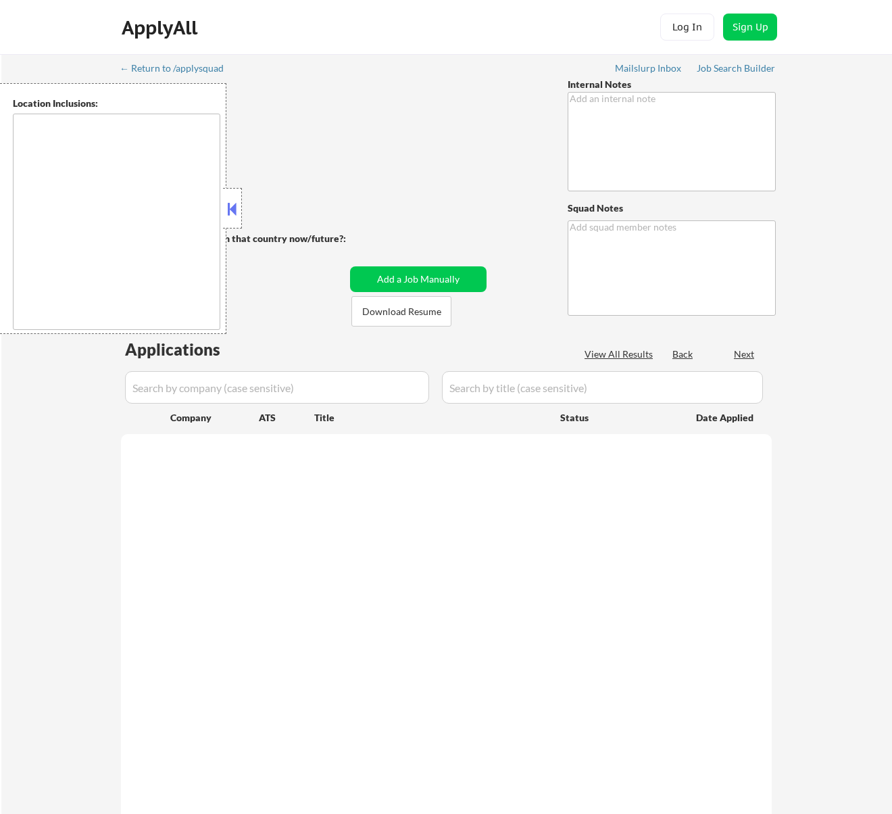
scroll to position [324, 0]
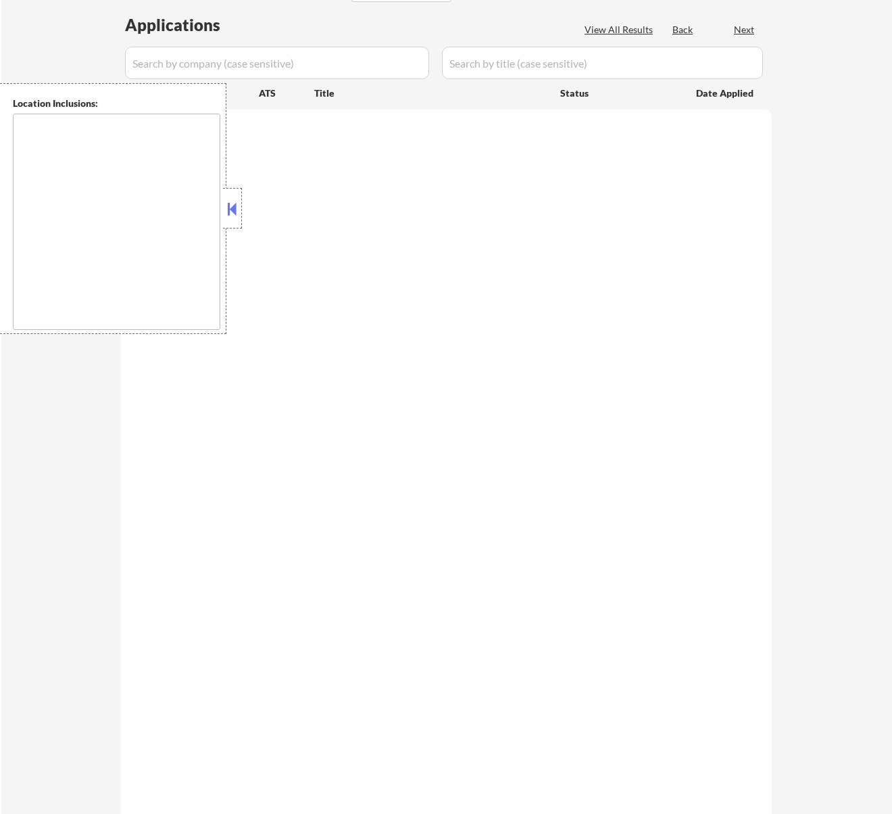
type textarea "Now open to relocation within [GEOGRAPHIC_DATA]!!! Expanded search already 7/30…"
type textarea "[URL][DOMAIN_NAME] [PERSON_NAME] From Lucky Previous mailflux address was [EMAI…"
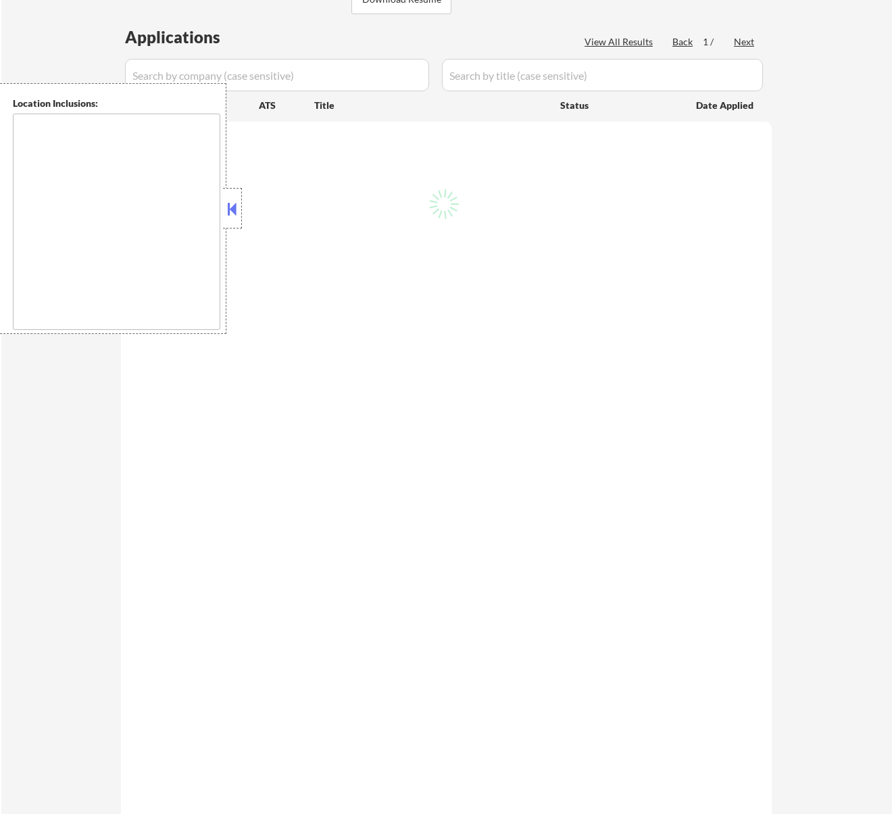
type textarea "country:[GEOGRAPHIC_DATA]"
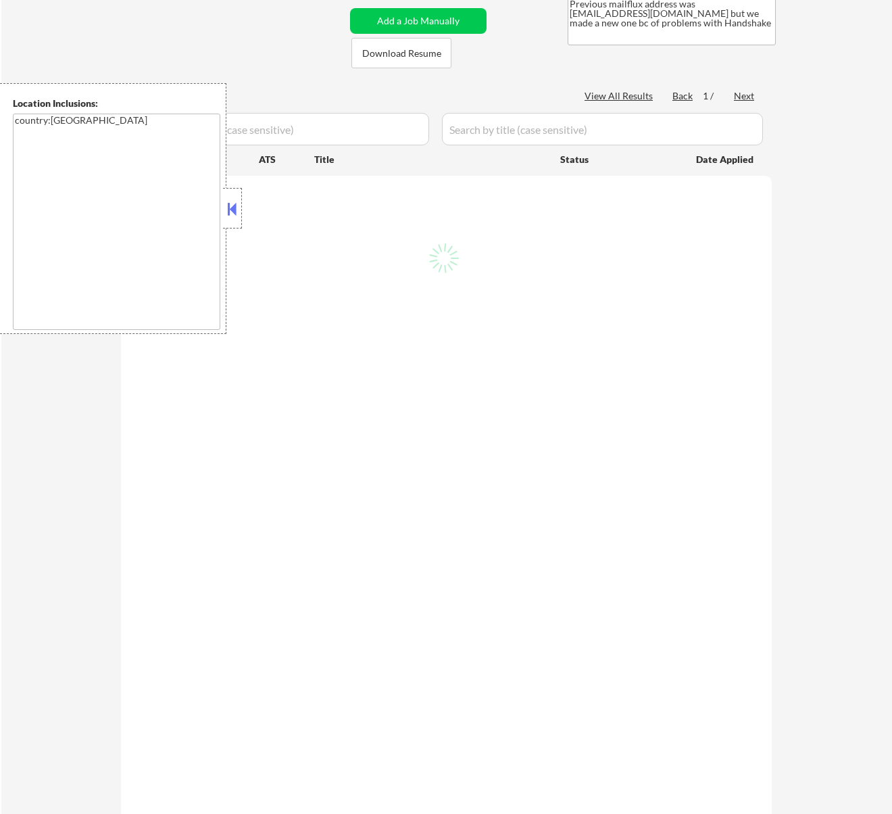
click at [234, 197] on div at bounding box center [232, 208] width 19 height 41
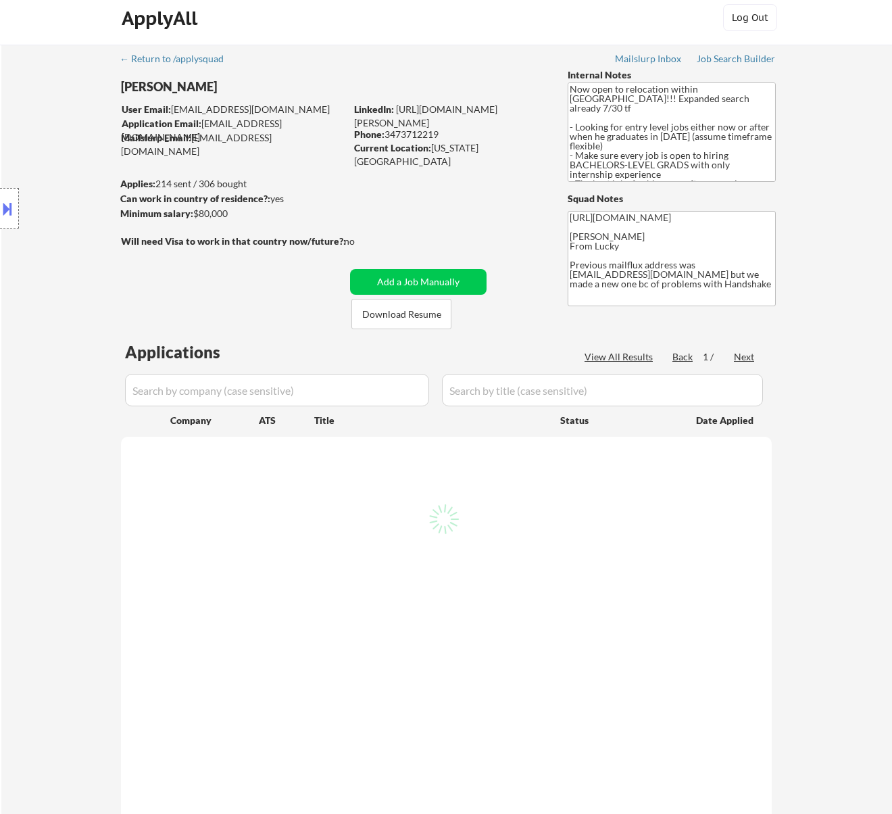
scroll to position [0, 0]
